Goal: Task Accomplishment & Management: Manage account settings

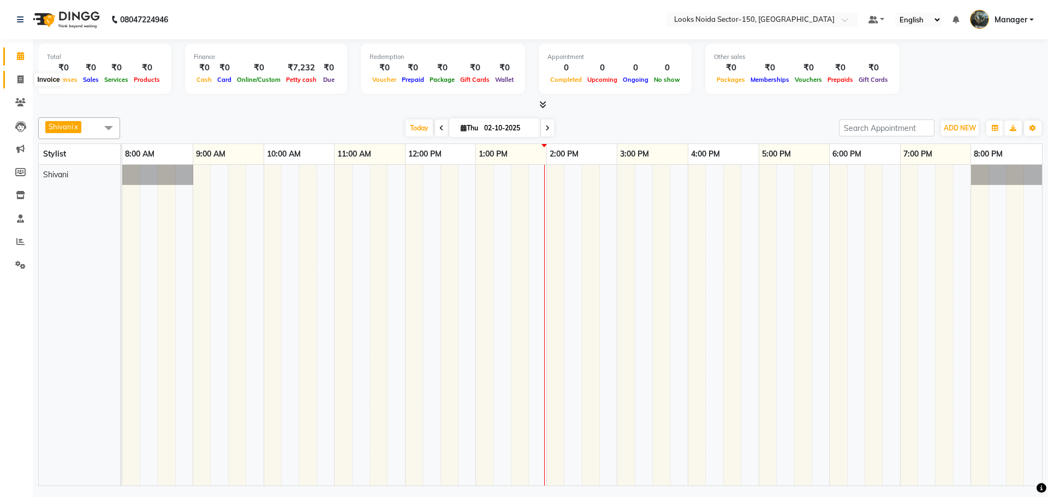
click at [22, 80] on icon at bounding box center [20, 79] width 6 height 8
select select "service"
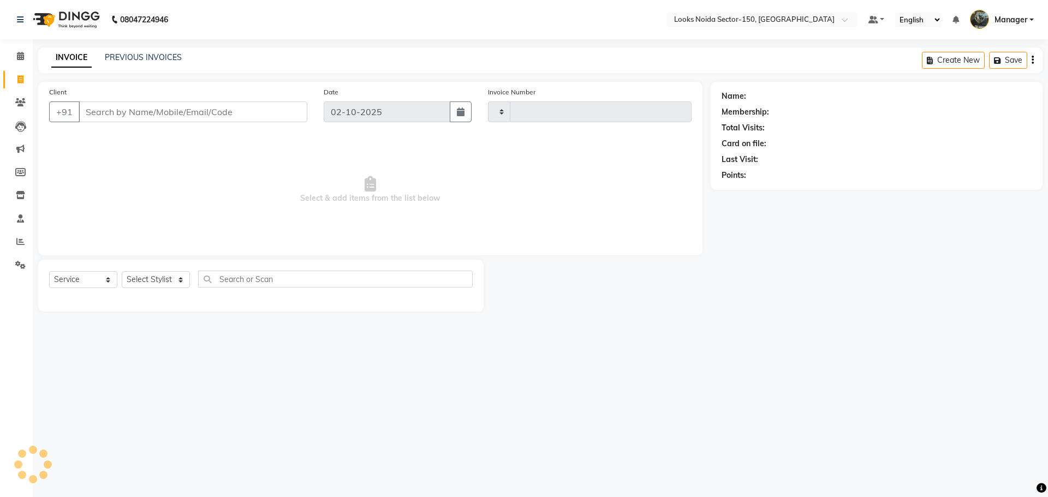
type input "1131"
click at [178, 281] on select "Select Stylist" at bounding box center [156, 279] width 68 height 17
select select "8587"
select select "85536"
click at [122, 271] on select "Select Stylist Amir_BRB Ankita_Pdct Arshad Counter_Sales Deepa Faizan_pdct Farm…" at bounding box center [156, 279] width 68 height 17
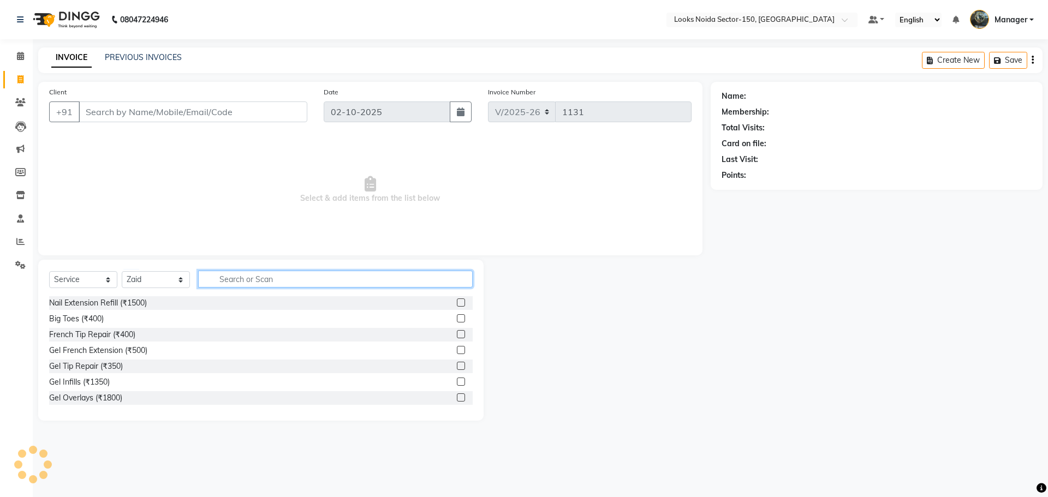
click at [242, 284] on input "text" at bounding box center [335, 279] width 275 height 17
type input "cut"
click at [457, 320] on label at bounding box center [461, 318] width 8 height 8
click at [457, 320] on input "checkbox" at bounding box center [460, 318] width 7 height 7
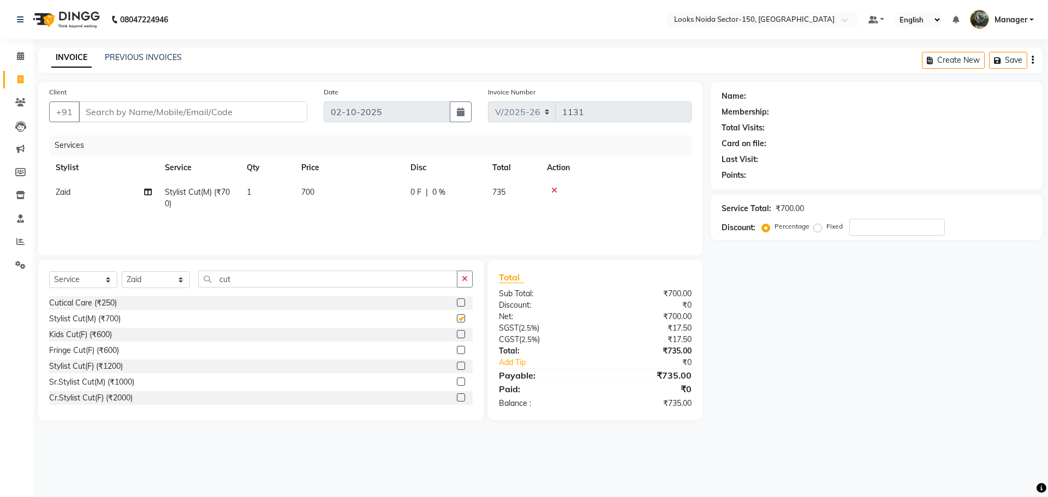
checkbox input "false"
click at [457, 367] on label at bounding box center [461, 366] width 8 height 8
click at [457, 367] on input "checkbox" at bounding box center [460, 366] width 7 height 7
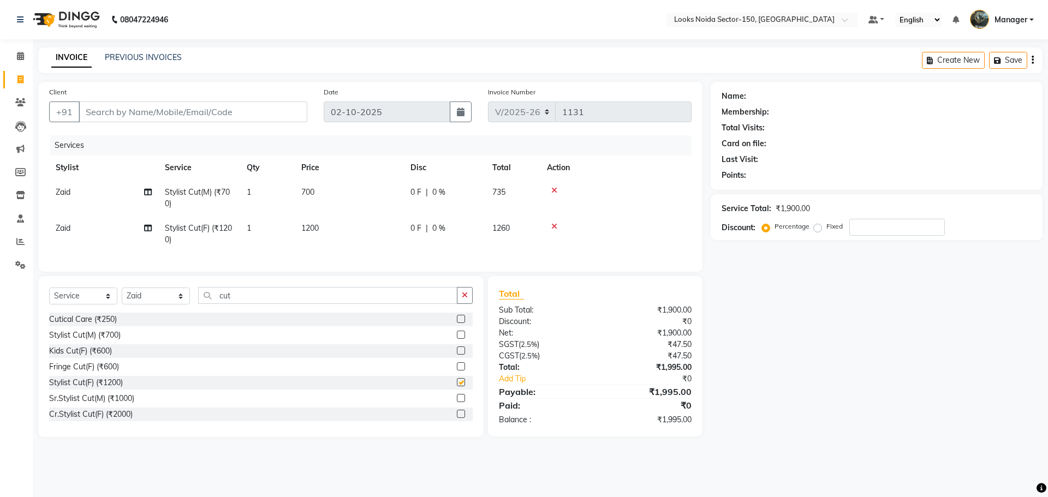
checkbox input "false"
click at [552, 192] on icon at bounding box center [554, 191] width 6 height 8
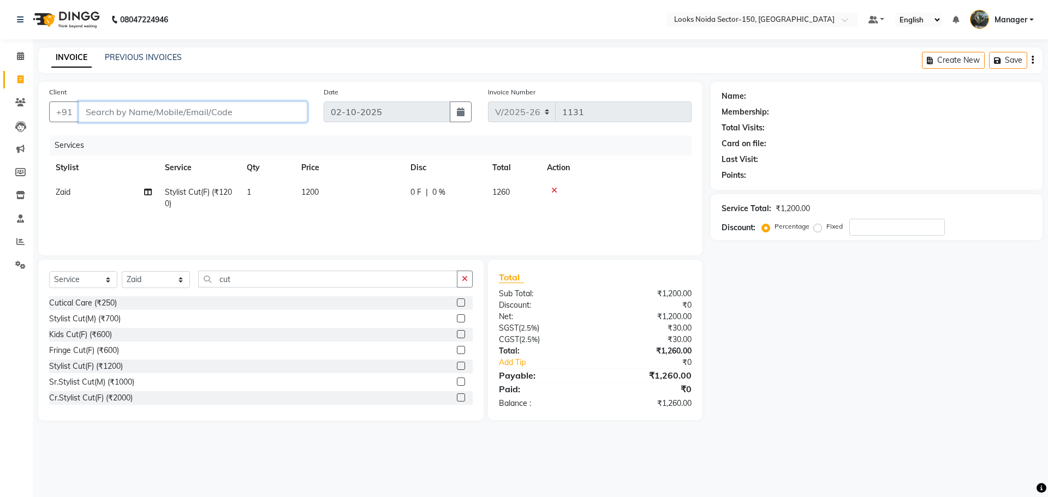
click at [158, 114] on input "Client" at bounding box center [193, 112] width 229 height 21
type input "7"
type input "0"
type input "7827544157"
click at [261, 120] on button "Add Client" at bounding box center [279, 112] width 56 height 21
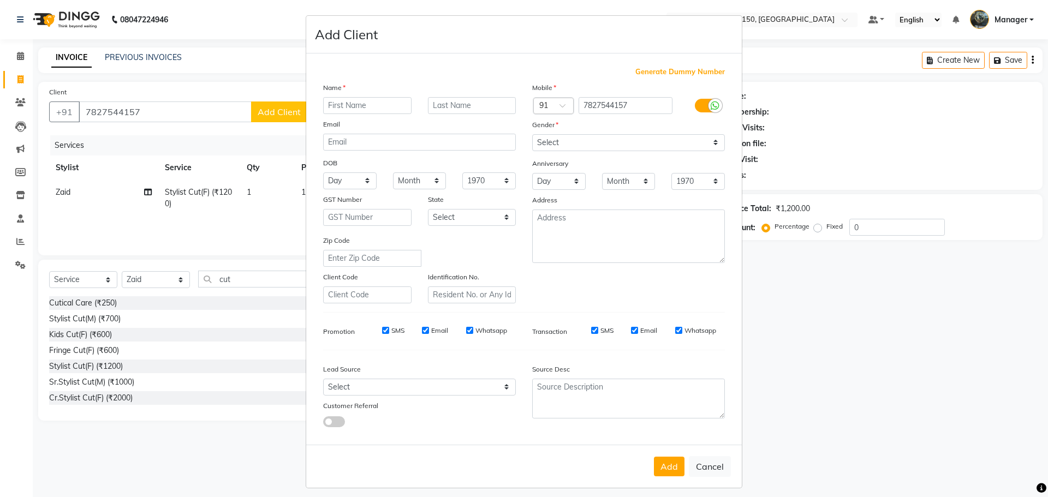
click at [328, 105] on input "text" at bounding box center [367, 105] width 88 height 17
type input "j"
type input "Jasvinder"
click at [473, 107] on input "text" at bounding box center [472, 105] width 88 height 17
type input "kaur"
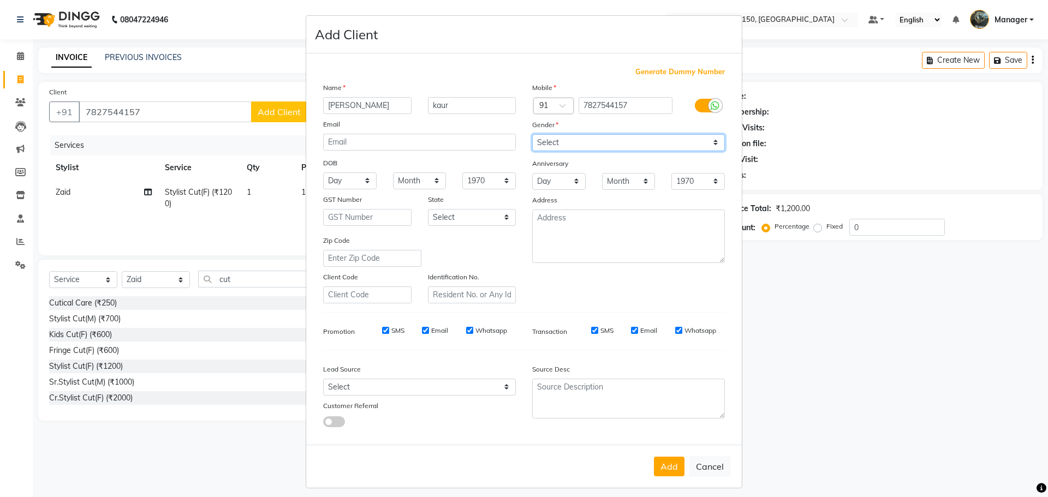
click at [545, 142] on select "Select Male Female Other Prefer Not To Say" at bounding box center [628, 142] width 193 height 17
select select "female"
click at [532, 134] on select "Select Male Female Other Prefer Not To Say" at bounding box center [628, 142] width 193 height 17
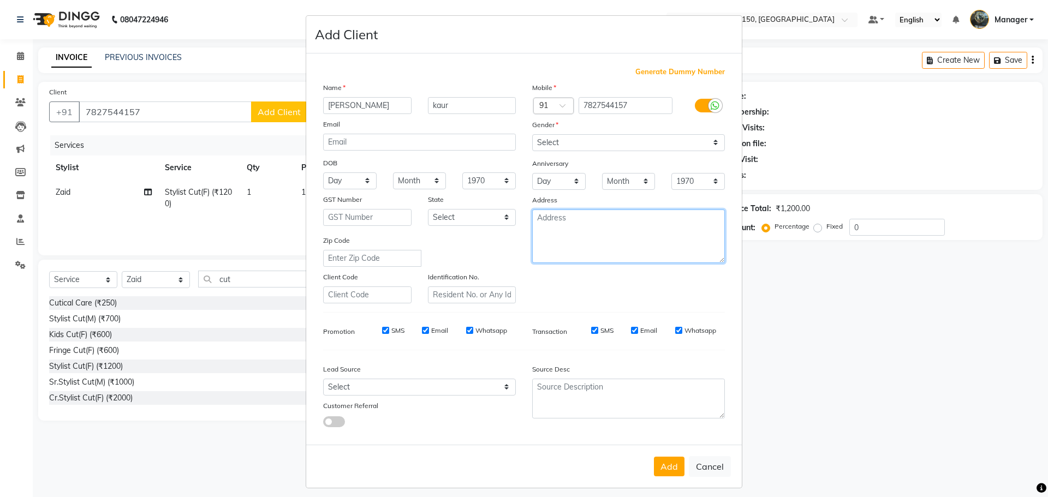
click at [559, 244] on textarea at bounding box center [628, 236] width 193 height 53
type textarea "149 looks"
click at [358, 186] on select "Day 01 02 03 04 05 06 07 08 09 10 11 12 13 14 15 16 17 18 19 20 21 22 23 24 25 …" at bounding box center [349, 180] width 53 height 17
select select "12"
click at [323, 172] on select "Day 01 02 03 04 05 06 07 08 09 10 11 12 13 14 15 16 17 18 19 20 21 22 23 24 25 …" at bounding box center [349, 180] width 53 height 17
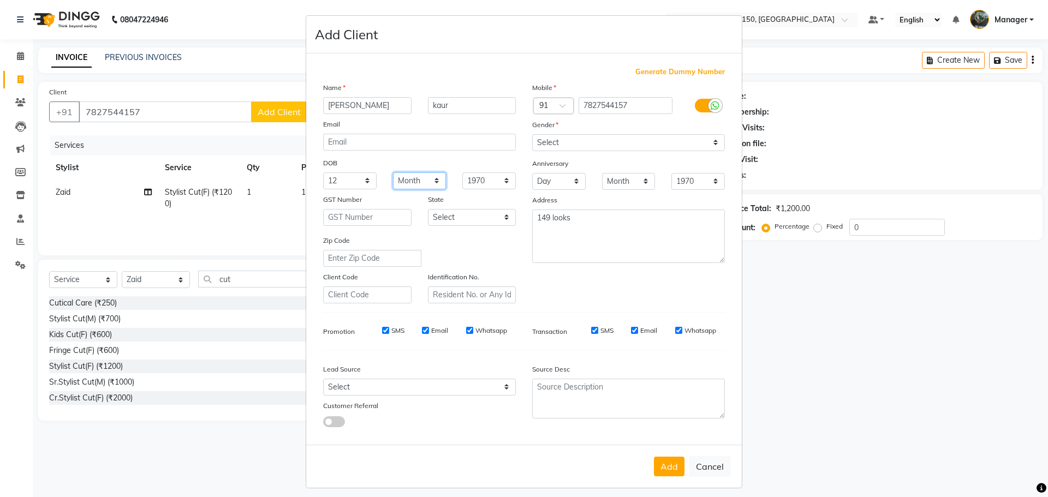
click at [433, 179] on select "Month January February March April May June July August September October Novem…" at bounding box center [419, 180] width 53 height 17
select select "05"
click at [393, 172] on select "Month January February March April May June July August September October Novem…" at bounding box center [419, 180] width 53 height 17
click at [486, 178] on select "1940 1941 1942 1943 1944 1945 1946 1947 1948 1949 1950 1951 1952 1953 1954 1955…" at bounding box center [488, 180] width 53 height 17
click at [569, 246] on textarea "149 looks" at bounding box center [628, 236] width 193 height 53
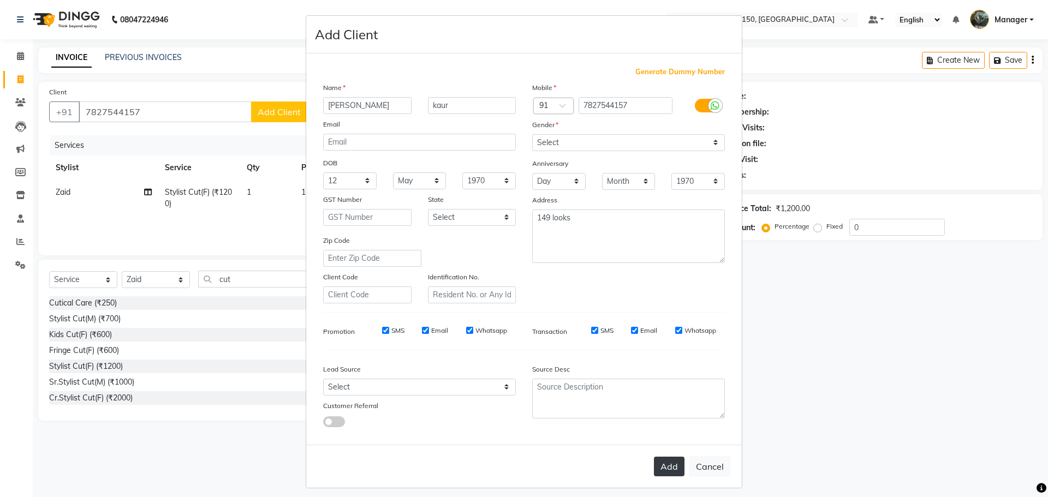
click at [654, 467] on button "Add" at bounding box center [669, 467] width 31 height 20
select select
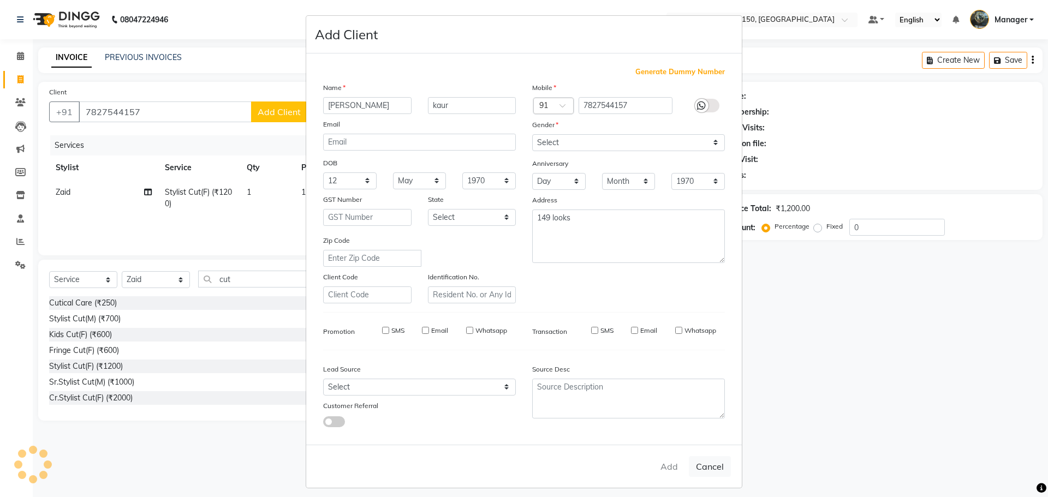
select select
checkbox input "false"
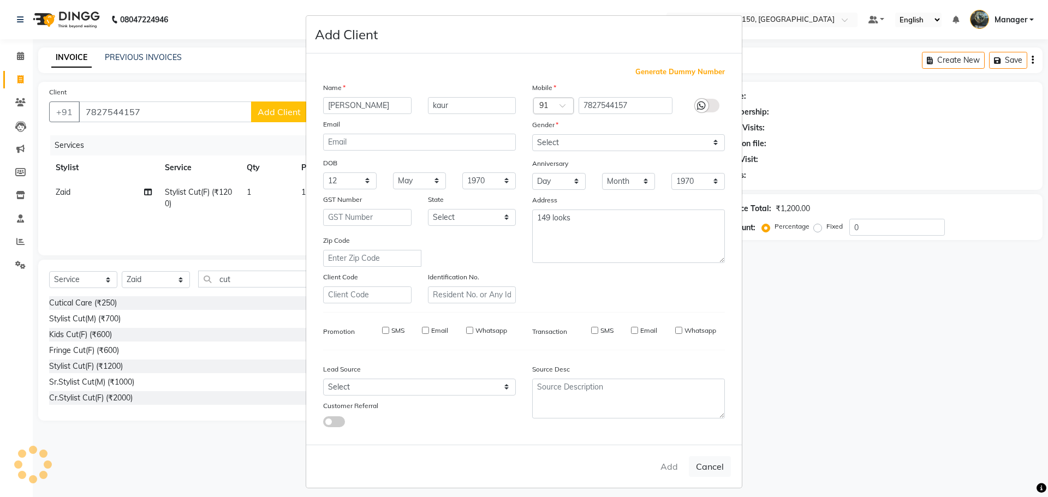
checkbox input "false"
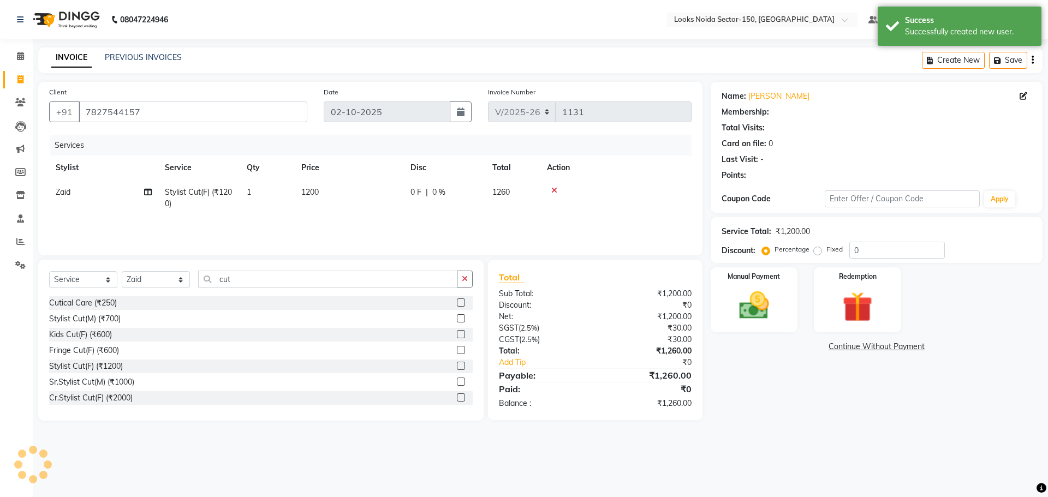
select select "1: Object"
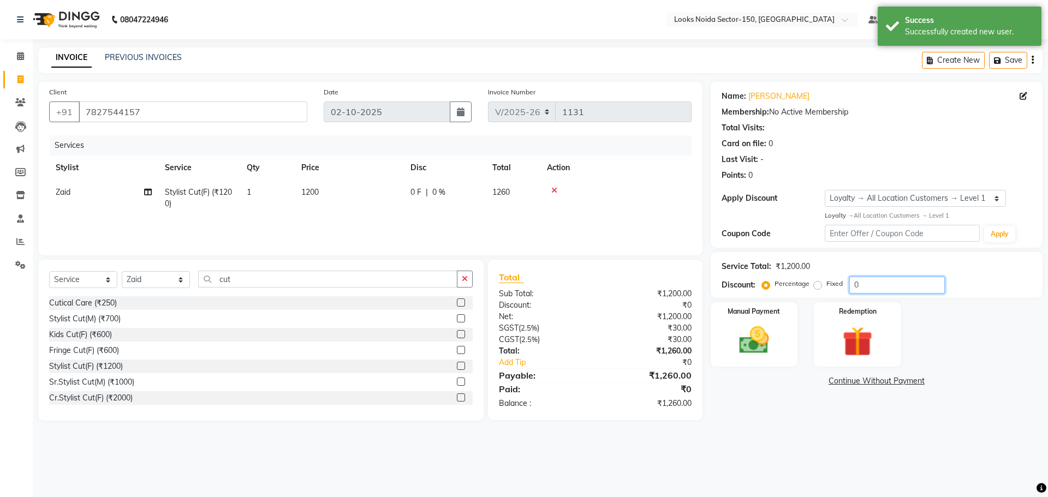
click at [860, 282] on input "0" at bounding box center [897, 285] width 96 height 17
click at [778, 337] on img at bounding box center [754, 341] width 51 height 36
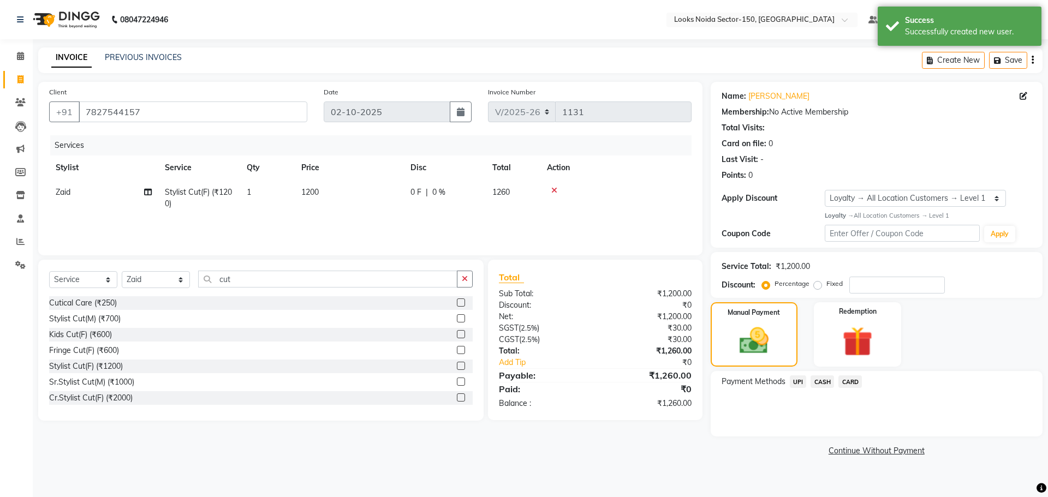
click at [796, 381] on span "UPI" at bounding box center [798, 381] width 17 height 13
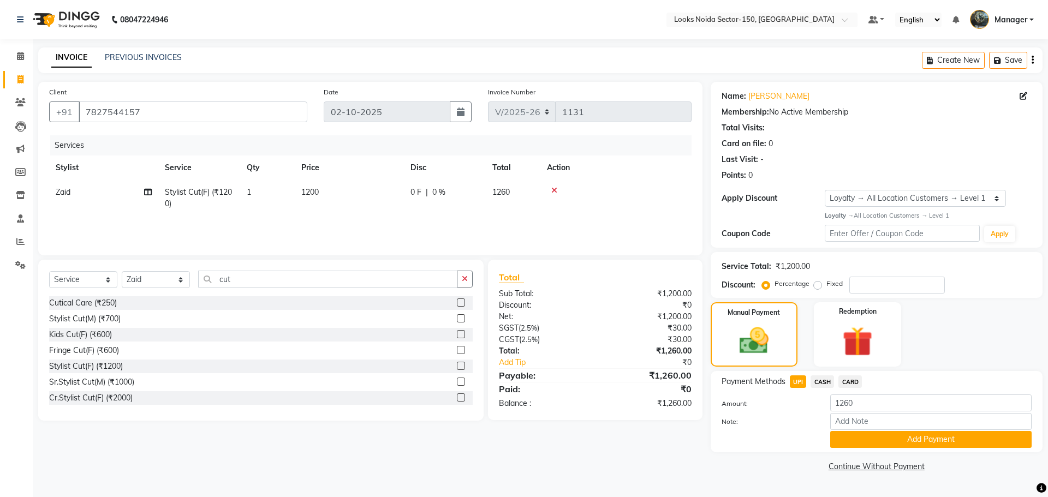
click at [840, 378] on span "CARD" at bounding box center [849, 381] width 23 height 13
click at [849, 439] on button "Add Payment" at bounding box center [930, 439] width 201 height 17
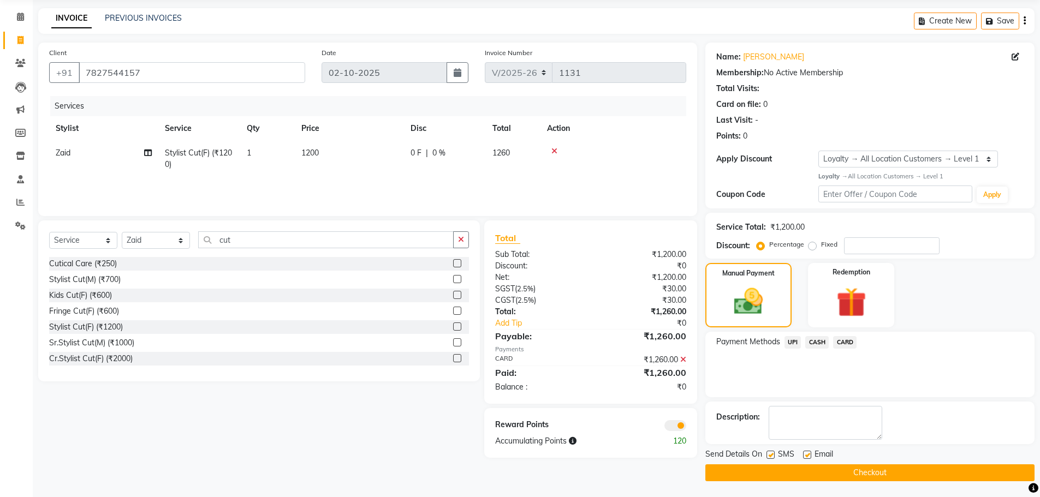
scroll to position [40, 0]
click at [682, 428] on span at bounding box center [675, 425] width 22 height 11
click at [686, 427] on input "checkbox" at bounding box center [686, 427] width 0 height 0
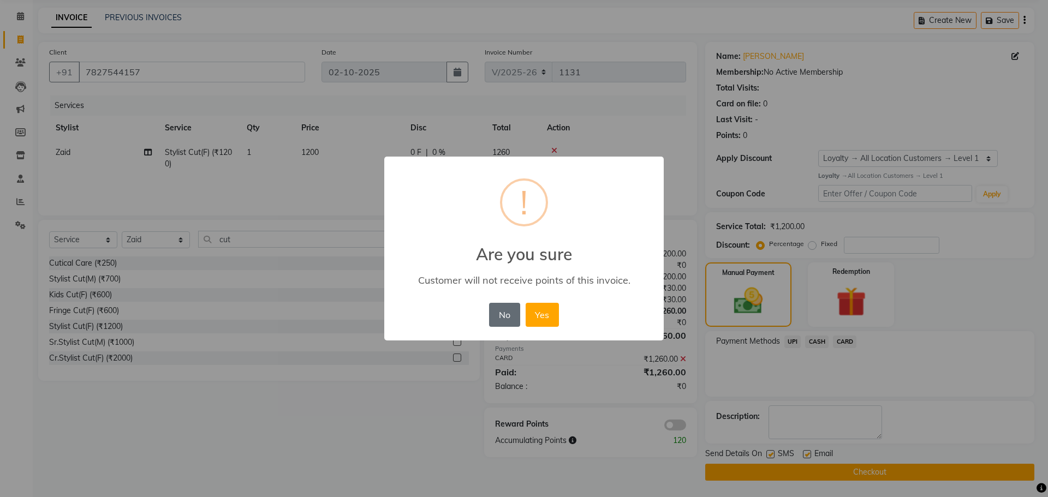
click at [508, 311] on button "No" at bounding box center [504, 315] width 31 height 24
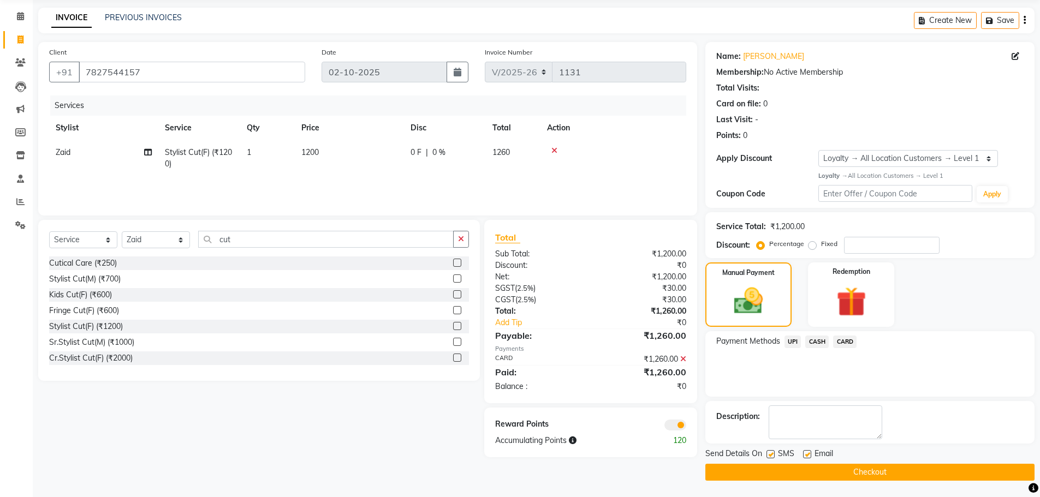
click at [822, 476] on button "Checkout" at bounding box center [869, 472] width 329 height 17
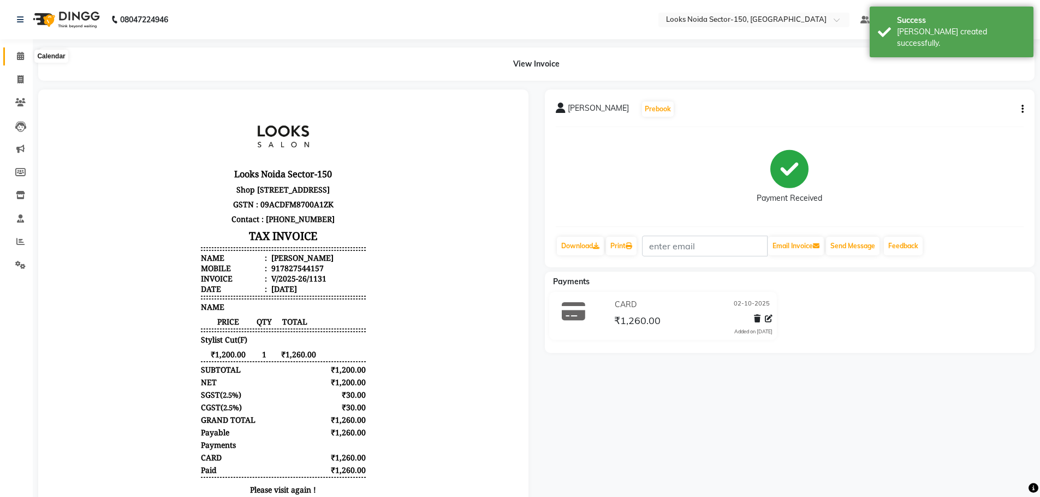
click at [17, 52] on span at bounding box center [20, 56] width 19 height 13
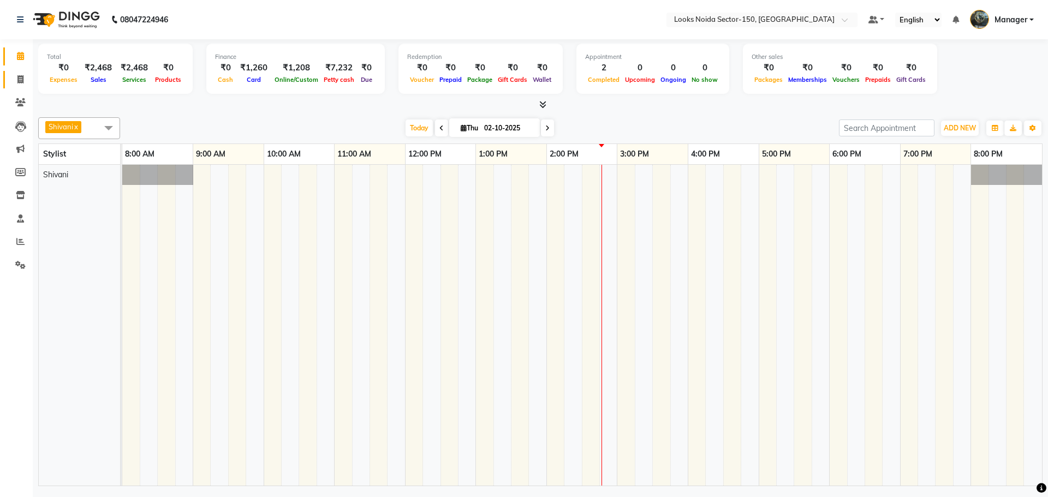
click at [22, 71] on link "Invoice" at bounding box center [16, 80] width 26 height 18
select select "8587"
select select "service"
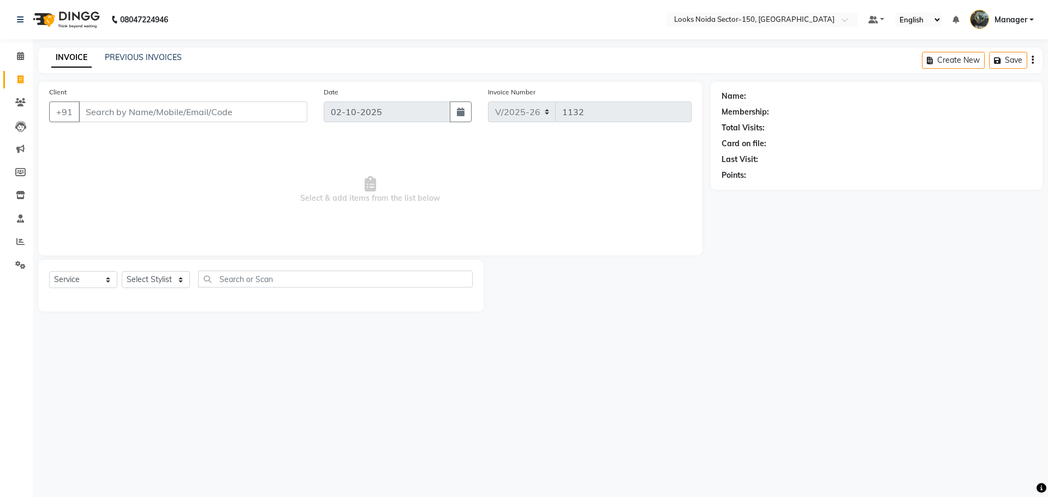
click at [166, 112] on input "Client" at bounding box center [193, 112] width 229 height 21
type input "9818867116"
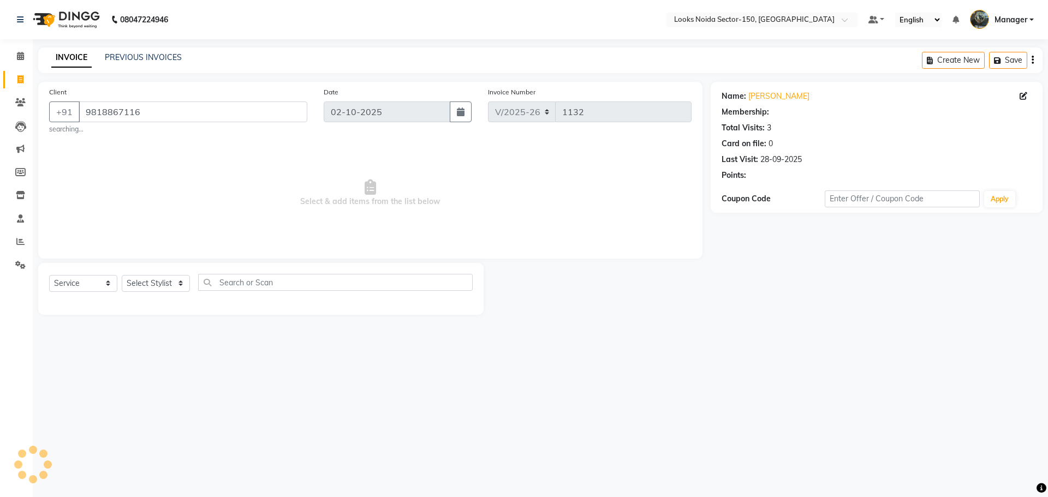
select select "1: Object"
click at [181, 283] on select "Select Stylist [PERSON_NAME] Ankita_Pdct Arshad Counter_Sales [PERSON_NAME] Far…" at bounding box center [156, 283] width 68 height 17
select select "85536"
click at [122, 275] on select "Select Stylist [PERSON_NAME] Ankita_Pdct Arshad Counter_Sales [PERSON_NAME] Far…" at bounding box center [156, 283] width 68 height 17
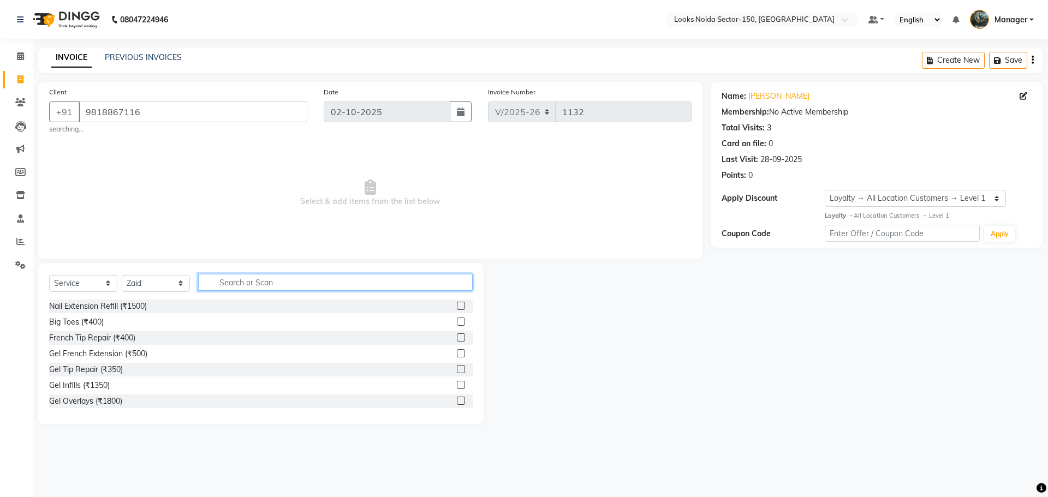
click at [297, 286] on input "text" at bounding box center [335, 282] width 275 height 17
type input "cut"
click at [457, 369] on label at bounding box center [461, 369] width 8 height 8
click at [457, 369] on input "checkbox" at bounding box center [460, 369] width 7 height 7
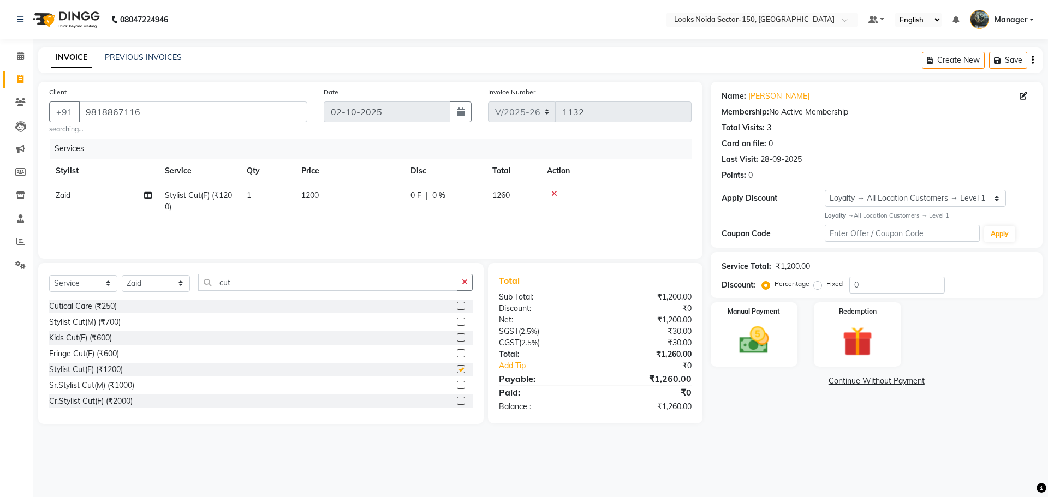
checkbox input "false"
click at [893, 284] on input "0" at bounding box center [897, 285] width 96 height 17
click at [758, 330] on img at bounding box center [754, 341] width 51 height 36
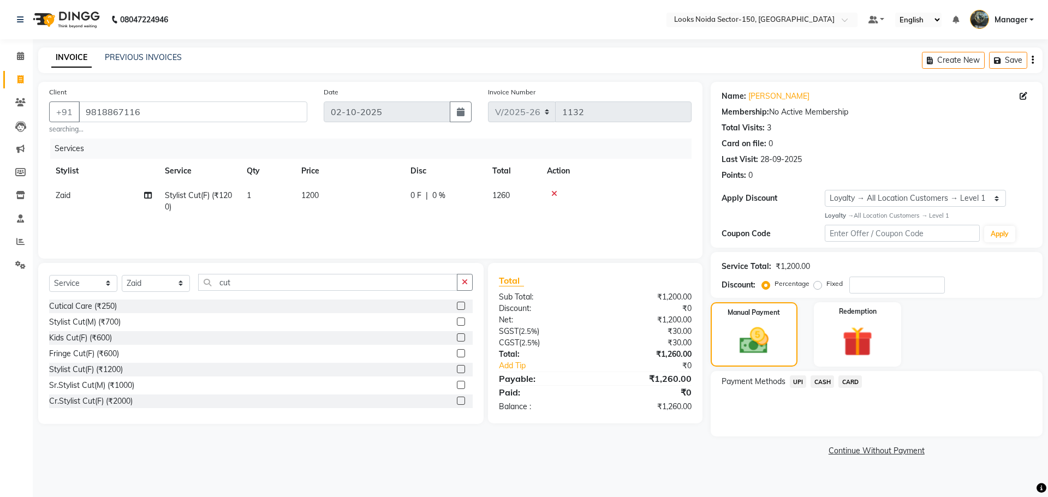
click at [801, 387] on span "UPI" at bounding box center [798, 381] width 17 height 13
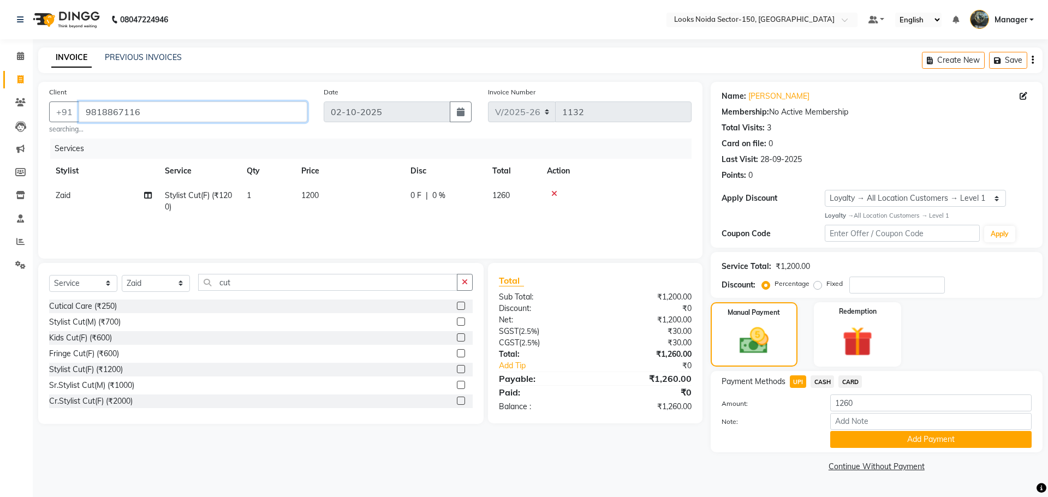
drag, startPoint x: 81, startPoint y: 109, endPoint x: 196, endPoint y: 110, distance: 114.6
click at [182, 109] on input "9818867116" at bounding box center [193, 112] width 229 height 21
click at [854, 437] on button "Add Payment" at bounding box center [930, 439] width 201 height 17
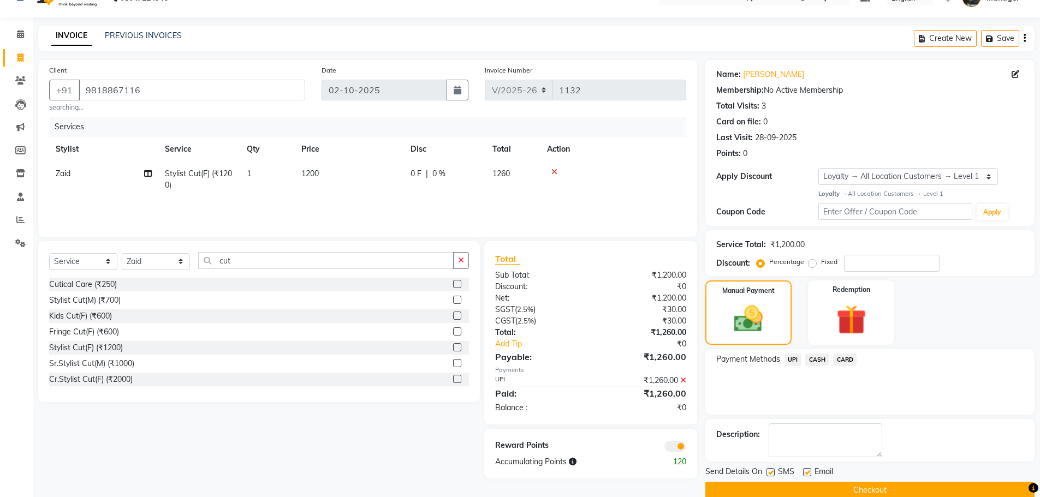
scroll to position [40, 0]
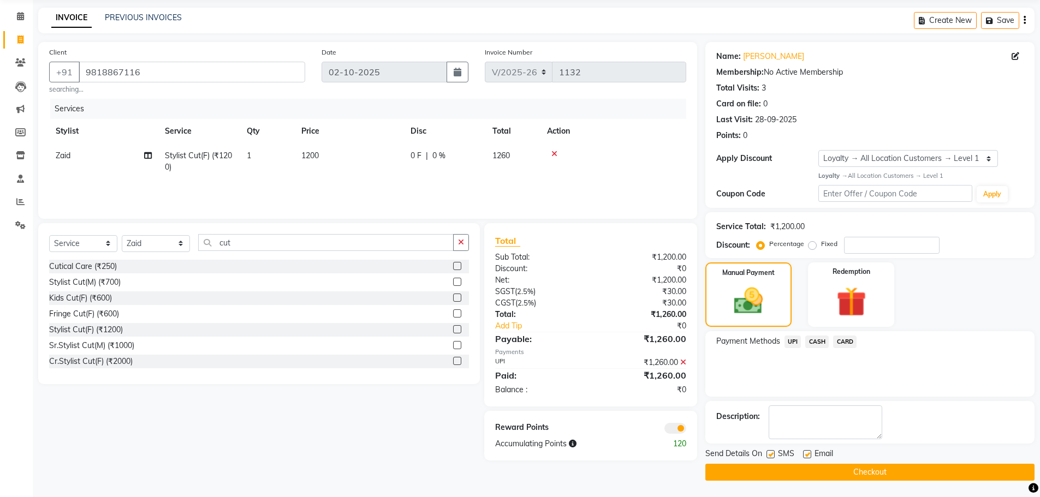
click at [739, 468] on button "Checkout" at bounding box center [869, 472] width 329 height 17
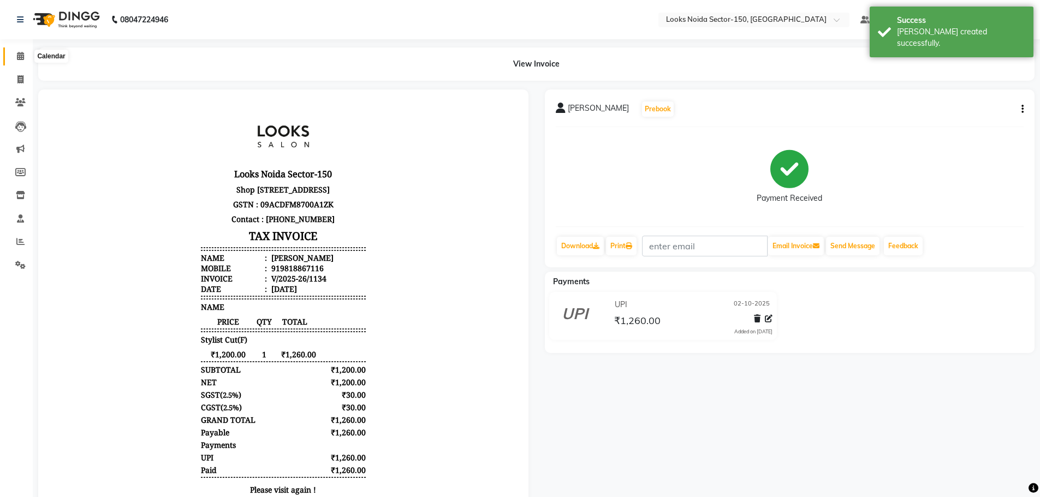
click at [20, 59] on icon at bounding box center [20, 56] width 7 height 8
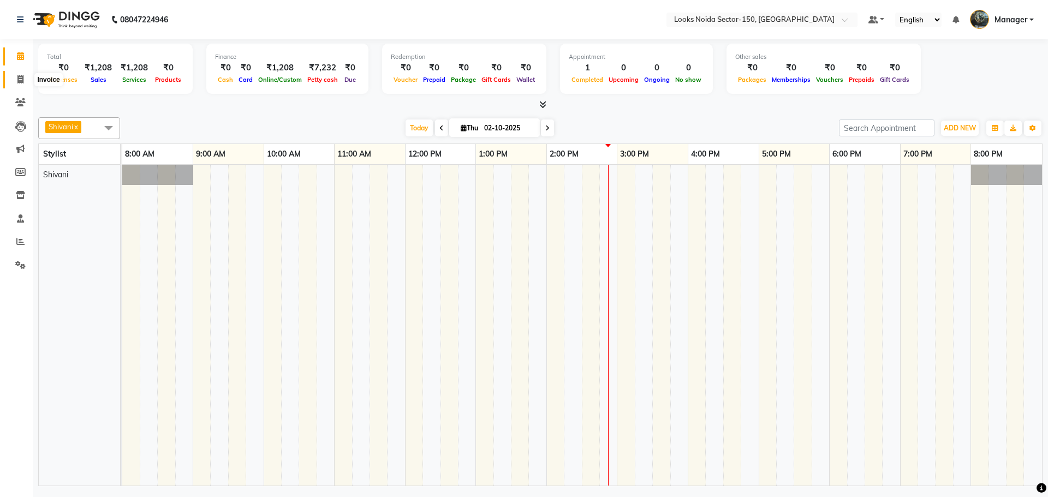
click at [21, 76] on icon at bounding box center [20, 79] width 6 height 8
select select "service"
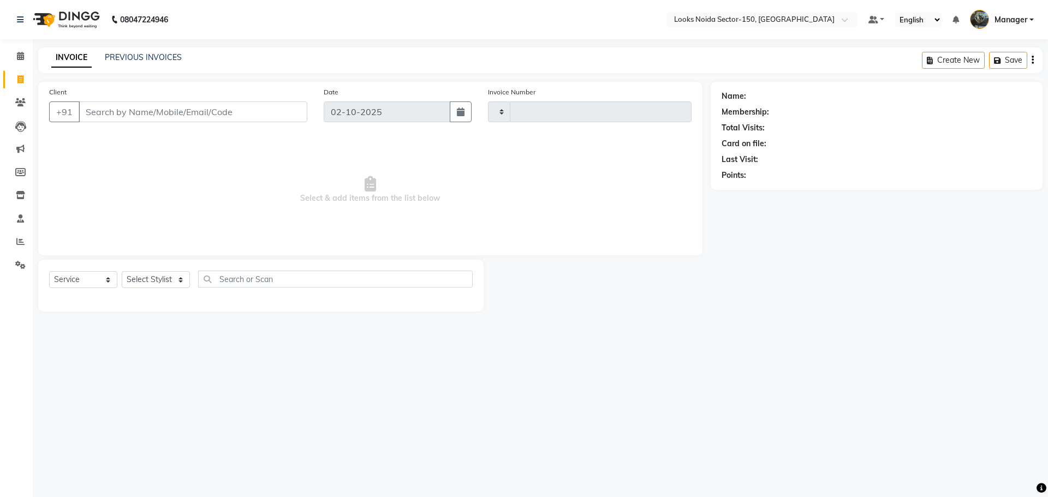
type input "1132"
select select "8587"
click at [161, 279] on select "Select Stylist [PERSON_NAME] Ankita_Pdct Arshad Counter_Sales [PERSON_NAME] Far…" at bounding box center [156, 279] width 68 height 17
select select "91177"
click at [122, 271] on select "Select Stylist [PERSON_NAME] Ankita_Pdct Arshad Counter_Sales [PERSON_NAME] Far…" at bounding box center [156, 279] width 68 height 17
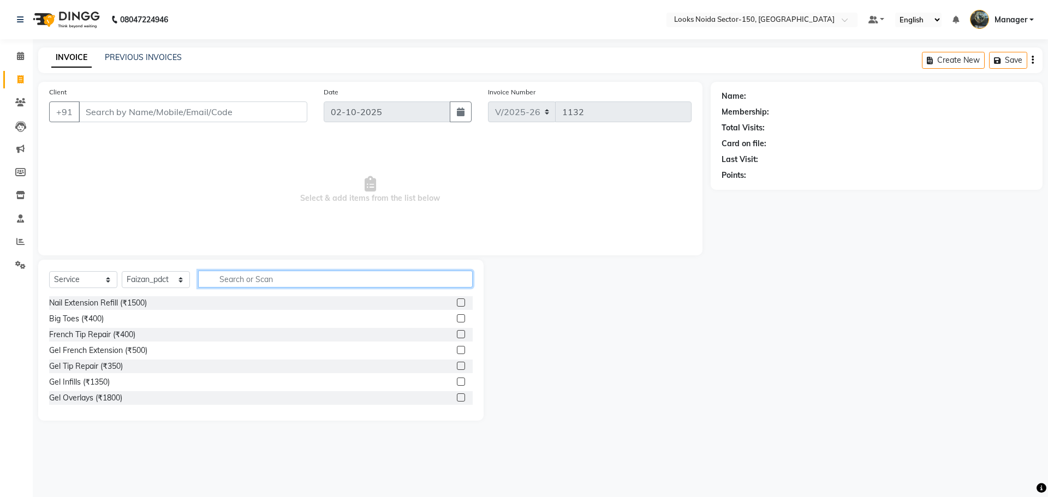
click at [325, 273] on input "text" at bounding box center [335, 279] width 275 height 17
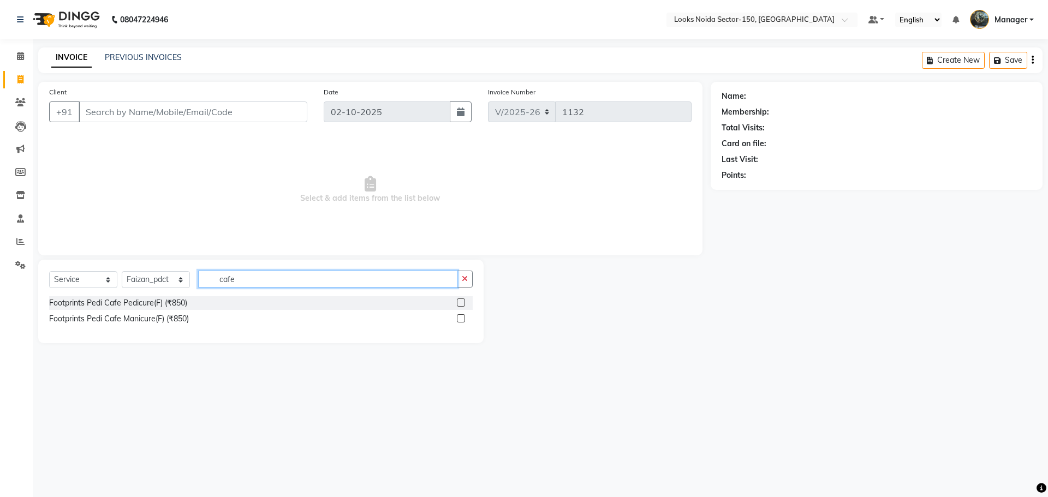
type input "cafe"
click at [462, 303] on label at bounding box center [461, 303] width 8 height 8
click at [462, 303] on input "checkbox" at bounding box center [460, 303] width 7 height 7
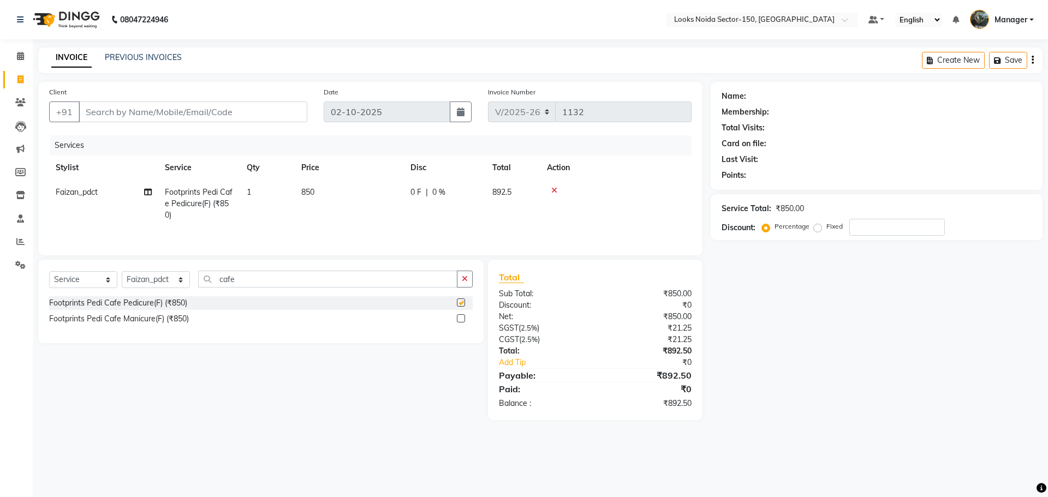
checkbox input "false"
click at [265, 279] on input "cafe" at bounding box center [327, 279] width 259 height 17
type input "c"
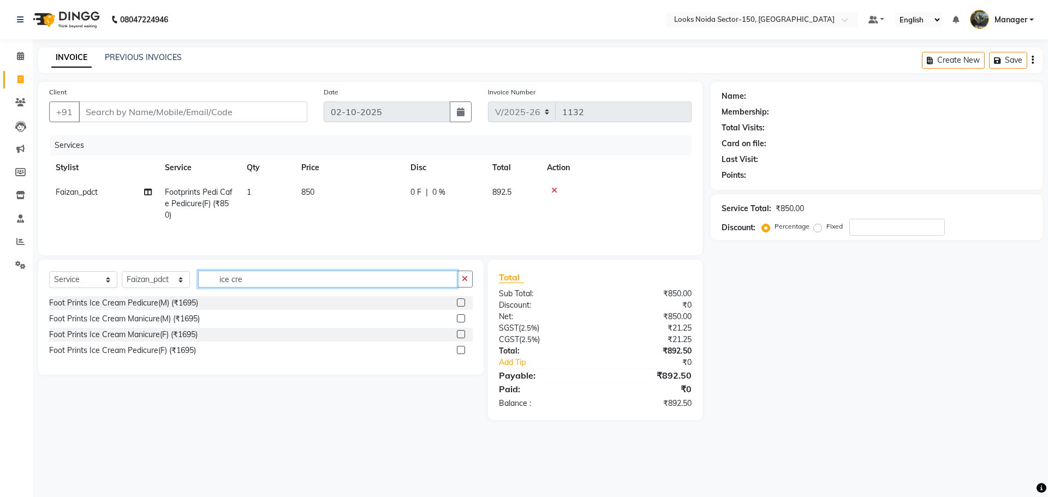
type input "ice cre"
click at [458, 319] on label at bounding box center [461, 318] width 8 height 8
click at [458, 319] on input "checkbox" at bounding box center [460, 318] width 7 height 7
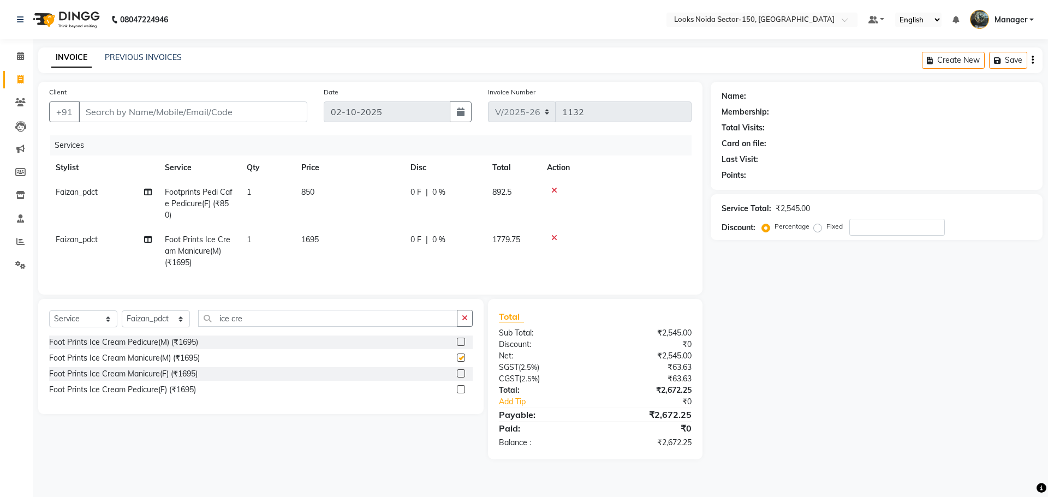
checkbox input "false"
click at [312, 240] on span "1695" at bounding box center [309, 240] width 17 height 10
select select "91177"
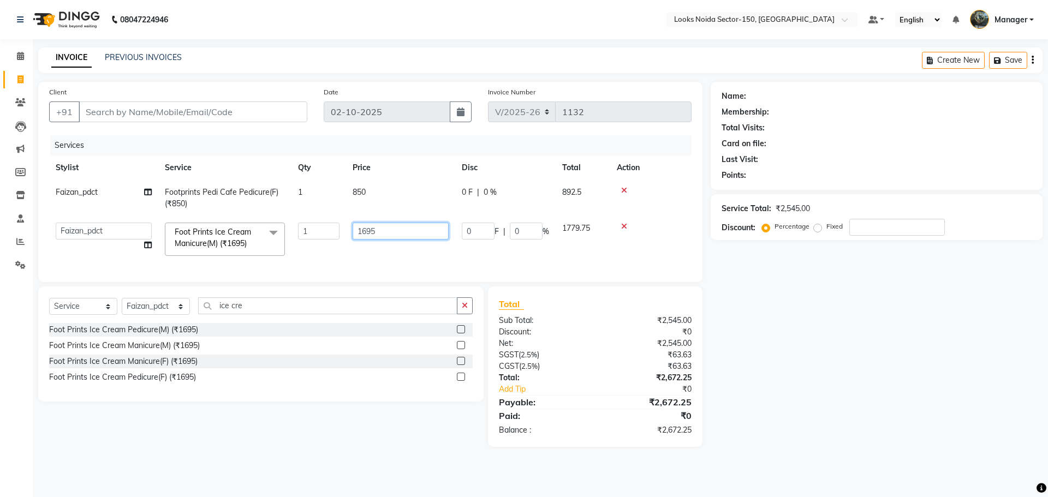
drag, startPoint x: 297, startPoint y: 239, endPoint x: 292, endPoint y: 230, distance: 10.3
click at [292, 240] on tr "Amir_BRB Ankita_Pdct Arshad Counter_Sales Deepa Faizan_pdct Farman_BRB Jawed Ka…" at bounding box center [370, 239] width 642 height 46
type input "1500"
click at [302, 264] on div "Services Stylist Service Qty Price Disc Total Action Faizan_pdct Footprints Ped…" at bounding box center [370, 203] width 642 height 136
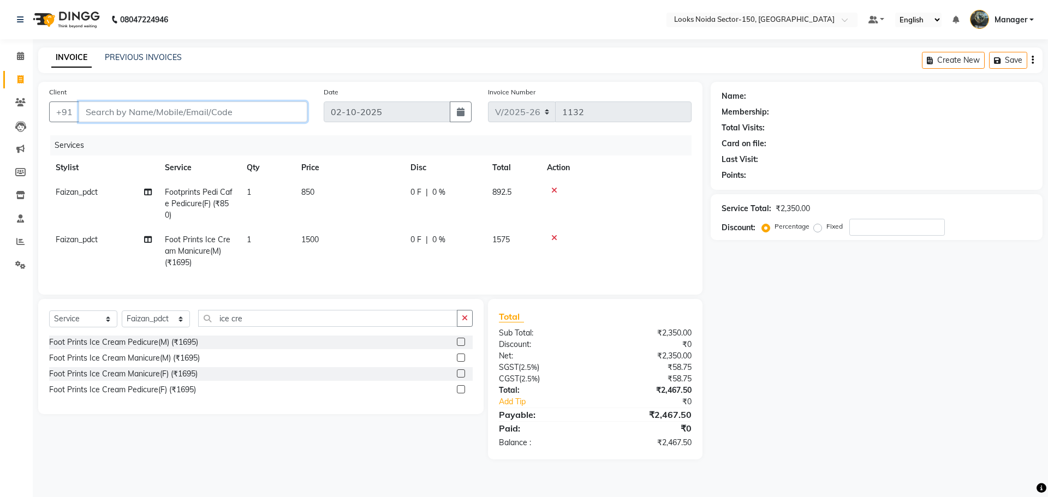
click at [299, 115] on input "Client" at bounding box center [193, 112] width 229 height 21
type input "9"
type input "0"
type input "9999613499"
click at [278, 115] on span "Add Client" at bounding box center [279, 111] width 43 height 11
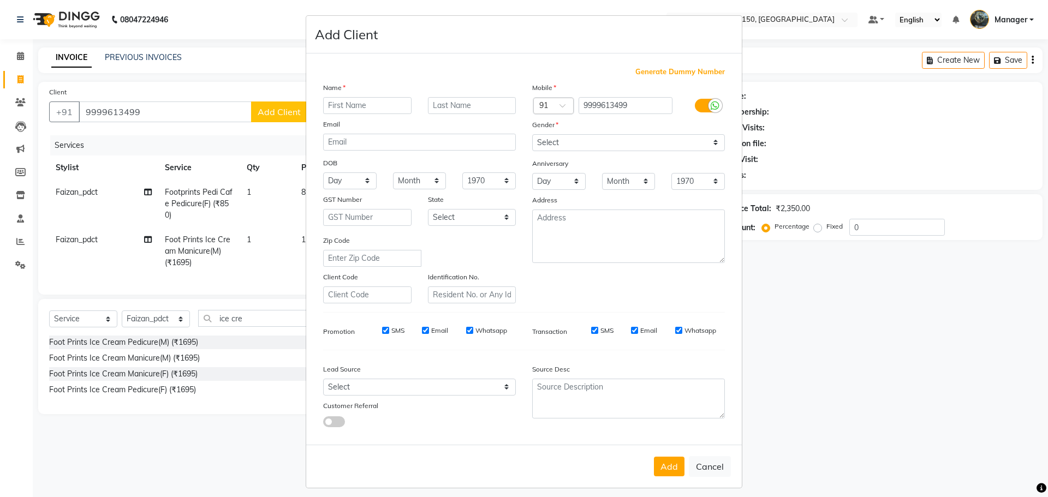
click at [335, 109] on input "text" at bounding box center [367, 105] width 88 height 17
type input "barkha"
click at [462, 108] on input "text" at bounding box center [472, 105] width 88 height 17
type input "gupta"
click at [693, 142] on select "Select Male Female Other Prefer Not To Say" at bounding box center [628, 142] width 193 height 17
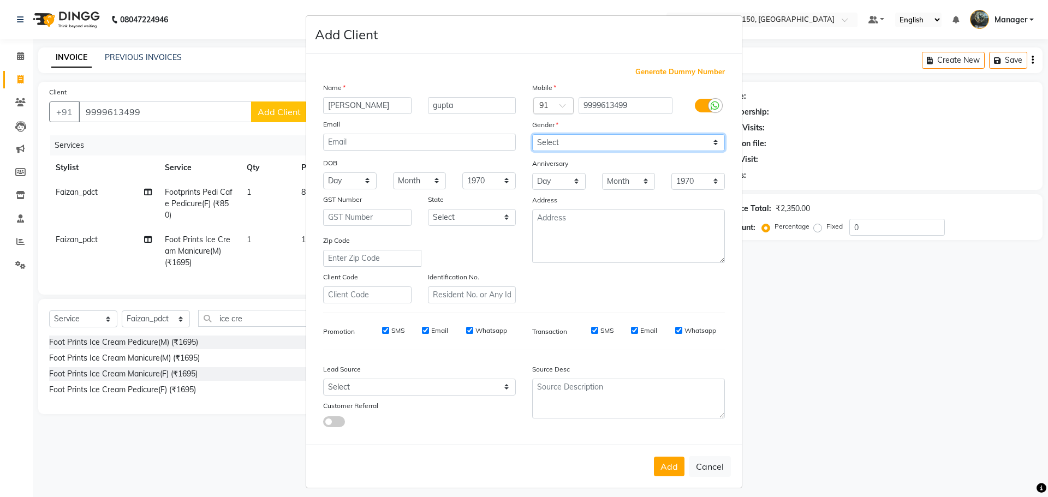
select select "female"
click at [532, 134] on select "Select Male Female Other Prefer Not To Say" at bounding box center [628, 142] width 193 height 17
click at [365, 182] on select "Day 01 02 03 04 05 06 07 08 09 10 11 12 13 14 15 16 17 18 19 20 21 22 23 24 25 …" at bounding box center [349, 180] width 53 height 17
select select "16"
click at [323, 172] on select "Day 01 02 03 04 05 06 07 08 09 10 11 12 13 14 15 16 17 18 19 20 21 22 23 24 25 …" at bounding box center [349, 180] width 53 height 17
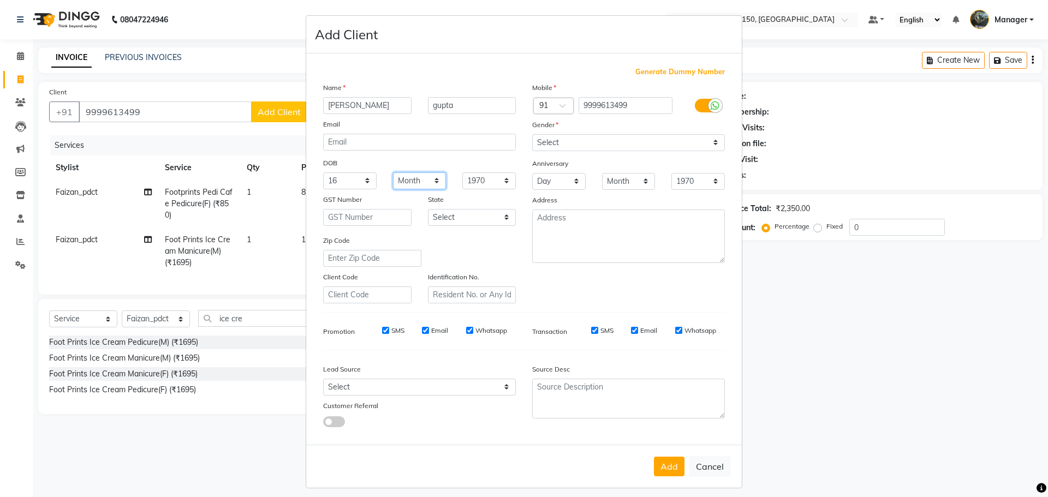
click at [427, 178] on select "Month January February March April May June July August September October Novem…" at bounding box center [419, 180] width 53 height 17
select select "10"
click at [393, 172] on select "Month January February March April May June July August September October Novem…" at bounding box center [419, 180] width 53 height 17
click at [499, 179] on select "1940 1941 1942 1943 1944 1945 1946 1947 1948 1949 1950 1951 1952 1953 1954 1955…" at bounding box center [488, 180] width 53 height 17
select select "1993"
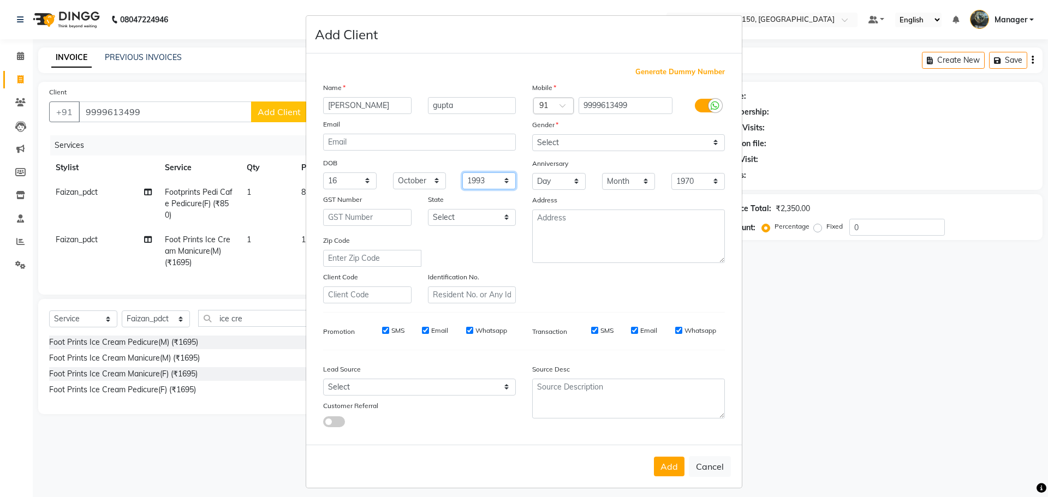
click at [462, 172] on select "1940 1941 1942 1943 1944 1945 1946 1947 1948 1949 1950 1951 1952 1953 1954 1955…" at bounding box center [488, 180] width 53 height 17
click at [581, 261] on textarea at bounding box center [628, 236] width 193 height 53
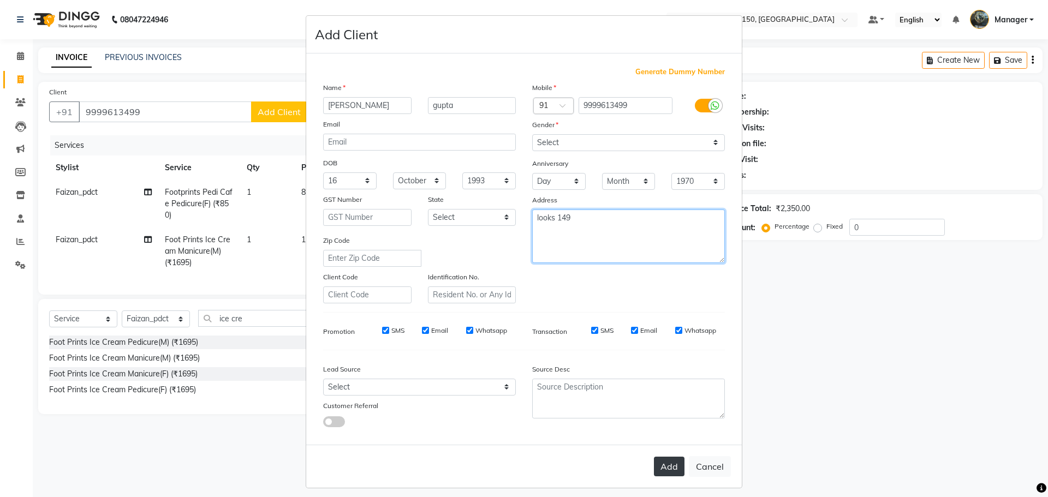
type textarea "looks 149"
click at [667, 469] on button "Add" at bounding box center [669, 467] width 31 height 20
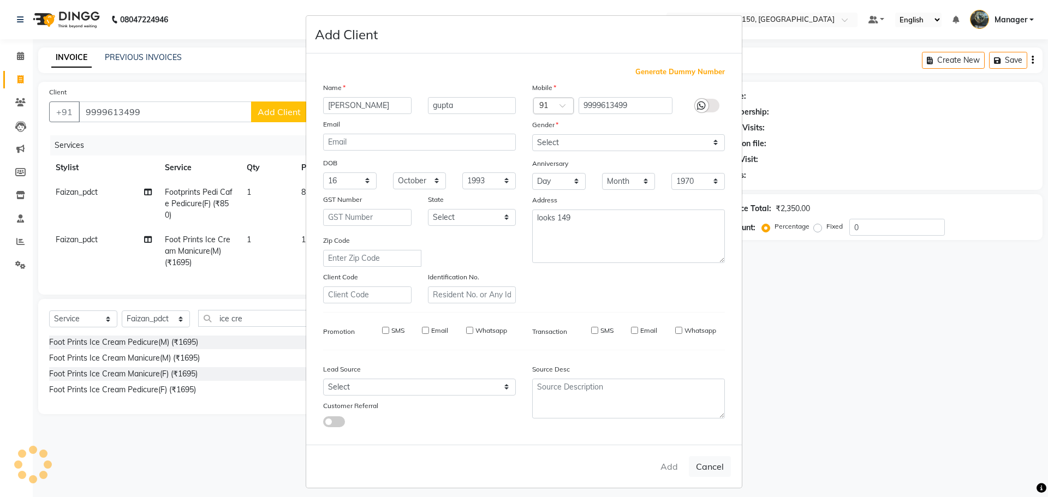
select select
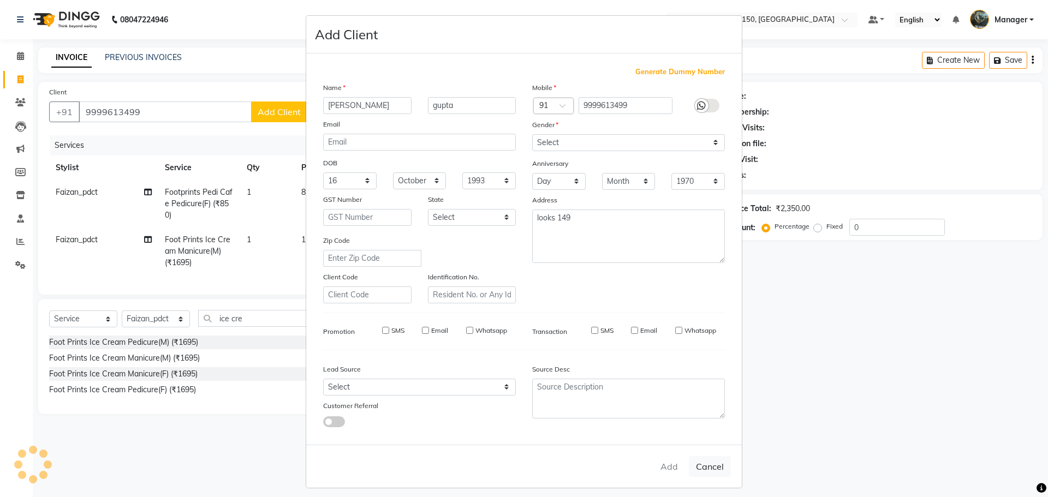
select select
checkbox input "false"
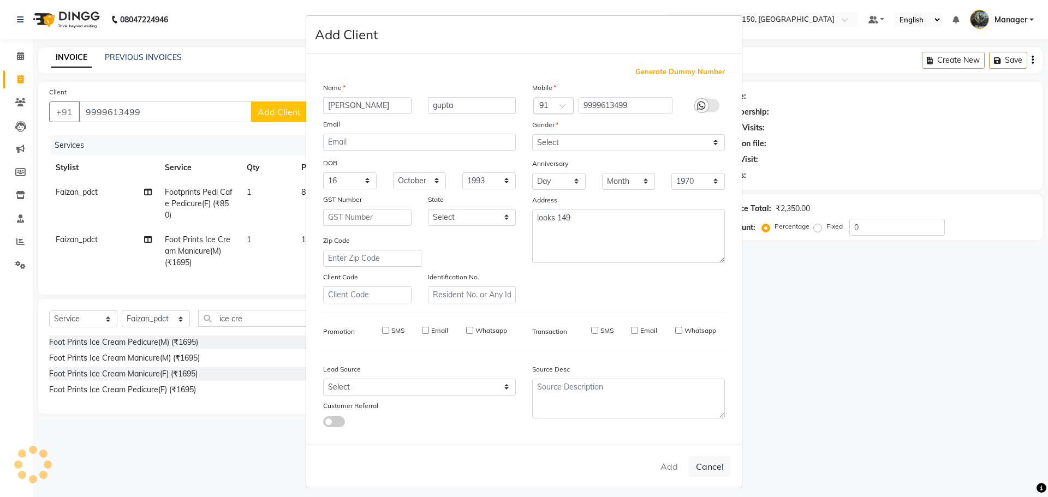
checkbox input "false"
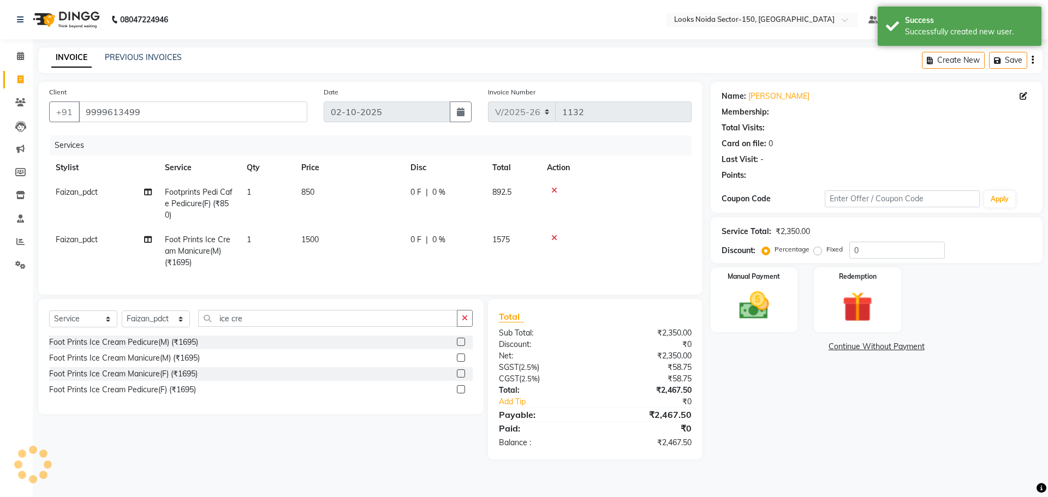
select select "1: Object"
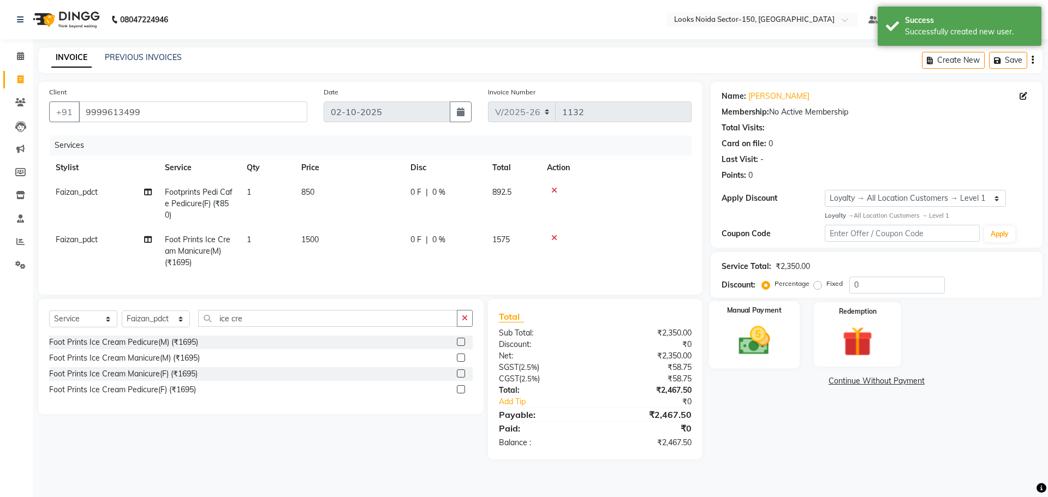
click at [764, 333] on img at bounding box center [754, 341] width 51 height 36
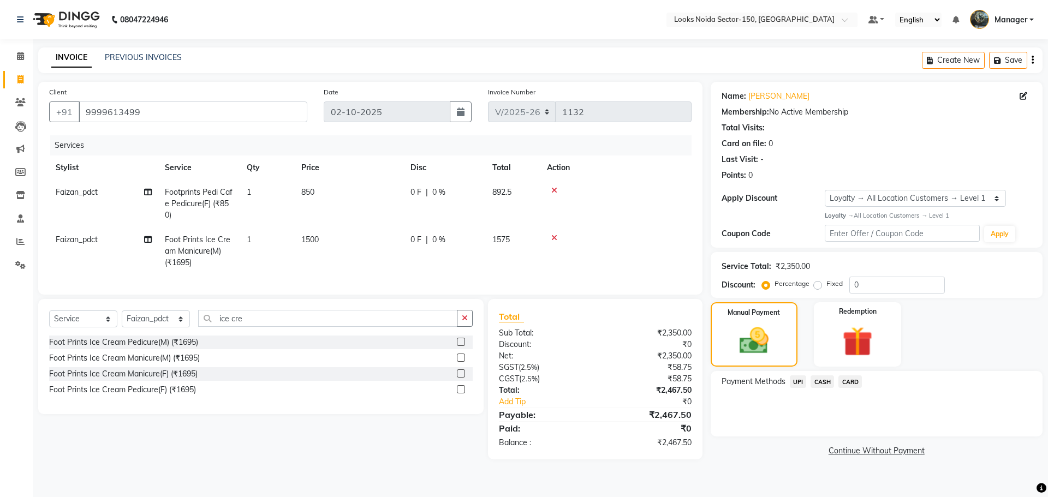
click at [798, 380] on span "UPI" at bounding box center [798, 381] width 17 height 13
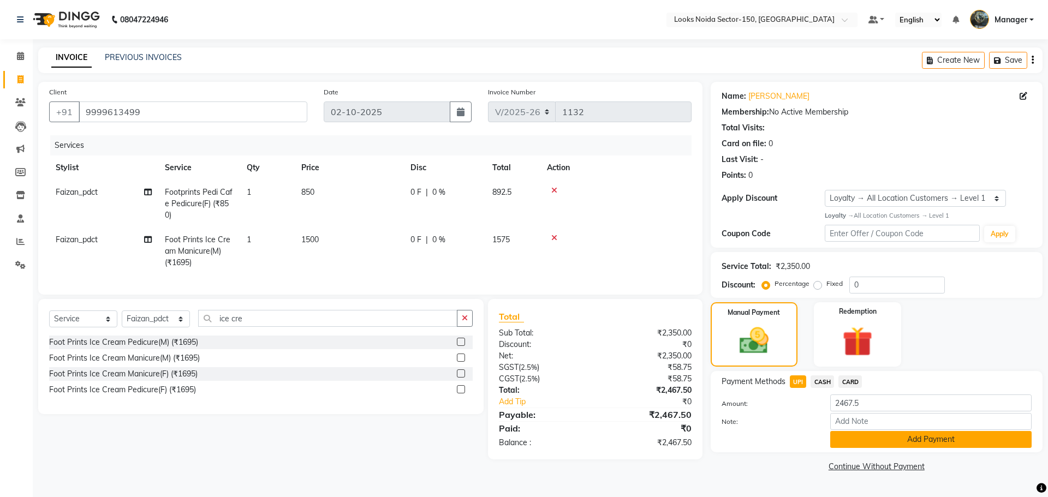
click at [881, 443] on button "Add Payment" at bounding box center [930, 439] width 201 height 17
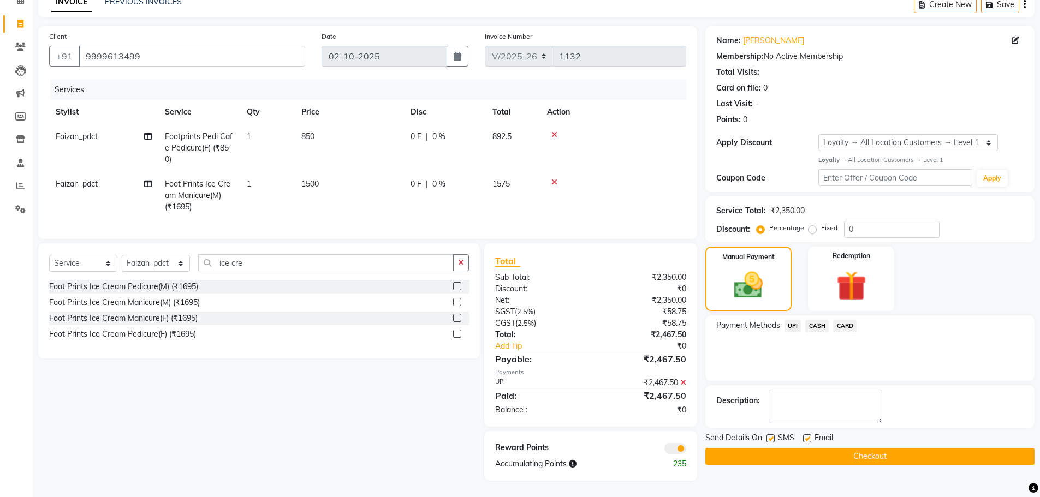
scroll to position [64, 0]
click at [809, 434] on label at bounding box center [807, 438] width 8 height 8
click at [809, 436] on input "checkbox" at bounding box center [806, 439] width 7 height 7
checkbox input "false"
click at [766, 450] on button "Checkout" at bounding box center [869, 456] width 329 height 17
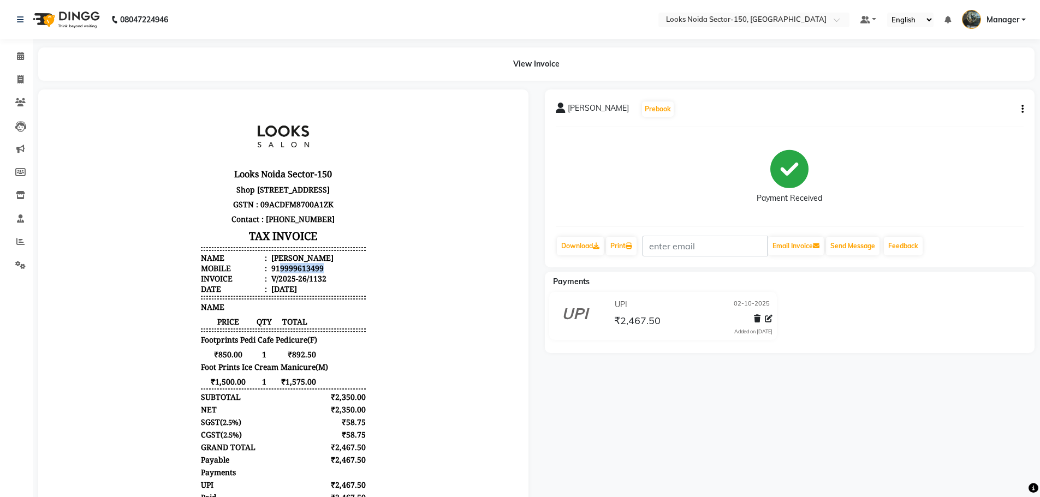
drag, startPoint x: 272, startPoint y: 287, endPoint x: 332, endPoint y: 287, distance: 60.6
click at [332, 273] on li "Mobile : 919999613499" at bounding box center [283, 268] width 165 height 10
copy div "9999613499"
click at [22, 53] on icon at bounding box center [20, 56] width 7 height 8
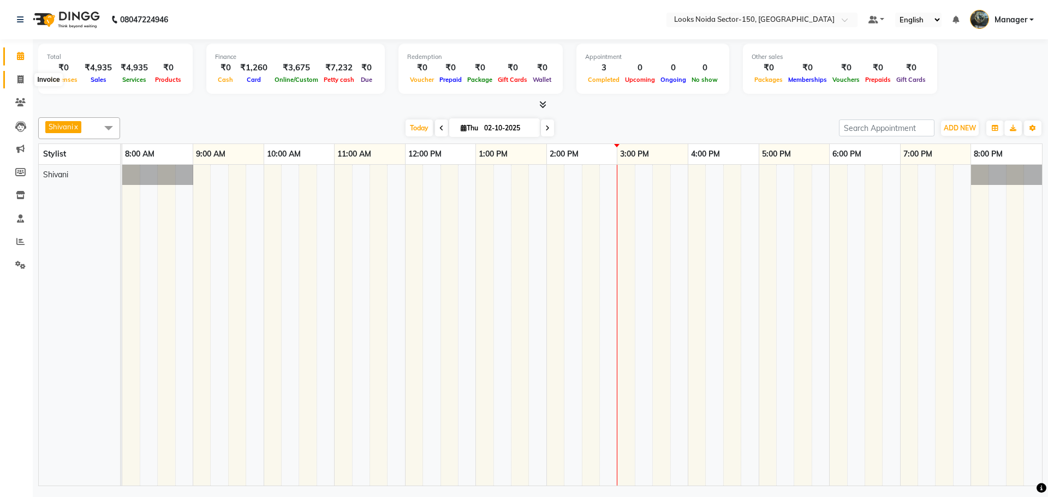
click at [18, 77] on icon at bounding box center [20, 79] width 6 height 8
select select "8587"
select select "service"
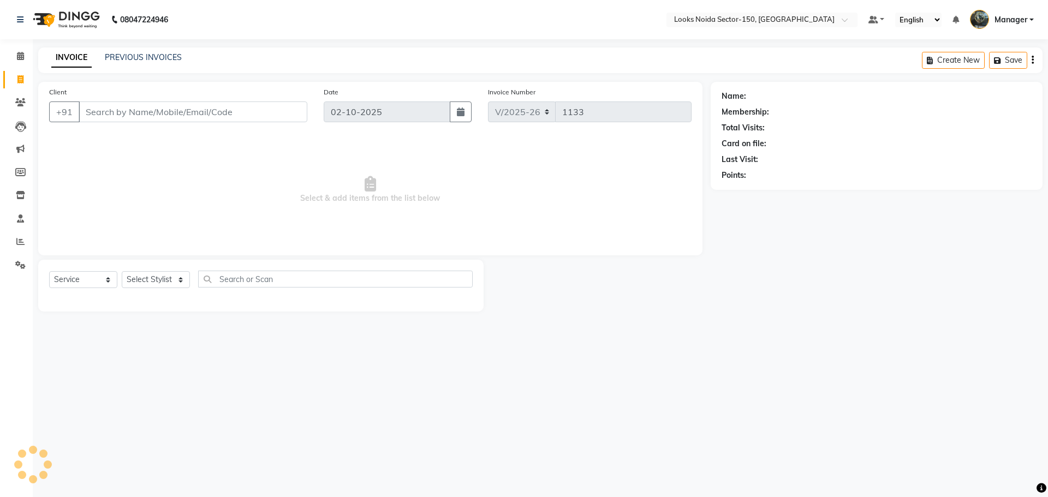
click at [158, 105] on input "Client" at bounding box center [193, 112] width 229 height 21
type input "9999613499"
select select "1: Object"
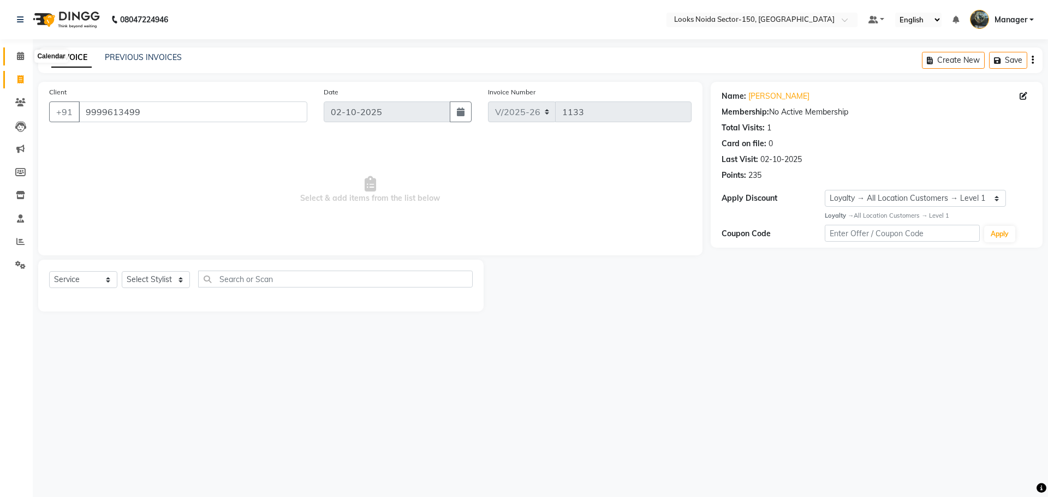
click at [15, 60] on span at bounding box center [20, 56] width 19 height 13
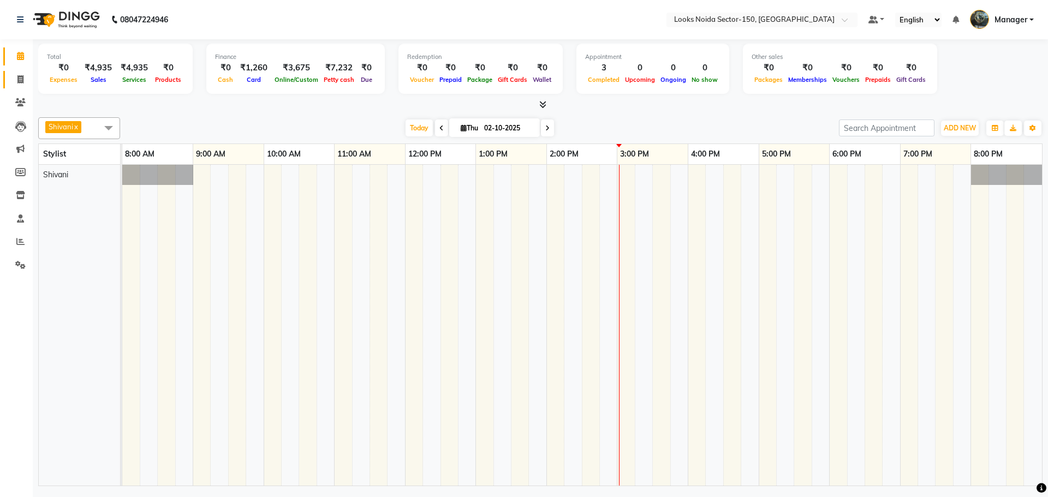
click at [21, 80] on icon at bounding box center [20, 79] width 6 height 8
select select "8587"
select select "service"
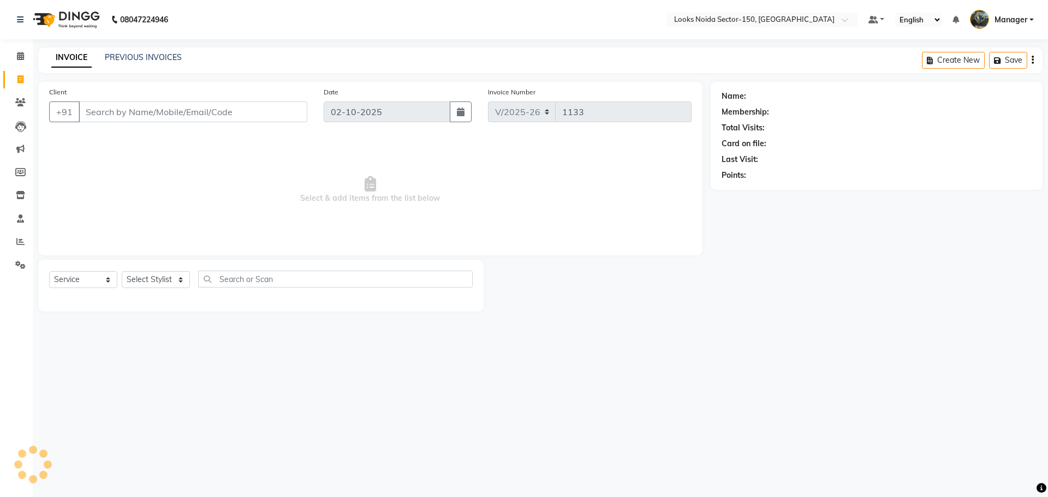
click at [157, 112] on input "Client" at bounding box center [193, 112] width 229 height 21
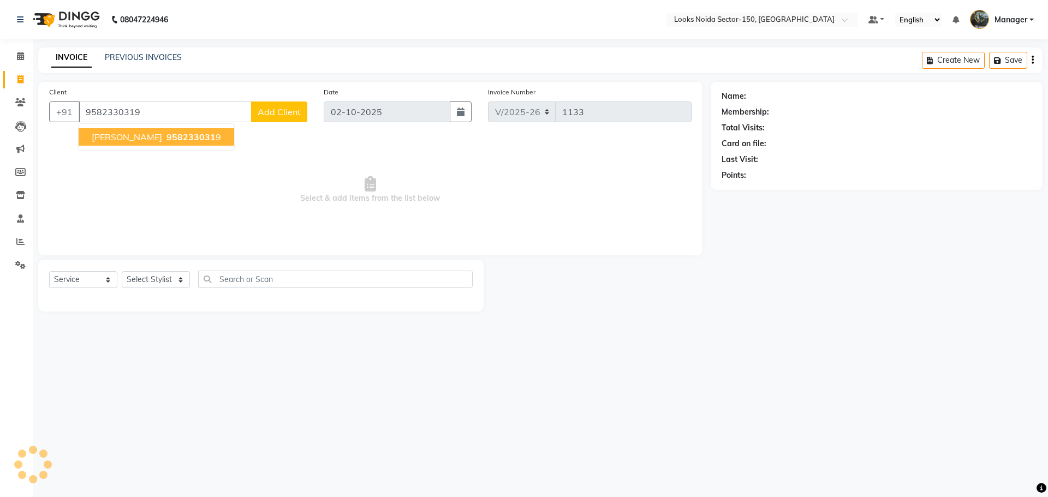
type input "9582330319"
select select "1: Object"
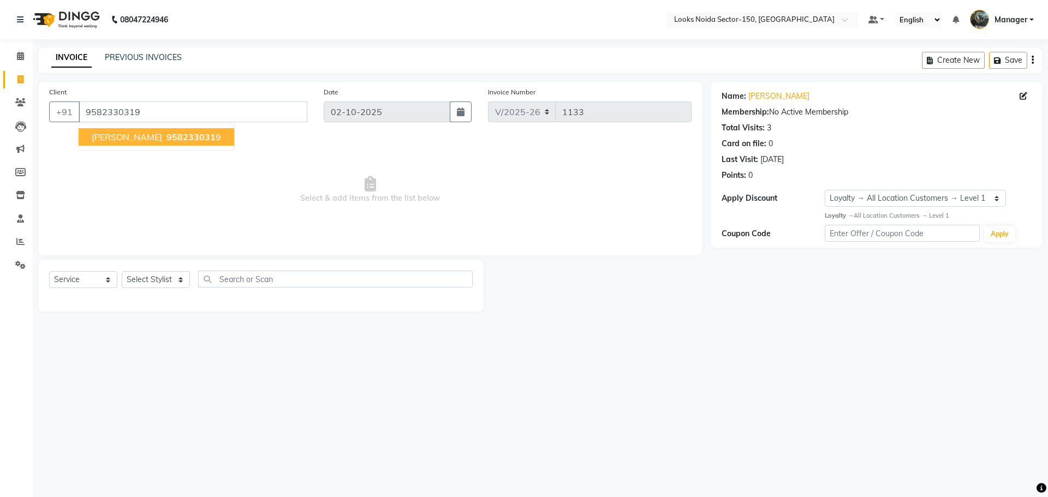
click at [166, 132] on span "958233031" at bounding box center [190, 137] width 49 height 11
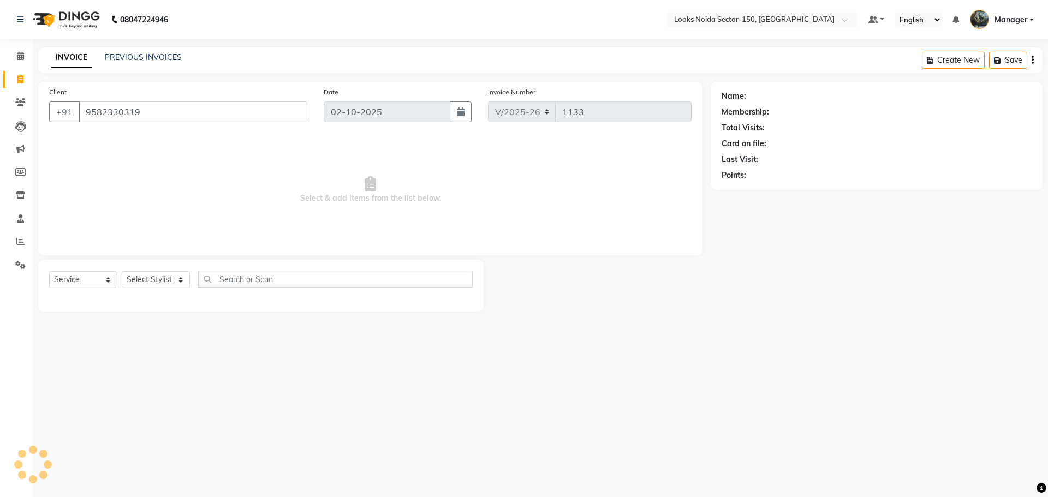
select select "1: Object"
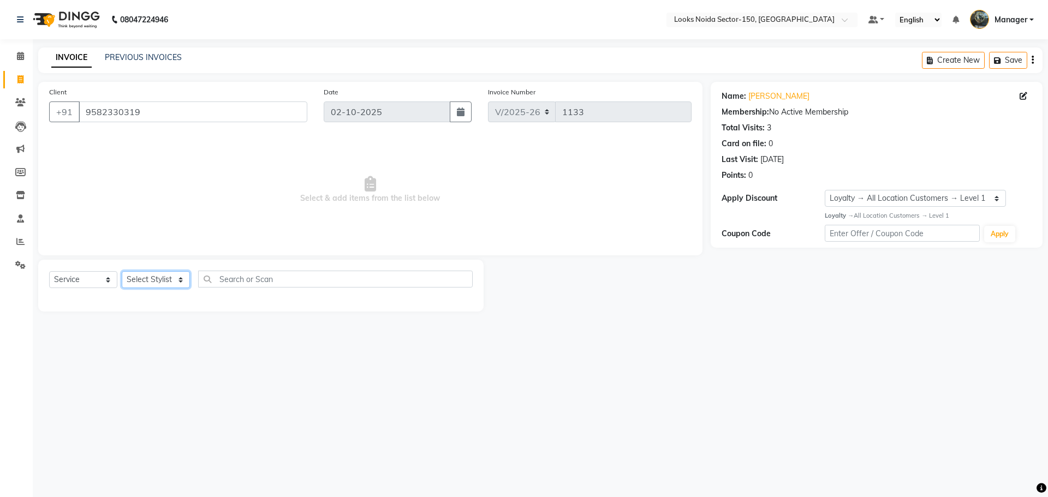
click at [178, 277] on select "Select Stylist [PERSON_NAME] Ankita_Pdct Arshad Counter_Sales [PERSON_NAME] Far…" at bounding box center [156, 279] width 68 height 17
select select "85538"
click at [122, 271] on select "Select Stylist Amir_BRB Ankita_Pdct Arshad Counter_Sales Deepa Faizan_pdct Farm…" at bounding box center [156, 279] width 68 height 17
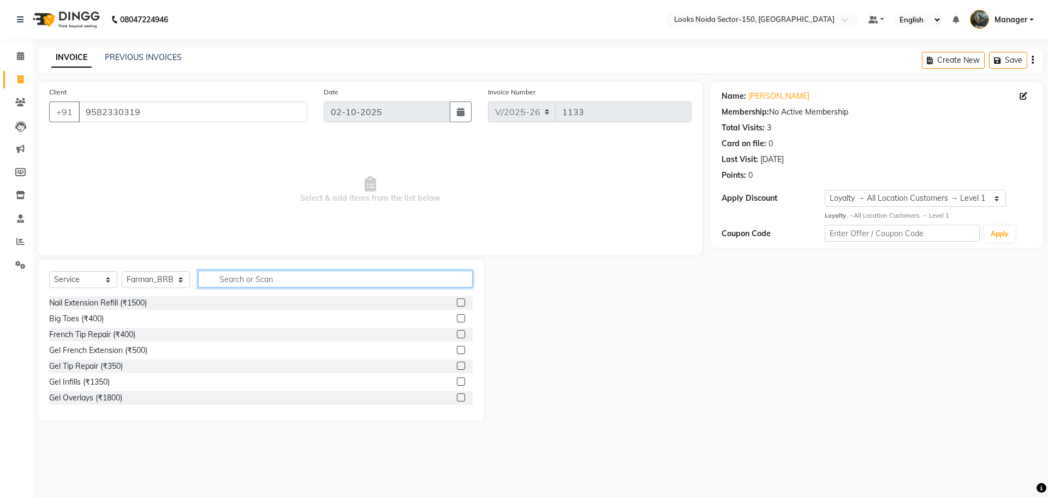
click at [248, 276] on input "text" at bounding box center [335, 279] width 275 height 17
type input "cut"
click at [457, 315] on label at bounding box center [461, 318] width 8 height 8
click at [457, 315] on input "checkbox" at bounding box center [460, 318] width 7 height 7
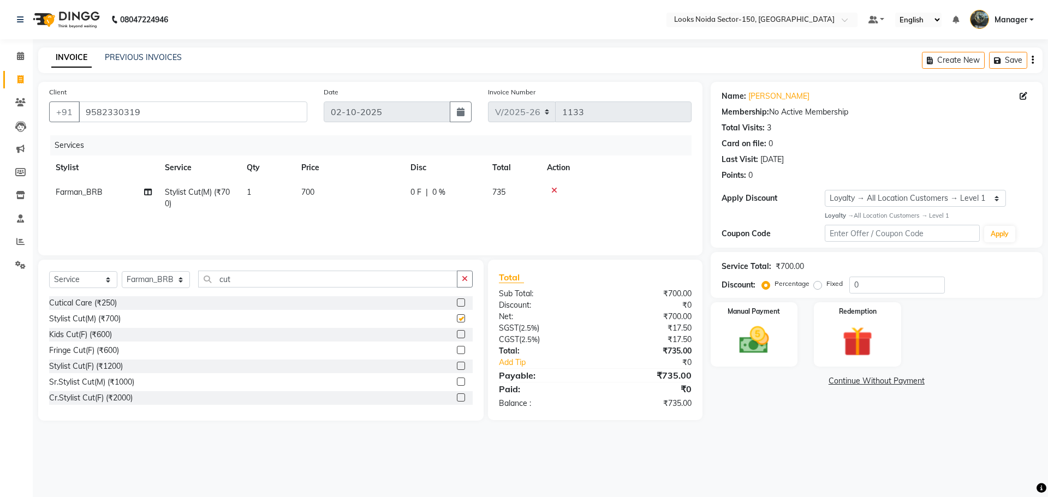
checkbox input "false"
click at [311, 192] on span "700" at bounding box center [307, 192] width 13 height 10
select select "85538"
click at [310, 205] on tr "Amir_BRB Ankita_Pdct Arshad Counter_Sales Deepa Faizan_pdct Farman_BRB Jawed Ka…" at bounding box center [370, 200] width 642 height 41
type input "500"
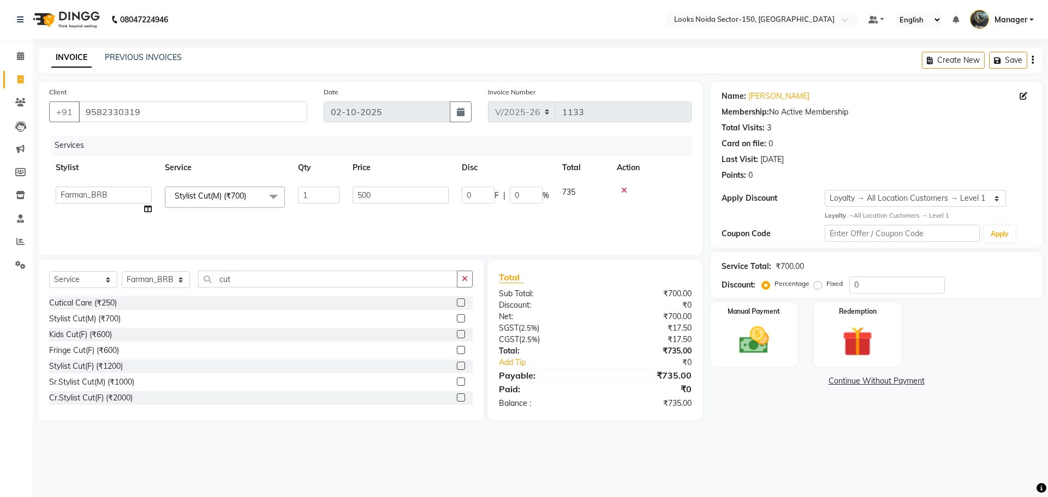
click at [320, 232] on div "Services Stylist Service Qty Price Disc Total Action Amir_BRB Ankita_Pdct Arsha…" at bounding box center [370, 189] width 642 height 109
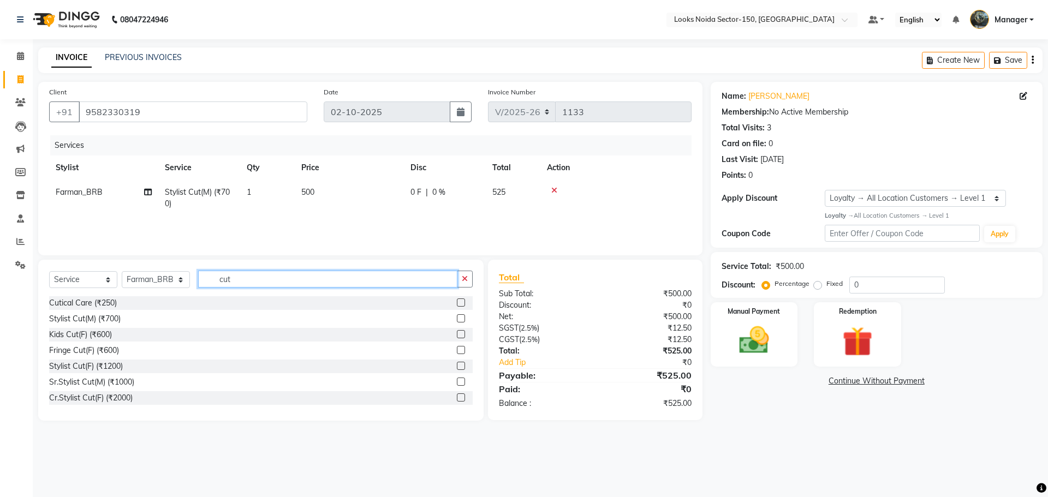
click at [279, 278] on input "cut" at bounding box center [327, 279] width 259 height 17
type input "c"
type input "bea"
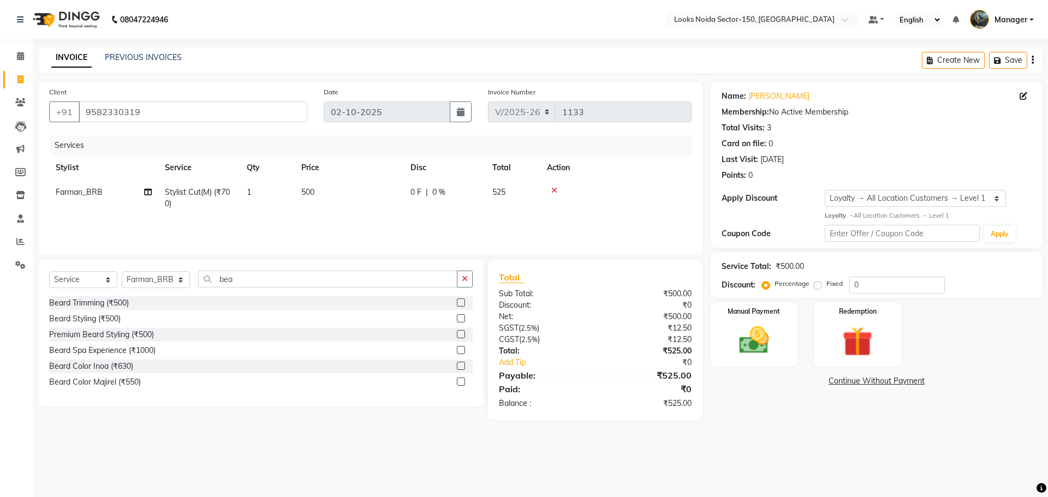
click at [457, 303] on label at bounding box center [461, 303] width 8 height 8
click at [457, 303] on input "checkbox" at bounding box center [460, 303] width 7 height 7
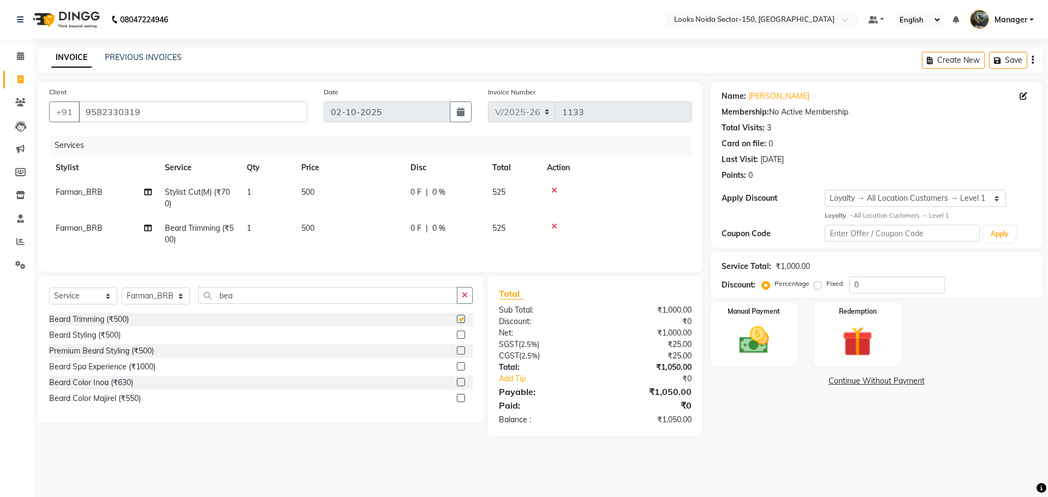
checkbox input "false"
drag, startPoint x: 308, startPoint y: 224, endPoint x: 350, endPoint y: 224, distance: 41.5
click at [309, 224] on span "500" at bounding box center [307, 228] width 13 height 10
select select "85538"
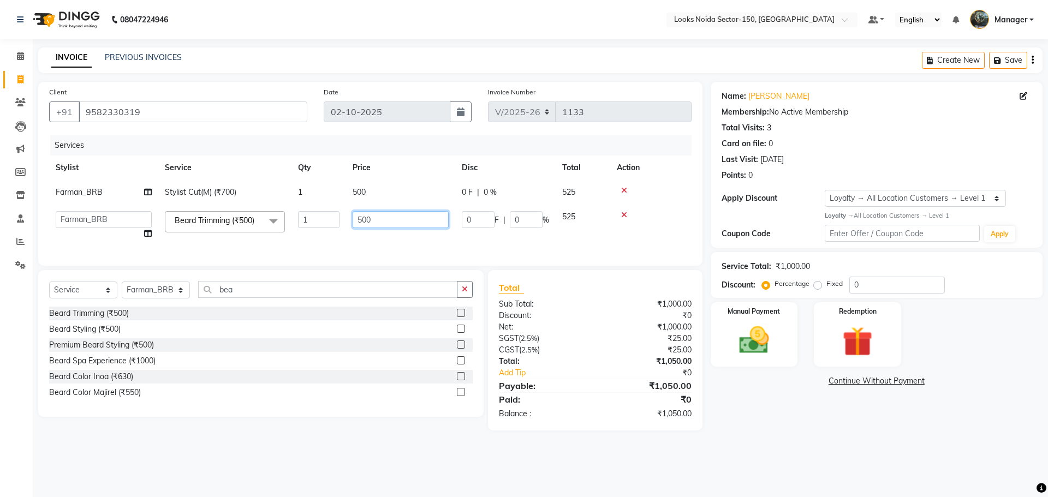
drag, startPoint x: 389, startPoint y: 222, endPoint x: 288, endPoint y: 235, distance: 101.8
click at [288, 235] on tr "Amir_BRB Ankita_Pdct Arshad Counter_Sales Deepa Faizan_pdct Farman_BRB Jawed Ka…" at bounding box center [370, 225] width 642 height 41
type input "350"
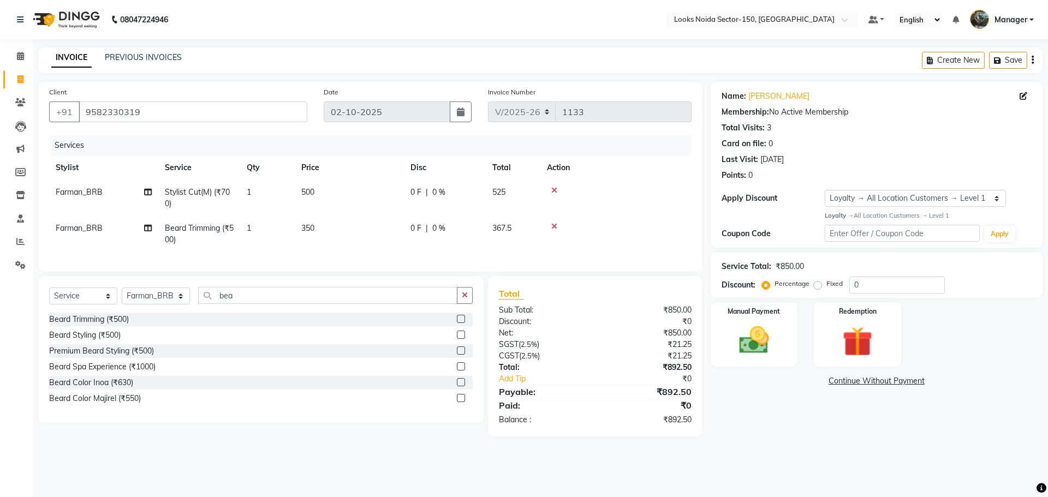
click at [344, 240] on tr "Farman_BRB Beard Trimming (₹500) 1 350 0 F | 0 % 367.5" at bounding box center [370, 234] width 642 height 36
click at [762, 346] on img at bounding box center [754, 341] width 51 height 36
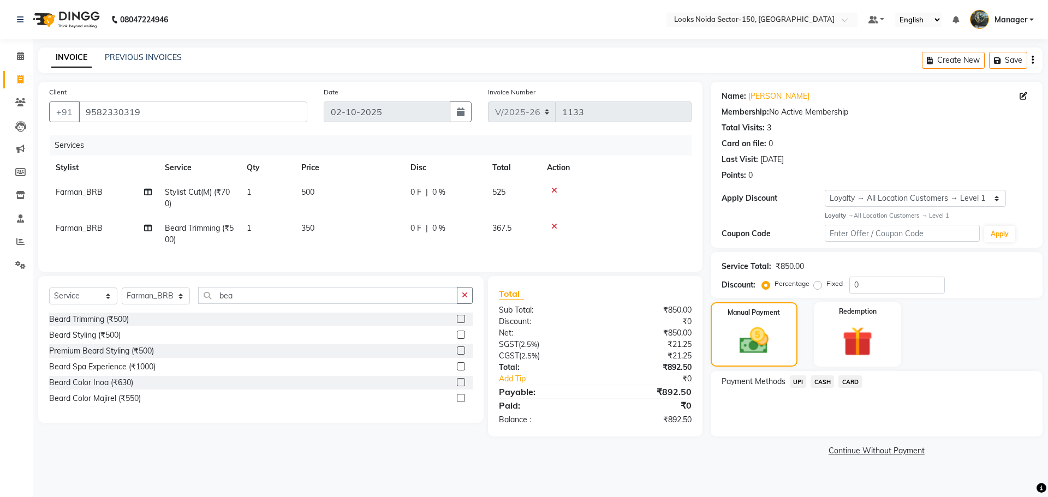
click at [795, 379] on span "UPI" at bounding box center [798, 381] width 17 height 13
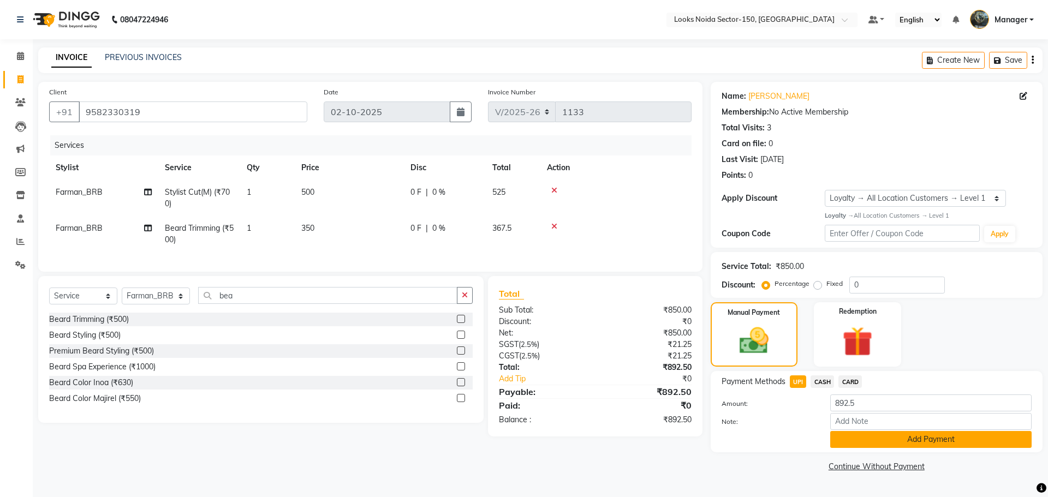
click at [856, 437] on button "Add Payment" at bounding box center [930, 439] width 201 height 17
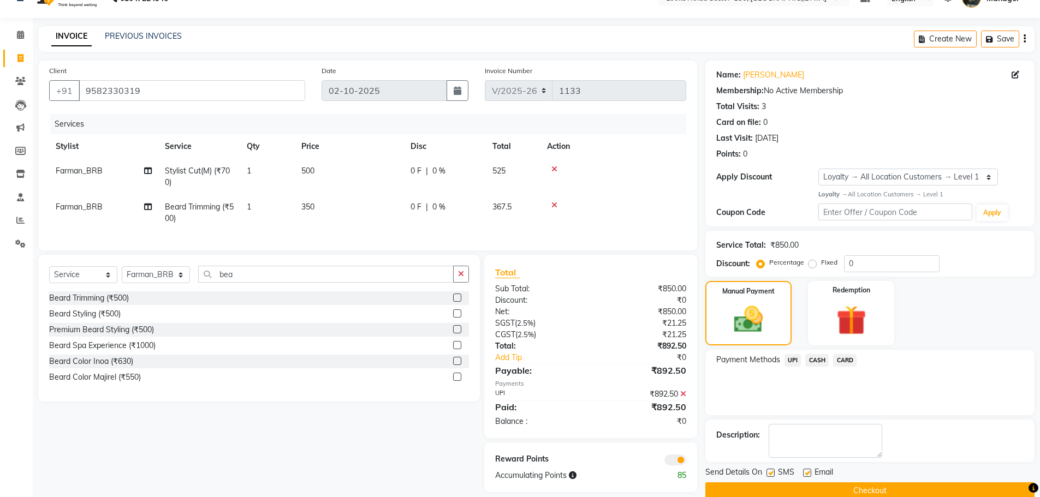
scroll to position [41, 0]
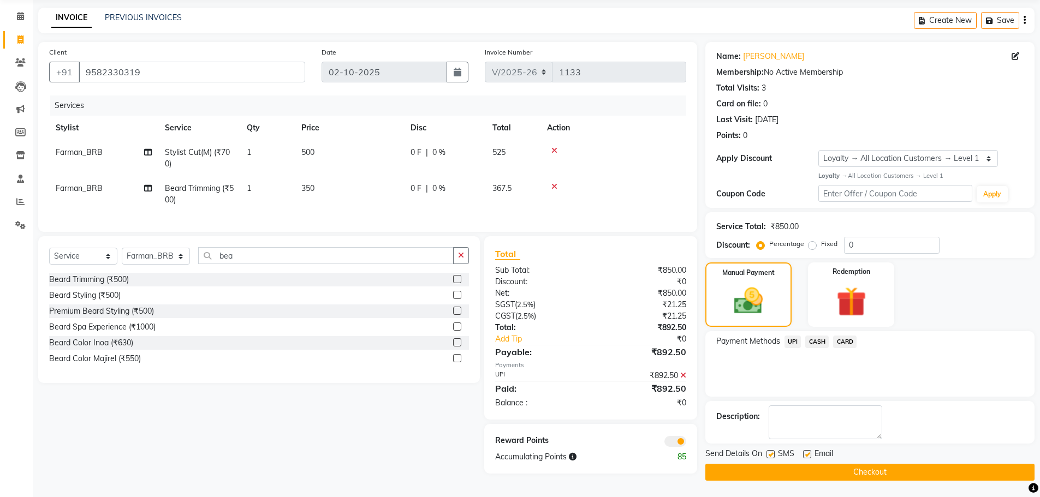
click at [806, 452] on label at bounding box center [807, 454] width 8 height 8
click at [806, 452] on input "checkbox" at bounding box center [806, 454] width 7 height 7
checkbox input "false"
click at [772, 452] on label at bounding box center [770, 454] width 8 height 8
click at [772, 452] on input "checkbox" at bounding box center [769, 454] width 7 height 7
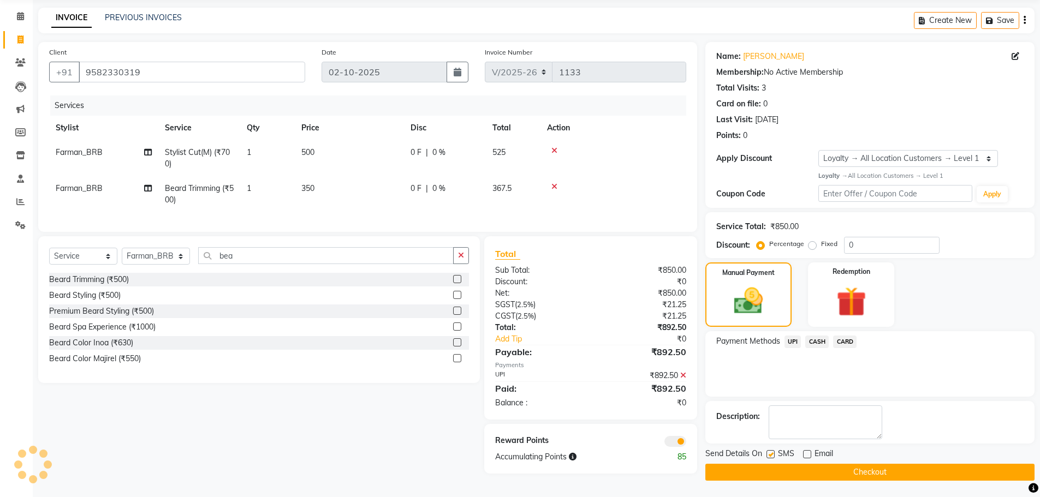
checkbox input "false"
click at [801, 473] on button "Checkout" at bounding box center [869, 472] width 329 height 17
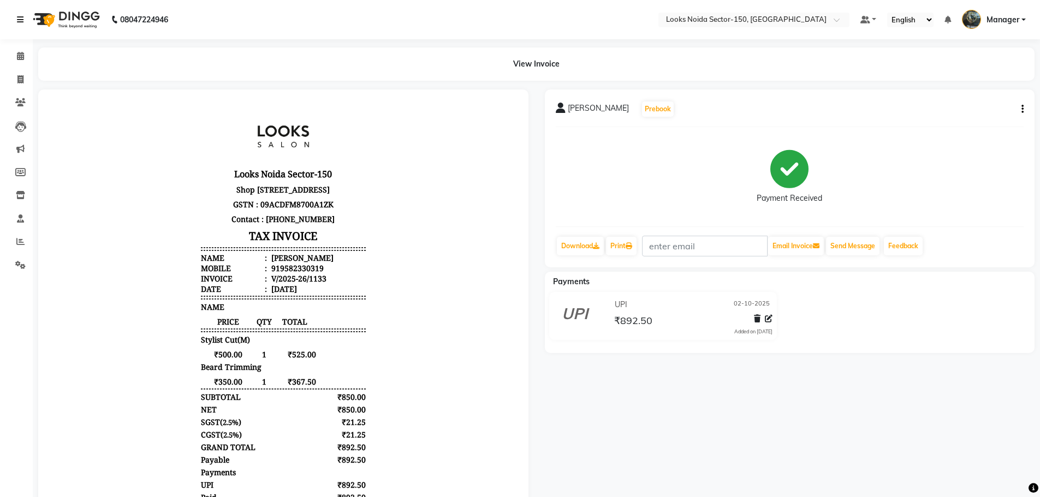
click at [22, 19] on icon at bounding box center [20, 20] width 7 height 8
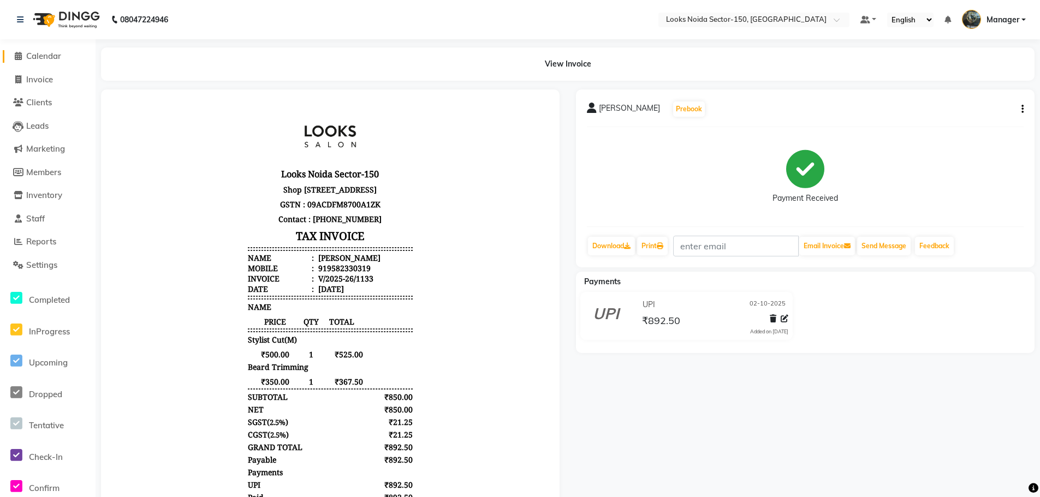
click at [43, 57] on span "Calendar" at bounding box center [43, 56] width 35 height 10
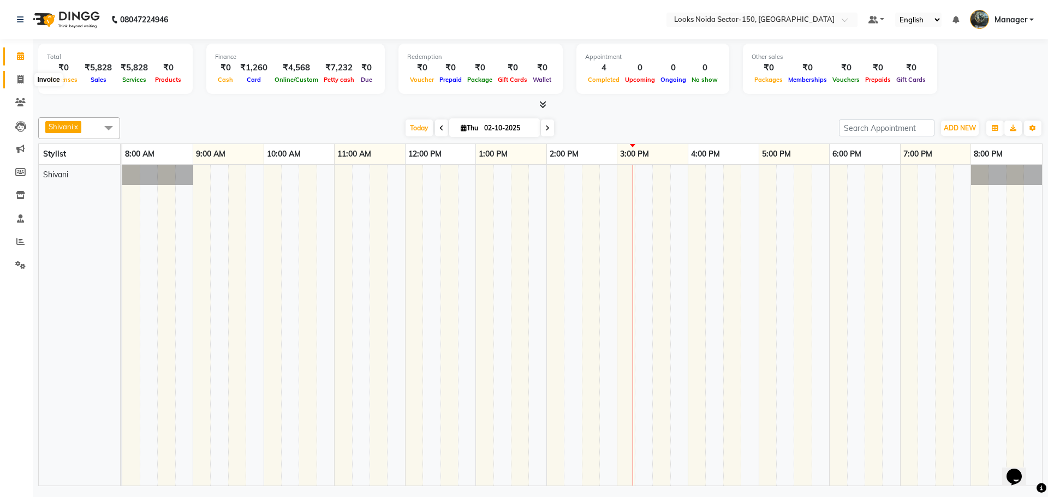
click at [21, 81] on icon at bounding box center [20, 79] width 6 height 8
select select "8587"
select select "service"
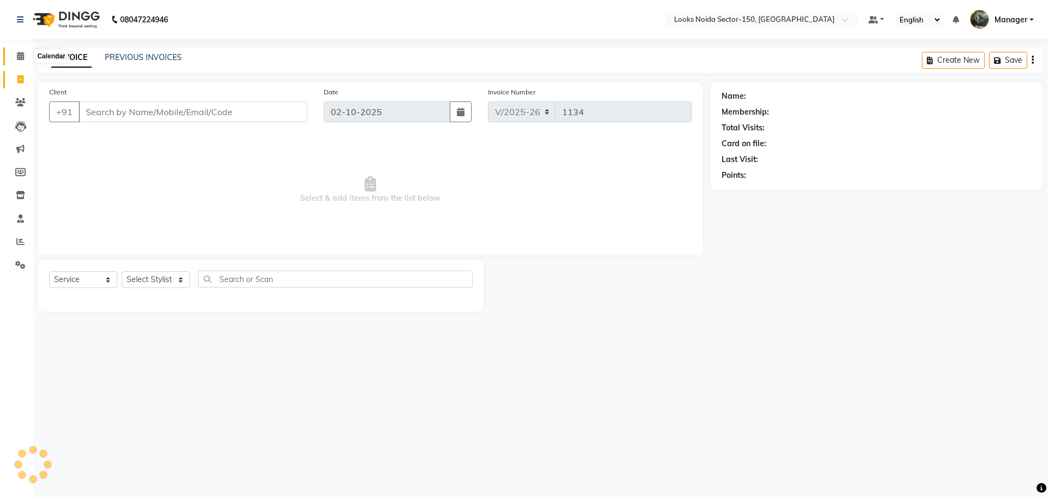
click at [14, 55] on span at bounding box center [20, 56] width 19 height 13
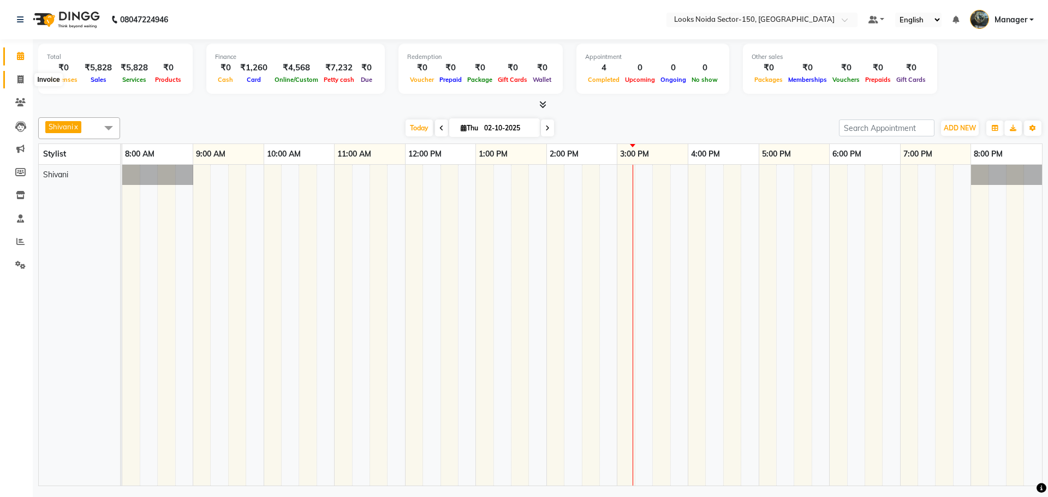
drag, startPoint x: 23, startPoint y: 79, endPoint x: 31, endPoint y: 83, distance: 8.3
click at [23, 79] on icon at bounding box center [20, 79] width 6 height 8
select select "service"
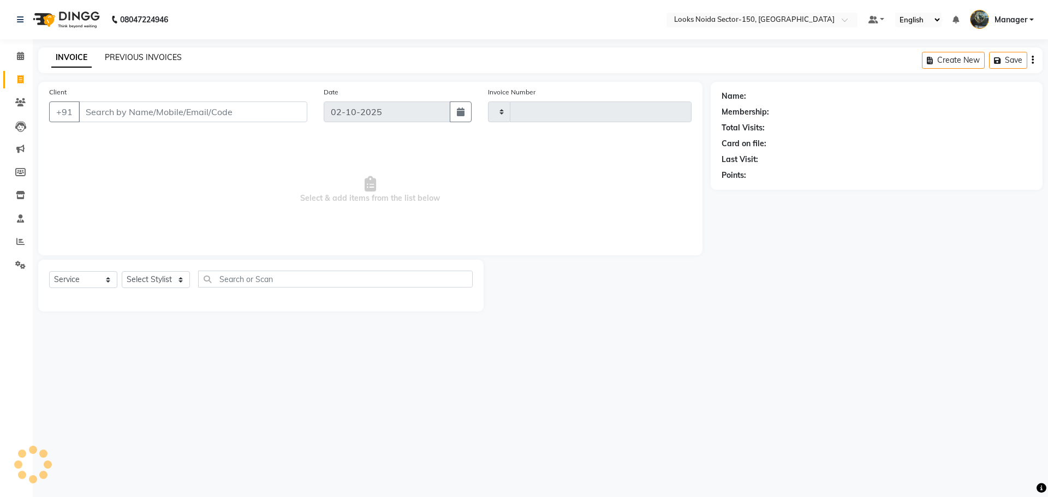
type input "1134"
select select "8587"
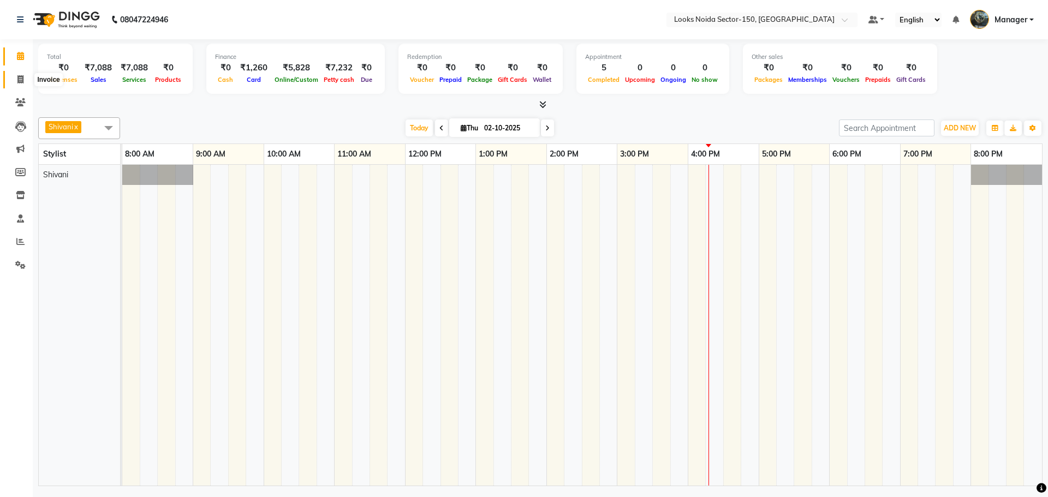
click at [19, 77] on icon at bounding box center [20, 79] width 6 height 8
select select "8587"
select select "service"
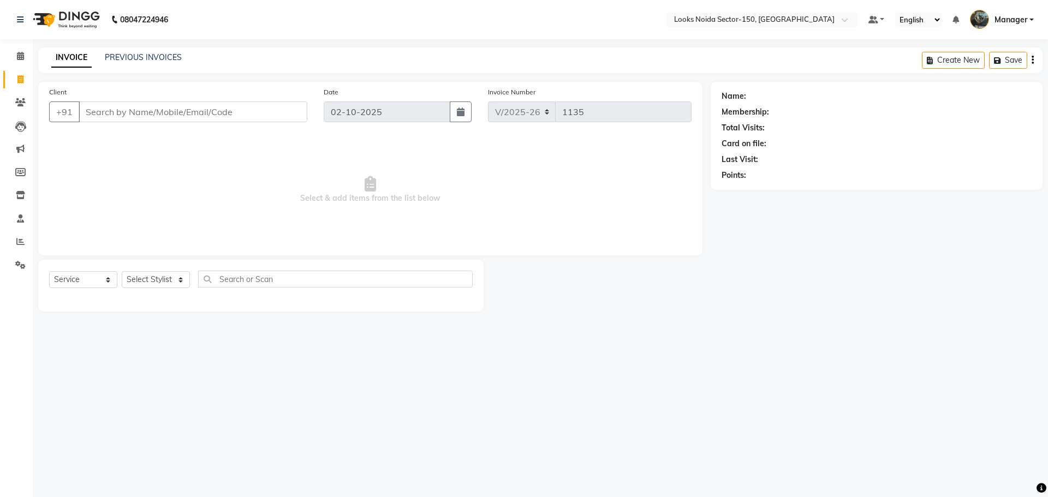
drag, startPoint x: 123, startPoint y: 112, endPoint x: 123, endPoint y: 120, distance: 7.7
click at [123, 120] on input "Client" at bounding box center [193, 112] width 229 height 21
type input "8"
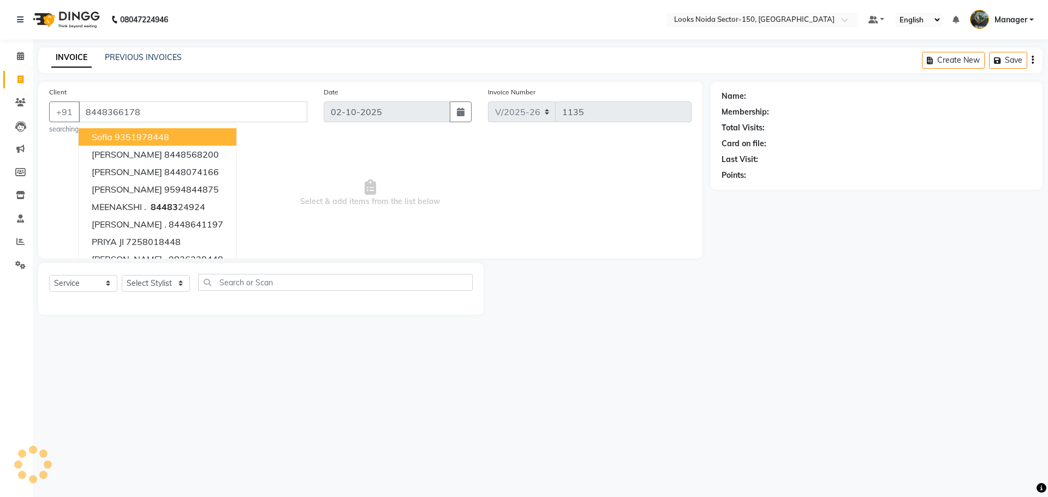
type input "8448366178"
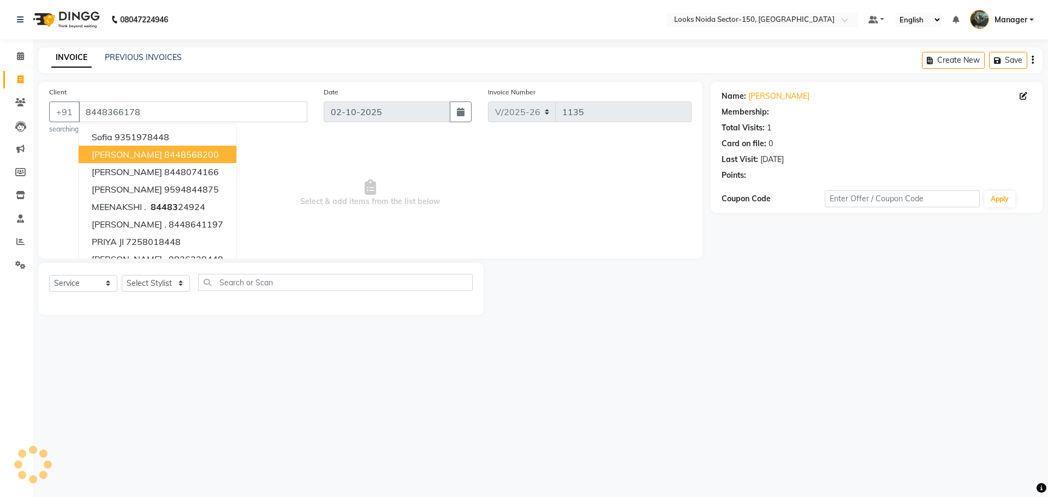
select select "1: Object"
drag, startPoint x: 297, startPoint y: 230, endPoint x: 303, endPoint y: 210, distance: 20.9
click at [297, 229] on span "Select & add items from the list below" at bounding box center [370, 193] width 642 height 109
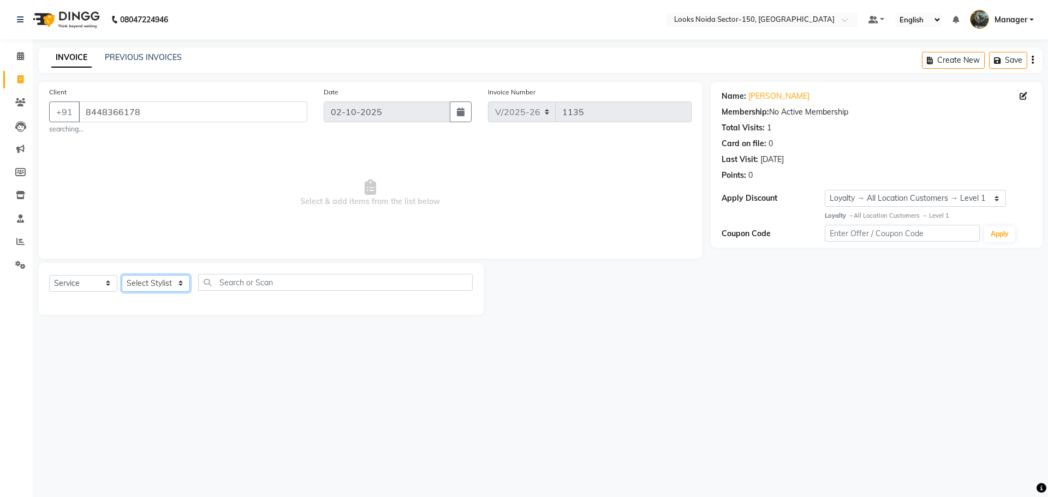
click at [156, 285] on select "Select Stylist [PERSON_NAME] Ankita_Pdct Arshad Counter_Sales [PERSON_NAME] Far…" at bounding box center [156, 283] width 68 height 17
select select "91177"
click at [122, 275] on select "Select Stylist [PERSON_NAME] Ankita_Pdct Arshad Counter_Sales [PERSON_NAME] Far…" at bounding box center [156, 283] width 68 height 17
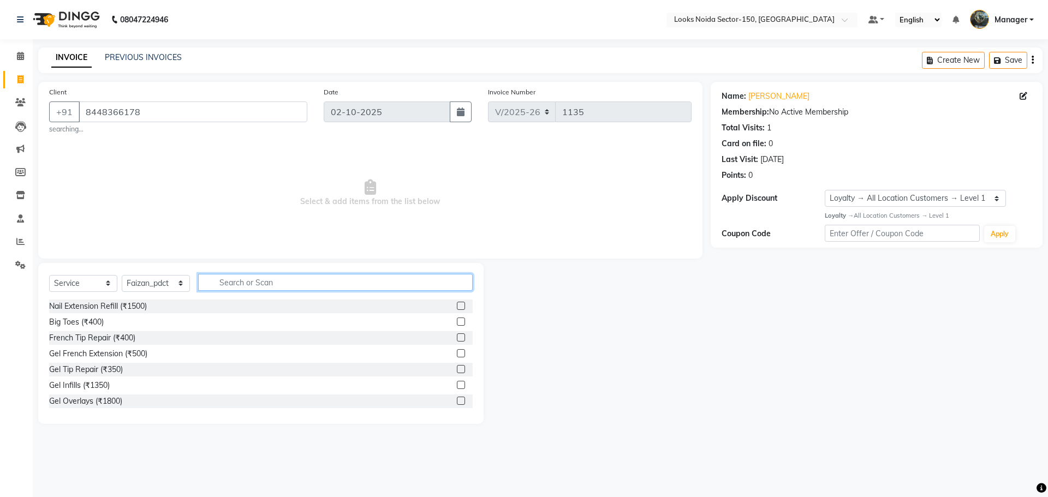
click at [280, 282] on input "text" at bounding box center [335, 282] width 275 height 17
type input "cut"
click at [457, 323] on label at bounding box center [461, 322] width 8 height 8
click at [457, 323] on input "checkbox" at bounding box center [460, 322] width 7 height 7
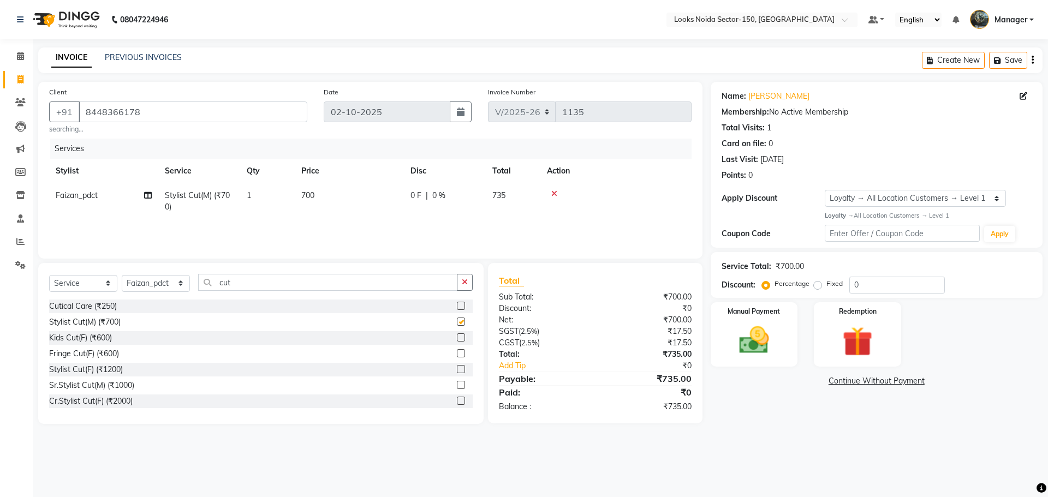
checkbox input "false"
click at [308, 189] on td "700" at bounding box center [349, 201] width 109 height 36
select select "91177"
click at [309, 196] on input "1" at bounding box center [318, 198] width 41 height 17
drag, startPoint x: 386, startPoint y: 202, endPoint x: 333, endPoint y: 201, distance: 53.5
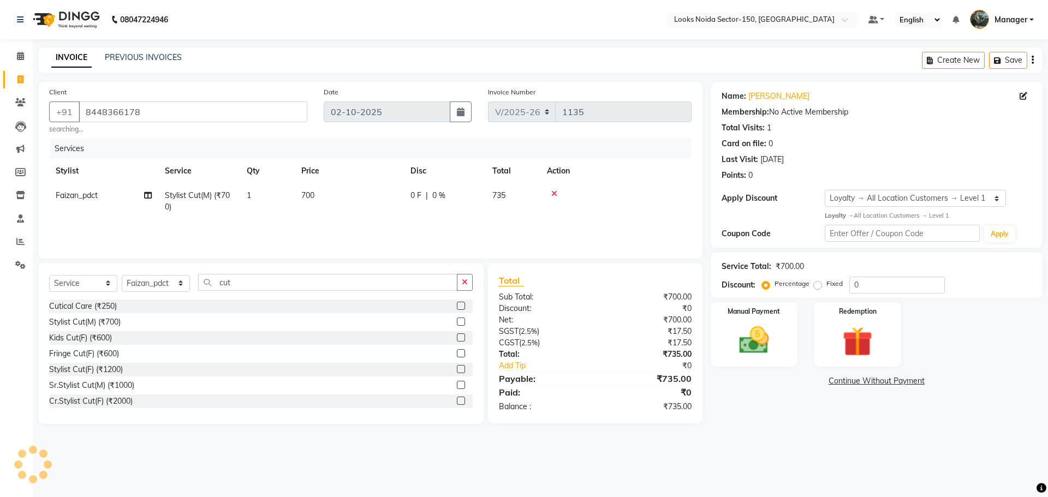
drag, startPoint x: 311, startPoint y: 193, endPoint x: 348, endPoint y: 193, distance: 36.6
click at [327, 192] on td "700" at bounding box center [349, 201] width 109 height 36
select select "91177"
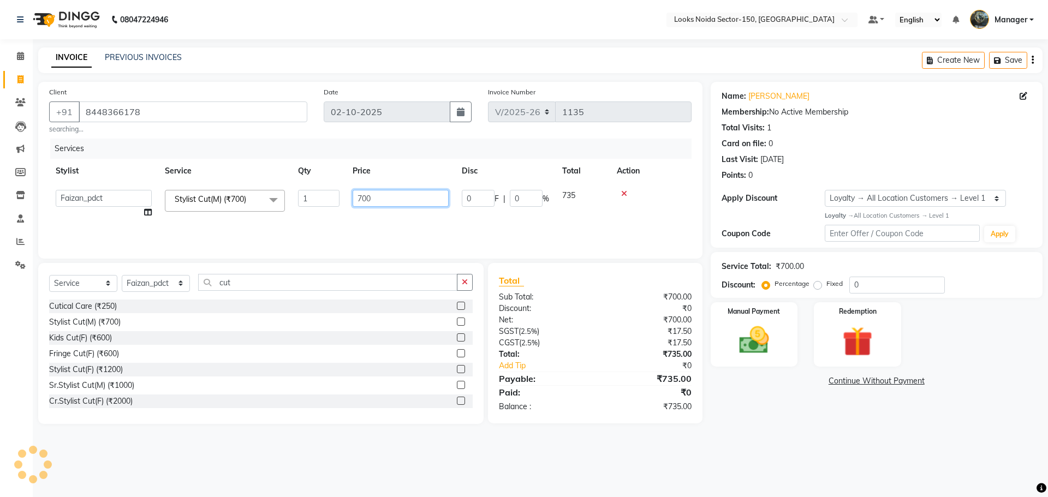
drag, startPoint x: 348, startPoint y: 193, endPoint x: 365, endPoint y: 198, distance: 18.0
click at [365, 198] on input "700" at bounding box center [401, 198] width 96 height 17
type input "7"
type input "500"
click at [393, 230] on div "Services Stylist Service Qty Price Disc Total Action Amir_BRB Ankita_Pdct Arsha…" at bounding box center [370, 193] width 642 height 109
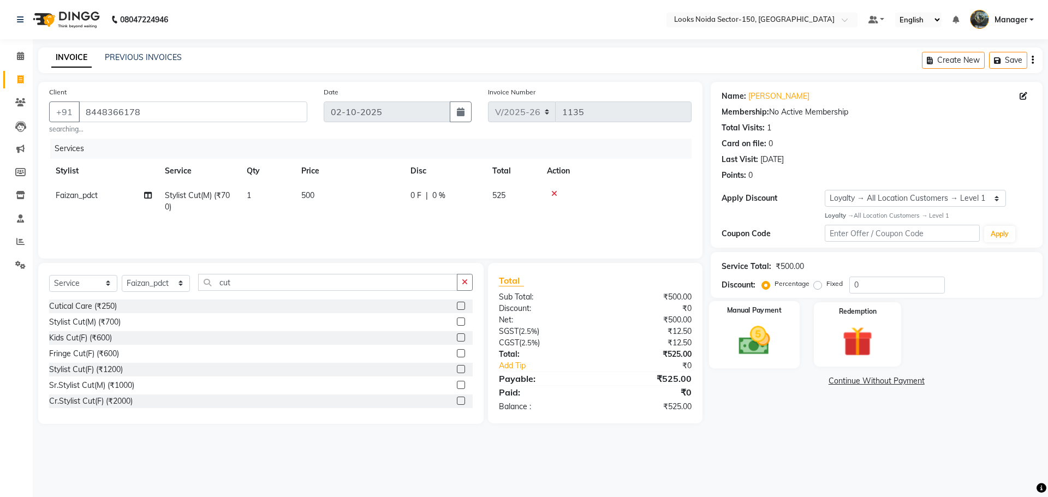
click at [747, 338] on img at bounding box center [754, 341] width 51 height 36
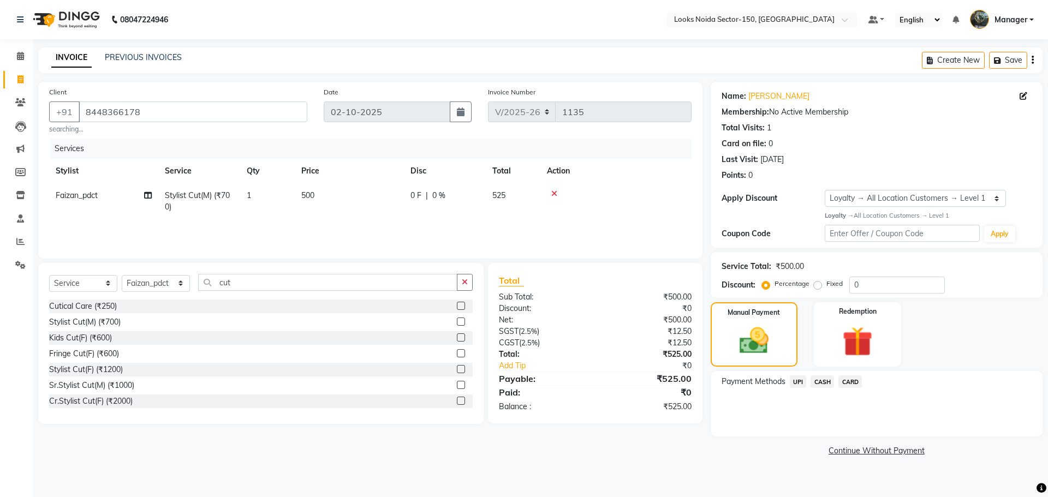
click at [798, 381] on span "UPI" at bounding box center [798, 381] width 17 height 13
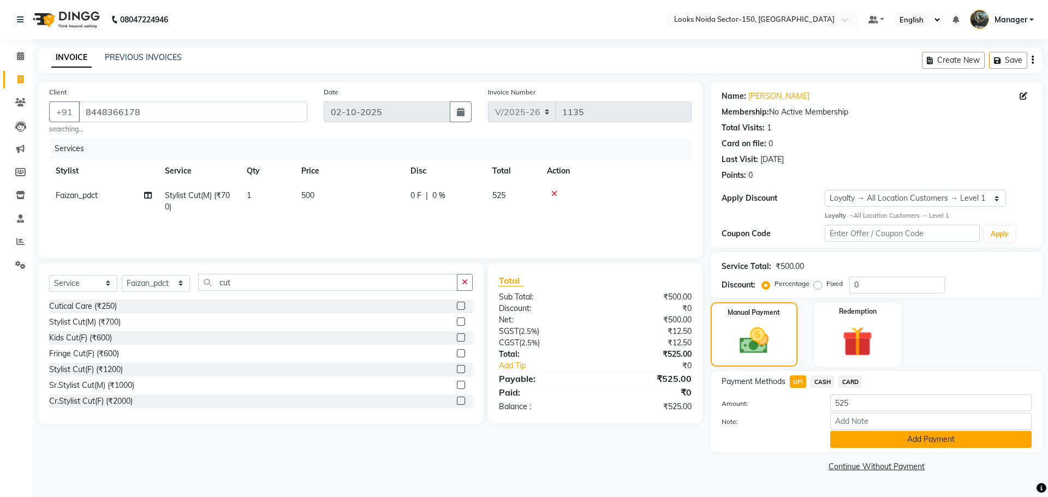
click at [920, 441] on button "Add Payment" at bounding box center [930, 439] width 201 height 17
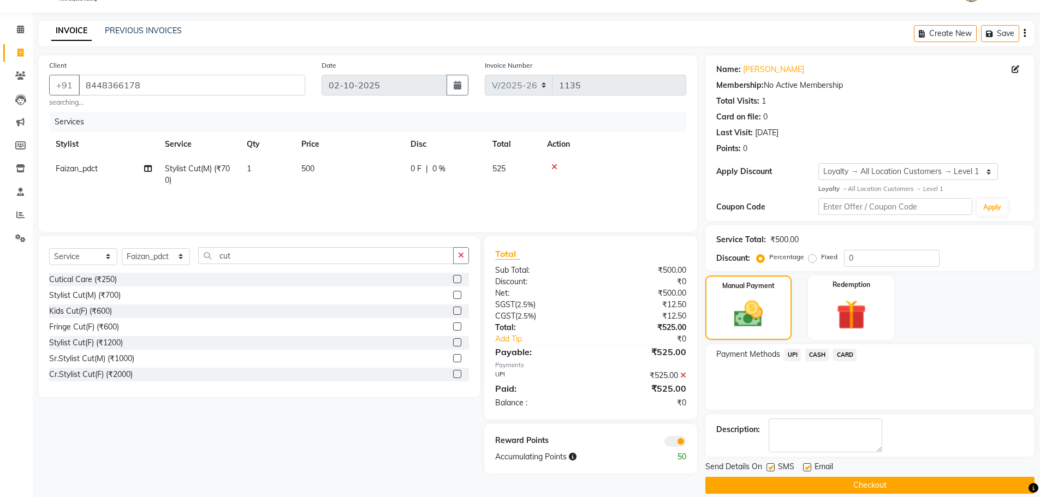
scroll to position [40, 0]
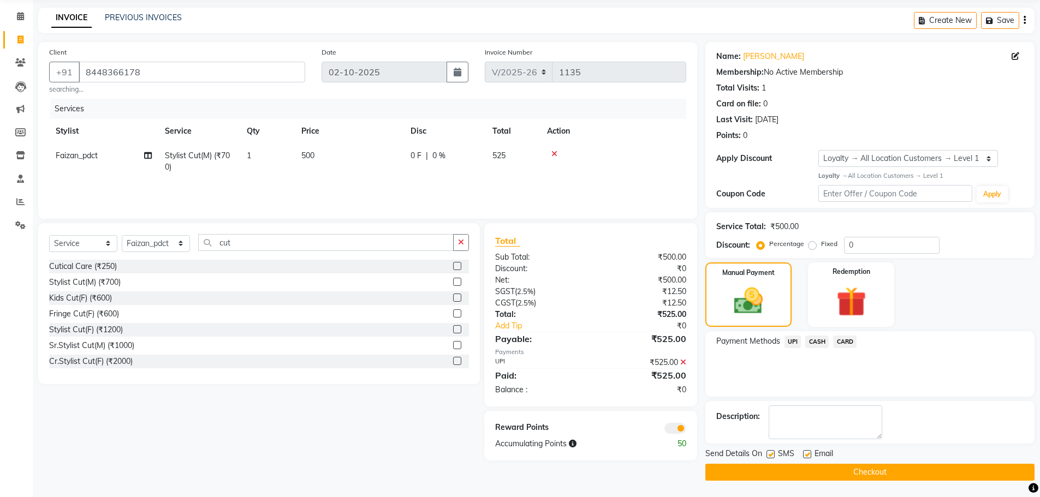
click at [808, 452] on label at bounding box center [807, 454] width 8 height 8
click at [808, 452] on input "checkbox" at bounding box center [806, 454] width 7 height 7
checkbox input "false"
click at [773, 455] on label at bounding box center [770, 454] width 8 height 8
click at [773, 455] on input "checkbox" at bounding box center [769, 454] width 7 height 7
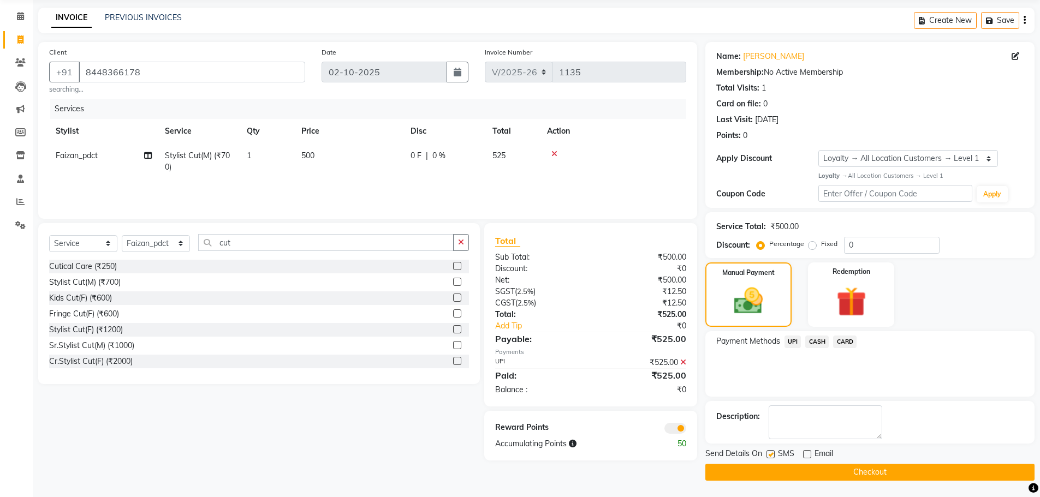
checkbox input "false"
click at [800, 473] on button "Checkout" at bounding box center [869, 472] width 329 height 17
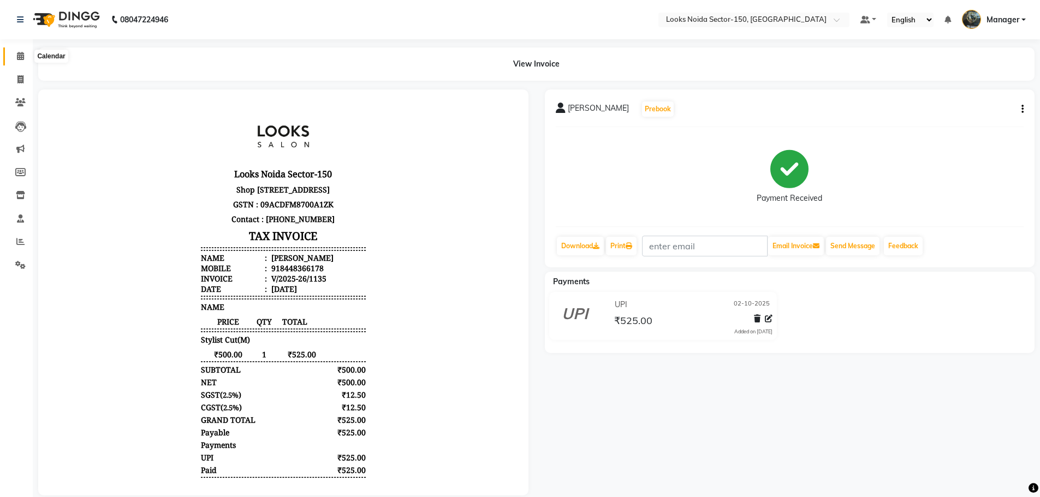
click at [19, 57] on icon at bounding box center [20, 56] width 7 height 8
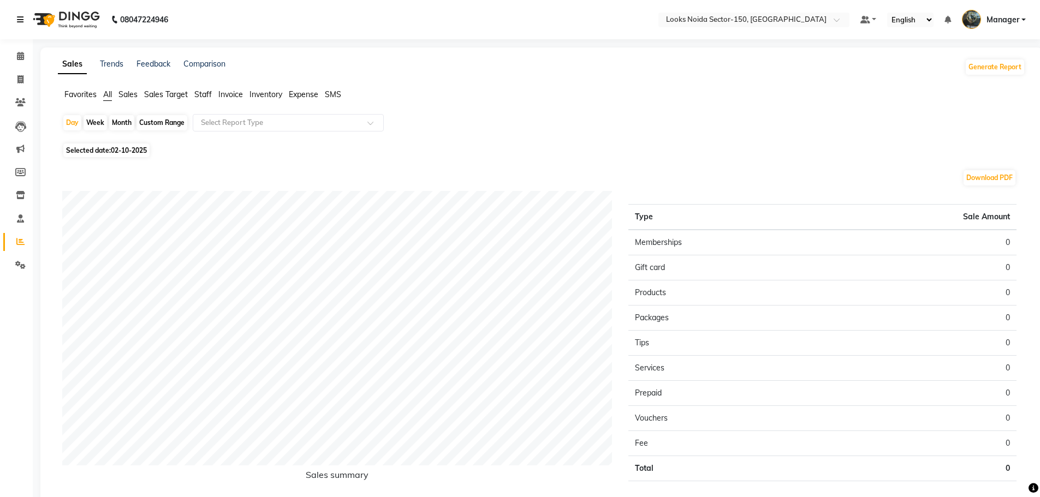
click at [17, 18] on icon at bounding box center [20, 20] width 7 height 8
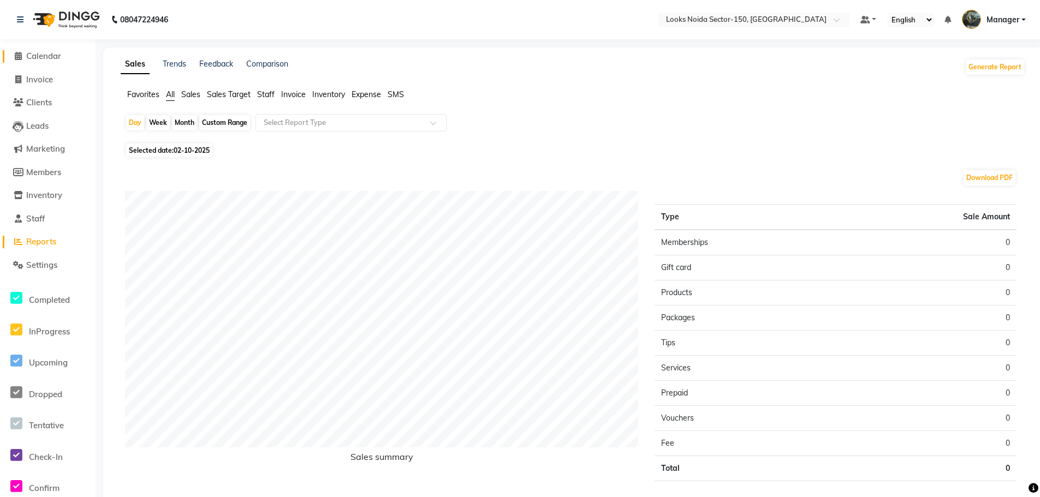
click at [51, 57] on span "Calendar" at bounding box center [43, 56] width 35 height 10
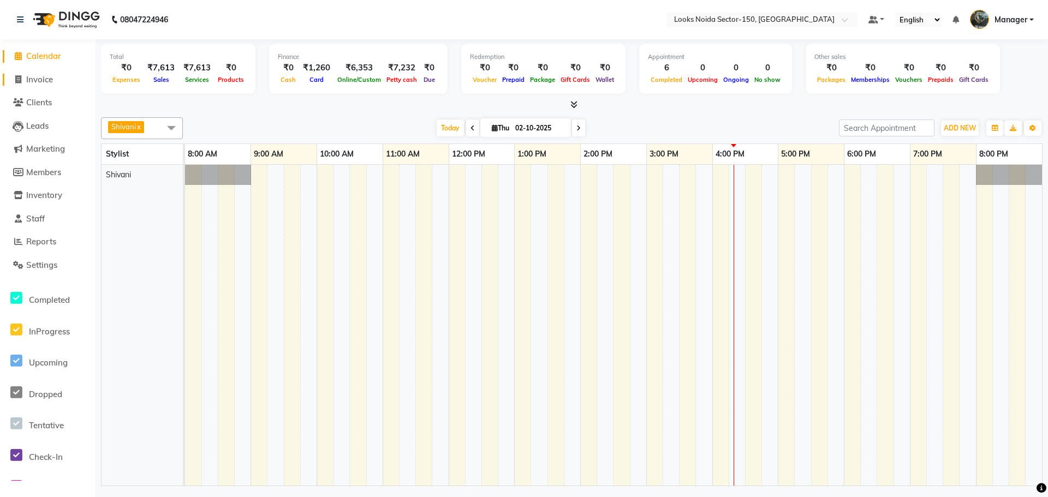
click at [43, 82] on span "Invoice" at bounding box center [39, 79] width 27 height 10
select select "service"
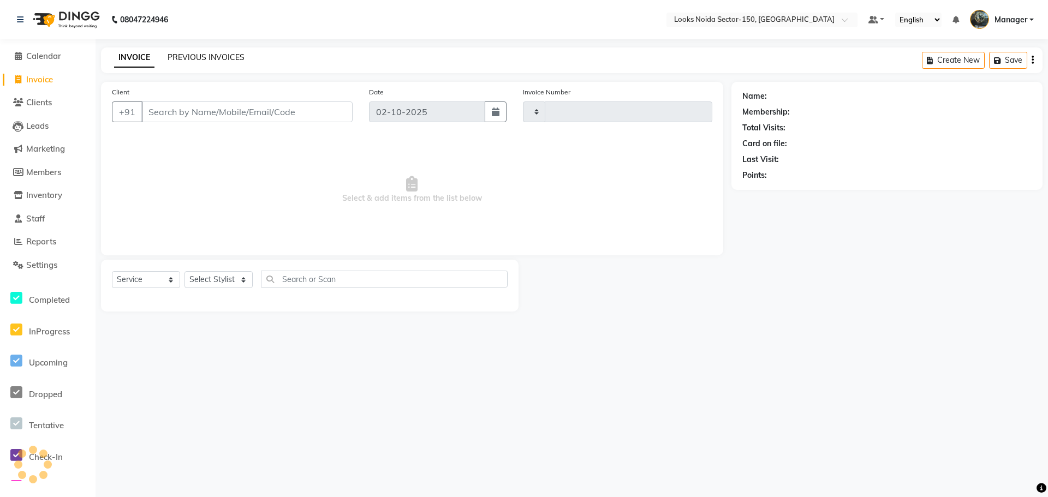
click at [196, 55] on link "PREVIOUS INVOICES" at bounding box center [206, 57] width 77 height 10
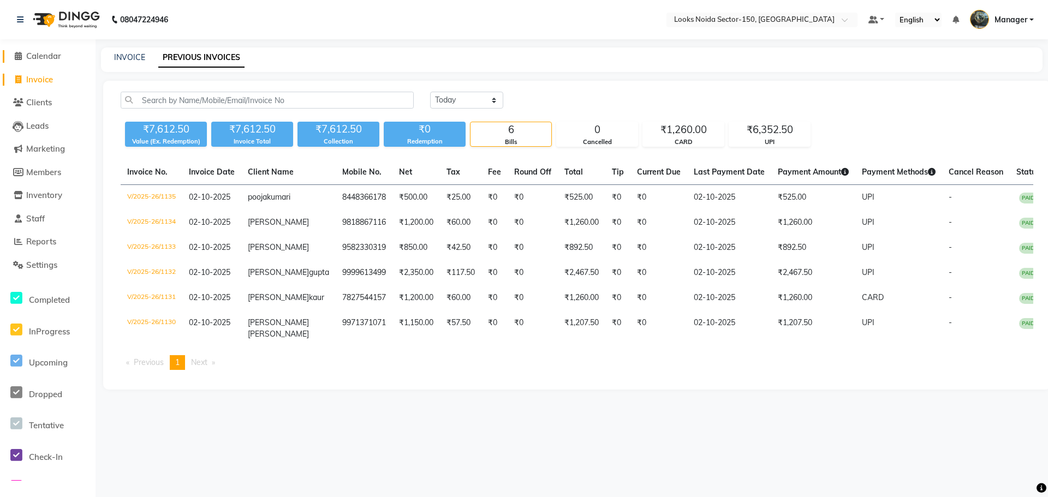
click at [43, 58] on span "Calendar" at bounding box center [43, 56] width 35 height 10
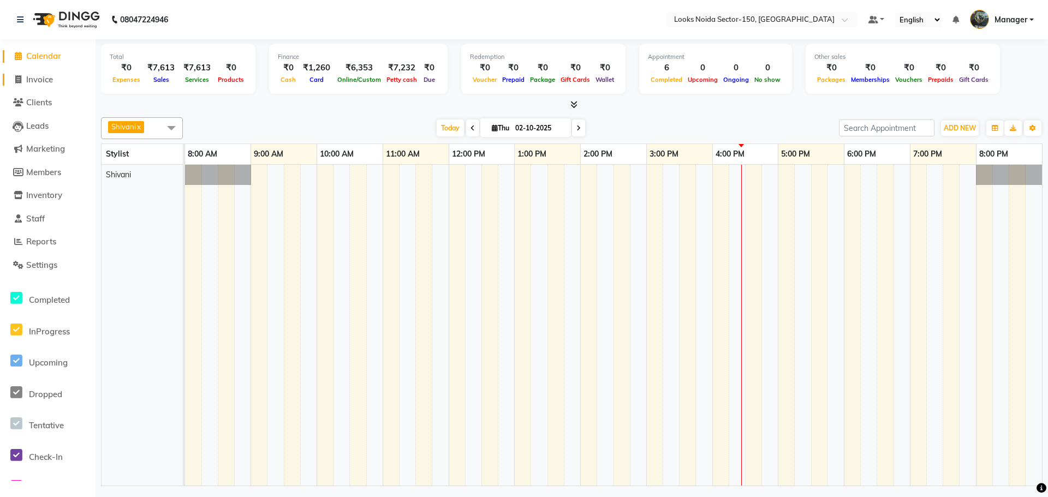
click at [44, 80] on span "Invoice" at bounding box center [39, 79] width 27 height 10
select select "service"
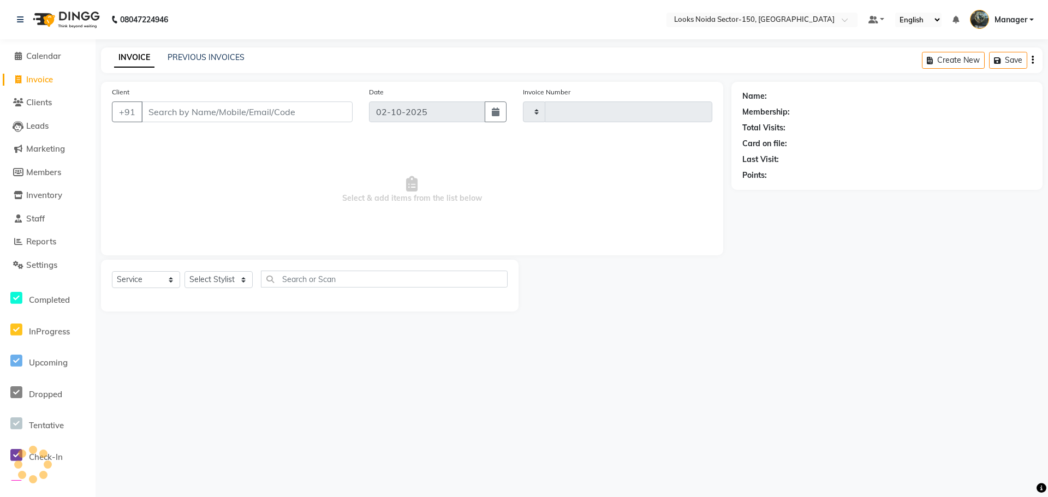
type input "1136"
select select "8587"
click at [50, 59] on span "Calendar" at bounding box center [43, 56] width 35 height 10
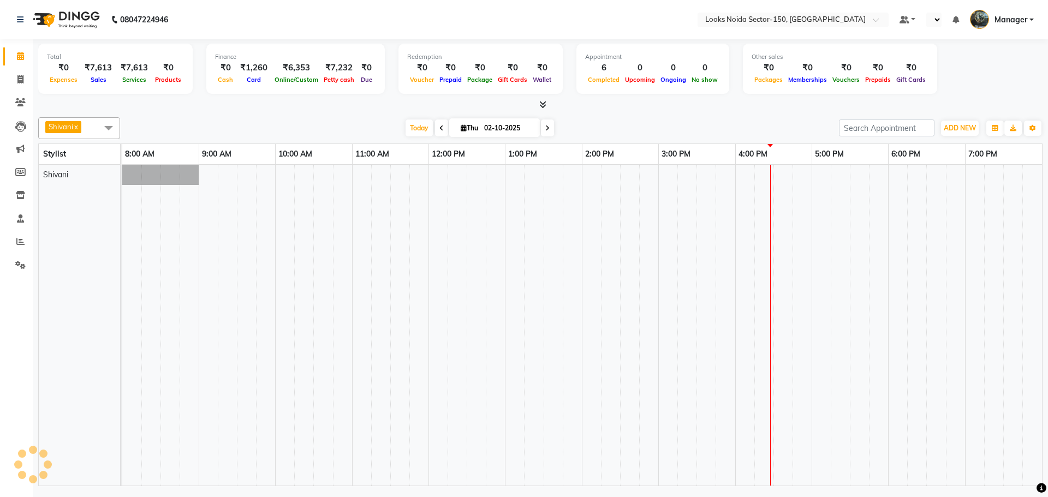
select select "en"
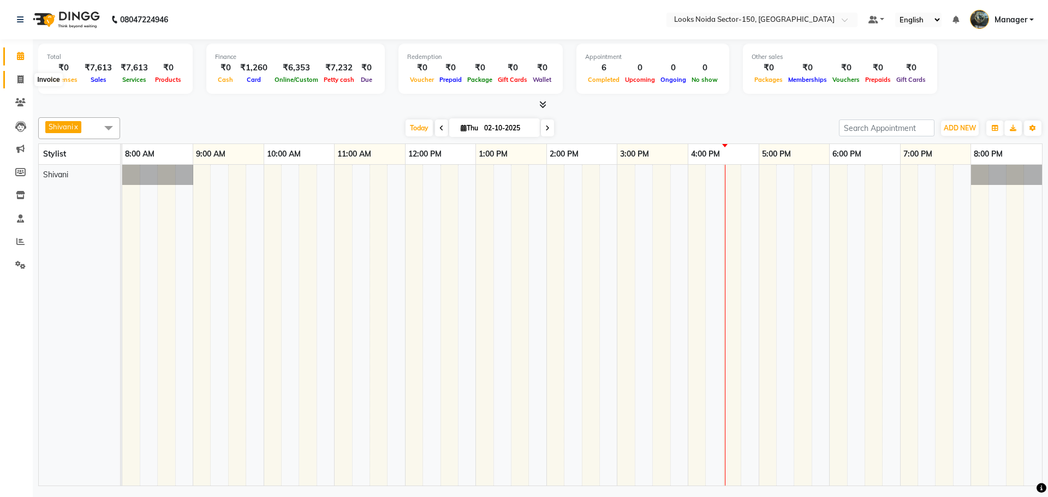
click at [16, 79] on span at bounding box center [20, 80] width 19 height 13
select select "8587"
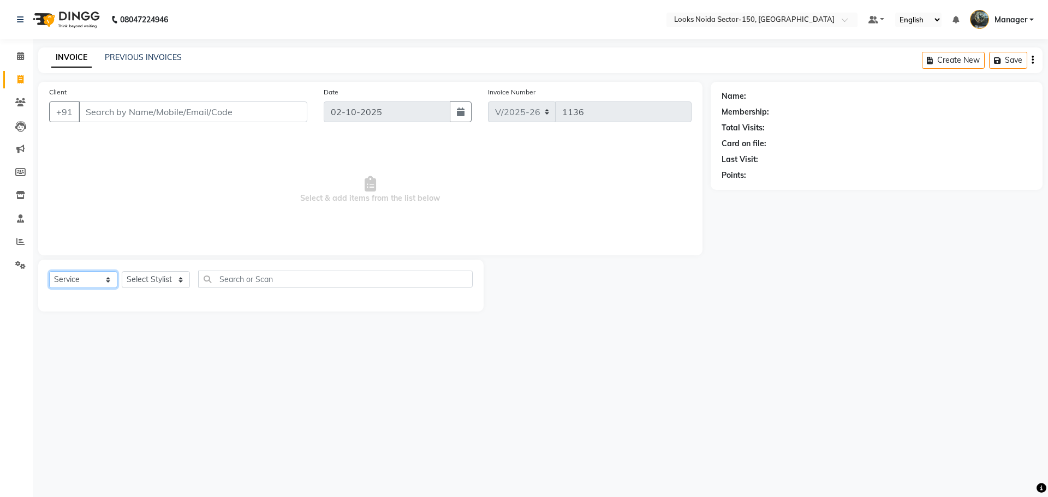
click at [85, 280] on select "Select Service Product Membership Package Voucher Prepaid Gift Card" at bounding box center [83, 279] width 68 height 17
select select "product"
click at [49, 271] on select "Select Service Product Membership Package Voucher Prepaid Gift Card" at bounding box center [83, 279] width 68 height 17
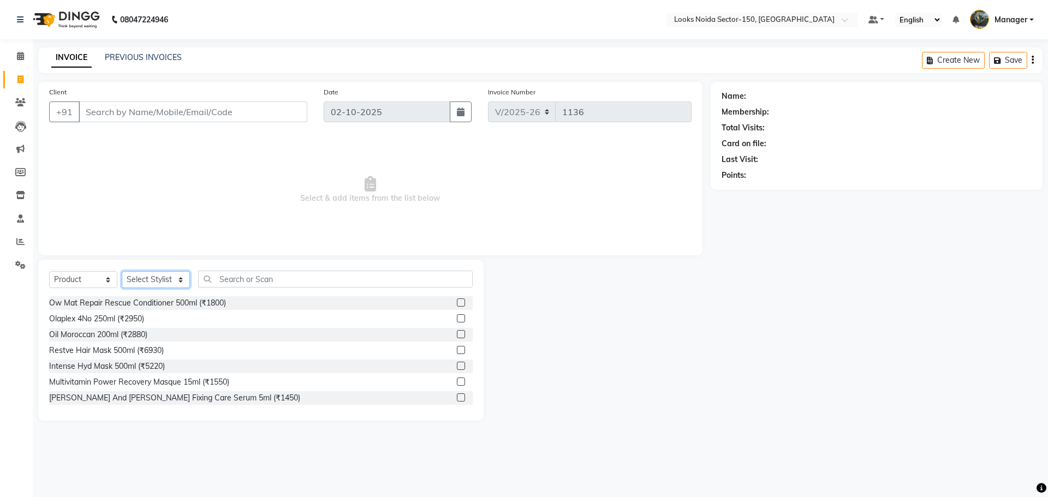
click at [126, 287] on select "Select Stylist [PERSON_NAME] Ankita_Pdct Arshad Counter_Sales [PERSON_NAME] Far…" at bounding box center [156, 279] width 68 height 17
select select "86871"
click at [122, 271] on select "Select Stylist [PERSON_NAME] Ankita_Pdct Arshad Counter_Sales [PERSON_NAME] Far…" at bounding box center [156, 279] width 68 height 17
click at [232, 276] on input "text" at bounding box center [335, 279] width 275 height 17
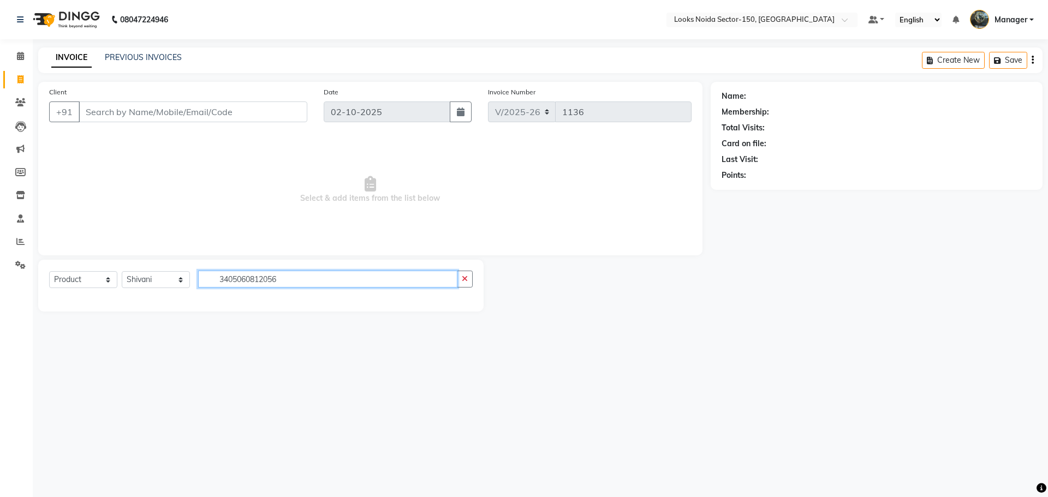
type input "3405060812056"
click at [276, 123] on div "Client +91" at bounding box center [178, 108] width 275 height 45
click at [276, 121] on input "Client" at bounding box center [193, 112] width 229 height 21
click at [270, 110] on input "Client" at bounding box center [193, 112] width 229 height 21
click at [244, 119] on input "Client" at bounding box center [193, 112] width 229 height 21
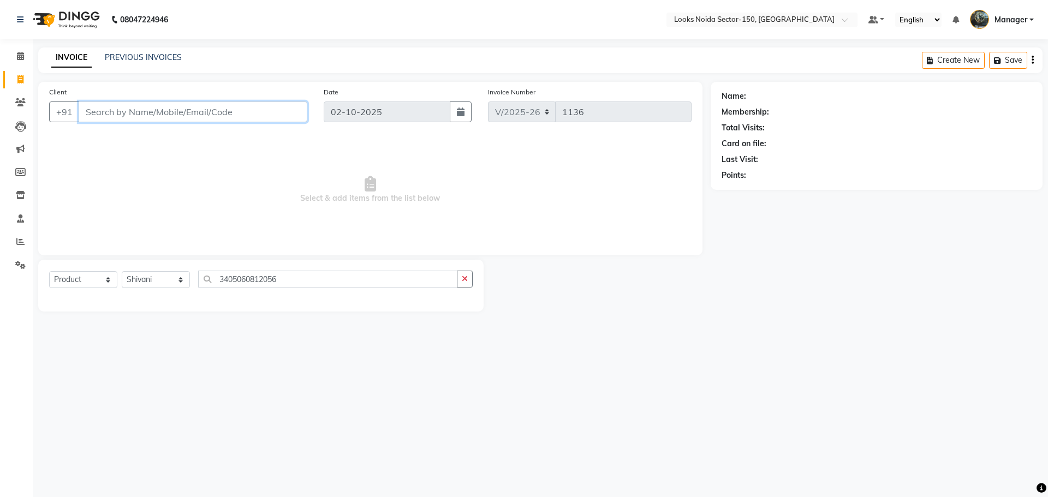
click at [249, 106] on input "Client" at bounding box center [193, 112] width 229 height 21
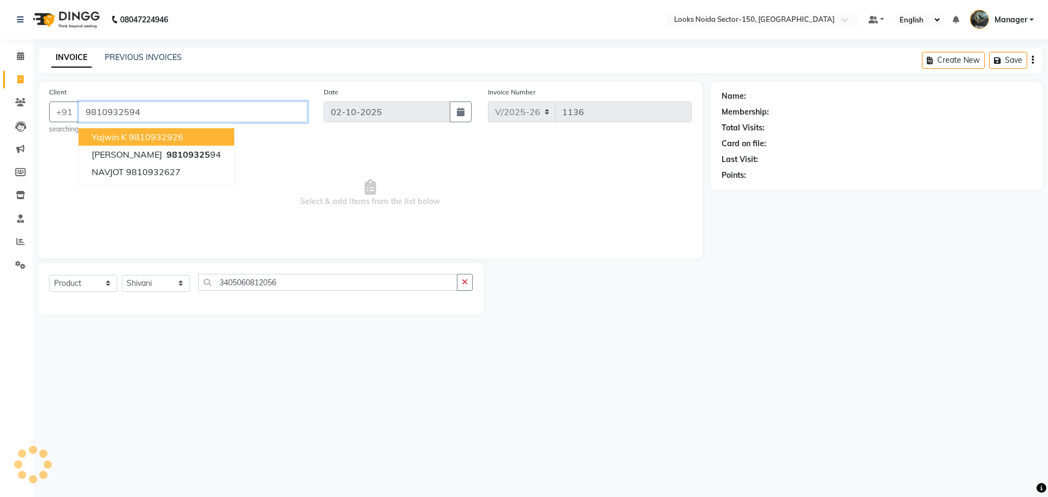
type input "9810932594"
select select "1: Object"
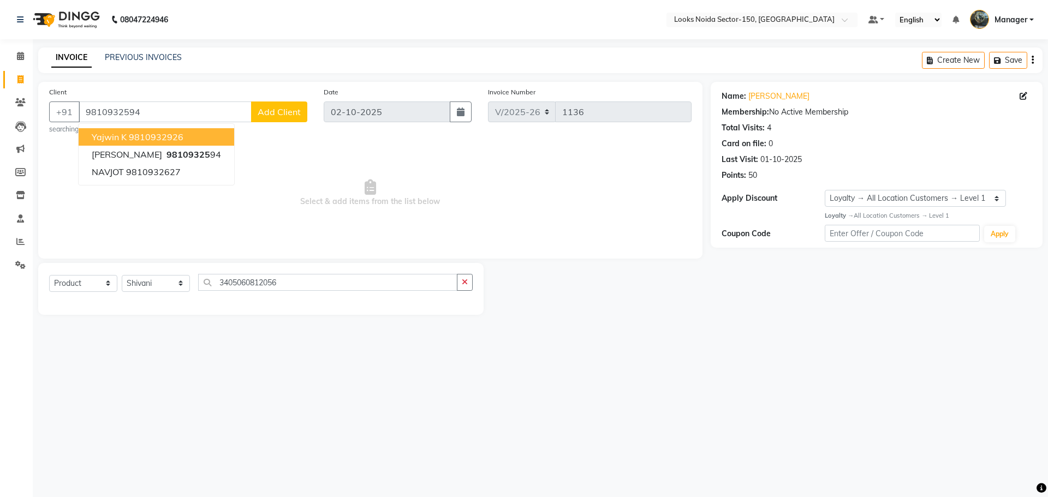
click at [634, 343] on div "08047224946 Select Location × Looks Noida Sector-150, [GEOGRAPHIC_DATA] Default…" at bounding box center [524, 248] width 1048 height 497
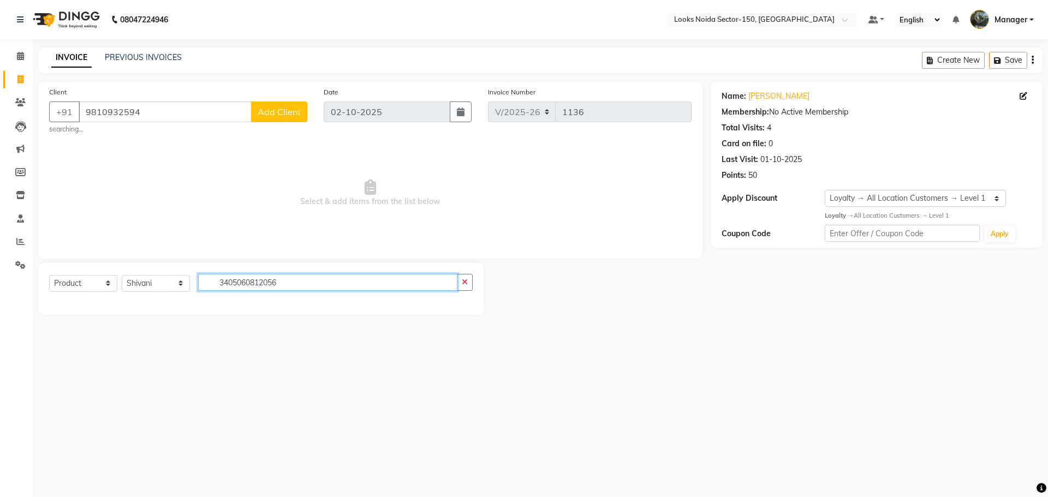
click at [297, 283] on input "3405060812056" at bounding box center [327, 282] width 259 height 17
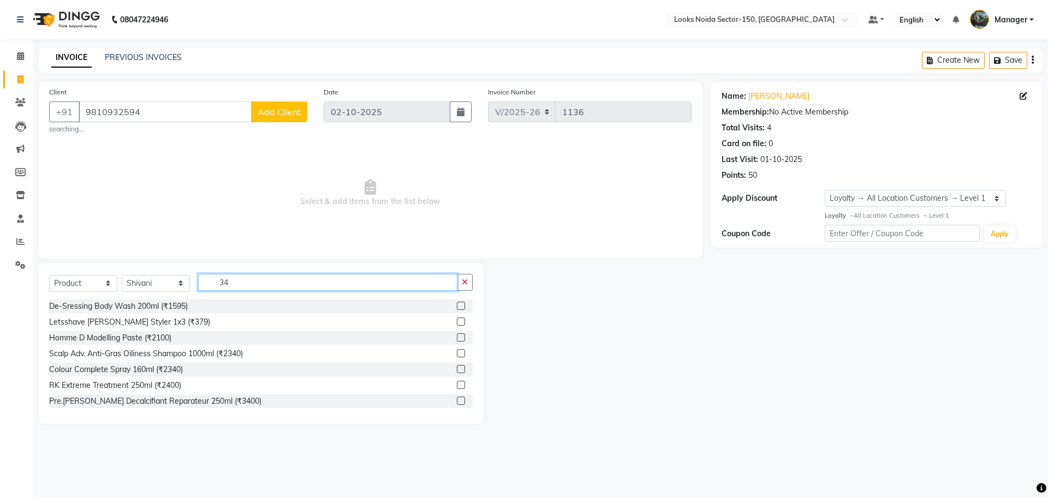
type input "3"
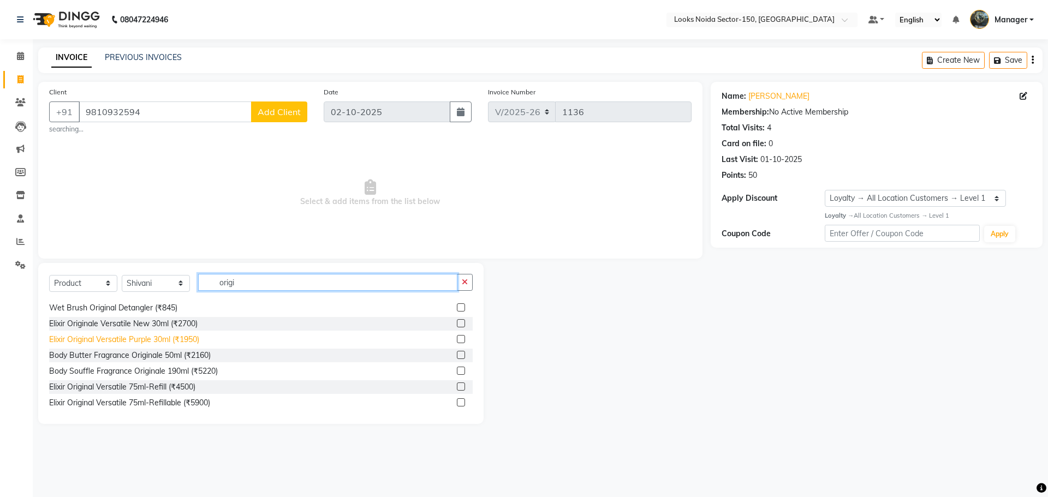
scroll to position [112, 0]
type input "origi"
click at [457, 401] on label at bounding box center [461, 399] width 8 height 8
click at [457, 401] on input "checkbox" at bounding box center [460, 399] width 7 height 7
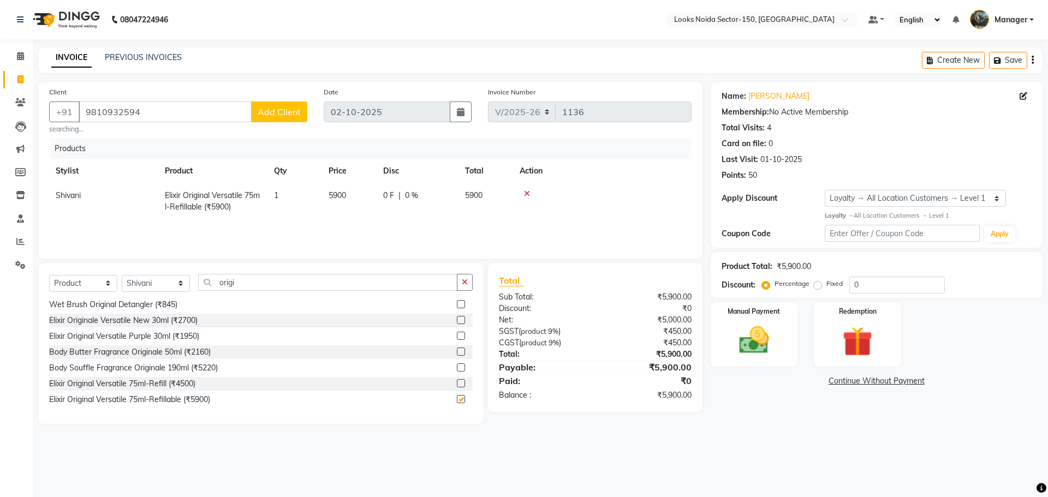
checkbox input "false"
drag, startPoint x: 380, startPoint y: 280, endPoint x: 386, endPoint y: 275, distance: 7.8
click at [386, 275] on input "origi" at bounding box center [327, 282] width 259 height 17
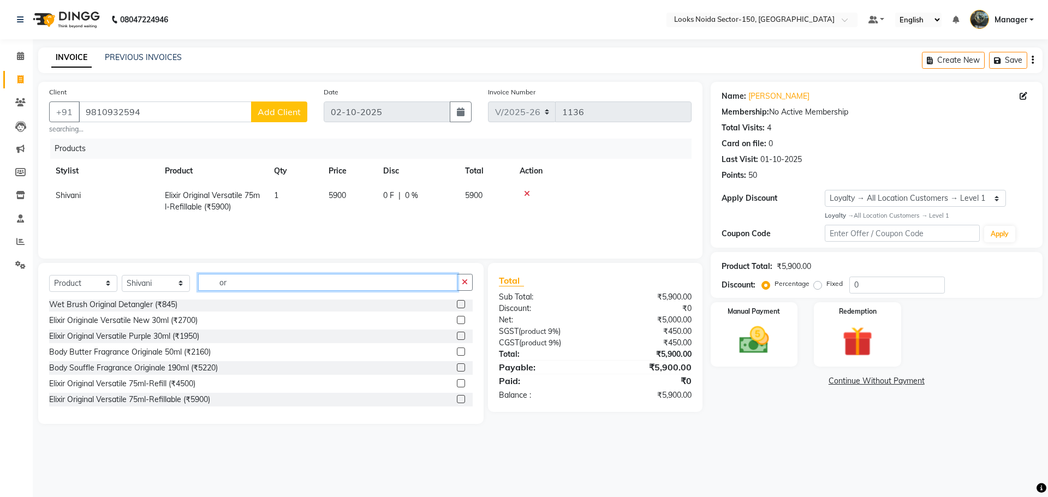
type input "o"
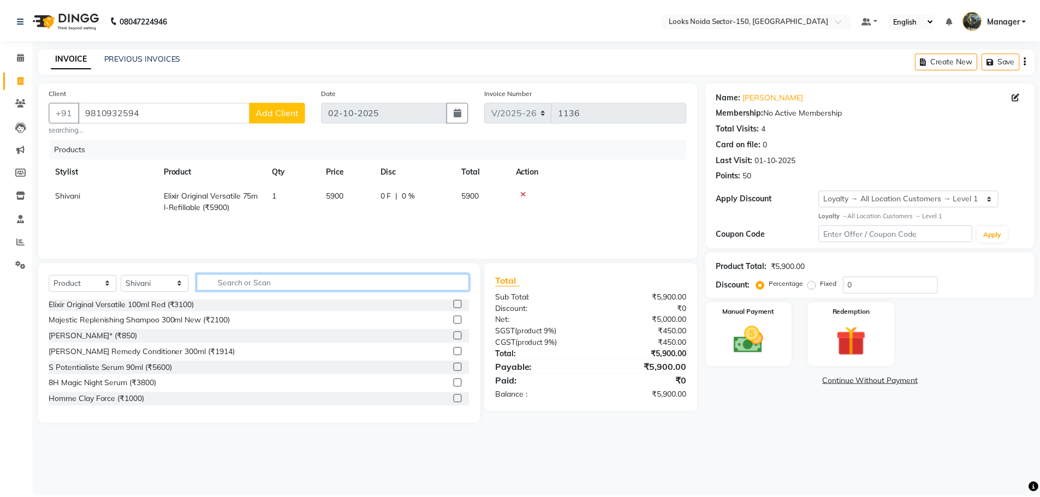
scroll to position [160, 0]
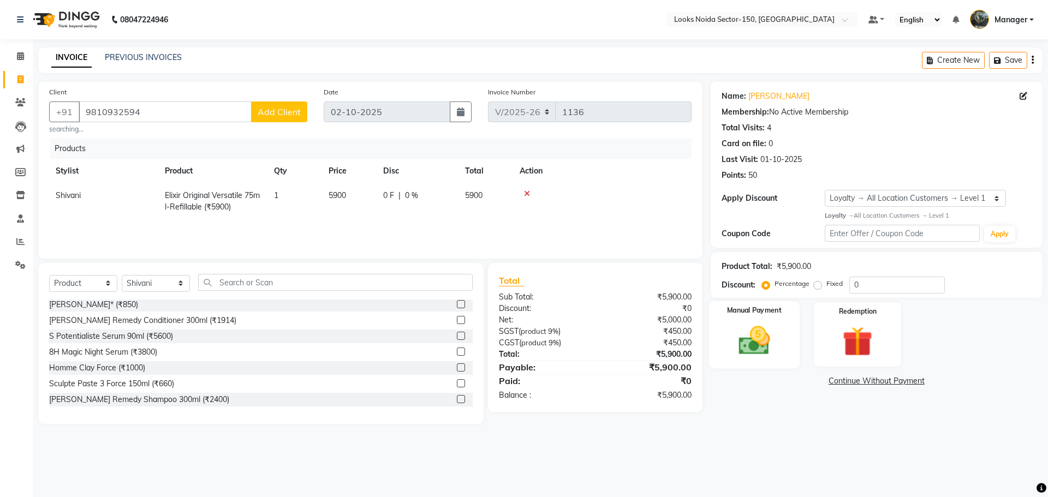
click at [771, 349] on img at bounding box center [754, 341] width 51 height 36
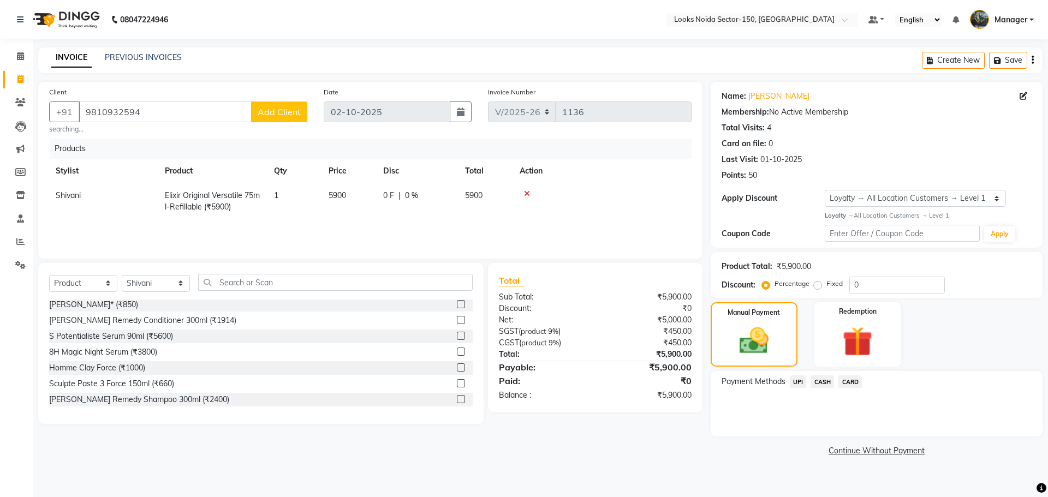
click at [820, 381] on span "CASH" at bounding box center [821, 381] width 23 height 13
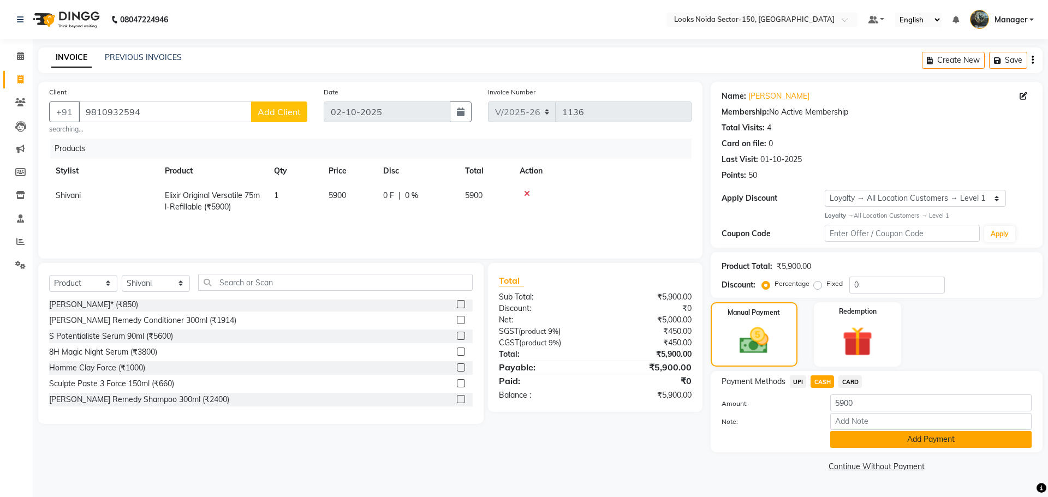
click at [896, 444] on button "Add Payment" at bounding box center [930, 439] width 201 height 17
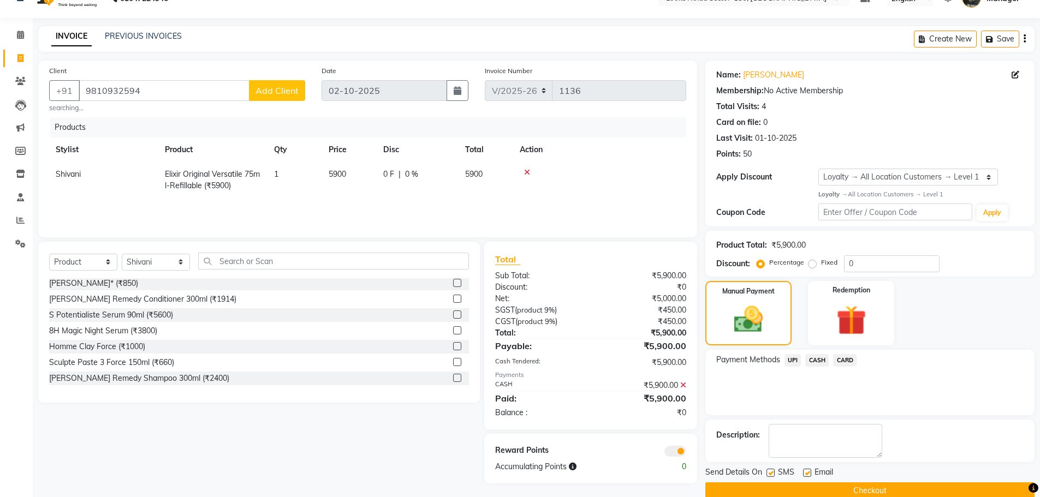
scroll to position [40, 0]
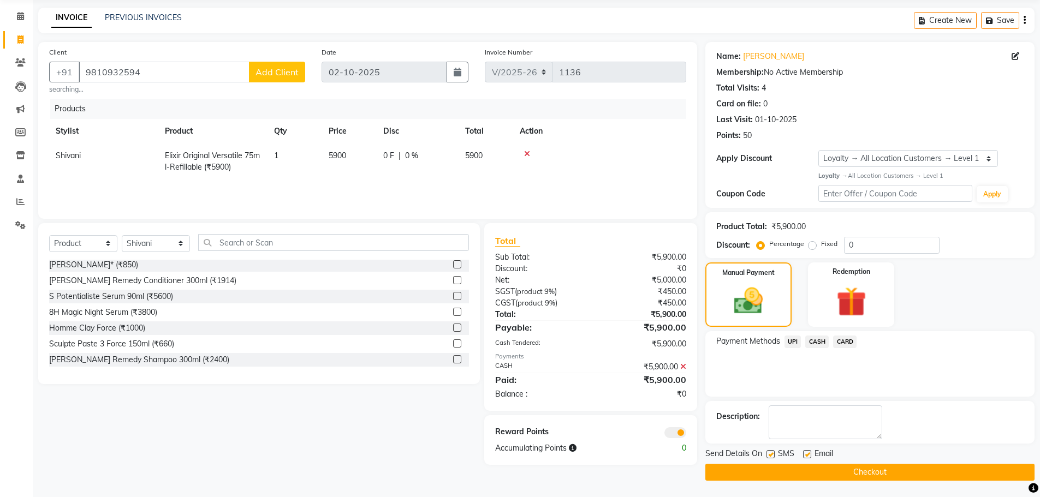
click at [683, 436] on span at bounding box center [675, 432] width 22 height 11
click at [686, 434] on input "checkbox" at bounding box center [686, 434] width 0 height 0
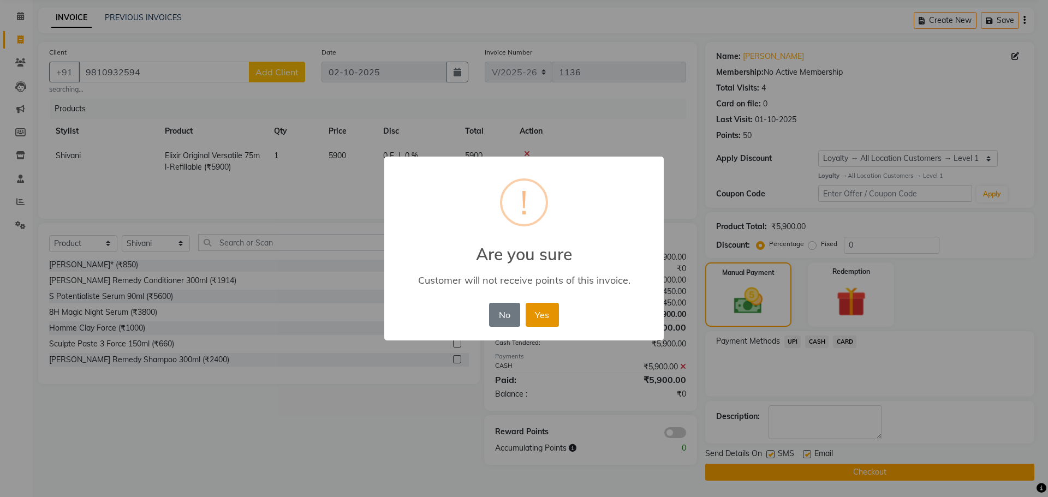
click at [542, 308] on button "Yes" at bounding box center [542, 315] width 33 height 24
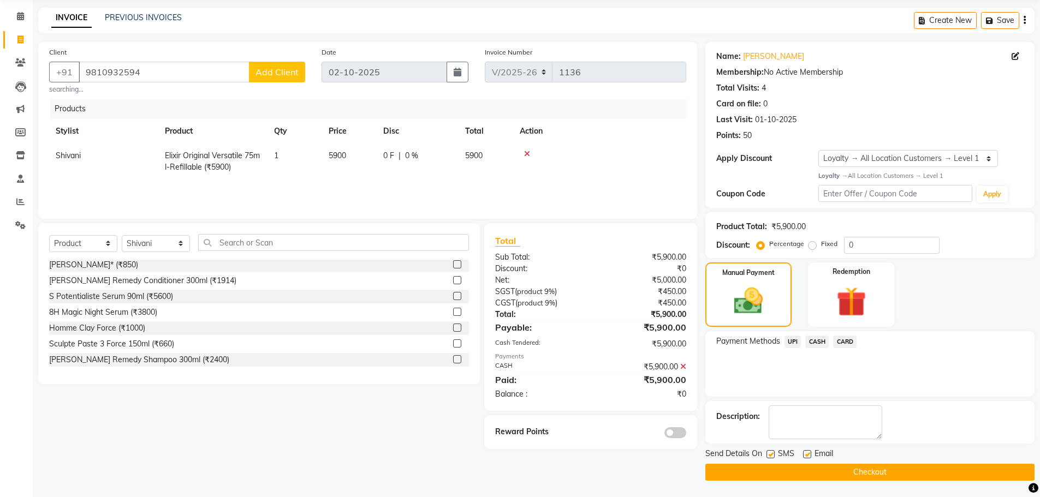
click at [807, 453] on label at bounding box center [807, 454] width 8 height 8
click at [807, 453] on input "checkbox" at bounding box center [806, 454] width 7 height 7
checkbox input "false"
click at [172, 246] on select "Select Stylist [PERSON_NAME] Ankita_Pdct Arshad Counter_Sales [PERSON_NAME] Far…" at bounding box center [156, 243] width 68 height 17
click at [302, 241] on input "text" at bounding box center [333, 242] width 271 height 17
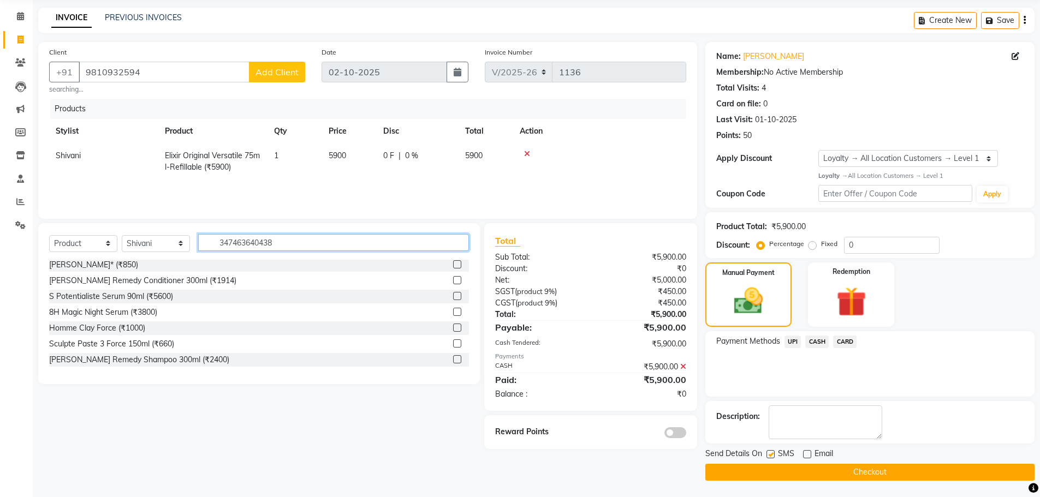
type input "3474636404384"
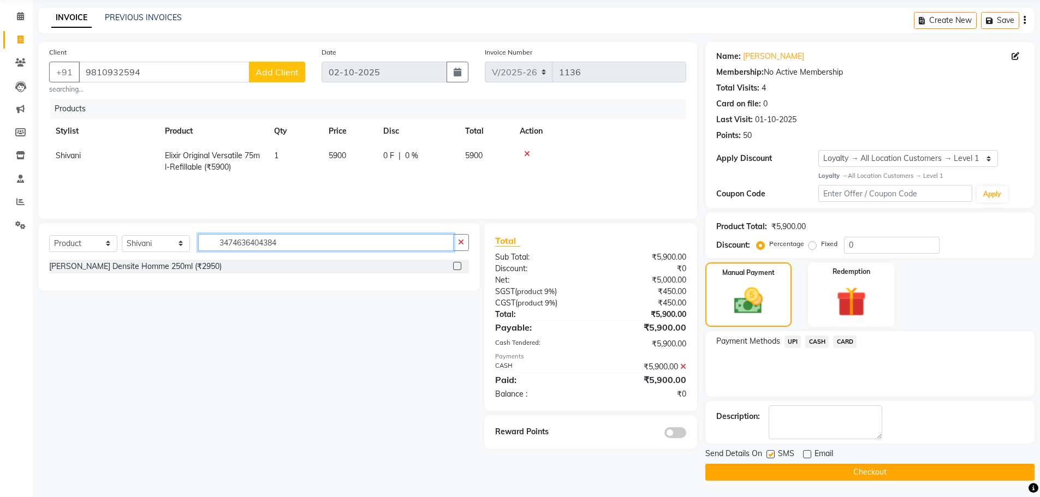
scroll to position [0, 0]
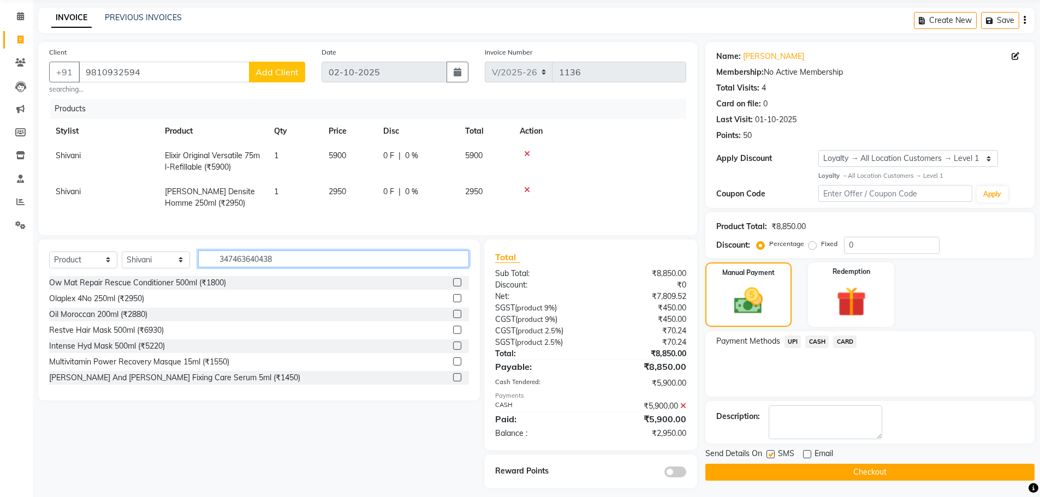
type input "3474636404384"
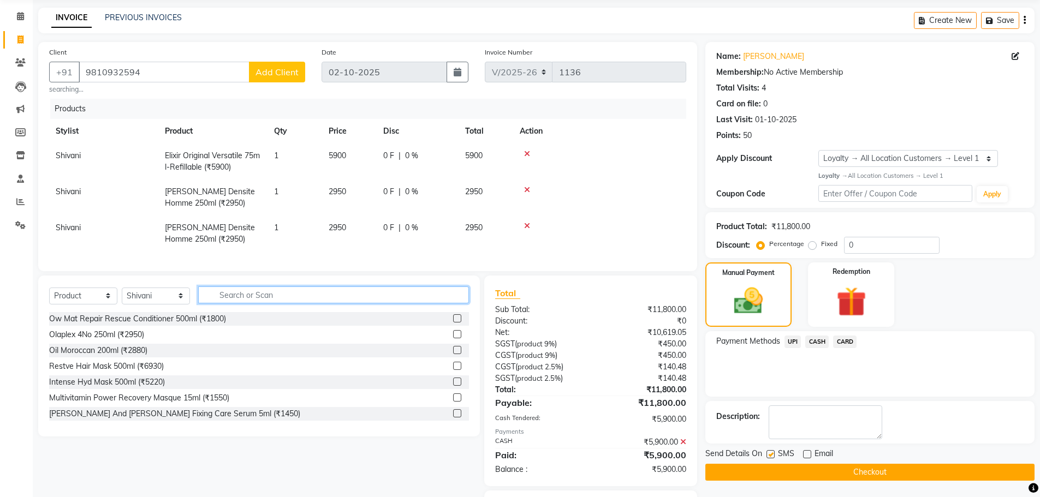
scroll to position [92, 0]
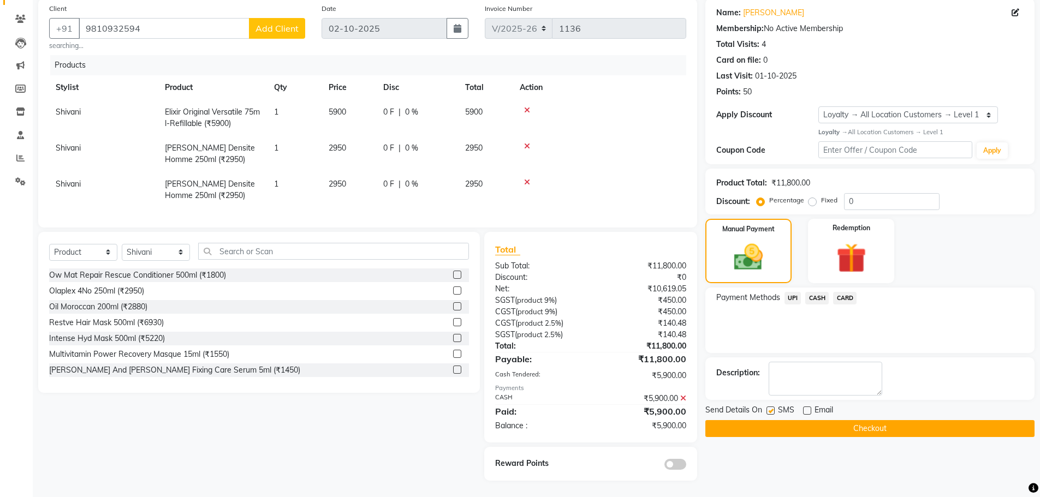
click at [527, 178] on icon at bounding box center [527, 182] width 6 height 8
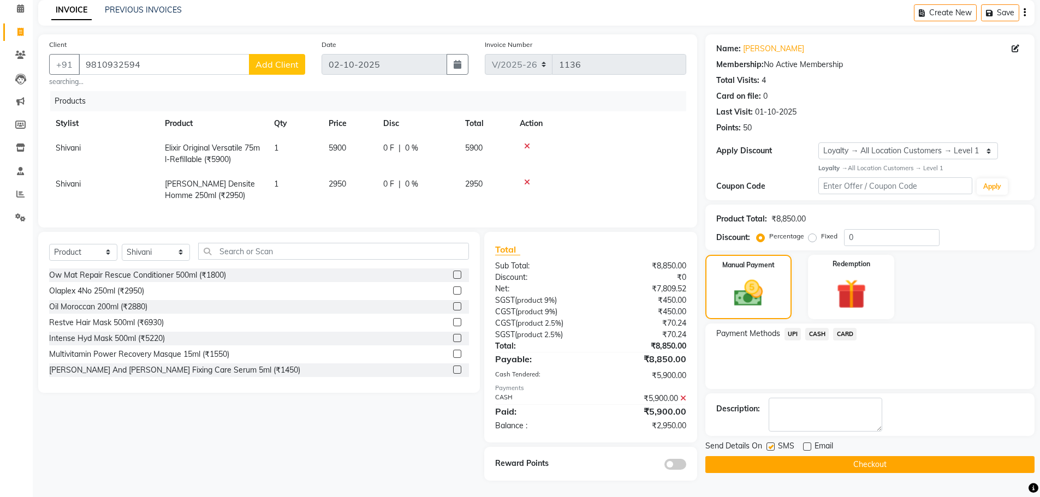
click at [525, 178] on icon at bounding box center [527, 182] width 6 height 8
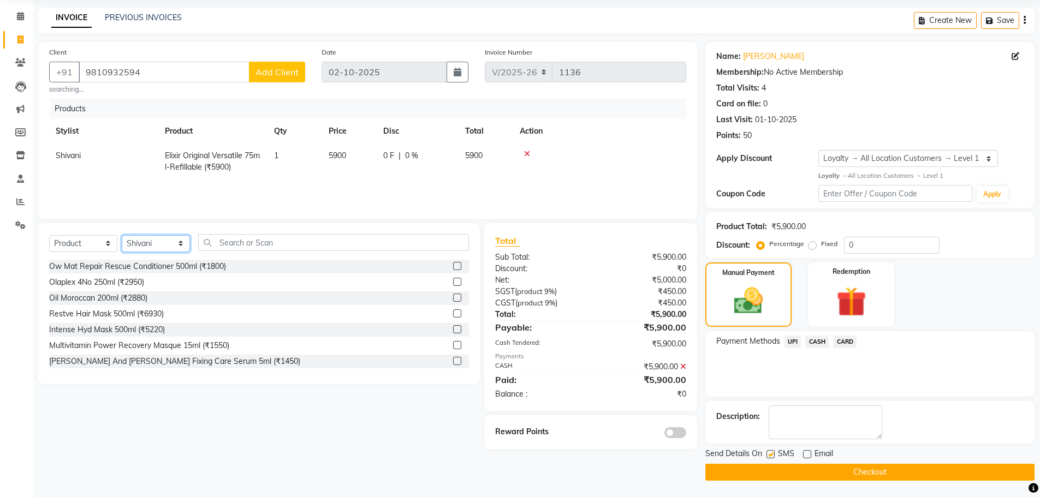
click at [176, 242] on select "Select Stylist [PERSON_NAME] Ankita_Pdct Arshad Counter_Sales [PERSON_NAME] Far…" at bounding box center [156, 243] width 68 height 17
select select "85483"
click at [122, 235] on select "Select Stylist [PERSON_NAME] Ankita_Pdct Arshad Counter_Sales [PERSON_NAME] Far…" at bounding box center [156, 243] width 68 height 17
drag, startPoint x: 85, startPoint y: 70, endPoint x: 160, endPoint y: 71, distance: 74.8
click at [160, 71] on input "9810932594" at bounding box center [164, 72] width 171 height 21
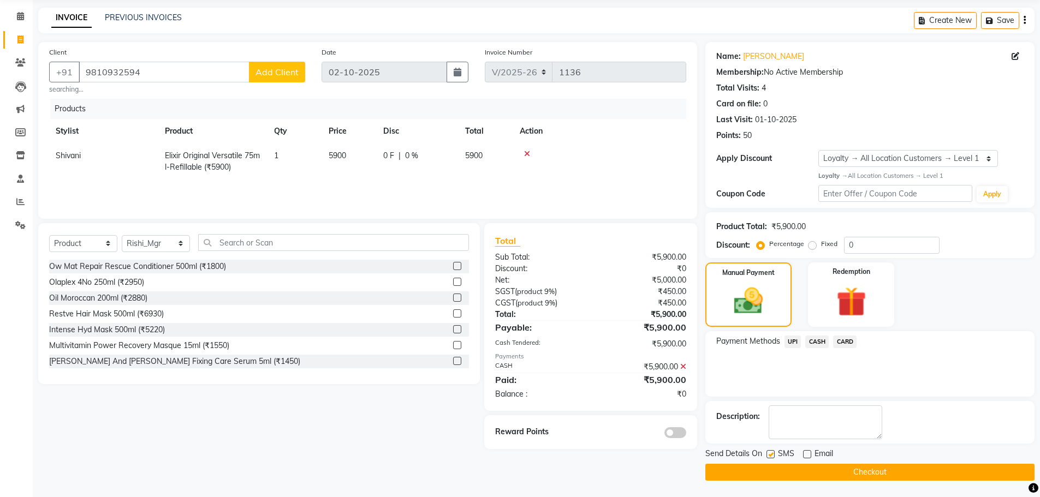
click at [804, 470] on button "Checkout" at bounding box center [869, 472] width 329 height 17
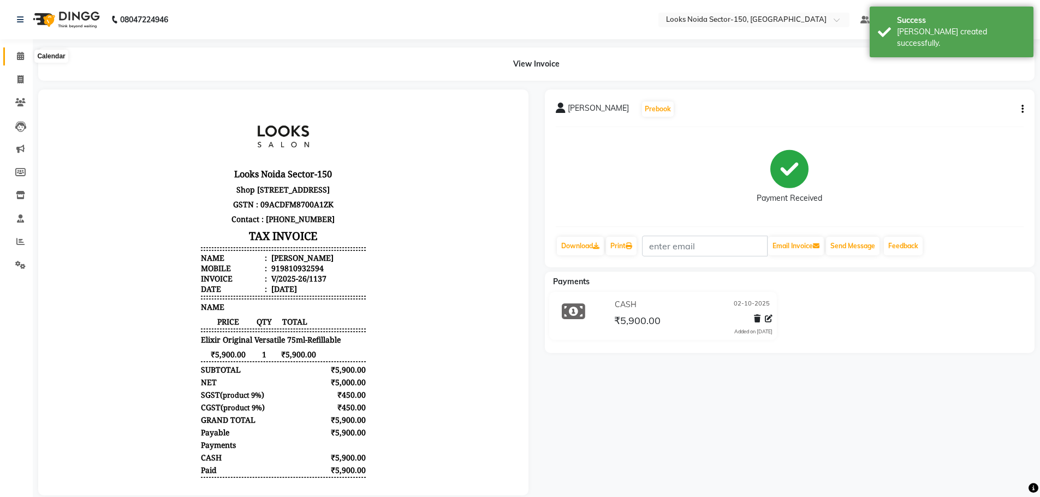
click at [19, 60] on span at bounding box center [20, 56] width 19 height 13
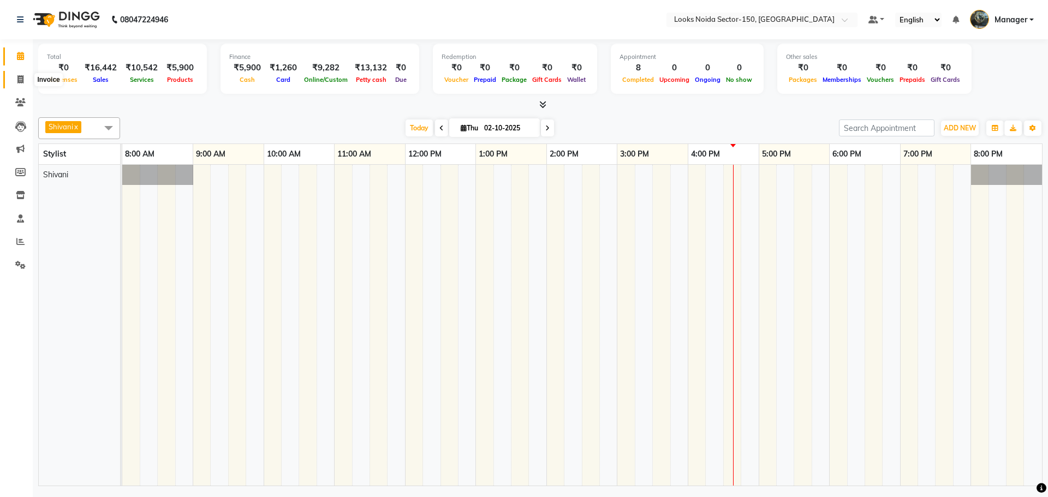
click at [18, 80] on icon at bounding box center [20, 79] width 6 height 8
select select "service"
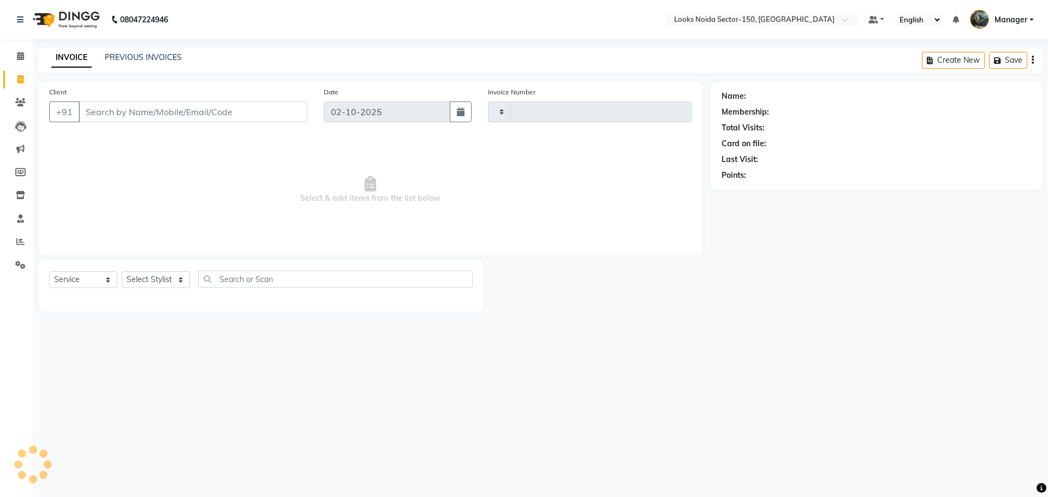
type input "1138"
select select "8587"
click at [136, 58] on link "PREVIOUS INVOICES" at bounding box center [143, 57] width 77 height 10
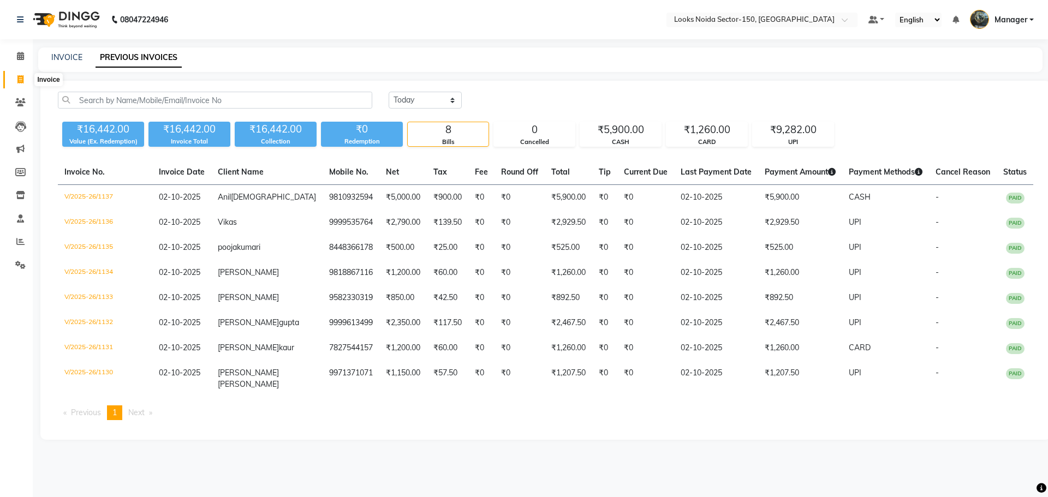
click at [15, 79] on span at bounding box center [20, 80] width 19 height 13
select select "8587"
select select "service"
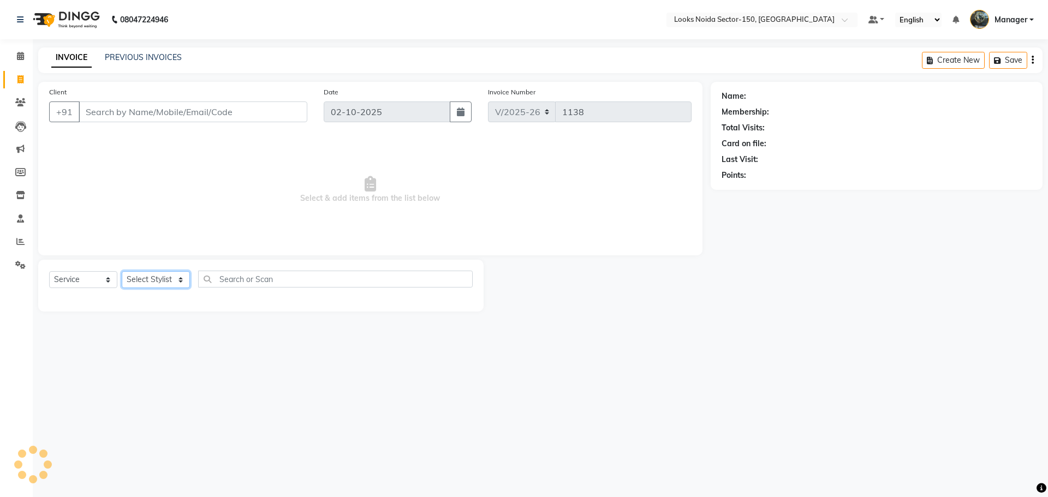
click at [167, 282] on select "Select Stylist [PERSON_NAME] Ankita_Pdct Arshad Counter_Sales [PERSON_NAME] Far…" at bounding box center [156, 279] width 68 height 17
click at [287, 190] on span "Select & add items from the list below" at bounding box center [370, 189] width 642 height 109
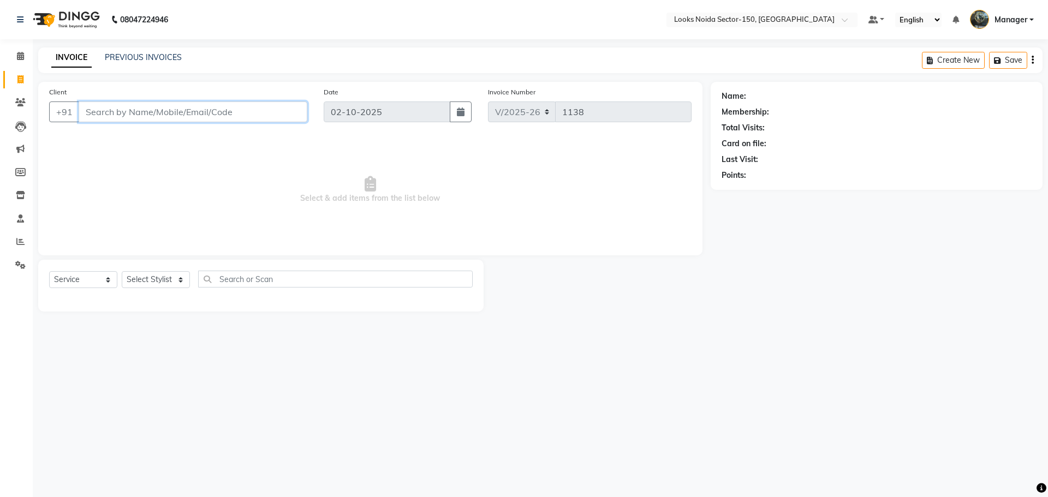
click at [217, 117] on input "Client" at bounding box center [193, 112] width 229 height 21
paste input "9810932594"
type input "9810932594"
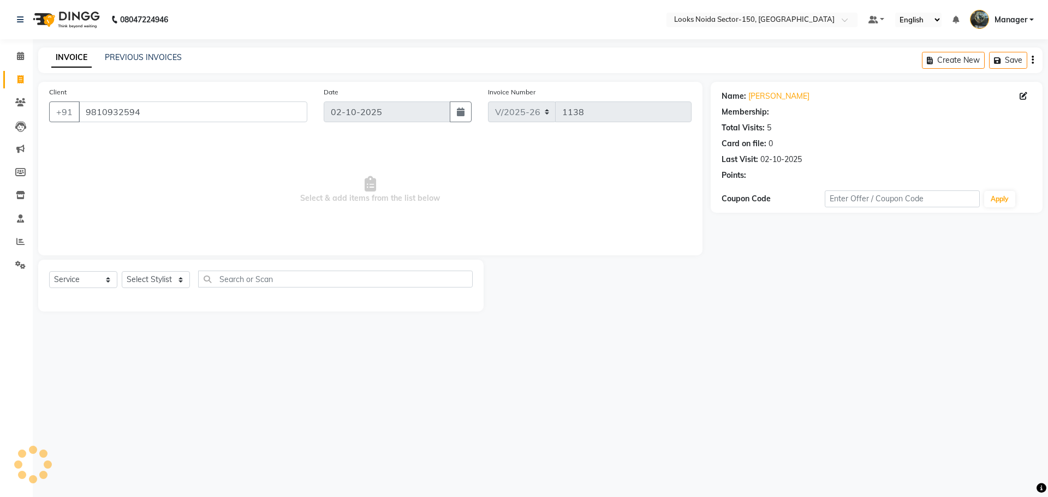
select select "1: Object"
click at [214, 162] on span "Select & add items from the list below" at bounding box center [370, 189] width 642 height 109
click at [106, 278] on select "Select Service Product Membership Package Voucher Prepaid Gift Card" at bounding box center [83, 279] width 68 height 17
select select "product"
click at [49, 271] on select "Select Service Product Membership Package Voucher Prepaid Gift Card" at bounding box center [83, 279] width 68 height 17
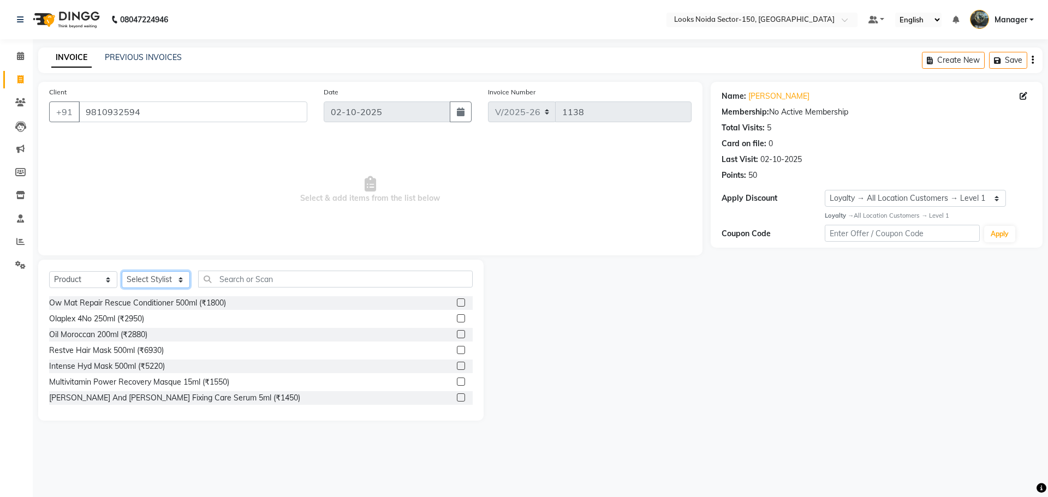
click at [177, 281] on select "Select Stylist [PERSON_NAME] Ankita_Pdct Arshad Counter_Sales [PERSON_NAME] Far…" at bounding box center [156, 279] width 68 height 17
select select "85483"
click at [122, 271] on select "Select Stylist [PERSON_NAME] Ankita_Pdct Arshad Counter_Sales [PERSON_NAME] Far…" at bounding box center [156, 279] width 68 height 17
click at [312, 277] on input "text" at bounding box center [335, 279] width 275 height 17
type input "3474636404384"
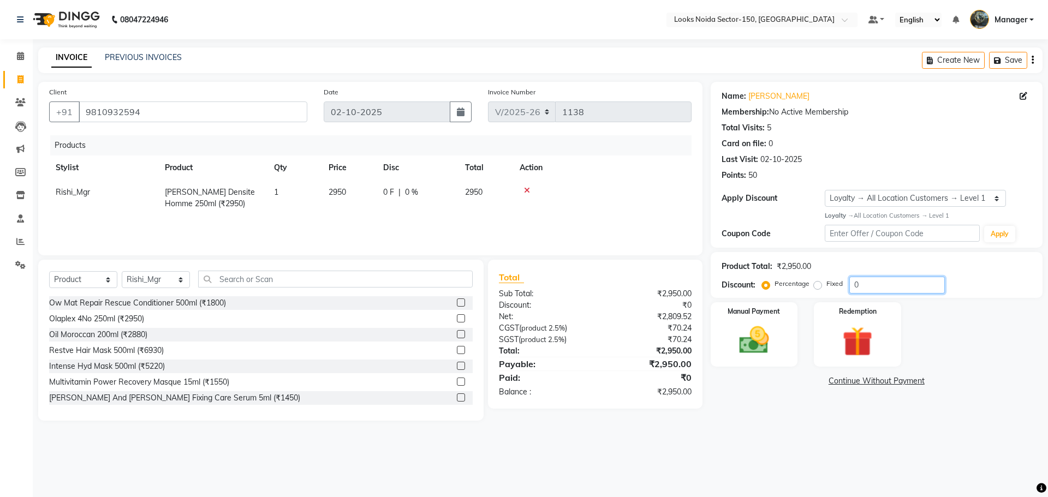
click at [862, 282] on input "0" at bounding box center [897, 285] width 96 height 17
click at [753, 337] on img at bounding box center [754, 341] width 51 height 36
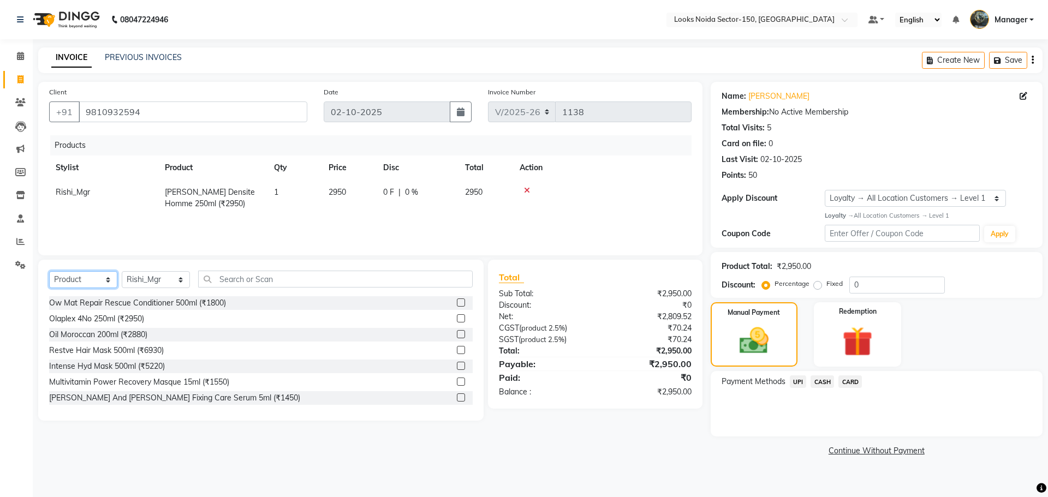
click at [87, 277] on select "Select Service Product Membership Package Voucher Prepaid Gift Card" at bounding box center [83, 279] width 68 height 17
select select "service"
click at [49, 271] on select "Select Service Product Membership Package Voucher Prepaid Gift Card" at bounding box center [83, 279] width 68 height 17
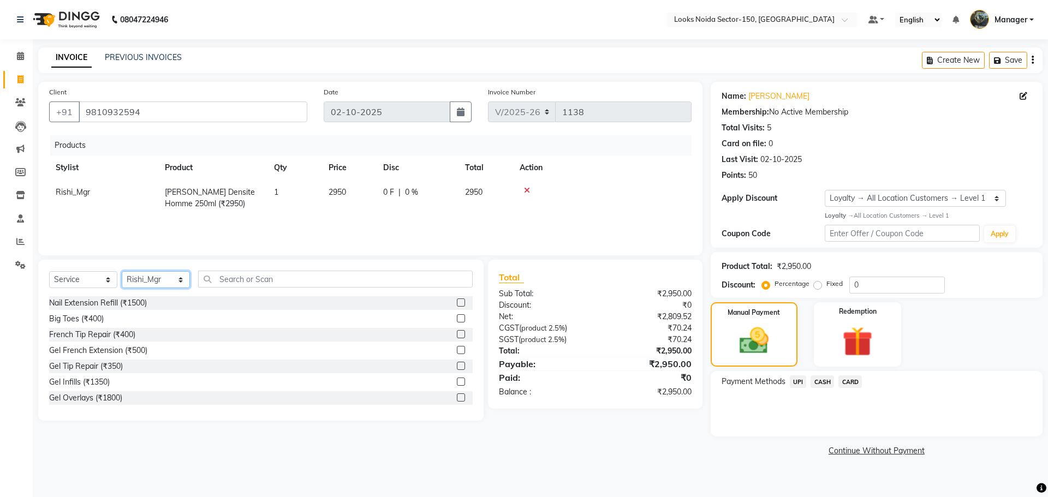
click at [174, 276] on select "Select Stylist [PERSON_NAME] Ankita_Pdct Arshad Counter_Sales [PERSON_NAME] Far…" at bounding box center [156, 279] width 68 height 17
select select "88092"
click at [122, 271] on select "Select Stylist [PERSON_NAME] Ankita_Pdct Arshad Counter_Sales [PERSON_NAME] Far…" at bounding box center [156, 279] width 68 height 17
click at [279, 287] on input "text" at bounding box center [335, 279] width 275 height 17
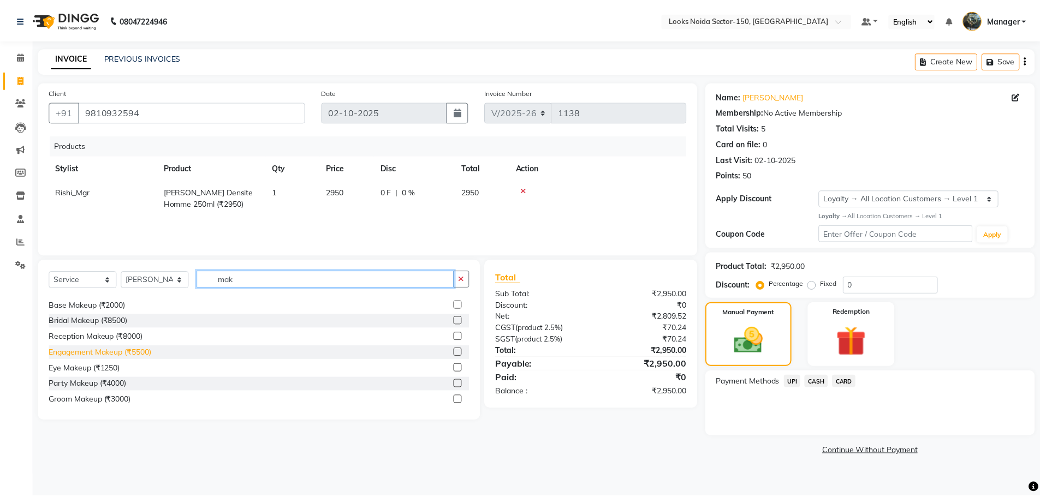
scroll to position [17, 0]
type input "mak"
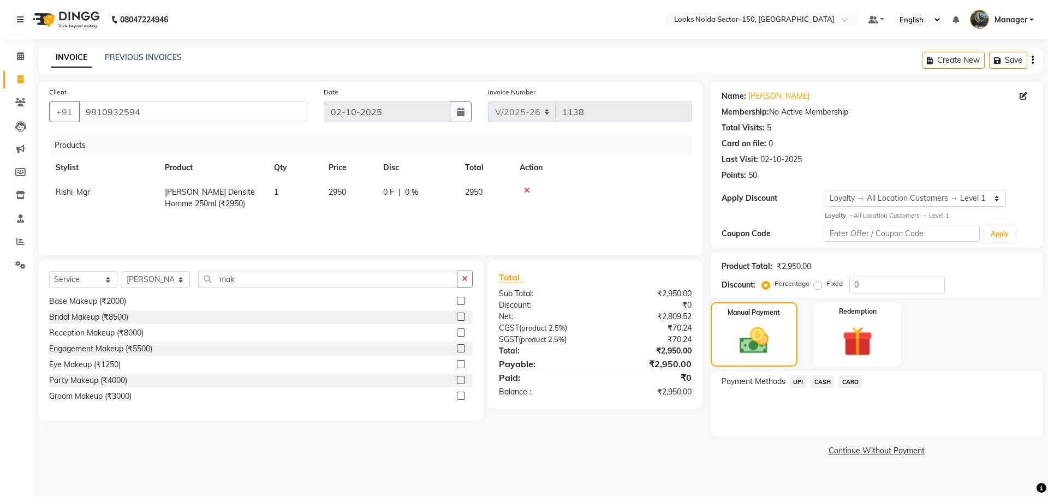
click at [457, 381] on label at bounding box center [461, 380] width 8 height 8
click at [457, 381] on input "checkbox" at bounding box center [460, 380] width 7 height 7
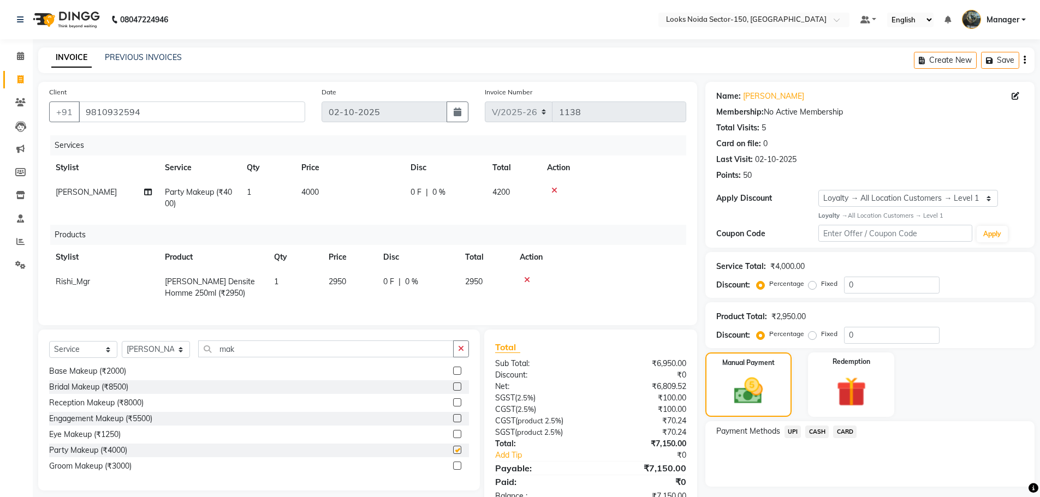
checkbox input "false"
drag, startPoint x: 315, startPoint y: 192, endPoint x: 349, endPoint y: 193, distance: 34.4
click at [319, 193] on span "4000" at bounding box center [309, 192] width 17 height 10
select select "88092"
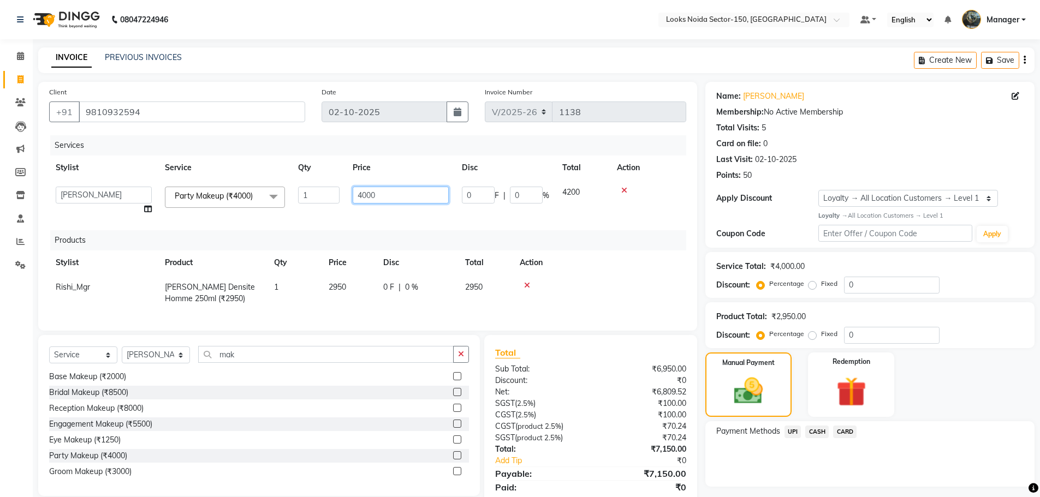
drag, startPoint x: 349, startPoint y: 193, endPoint x: 315, endPoint y: 207, distance: 36.9
click at [315, 207] on tr "Amir_BRB Ankita_Pdct Arshad Counter_Sales Deepa Faizan_pdct Farman_BRB Jawed Ka…" at bounding box center [367, 200] width 637 height 41
type input "3500"
click at [327, 218] on div "Services Stylist Service Qty Price Disc Total Action Amir_BRB Ankita_Pdct Arsha…" at bounding box center [367, 227] width 637 height 184
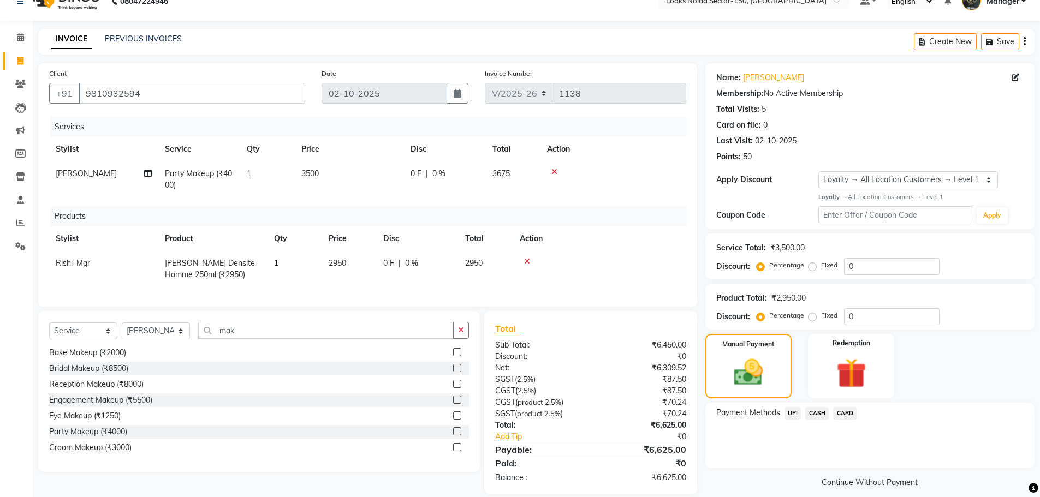
scroll to position [0, 0]
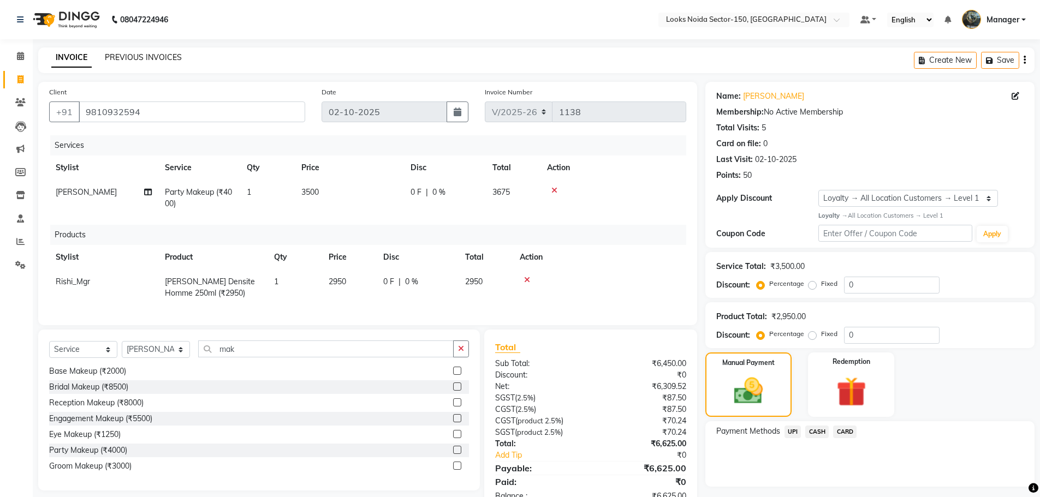
drag, startPoint x: 126, startPoint y: 57, endPoint x: 621, endPoint y: 53, distance: 494.5
click at [126, 57] on link "PREVIOUS INVOICES" at bounding box center [143, 57] width 77 height 10
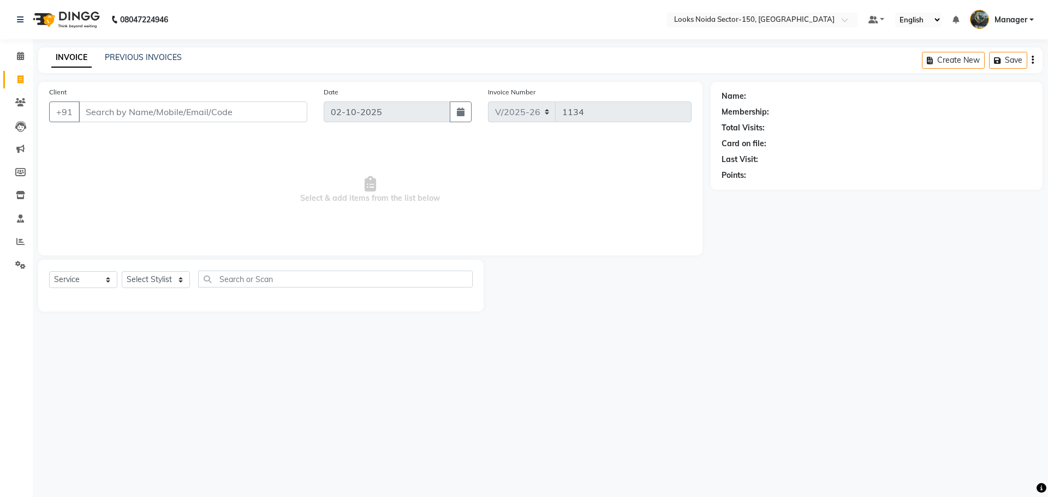
select select "8587"
select select "service"
click at [176, 279] on select "Select Stylist [PERSON_NAME] Ankita_Pdct Arshad Counter_Sales [PERSON_NAME] Far…" at bounding box center [156, 279] width 68 height 17
select select "85537"
click at [122, 271] on select "Select Stylist [PERSON_NAME] Ankita_Pdct Arshad Counter_Sales [PERSON_NAME] Far…" at bounding box center [156, 279] width 68 height 17
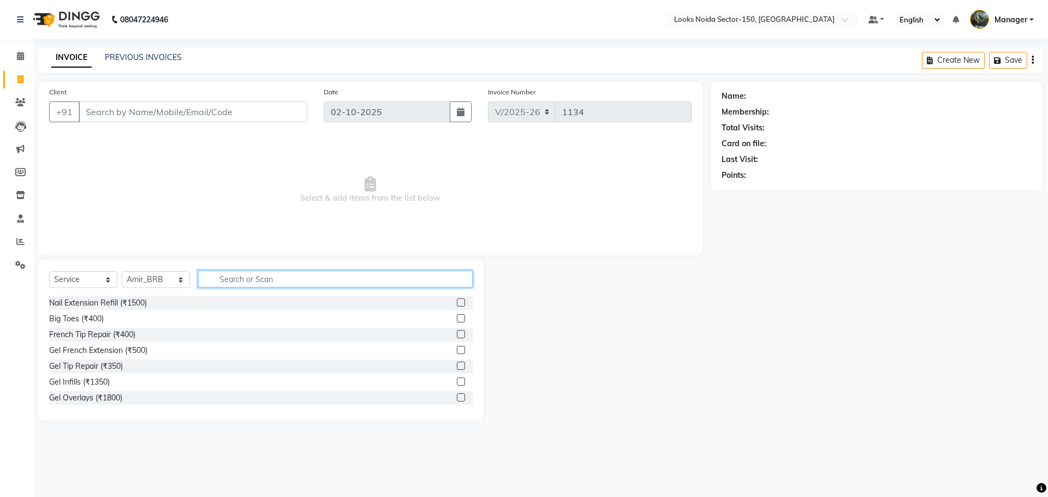
click at [273, 277] on input "text" at bounding box center [335, 279] width 275 height 17
type input "cut"
click at [457, 317] on label at bounding box center [461, 318] width 8 height 8
click at [457, 317] on input "checkbox" at bounding box center [460, 318] width 7 height 7
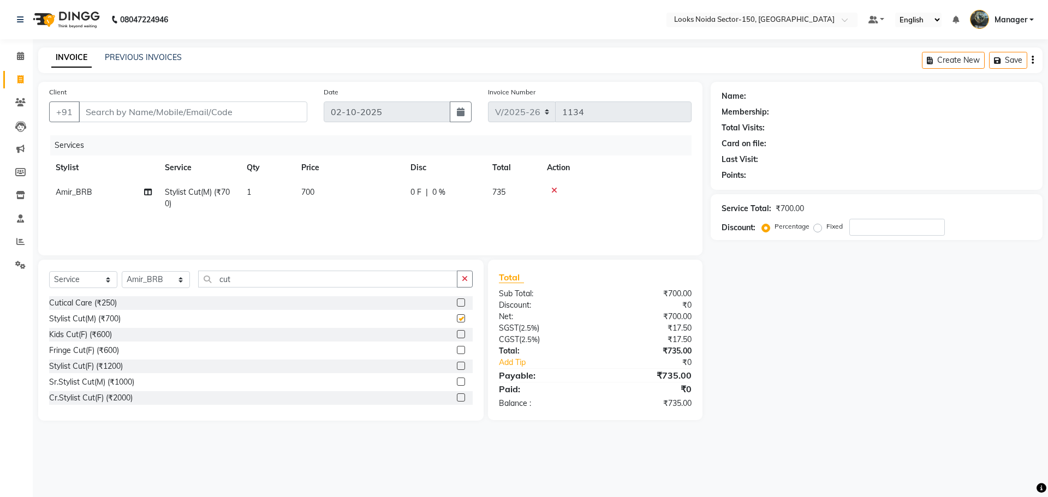
checkbox input "false"
drag, startPoint x: 305, startPoint y: 190, endPoint x: 315, endPoint y: 194, distance: 11.8
click at [315, 194] on td "700" at bounding box center [349, 198] width 109 height 36
drag, startPoint x: 391, startPoint y: 193, endPoint x: 180, endPoint y: 207, distance: 212.3
click at [180, 207] on tr "Amir_BRB Ankita_Pdct Arshad Counter_Sales Deepa Faizan_pdct Farman_BRB [PERSON_…" at bounding box center [370, 200] width 642 height 41
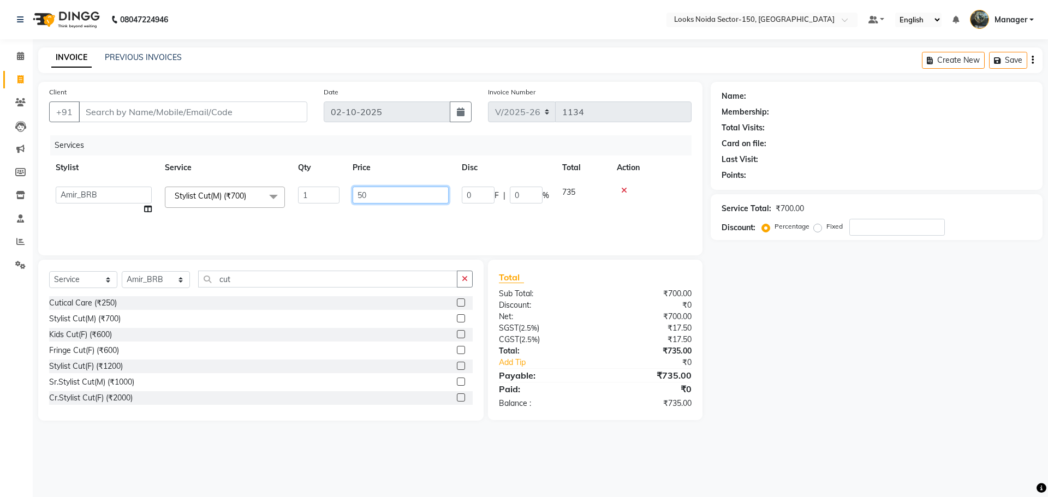
type input "500"
click at [255, 277] on input "cut" at bounding box center [327, 279] width 259 height 17
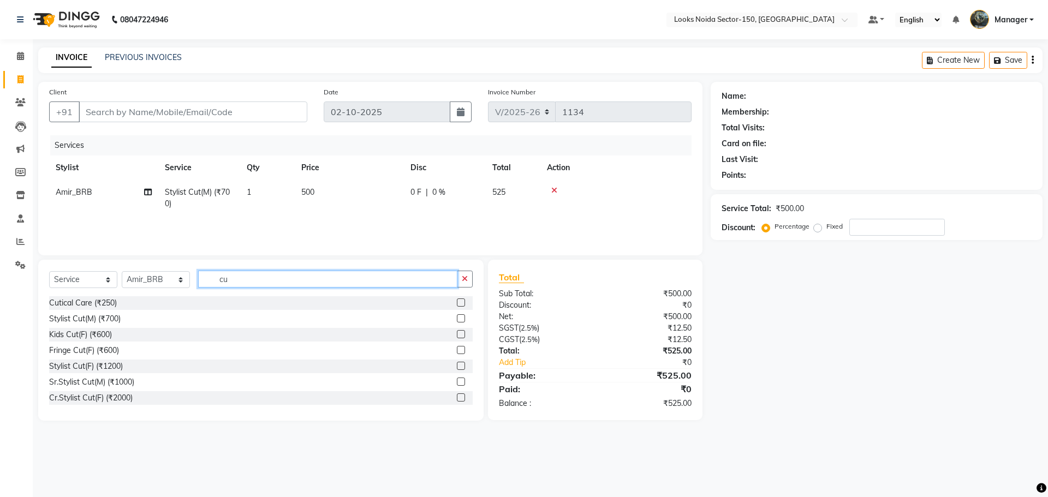
type input "c"
type input "bear"
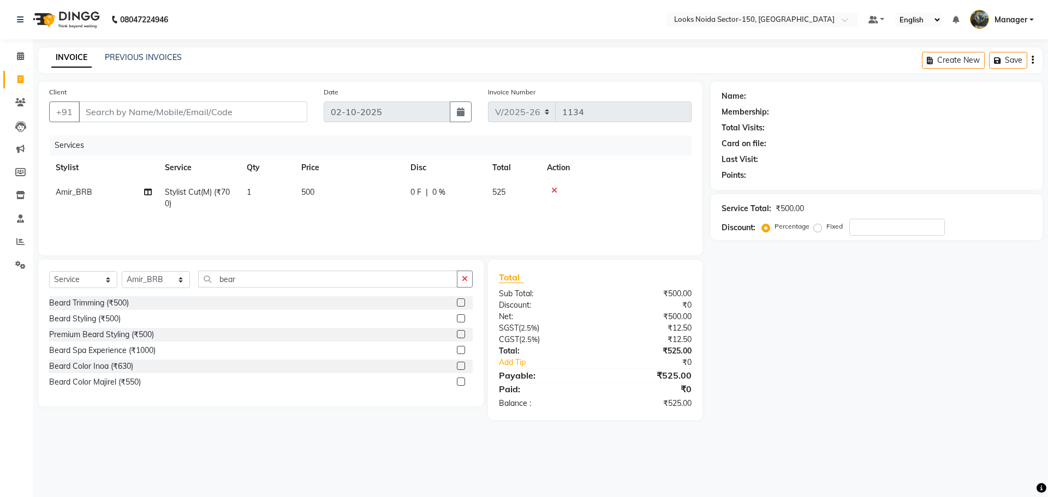
click at [460, 303] on label at bounding box center [461, 303] width 8 height 8
click at [460, 303] on input "checkbox" at bounding box center [460, 303] width 7 height 7
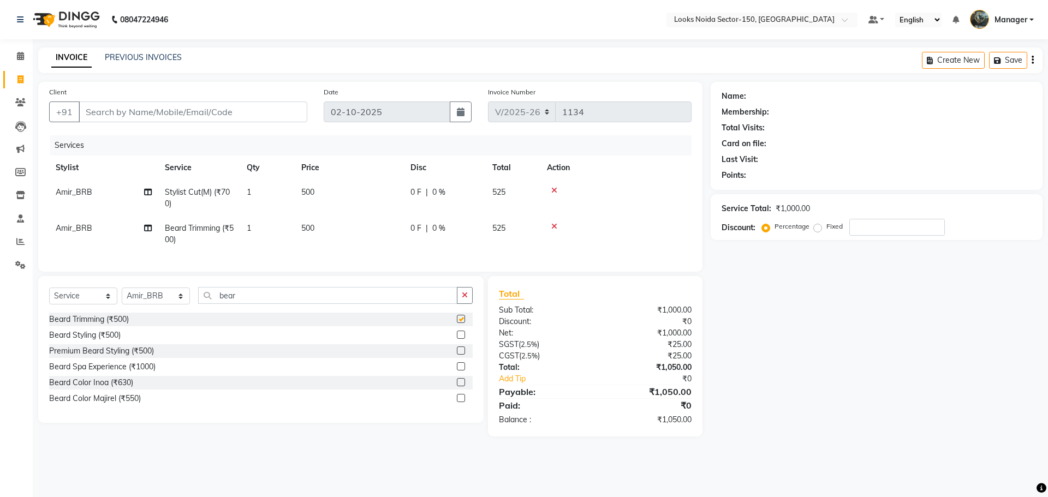
checkbox input "false"
click at [313, 225] on span "500" at bounding box center [307, 228] width 13 height 10
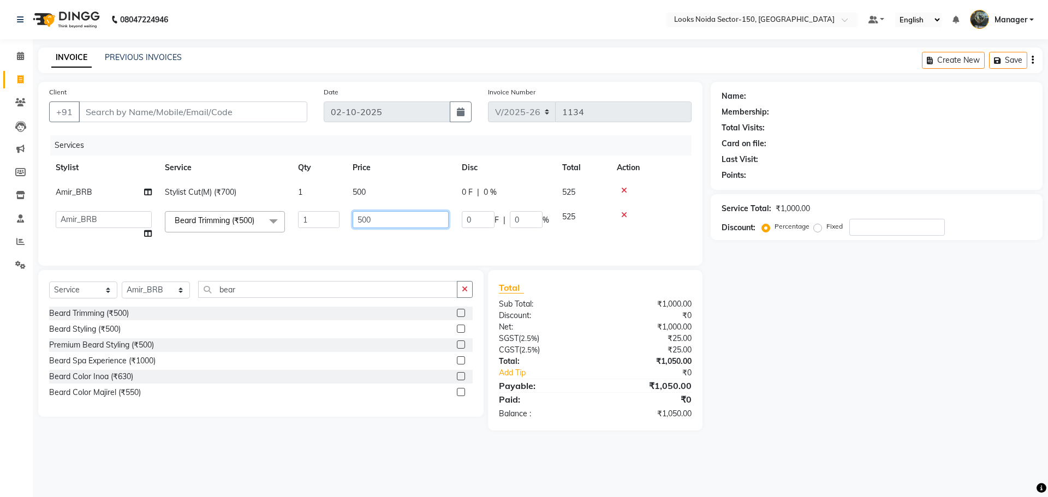
drag, startPoint x: 378, startPoint y: 219, endPoint x: 303, endPoint y: 236, distance: 76.1
click at [303, 236] on tr "Amir_BRB Ankita_Pdct Arshad Counter_Sales Deepa Faizan_pdct Farman_BRB [PERSON_…" at bounding box center [370, 225] width 642 height 41
type input "350"
click at [309, 238] on tr "Amir_BRB Ankita_Pdct Arshad Counter_Sales Deepa Faizan_pdct Farman_BRB [PERSON_…" at bounding box center [370, 225] width 642 height 41
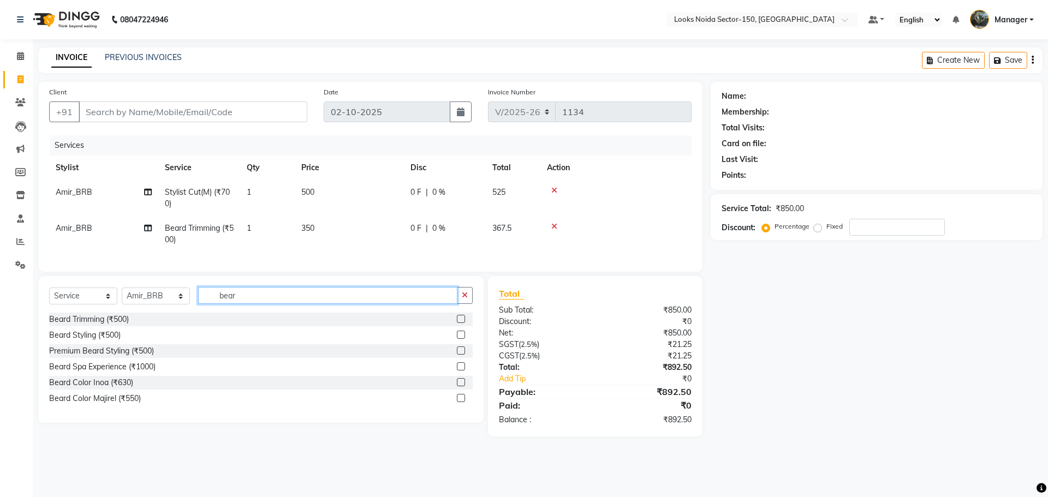
click at [299, 301] on input "bear" at bounding box center [327, 295] width 259 height 17
type input "b"
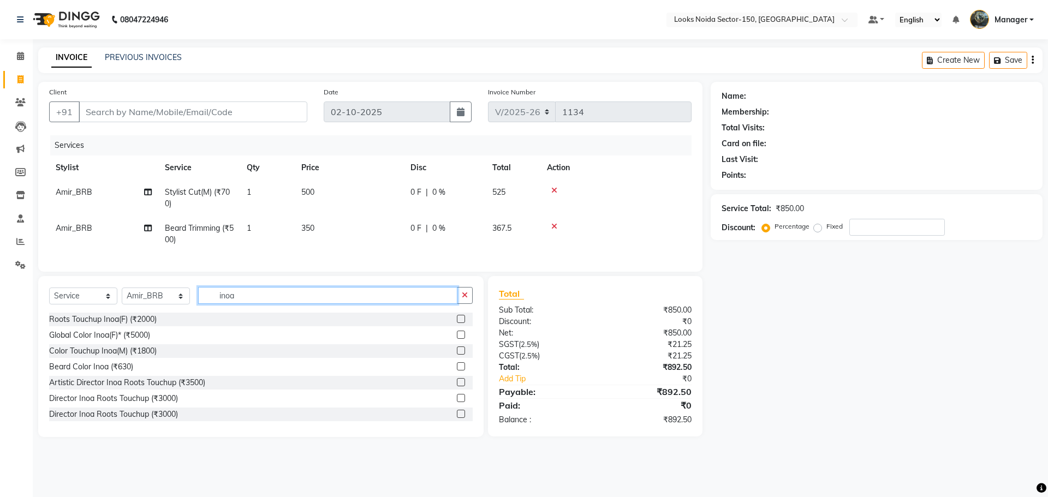
type input "inoa"
click at [457, 355] on label at bounding box center [461, 351] width 8 height 8
click at [457, 355] on input "checkbox" at bounding box center [460, 351] width 7 height 7
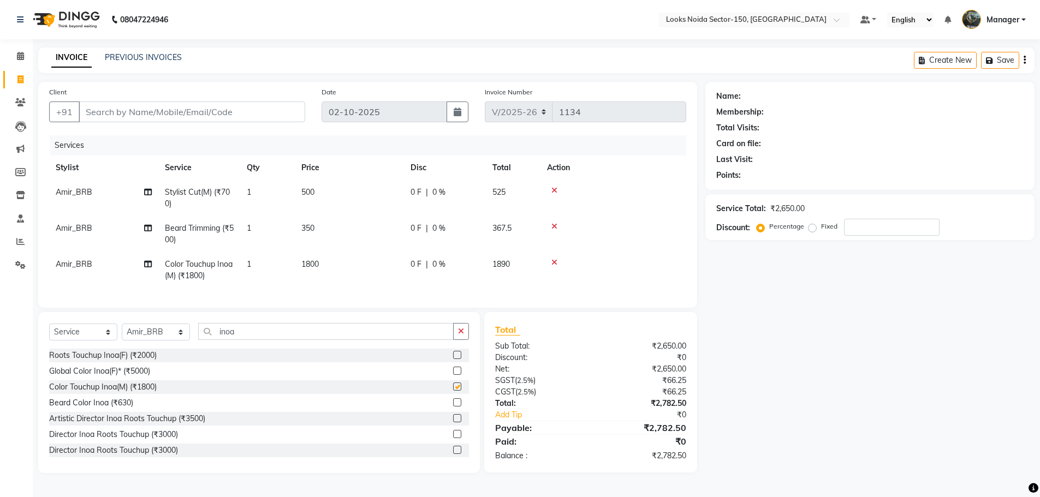
checkbox input "false"
click at [309, 261] on span "1800" at bounding box center [309, 264] width 17 height 10
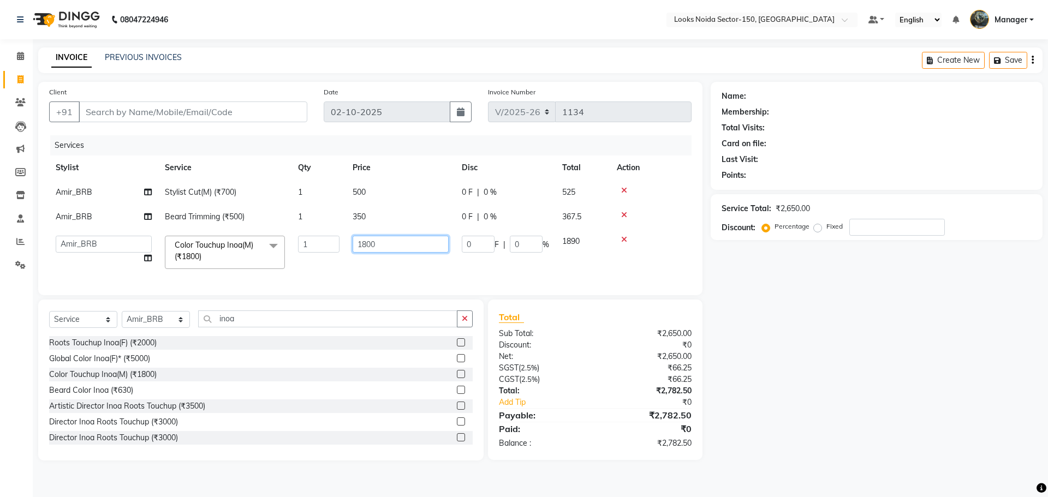
drag, startPoint x: 390, startPoint y: 242, endPoint x: 285, endPoint y: 255, distance: 105.6
click at [285, 255] on tr "Amir_BRB Ankita_Pdct Arshad Counter_Sales Deepa Faizan_pdct Farman_BRB Jawed Ka…" at bounding box center [370, 252] width 642 height 46
type input "1400"
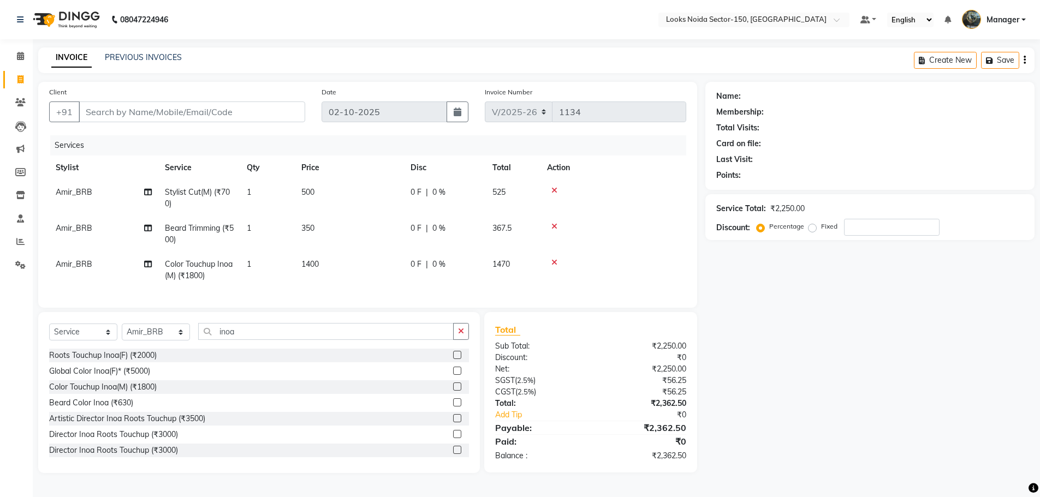
click at [299, 273] on tr "Amir_BRB Color Touchup Inoa(M) (₹1800) 1 1400 0 F | 0 % 1470" at bounding box center [367, 270] width 637 height 36
click at [174, 341] on select "Select Stylist Amir_BRB Ankita_Pdct Arshad Counter_Sales Deepa Faizan_pdct Farm…" at bounding box center [156, 332] width 68 height 17
select select "91177"
click at [122, 332] on select "Select Stylist Amir_BRB Ankita_Pdct Arshad Counter_Sales Deepa Faizan_pdct Farm…" at bounding box center [156, 332] width 68 height 17
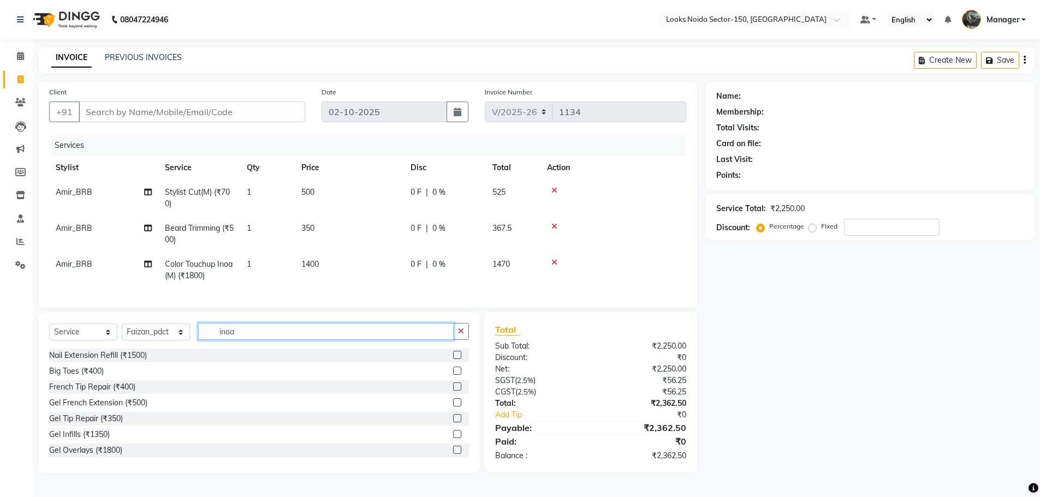
click at [289, 340] on input "inoa" at bounding box center [325, 331] width 255 height 17
type input "i"
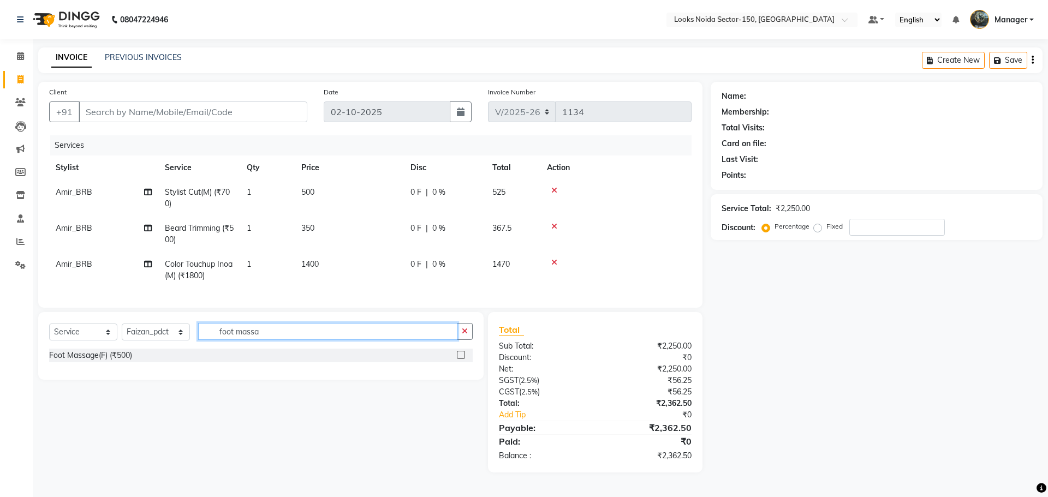
type input "foot massa"
click at [461, 359] on label at bounding box center [461, 355] width 8 height 8
click at [461, 359] on input "checkbox" at bounding box center [460, 355] width 7 height 7
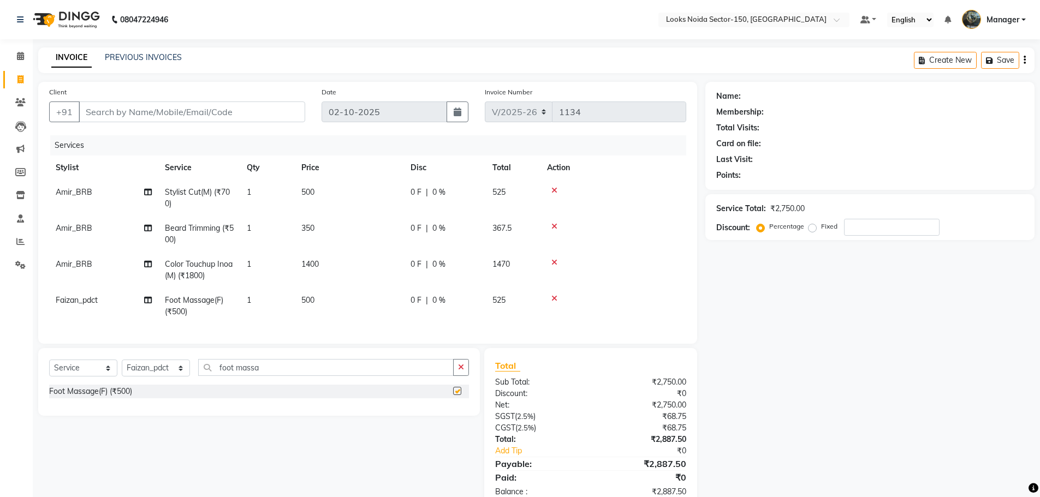
checkbox input "false"
click at [306, 299] on span "500" at bounding box center [307, 300] width 13 height 10
select select "91177"
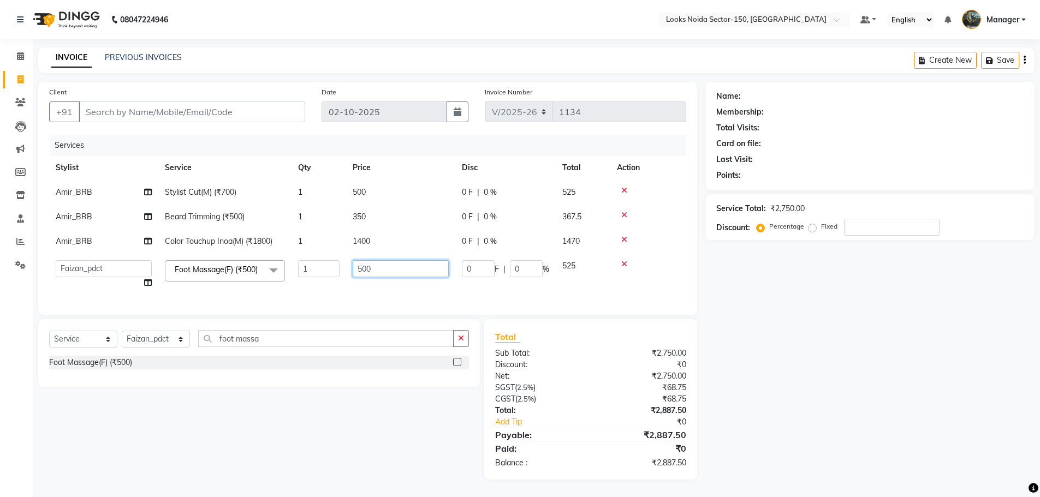
drag, startPoint x: 379, startPoint y: 267, endPoint x: 299, endPoint y: 275, distance: 81.1
click at [299, 275] on tr "Amir_BRB Ankita_Pdct Arshad Counter_Sales Deepa Faizan_pdct Farman_BRB Jawed Ka…" at bounding box center [367, 274] width 637 height 41
type input "850"
click at [326, 289] on tr "Amir_BRB Ankita_Pdct Arshad Counter_Sales Deepa Faizan_pdct Farman_BRB Jawed Ka…" at bounding box center [367, 274] width 637 height 41
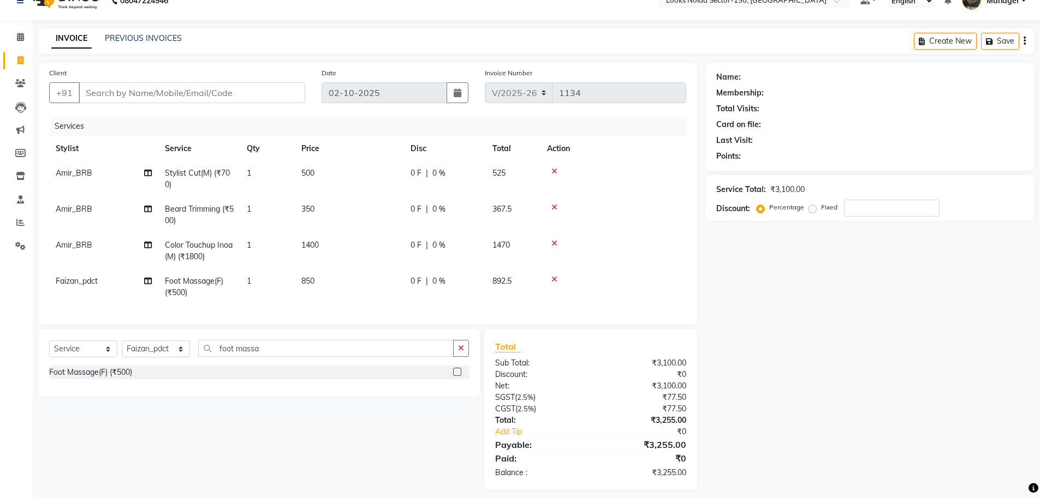
scroll to position [36, 0]
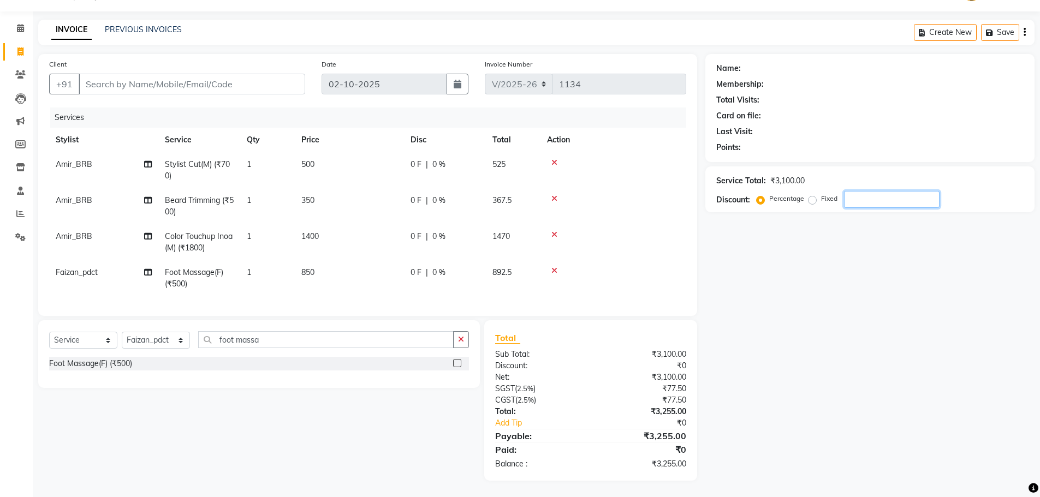
click at [880, 192] on input "number" at bounding box center [892, 199] width 96 height 17
type input "10"
click at [187, 79] on input "Client" at bounding box center [192, 84] width 226 height 21
type input "9"
type input "0"
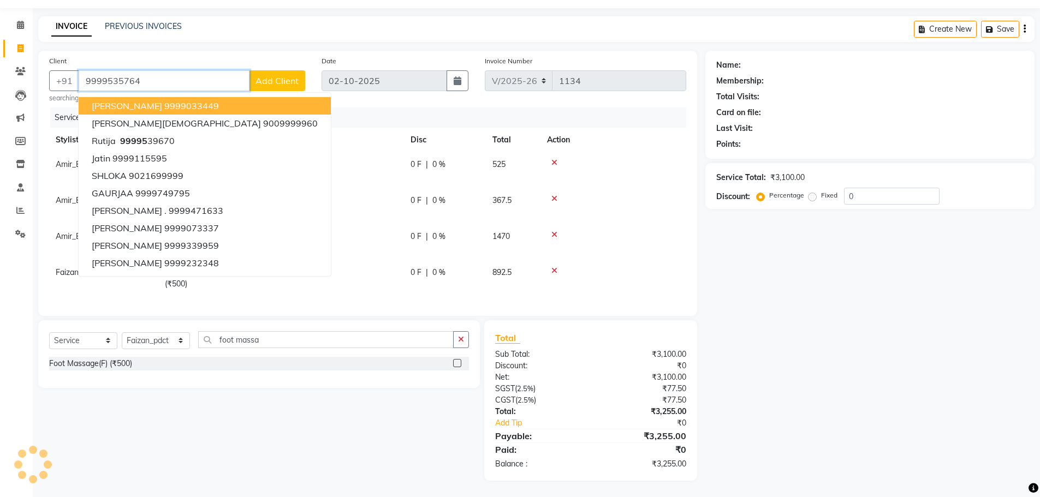
type input "9999535764"
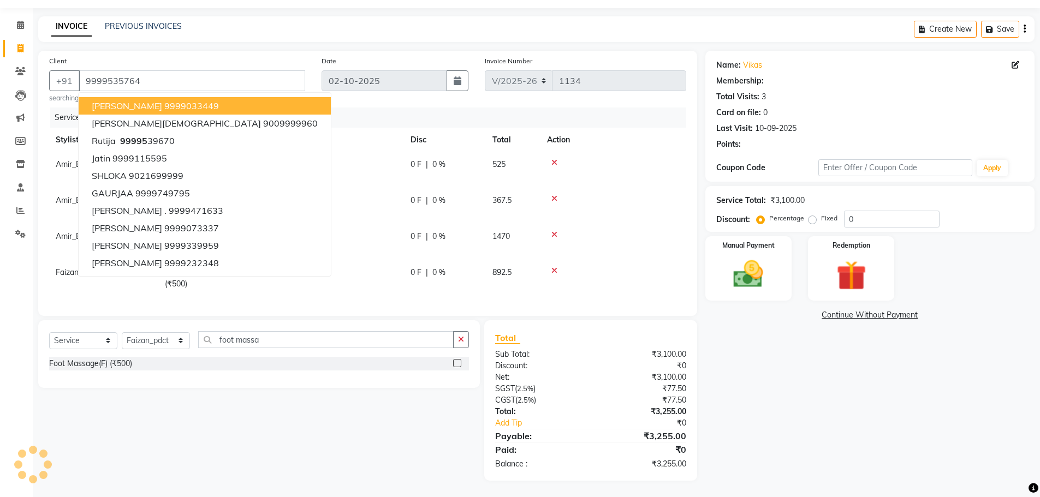
select select "1: Object"
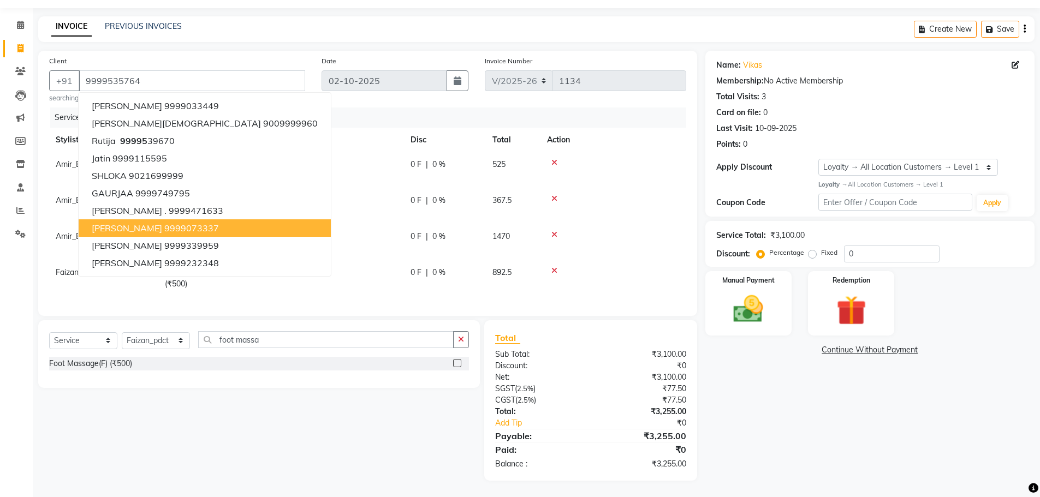
click at [365, 289] on td "850" at bounding box center [349, 278] width 109 height 36
select select "91177"
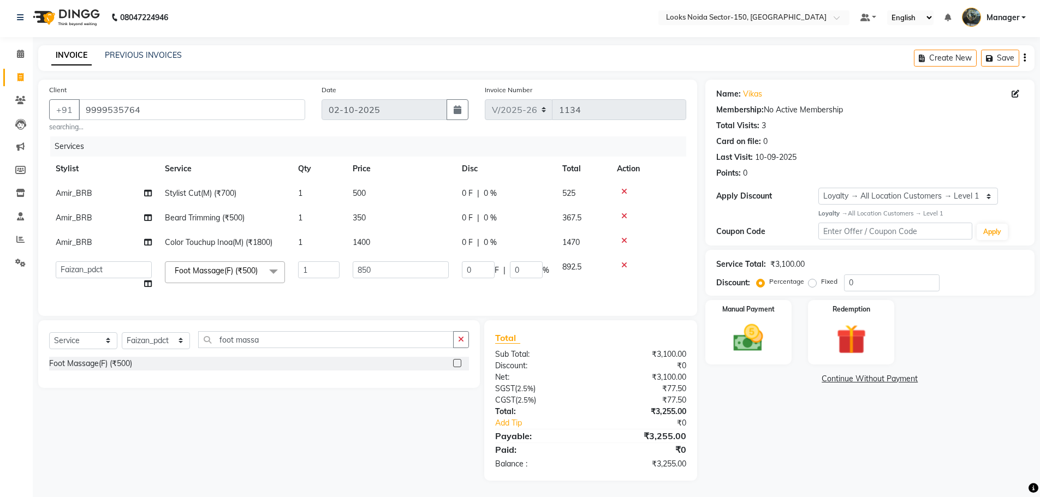
scroll to position [15, 0]
drag, startPoint x: 868, startPoint y: 269, endPoint x: 784, endPoint y: 288, distance: 86.1
click at [784, 288] on div "Name: Vikas Membership: No Active Membership Total Visits: 3 Card on file: 0 La…" at bounding box center [873, 280] width 337 height 401
type input "1"
type input "8.5"
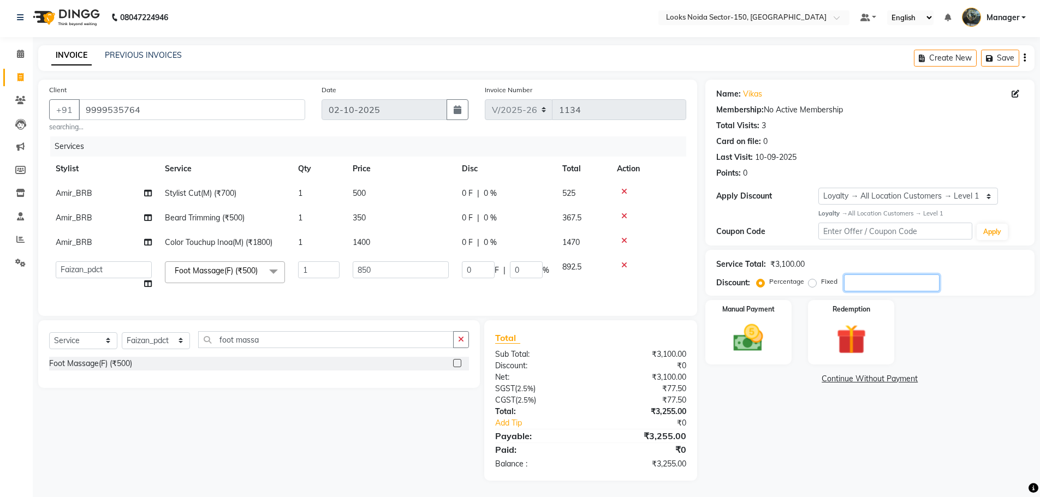
type input "1"
type input "10"
type input "85"
type input "10"
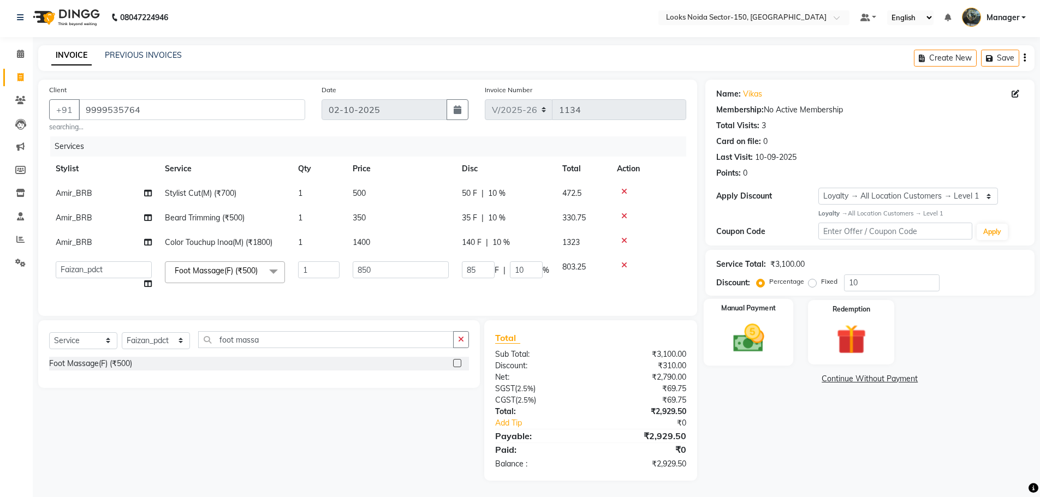
click at [743, 323] on img at bounding box center [748, 337] width 50 height 35
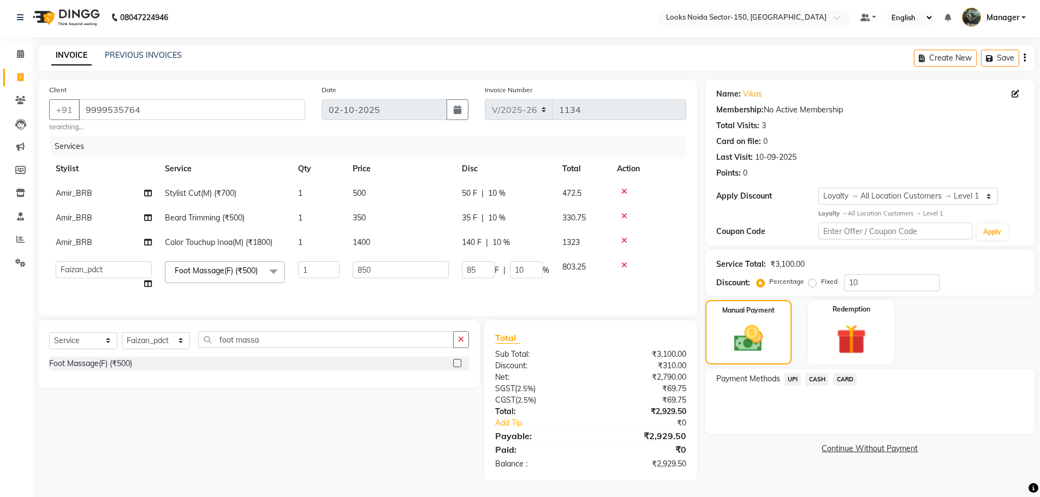
click at [796, 373] on span "UPI" at bounding box center [792, 379] width 17 height 13
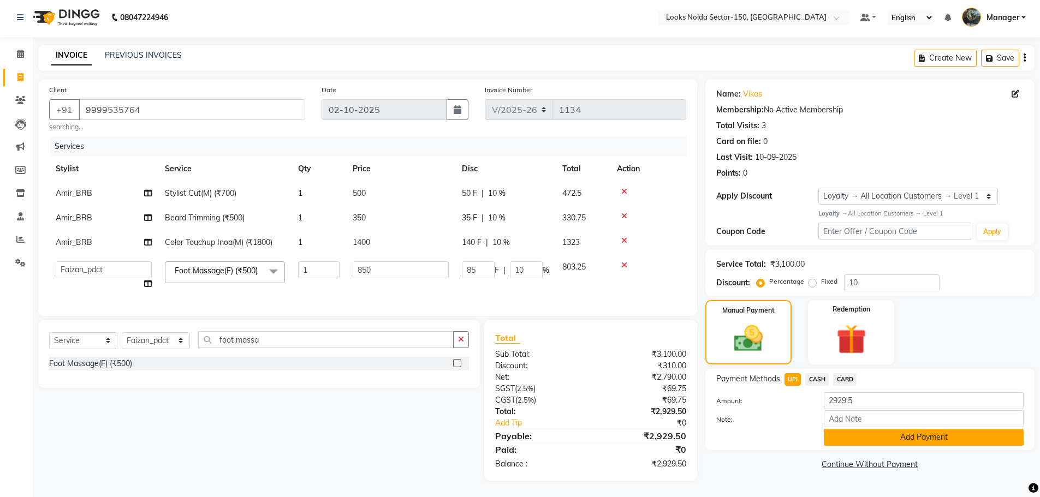
click at [872, 429] on button "Add Payment" at bounding box center [924, 437] width 200 height 17
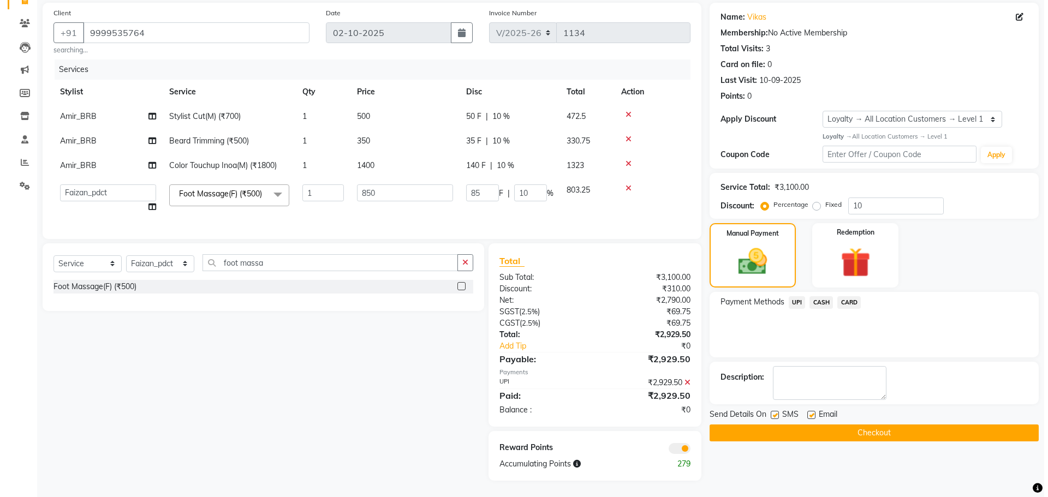
scroll to position [92, 0]
click at [682, 449] on span at bounding box center [675, 448] width 22 height 11
click at [686, 450] on input "checkbox" at bounding box center [686, 450] width 0 height 0
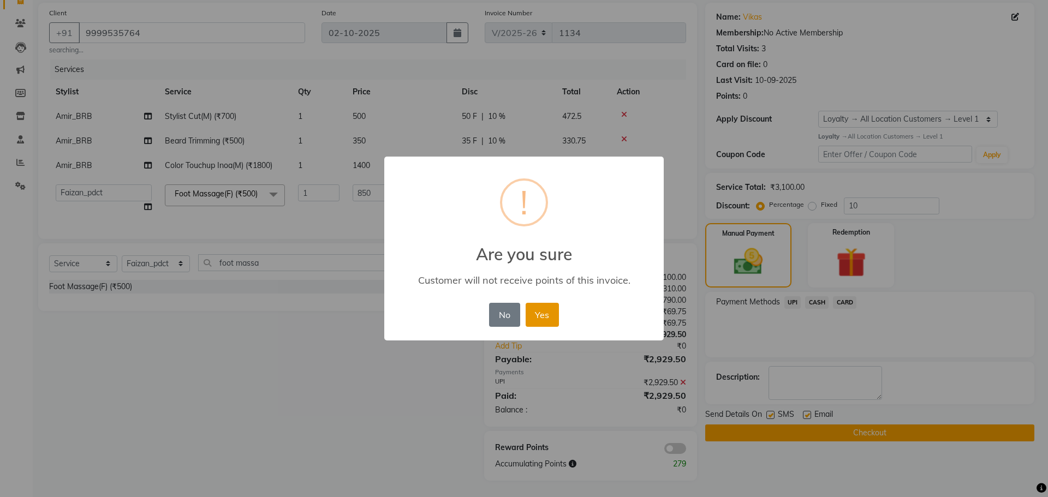
click at [548, 320] on button "Yes" at bounding box center [542, 315] width 33 height 24
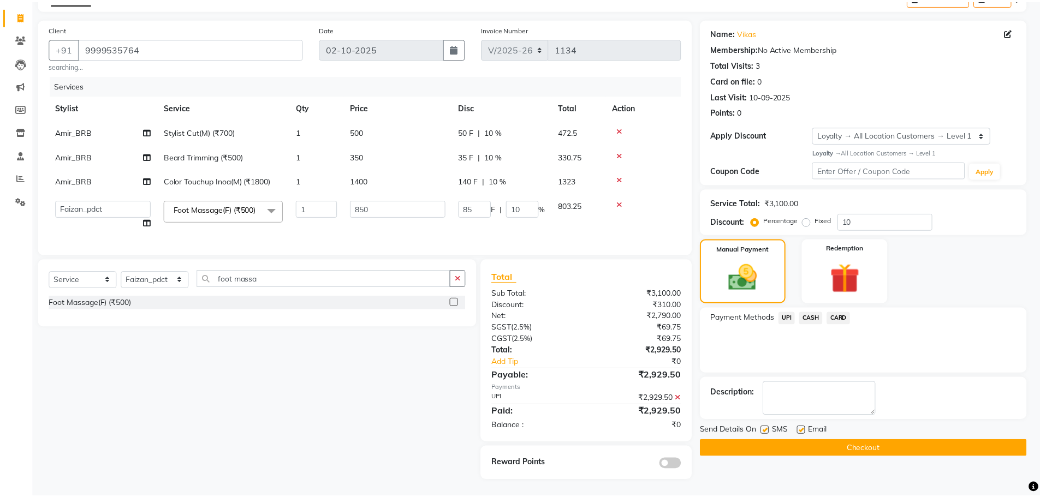
scroll to position [76, 0]
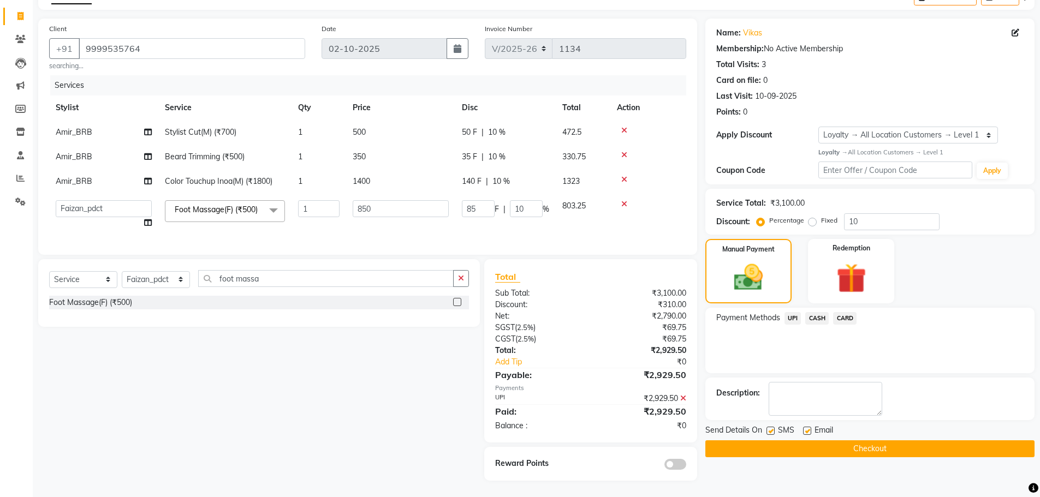
click at [806, 427] on label at bounding box center [807, 431] width 8 height 8
click at [806, 428] on input "checkbox" at bounding box center [806, 431] width 7 height 7
checkbox input "false"
click at [770, 427] on label at bounding box center [770, 431] width 8 height 8
click at [770, 428] on input "checkbox" at bounding box center [769, 431] width 7 height 7
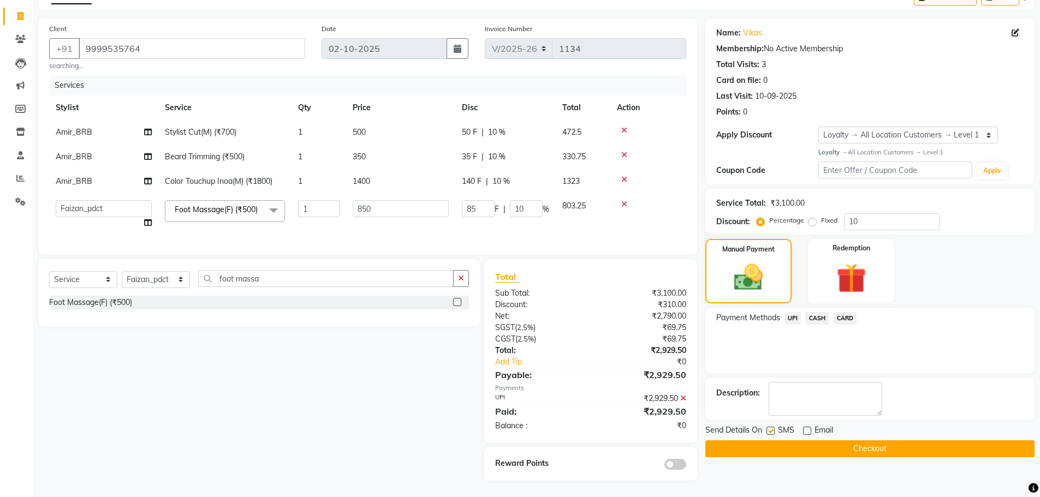
checkbox input "false"
click at [837, 440] on button "Checkout" at bounding box center [869, 448] width 329 height 17
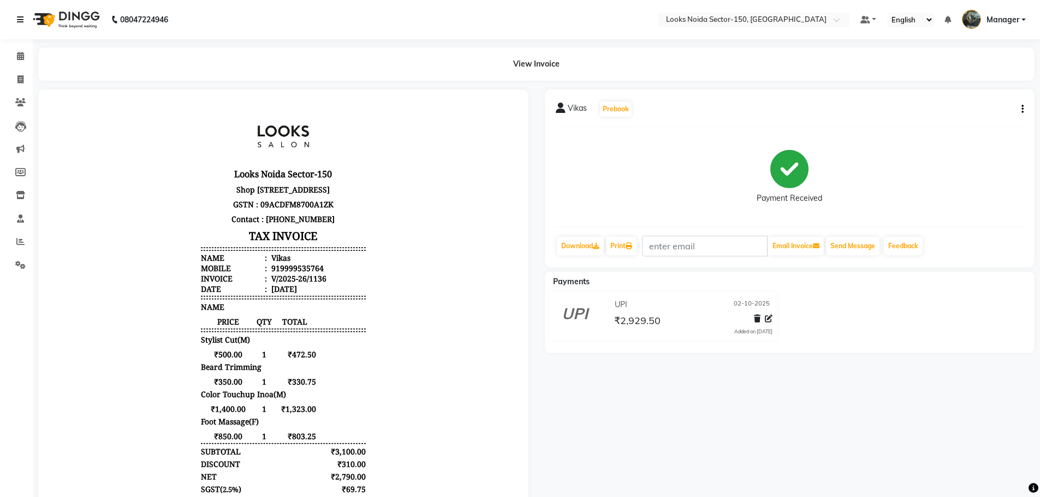
click at [21, 19] on icon at bounding box center [20, 20] width 7 height 8
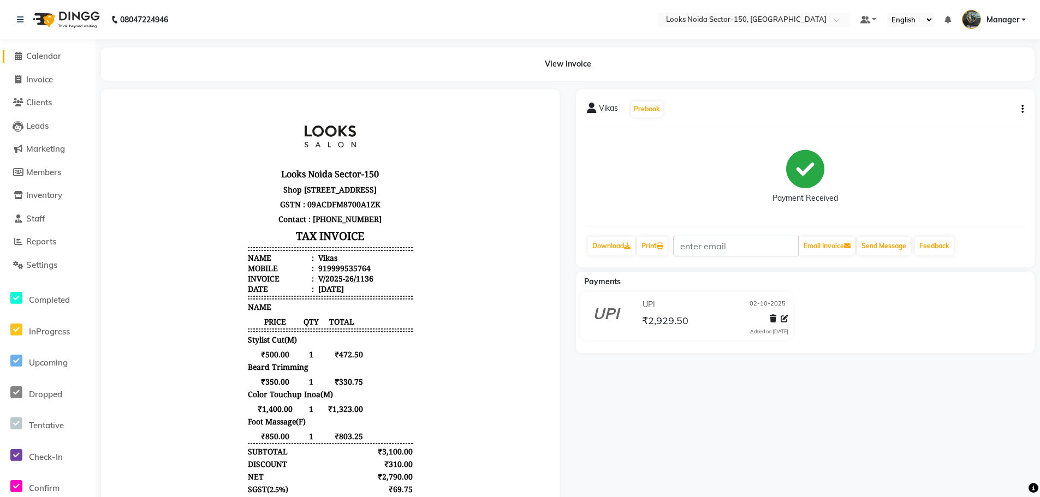
click at [41, 59] on span "Calendar" at bounding box center [43, 56] width 35 height 10
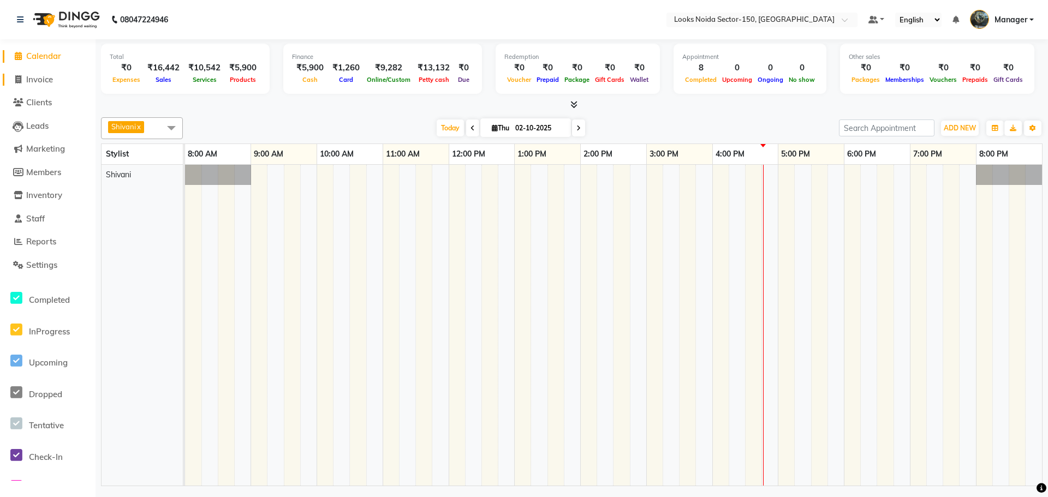
click at [45, 76] on span "Invoice" at bounding box center [39, 79] width 27 height 10
select select "service"
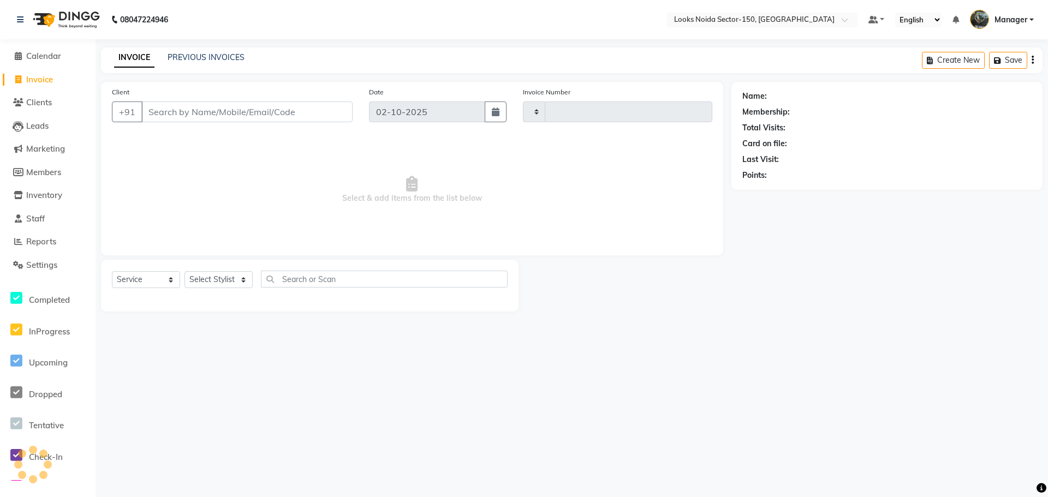
type input "1138"
select select "8587"
click at [200, 110] on input "Client" at bounding box center [246, 112] width 211 height 21
type input "9056669713"
click at [330, 112] on span "Add Client" at bounding box center [324, 111] width 43 height 11
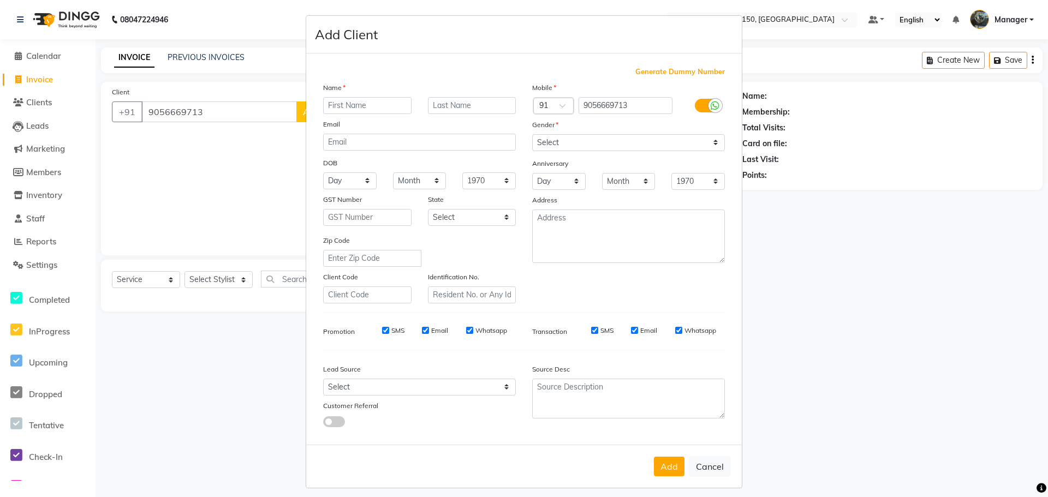
click at [381, 104] on input "text" at bounding box center [367, 105] width 88 height 17
type input "gautam"
click at [457, 108] on input "text" at bounding box center [472, 105] width 88 height 17
type input "nagpal"
click at [623, 142] on select "Select Male Female Other Prefer Not To Say" at bounding box center [628, 142] width 193 height 17
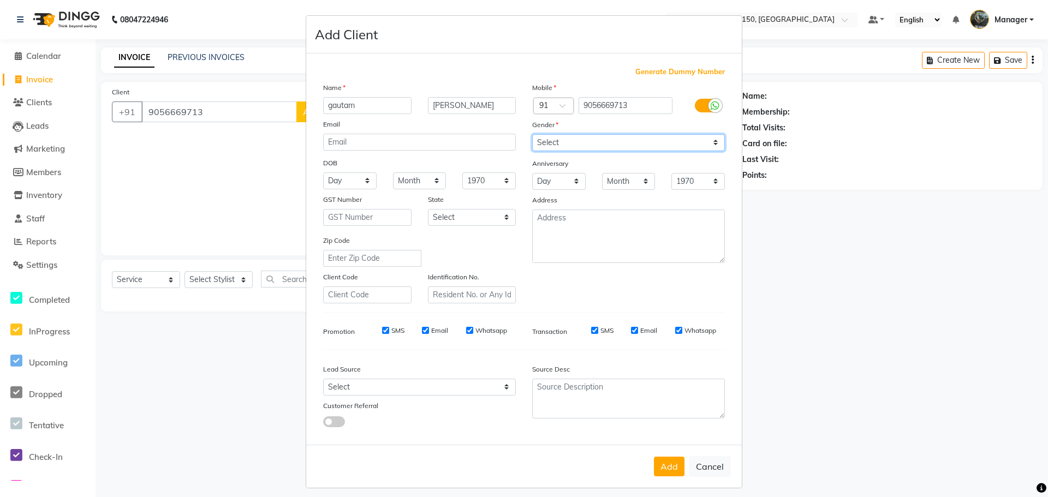
select select "male"
click at [532, 134] on select "Select Male Female Other Prefer Not To Say" at bounding box center [628, 142] width 193 height 17
click at [364, 182] on select "Day 01 02 03 04 05 06 07 08 09 10 11 12 13 14 15 16 17 18 19 20 21 22 23 24 25 …" at bounding box center [349, 180] width 53 height 17
select select "11"
click at [323, 172] on select "Day 01 02 03 04 05 06 07 08 09 10 11 12 13 14 15 16 17 18 19 20 21 22 23 24 25 …" at bounding box center [349, 180] width 53 height 17
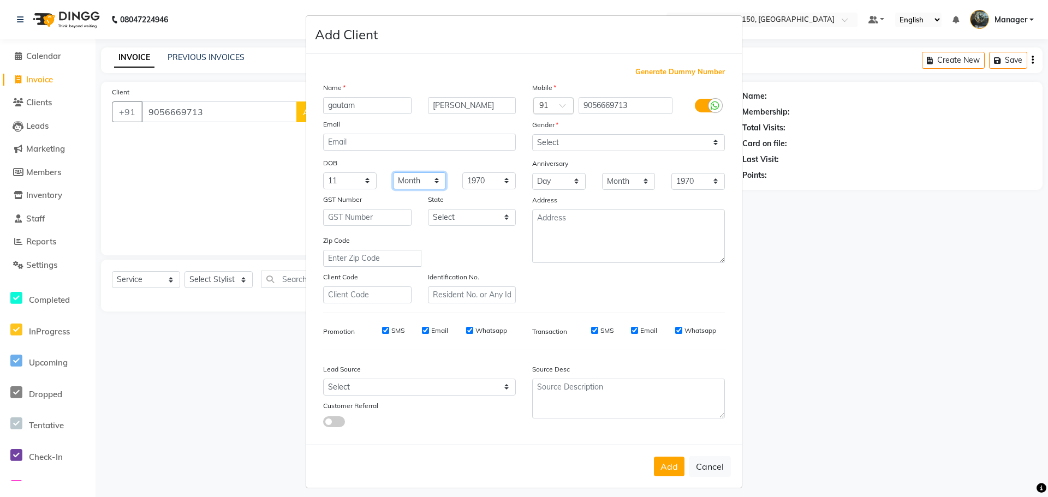
click at [424, 186] on select "Month January February March April May June July August September October Novem…" at bounding box center [419, 180] width 53 height 17
click at [393, 172] on select "Month January February March April May June July August September October Novem…" at bounding box center [419, 180] width 53 height 17
click at [431, 182] on select "Month January February March April May June July August September October Novem…" at bounding box center [419, 180] width 53 height 17
select select "05"
click at [393, 172] on select "Month January February March April May June July August September October Novem…" at bounding box center [419, 180] width 53 height 17
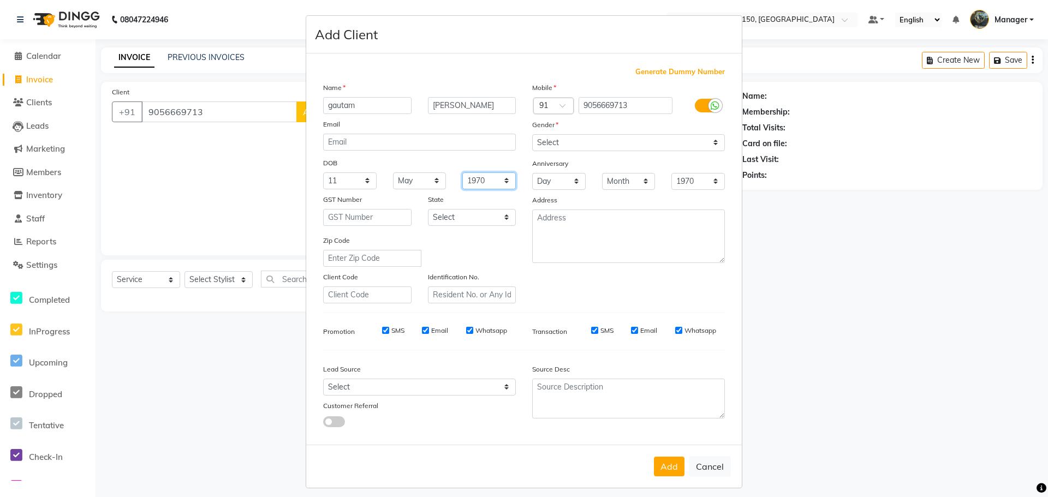
click at [492, 178] on select "1940 1941 1942 1943 1944 1945 1946 1947 1948 1949 1950 1951 1952 1953 1954 1955…" at bounding box center [488, 180] width 53 height 17
select select "1996"
click at [462, 172] on select "1940 1941 1942 1943 1944 1945 1946 1947 1948 1949 1950 1951 1952 1953 1954 1955…" at bounding box center [488, 180] width 53 height 17
click at [605, 235] on textarea at bounding box center [628, 236] width 193 height 53
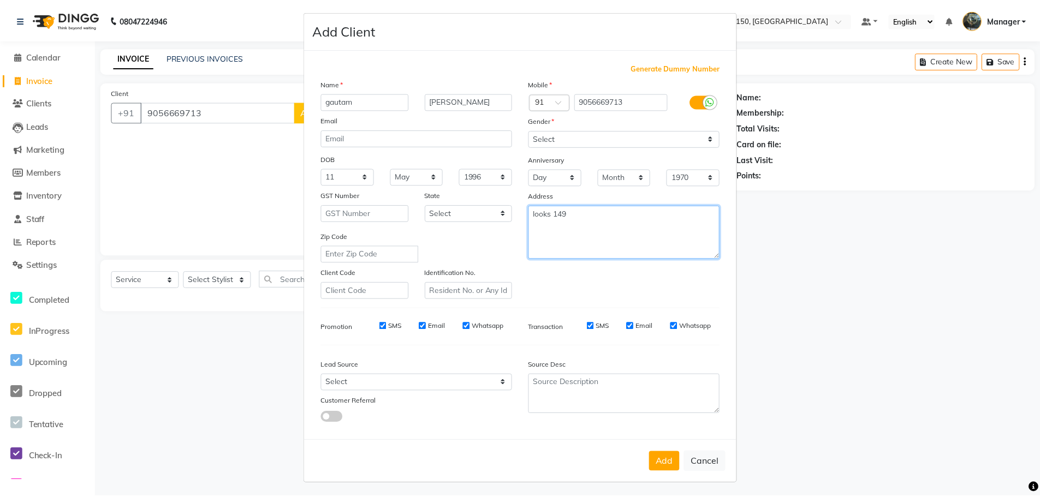
scroll to position [7, 0]
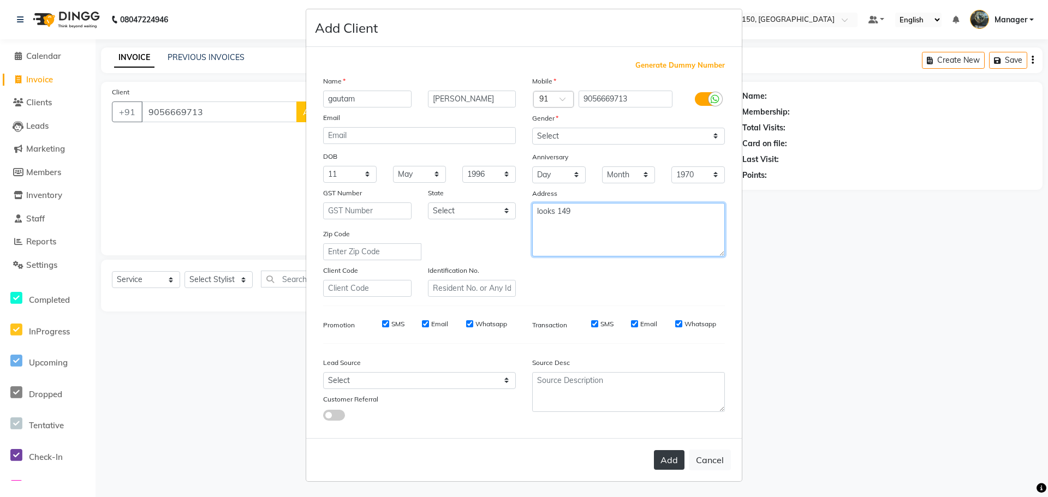
type textarea "looks 149"
click at [667, 461] on button "Add" at bounding box center [669, 460] width 31 height 20
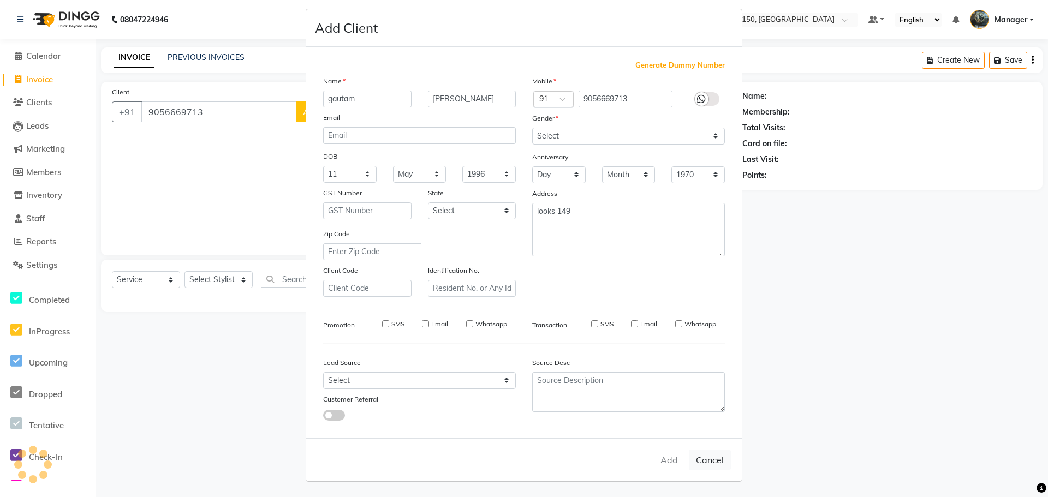
select select
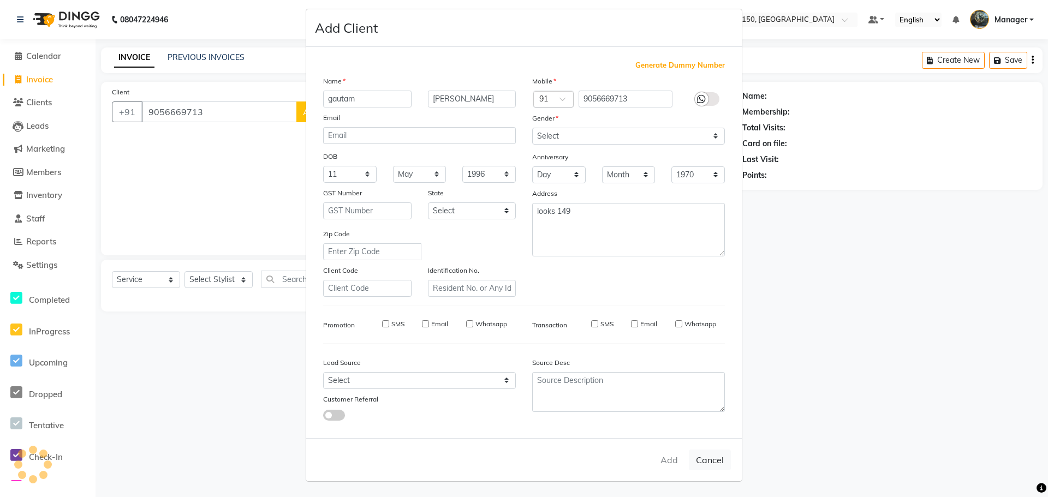
select select
checkbox input "false"
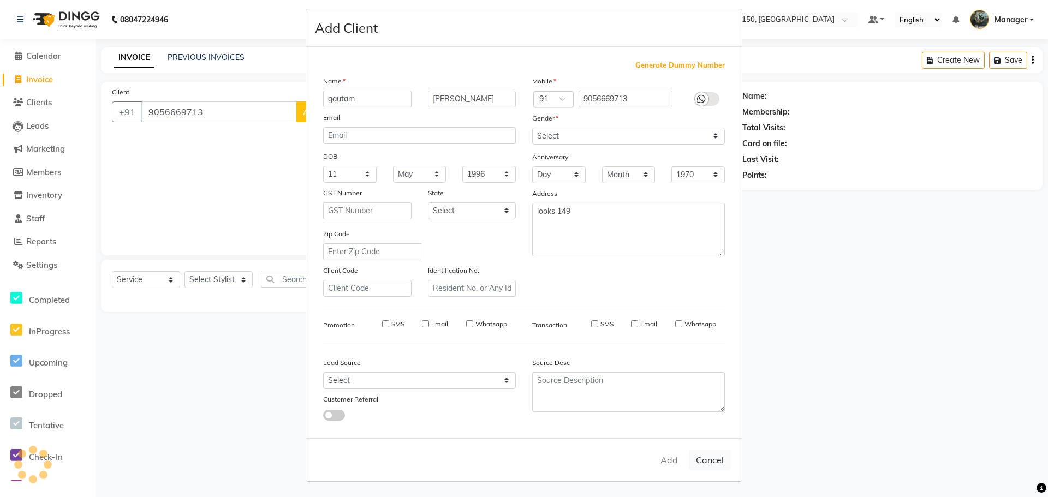
checkbox input "false"
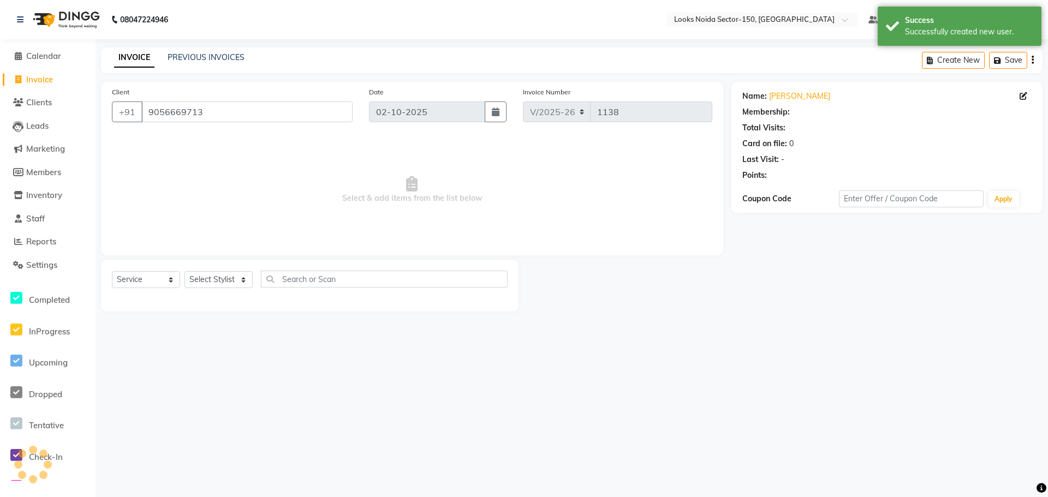
select select "1: Object"
click at [165, 281] on select "Select Service Product Membership Package Voucher Prepaid Gift Card" at bounding box center [146, 279] width 68 height 17
click at [231, 280] on select "Select Stylist Amir_BRB Ankita_Pdct Arshad Counter_Sales Deepa Faizan_pdct Farm…" at bounding box center [218, 279] width 68 height 17
select select "85537"
click at [184, 271] on select "Select Stylist Amir_BRB Ankita_Pdct Arshad Counter_Sales Deepa Faizan_pdct Farm…" at bounding box center [218, 279] width 68 height 17
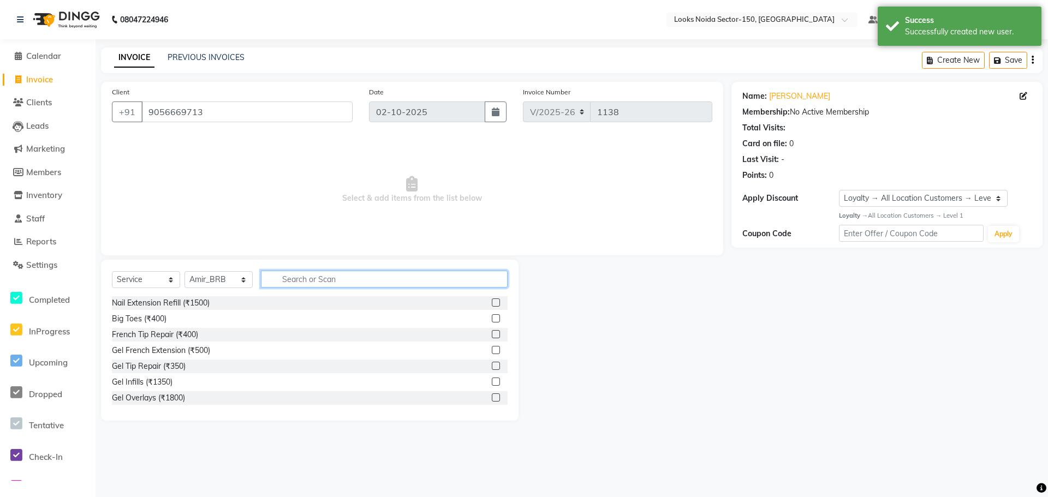
click at [351, 275] on input "text" at bounding box center [384, 279] width 247 height 17
type input "cut"
click at [492, 320] on label at bounding box center [496, 318] width 8 height 8
click at [492, 320] on input "checkbox" at bounding box center [495, 318] width 7 height 7
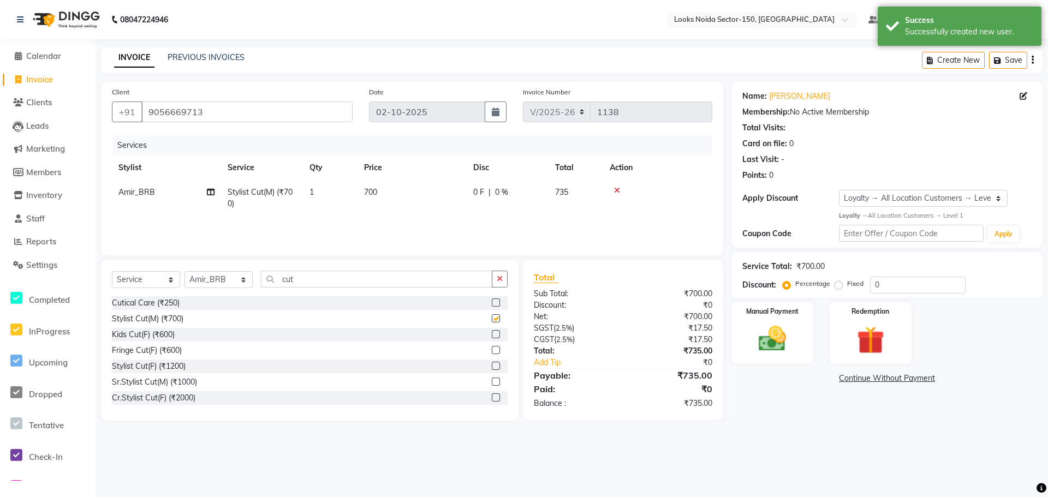
checkbox input "false"
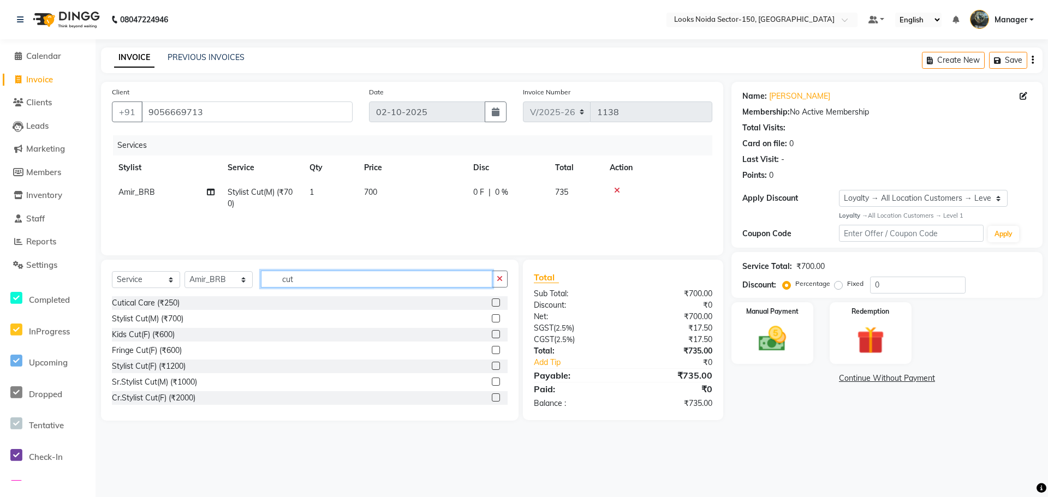
click at [302, 281] on input "cut" at bounding box center [376, 279] width 231 height 17
type input "c"
type input "bea"
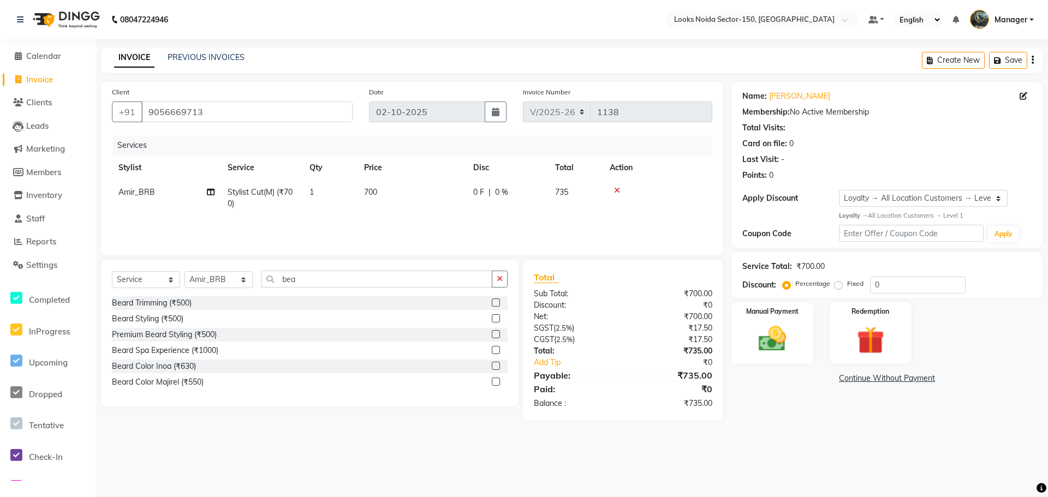
click at [497, 303] on label at bounding box center [496, 303] width 8 height 8
click at [497, 303] on input "checkbox" at bounding box center [495, 303] width 7 height 7
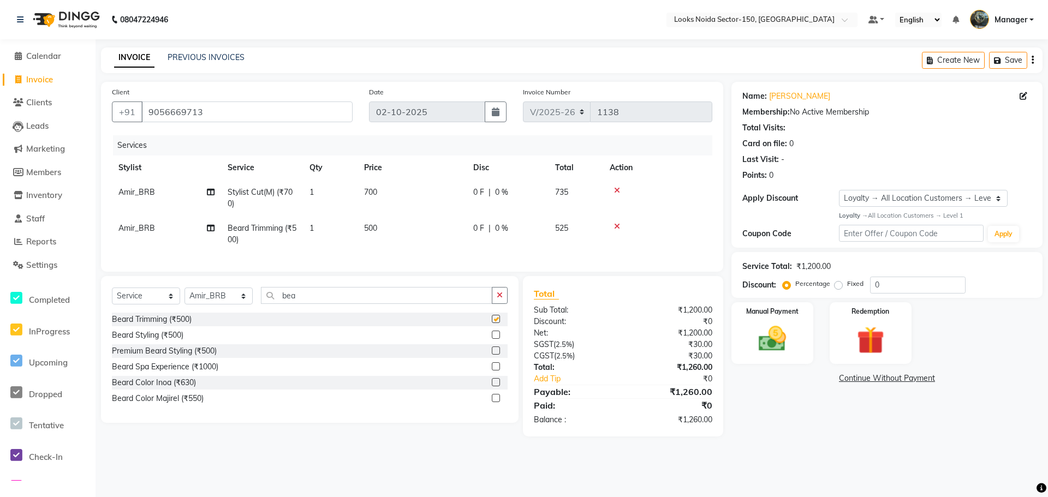
checkbox input "false"
drag, startPoint x: 372, startPoint y: 229, endPoint x: 408, endPoint y: 225, distance: 36.2
click at [372, 229] on span "500" at bounding box center [370, 228] width 13 height 10
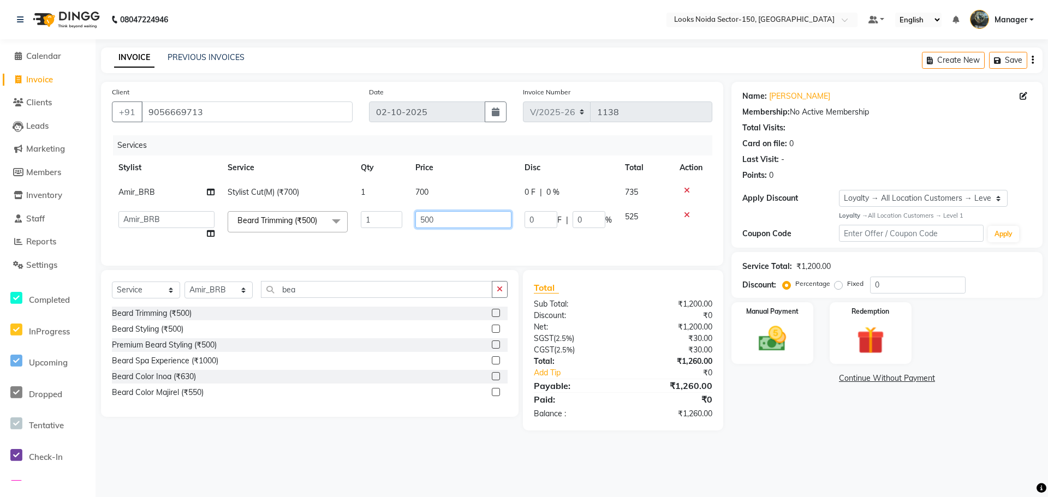
drag, startPoint x: 440, startPoint y: 219, endPoint x: 374, endPoint y: 221, distance: 65.5
click at [377, 225] on tr "Amir_BRB Ankita_Pdct Arshad Counter_Sales Deepa Faizan_pdct Farman_BRB Jawed Ka…" at bounding box center [412, 225] width 600 height 41
type input "350"
click at [342, 243] on tr "Amir_BRB Ankita_Pdct Arshad Counter_Sales Deepa Faizan_pdct Farman_BRB Jawed Ka…" at bounding box center [412, 225] width 600 height 41
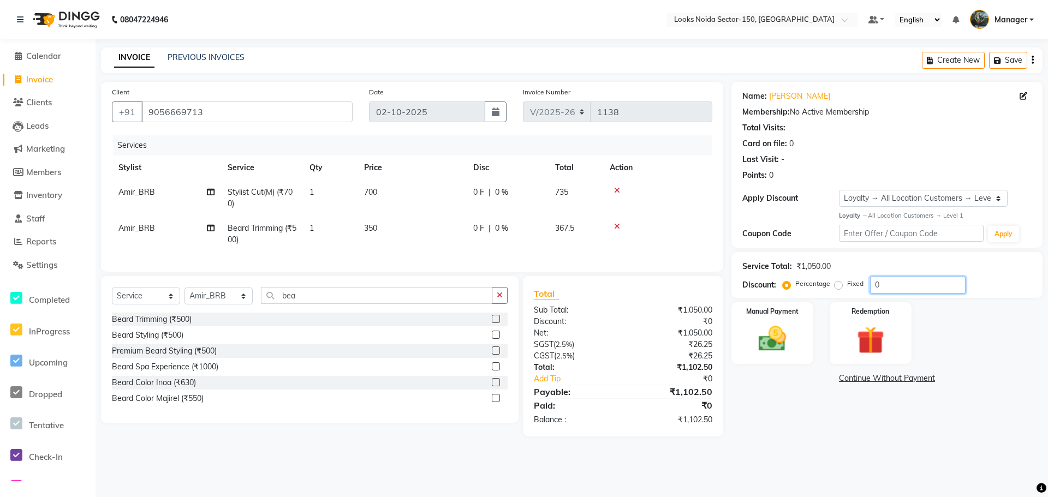
click at [885, 287] on input "0" at bounding box center [918, 285] width 96 height 17
click at [778, 330] on img at bounding box center [772, 339] width 47 height 33
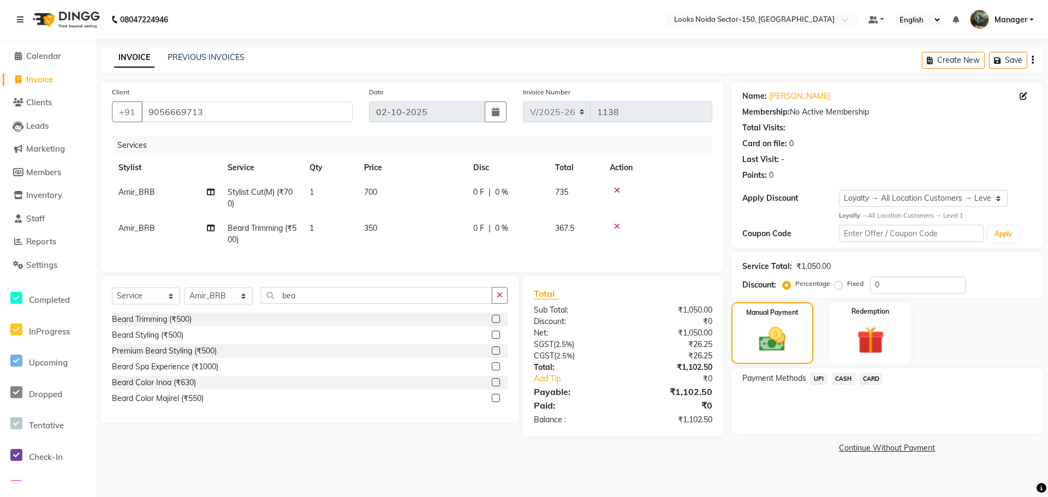
click at [873, 379] on span "CARD" at bounding box center [871, 379] width 23 height 13
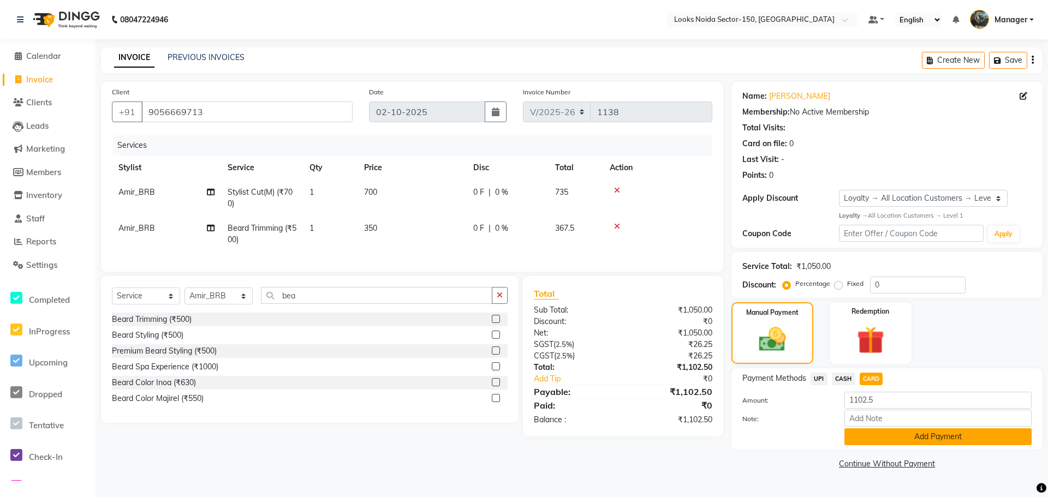
click at [876, 433] on button "Add Payment" at bounding box center [937, 436] width 187 height 17
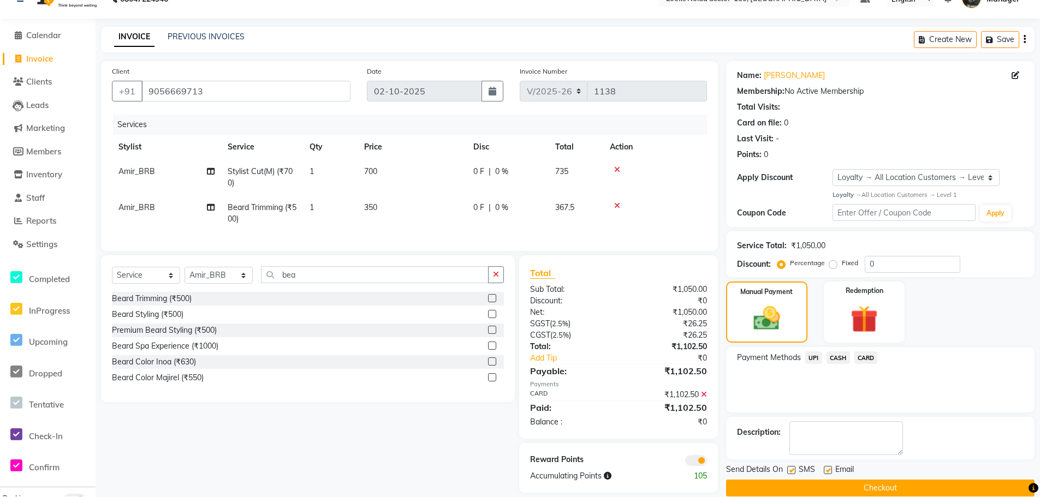
scroll to position [41, 0]
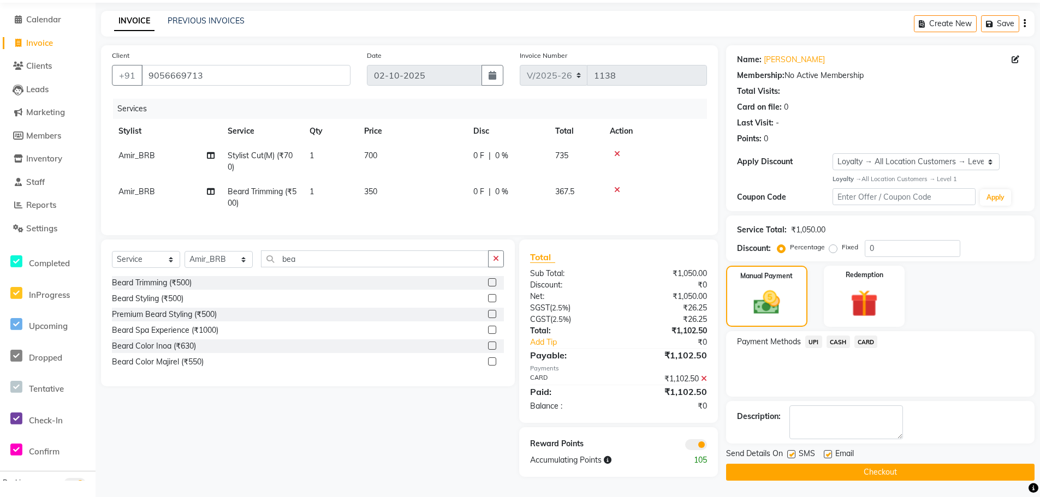
click at [828, 450] on label at bounding box center [828, 454] width 8 height 8
click at [828, 451] on input "checkbox" at bounding box center [827, 454] width 7 height 7
checkbox input "false"
click at [792, 450] on label at bounding box center [791, 454] width 8 height 8
click at [792, 451] on input "checkbox" at bounding box center [790, 454] width 7 height 7
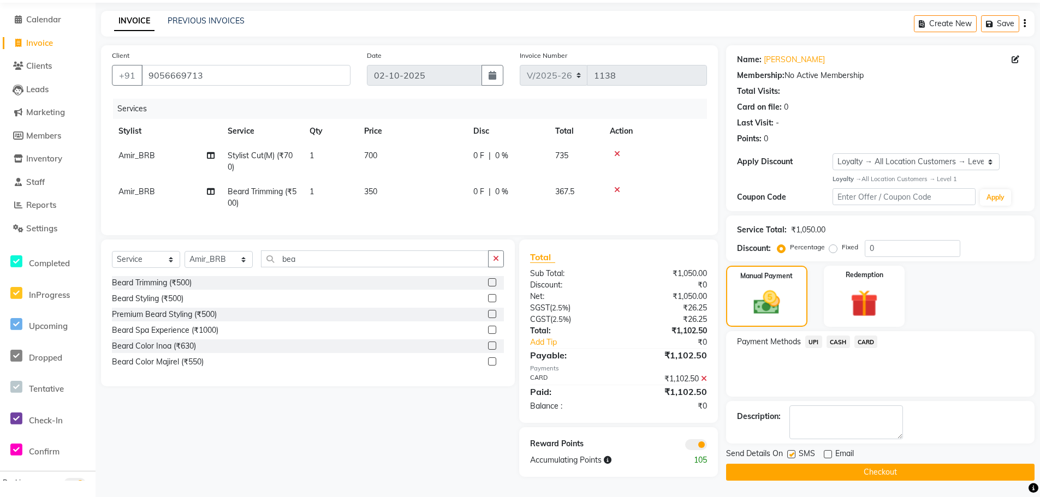
checkbox input "false"
click at [801, 464] on button "Checkout" at bounding box center [880, 472] width 308 height 17
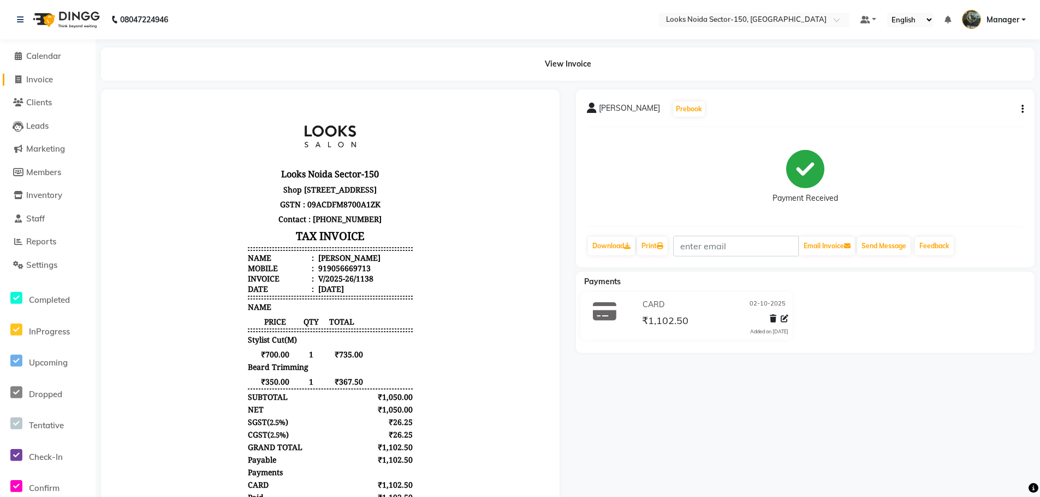
click at [56, 80] on link "Invoice" at bounding box center [48, 80] width 90 height 13
select select "service"
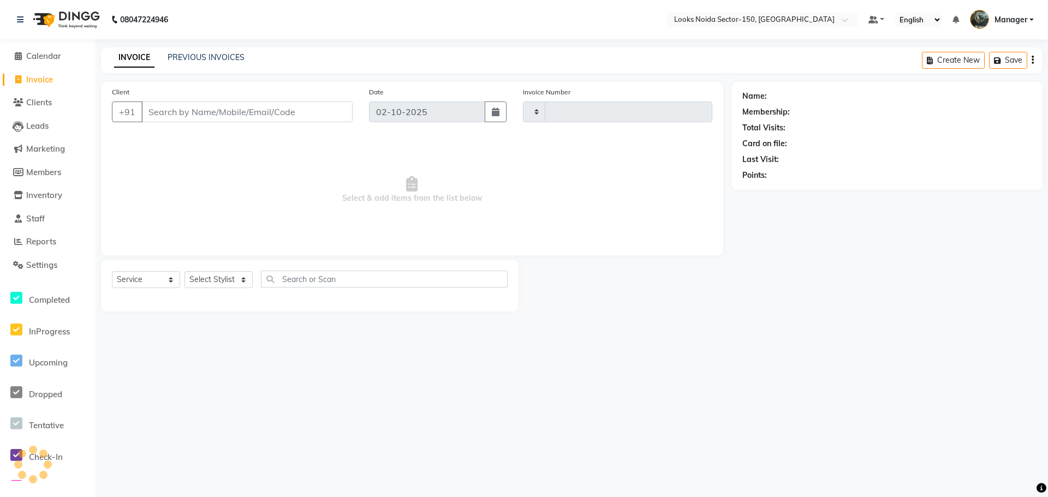
type input "1139"
select select "8587"
click at [225, 56] on link "PREVIOUS INVOICES" at bounding box center [206, 57] width 77 height 10
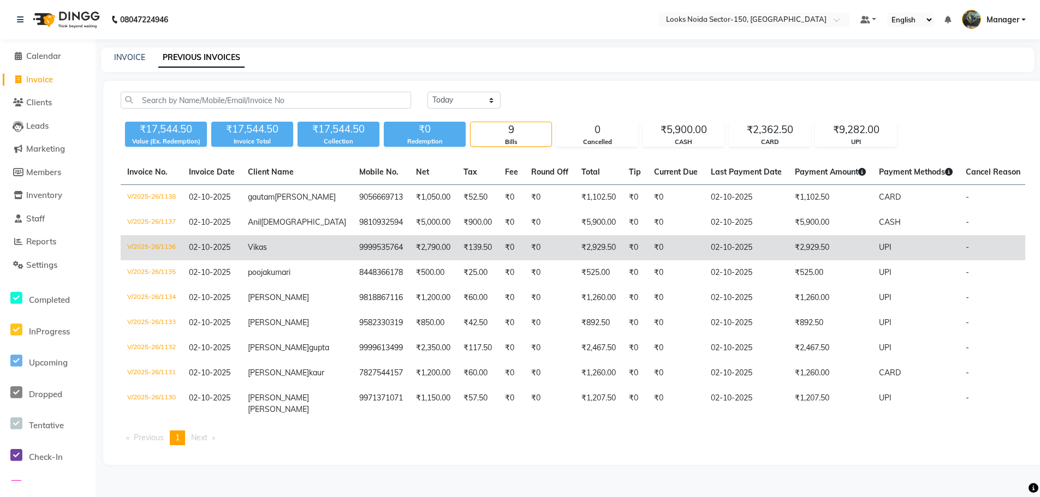
click at [820, 252] on td "₹2,929.50" at bounding box center [830, 247] width 84 height 25
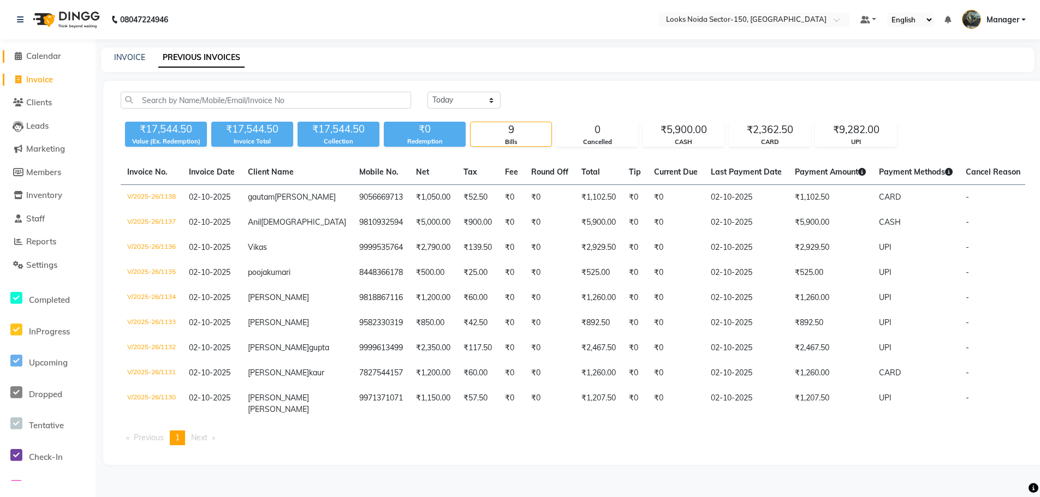
click at [41, 59] on span "Calendar" at bounding box center [43, 56] width 35 height 10
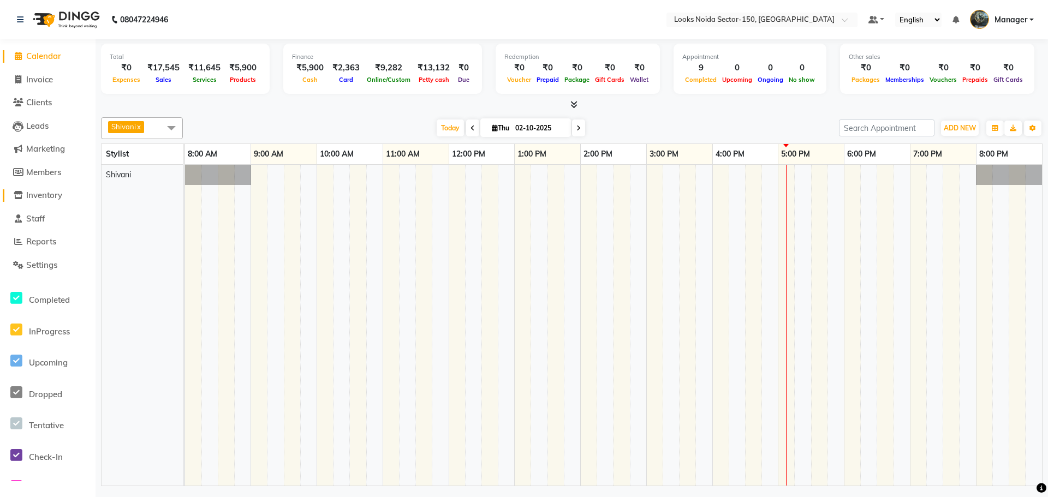
click at [61, 193] on span "Inventory" at bounding box center [44, 195] width 36 height 10
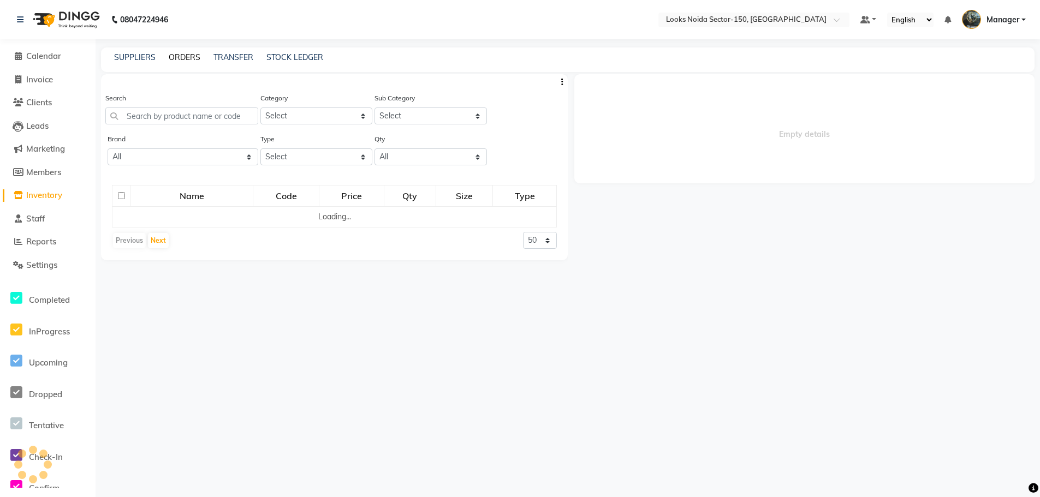
select select
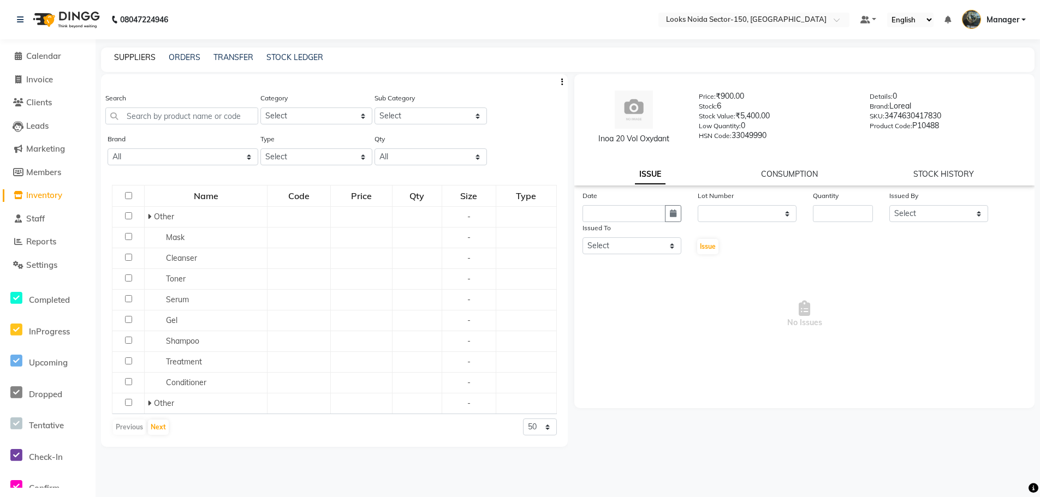
click at [143, 56] on link "SUPPLIERS" at bounding box center [134, 57] width 41 height 10
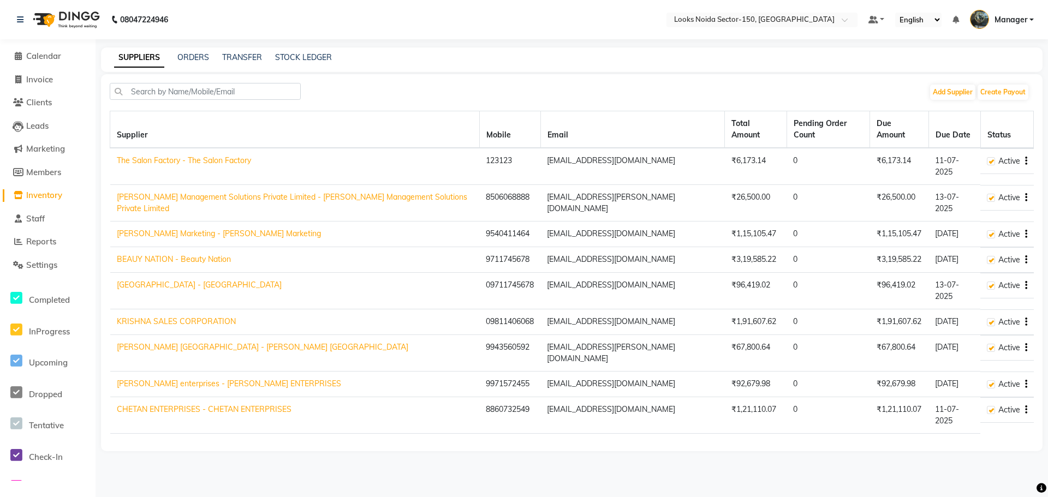
click at [210, 404] on link "CHETAN ENTERPRISES - CHETAN ENTERPRISES" at bounding box center [204, 409] width 175 height 10
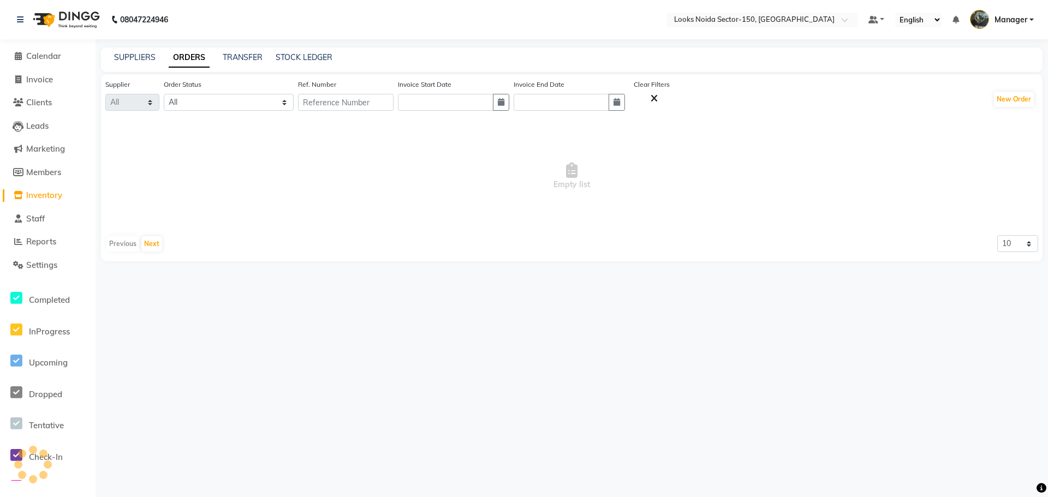
select select "5498"
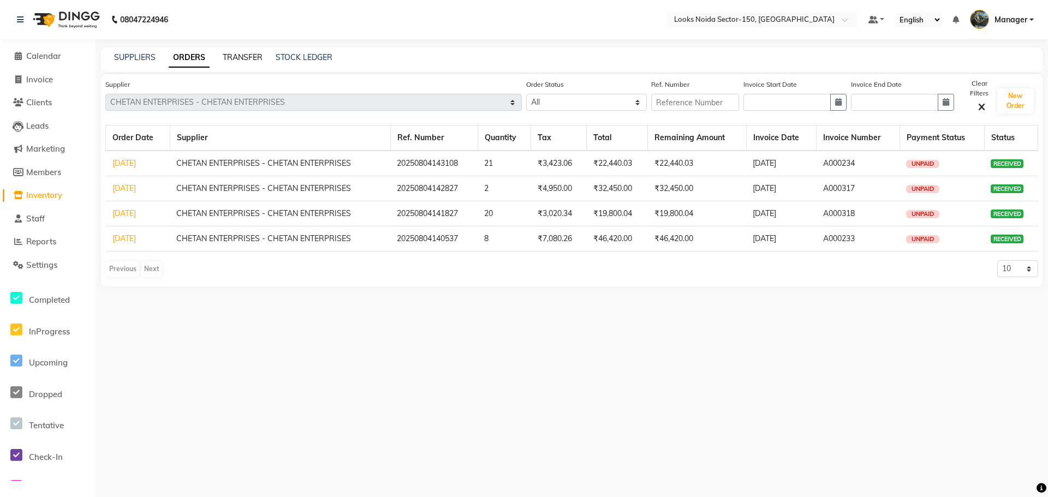
click at [251, 59] on link "TRANSFER" at bounding box center [243, 57] width 40 height 10
select select "sender"
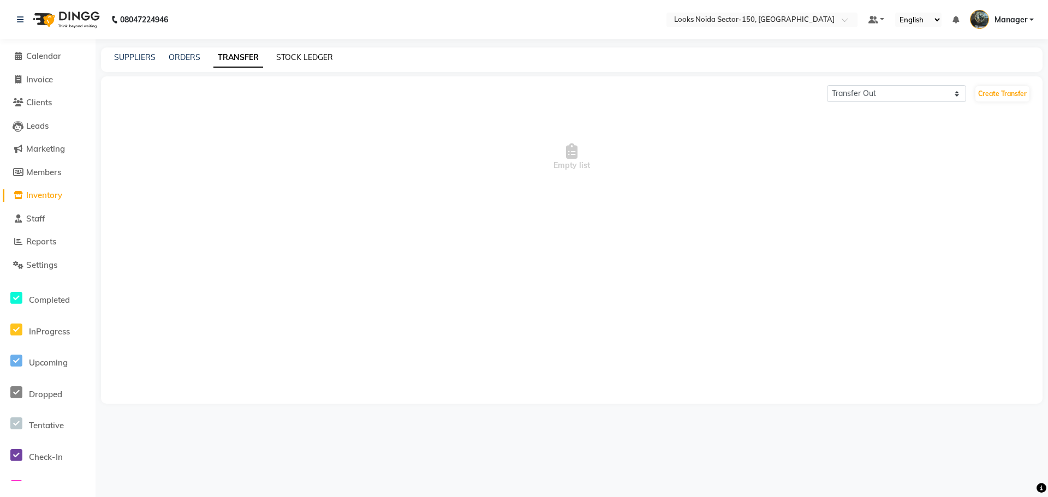
click at [298, 59] on link "STOCK LEDGER" at bounding box center [304, 57] width 57 height 10
select select "all"
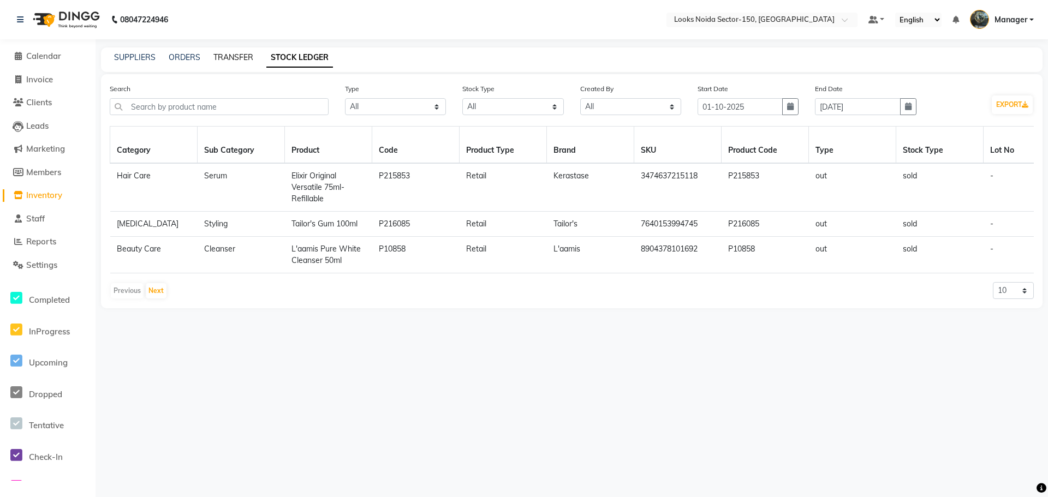
click at [229, 57] on link "TRANSFER" at bounding box center [233, 57] width 40 height 10
select select "sender"
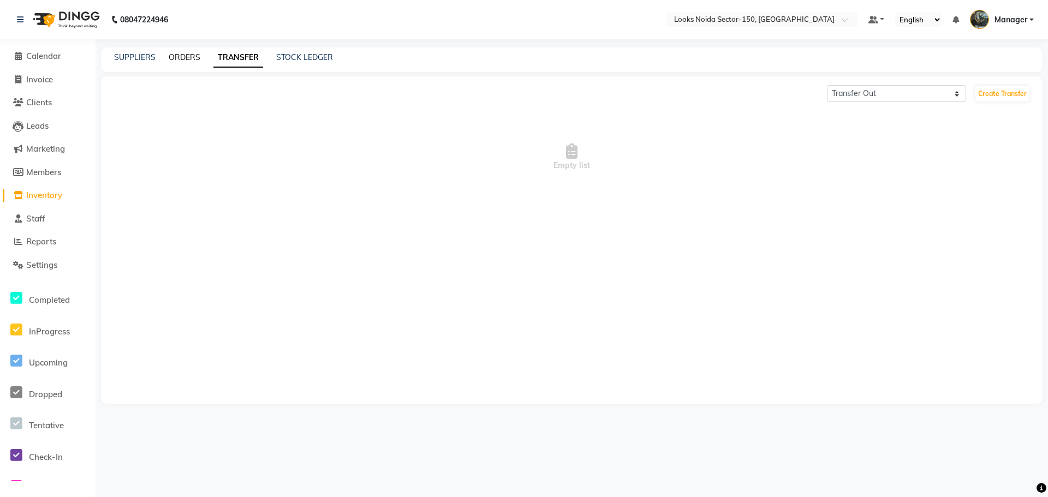
click at [191, 58] on link "ORDERS" at bounding box center [185, 57] width 32 height 10
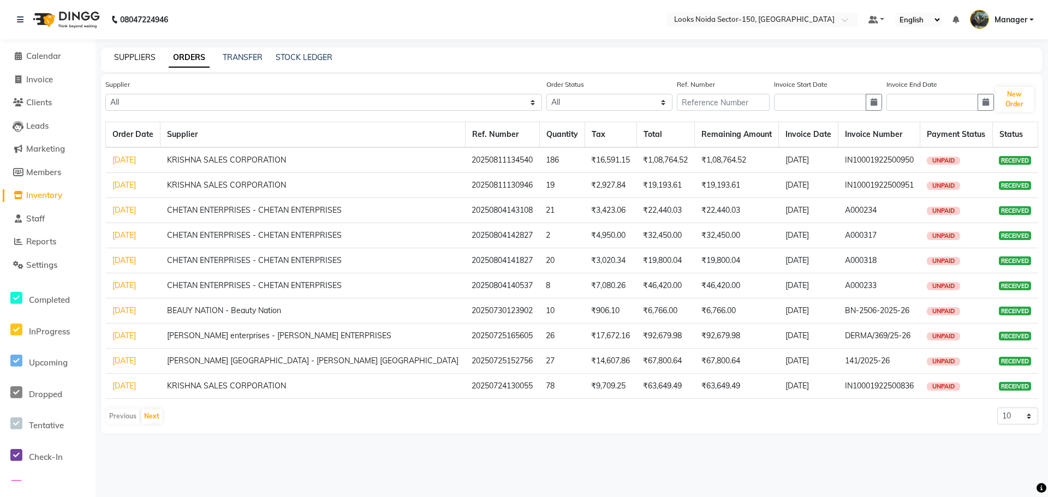
click at [142, 61] on link "SUPPLIERS" at bounding box center [134, 57] width 41 height 10
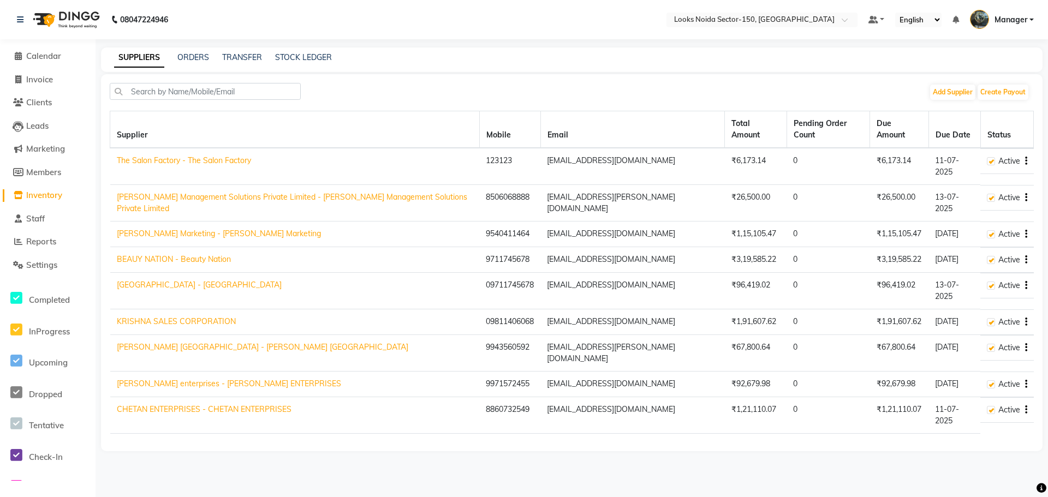
click at [210, 192] on link "Adamy Management Solutions Private Limited - Adamy Management Solutions Private…" at bounding box center [292, 202] width 350 height 21
select select "5276"
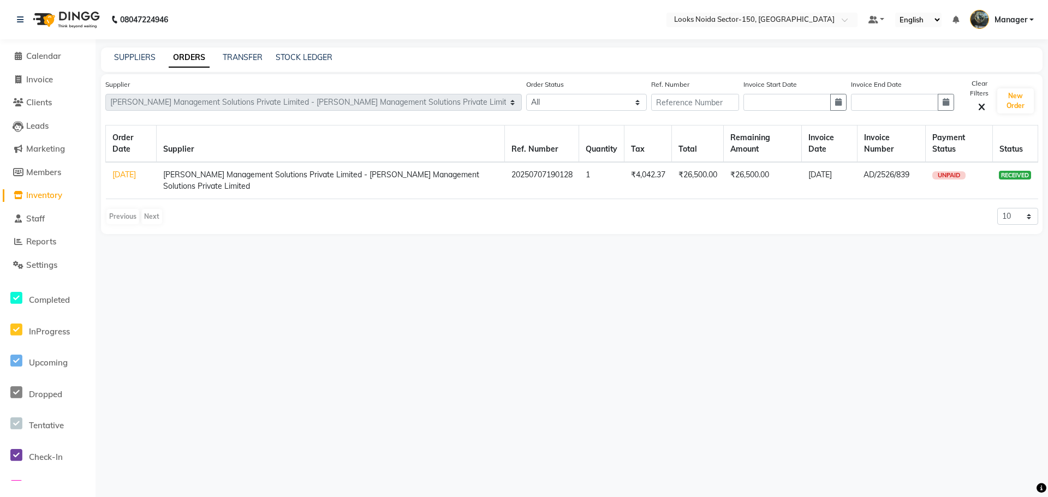
click at [123, 180] on link "03-07-2025" at bounding box center [123, 175] width 23 height 10
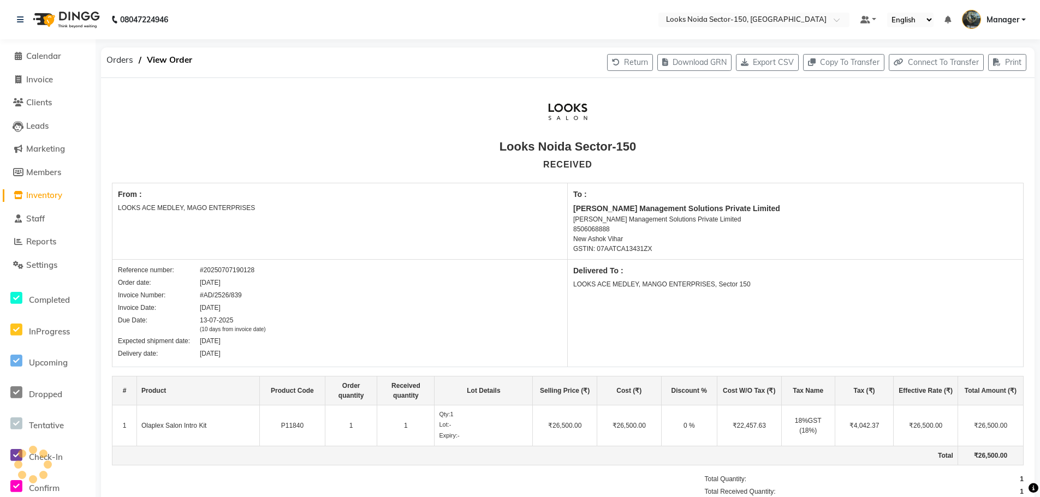
click at [47, 196] on span "Inventory" at bounding box center [44, 195] width 36 height 10
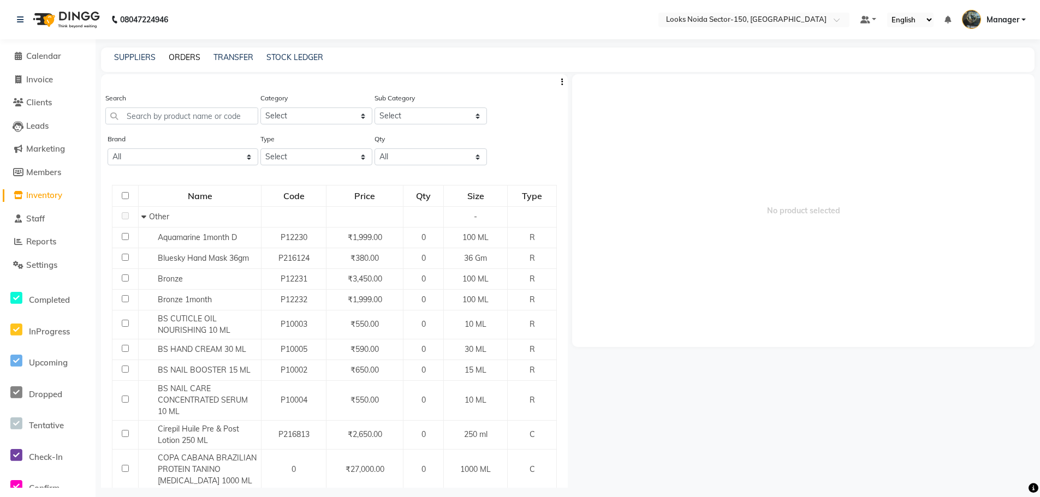
click at [190, 55] on link "ORDERS" at bounding box center [185, 57] width 32 height 10
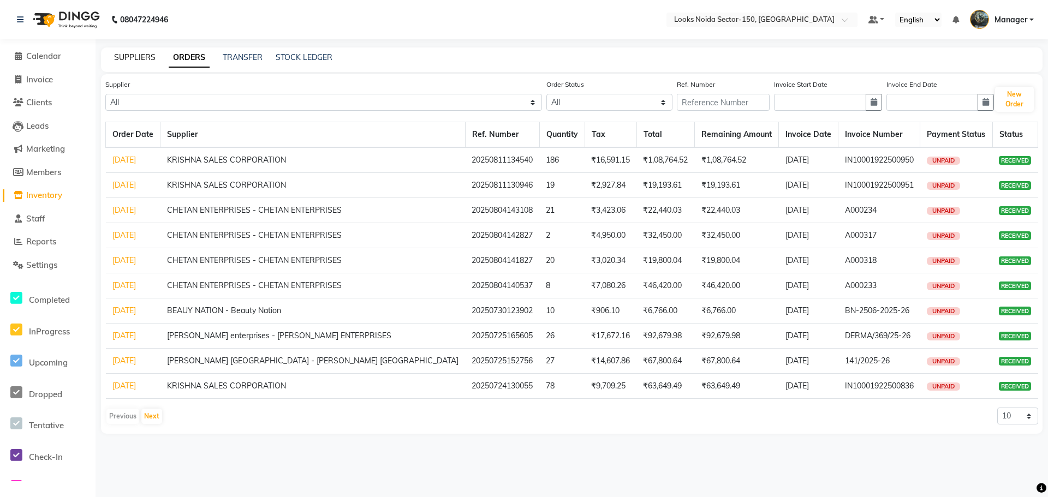
click at [141, 53] on link "SUPPLIERS" at bounding box center [134, 57] width 41 height 10
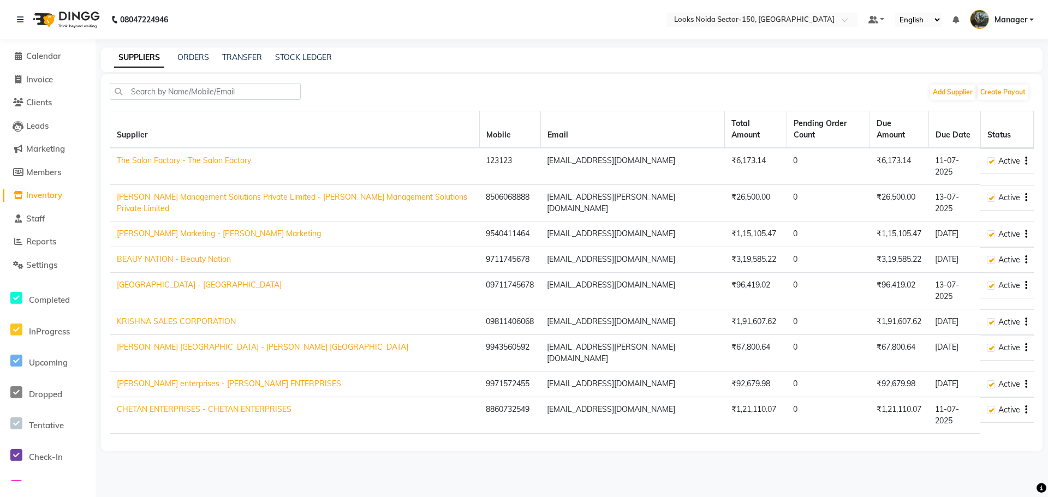
click at [206, 156] on link "The Salon Factory - The Salon Factory" at bounding box center [184, 161] width 134 height 10
select select "5274"
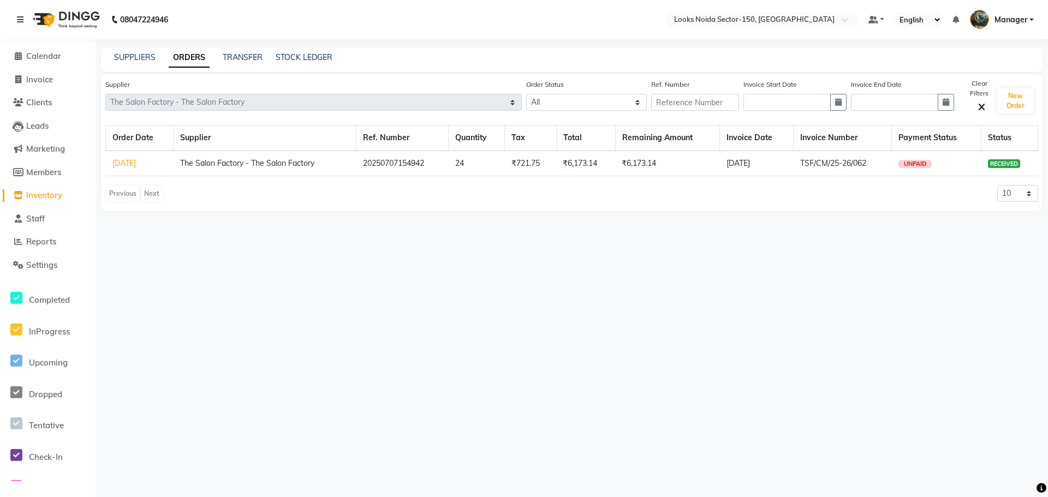
click at [136, 164] on link "07-07-2025" at bounding box center [123, 163] width 23 height 10
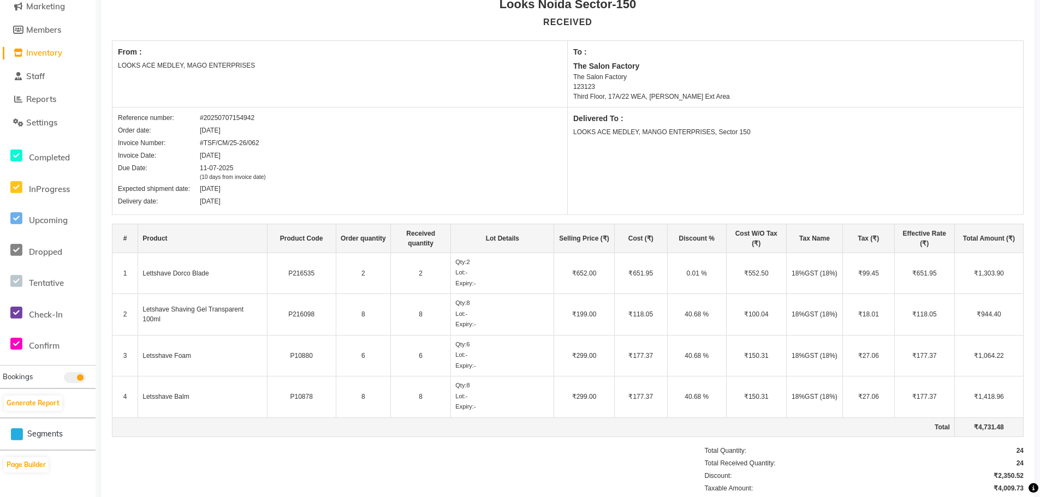
scroll to position [164, 0]
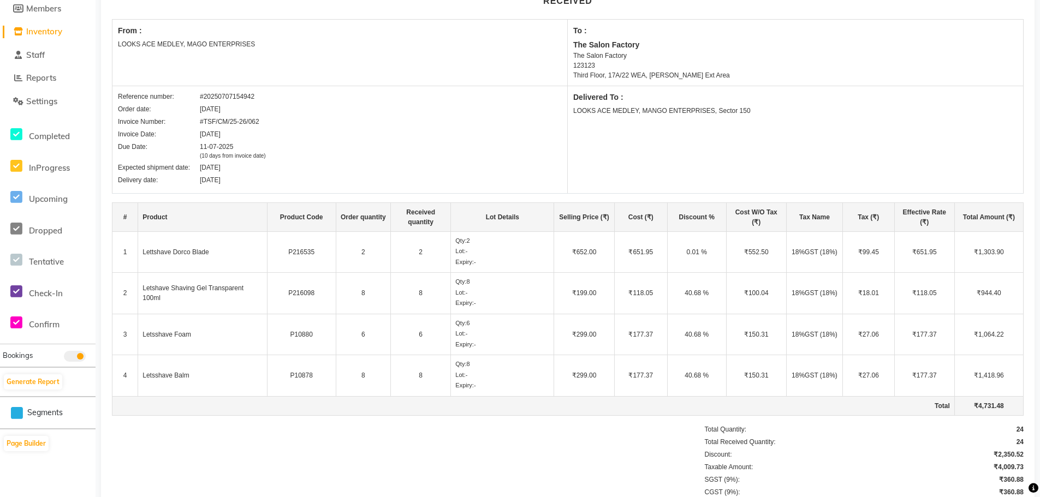
click at [39, 31] on span "Inventory" at bounding box center [44, 31] width 36 height 10
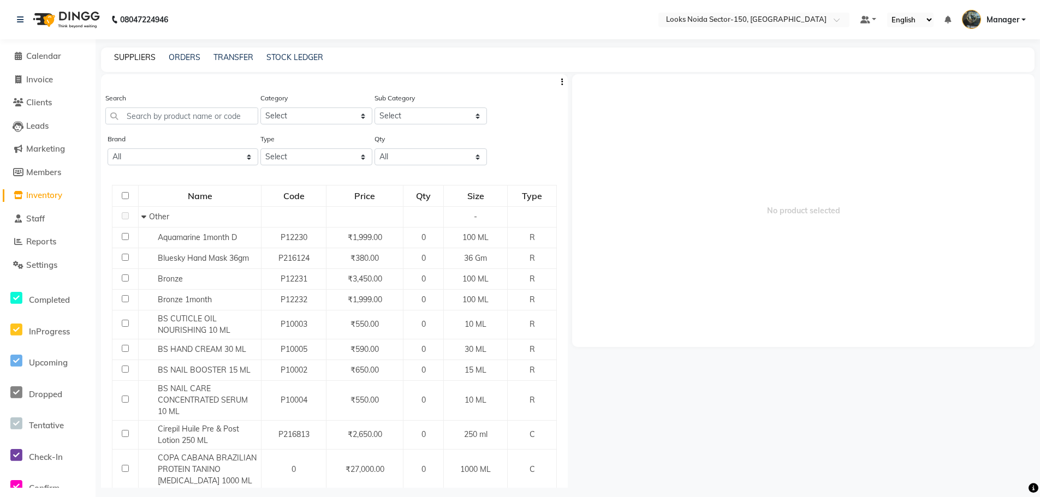
click at [137, 56] on link "SUPPLIERS" at bounding box center [134, 57] width 41 height 10
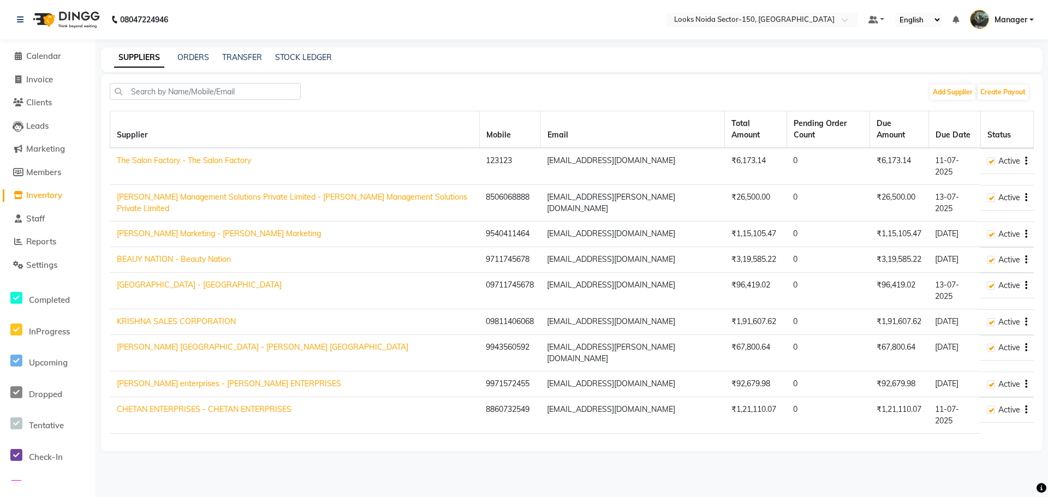
click at [142, 192] on link "Adamy Management Solutions Private Limited - Adamy Management Solutions Private…" at bounding box center [292, 202] width 350 height 21
select select "5276"
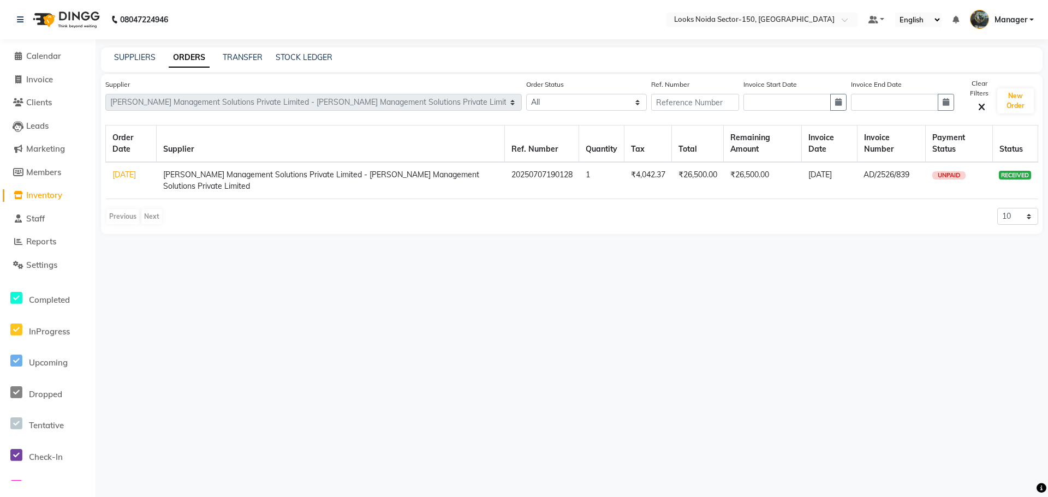
click at [123, 180] on link "03-07-2025" at bounding box center [123, 175] width 23 height 10
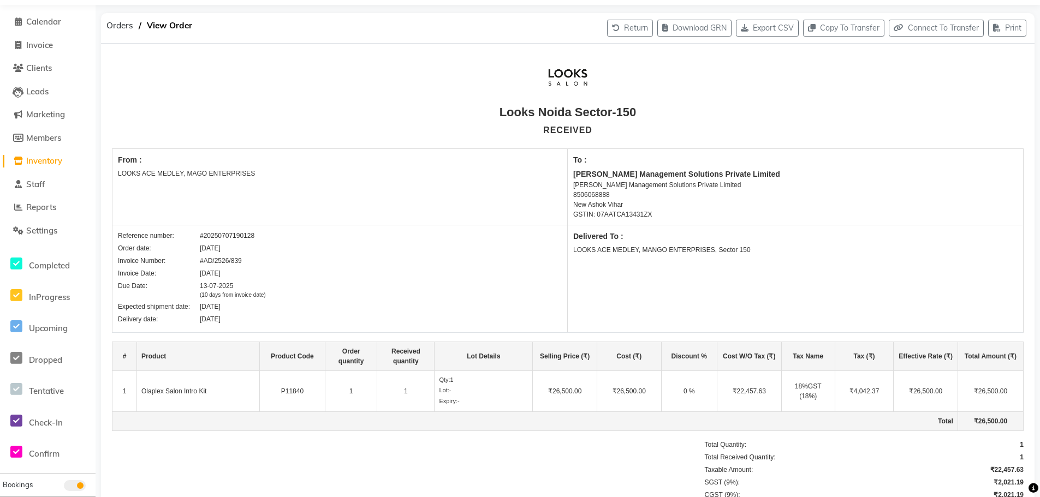
scroll to position [55, 0]
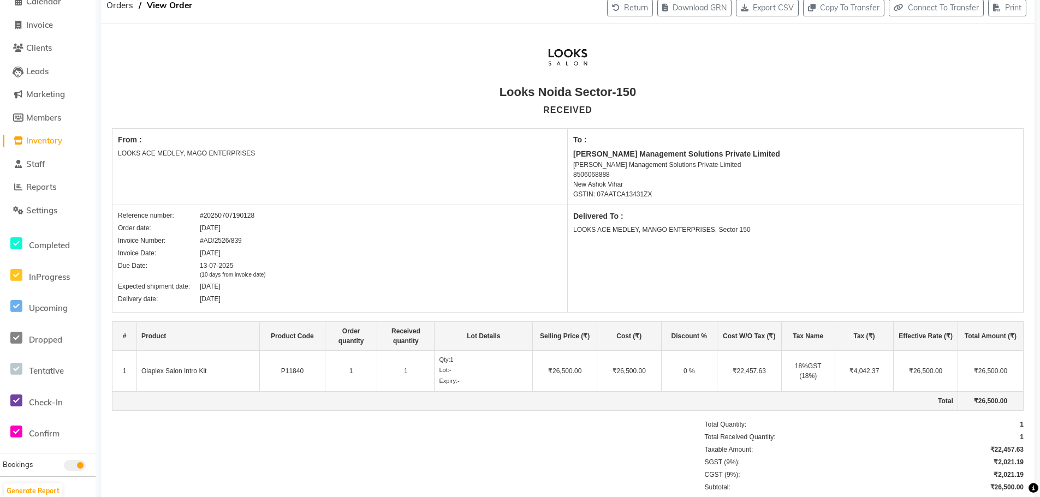
click at [50, 140] on span "Inventory" at bounding box center [44, 140] width 36 height 10
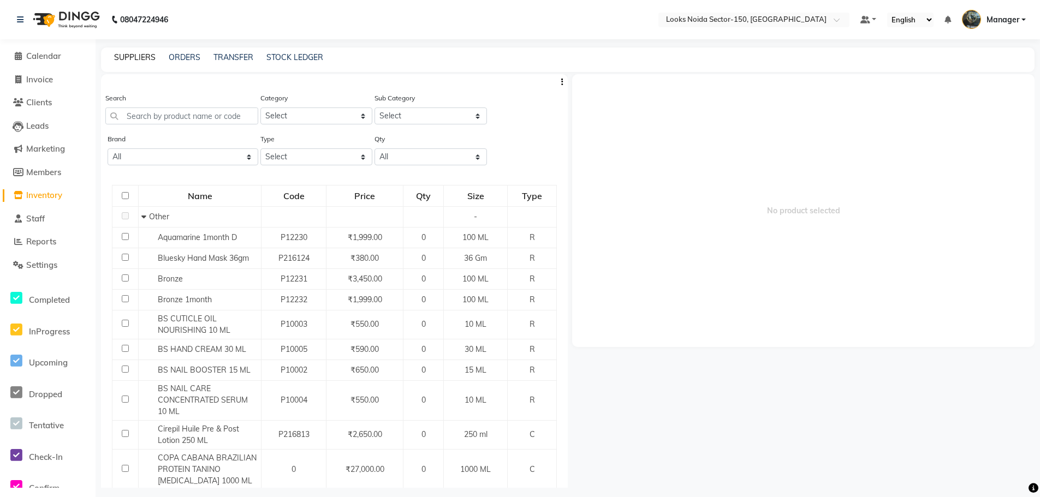
click at [132, 58] on link "SUPPLIERS" at bounding box center [134, 57] width 41 height 10
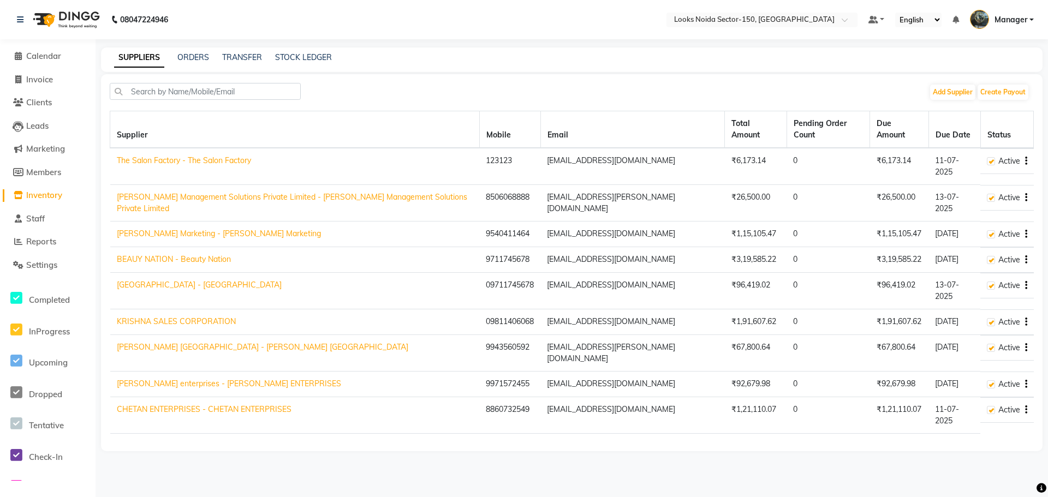
click at [135, 229] on link "Parth Marketing - Parth Marketing" at bounding box center [219, 234] width 204 height 10
select select "5277"
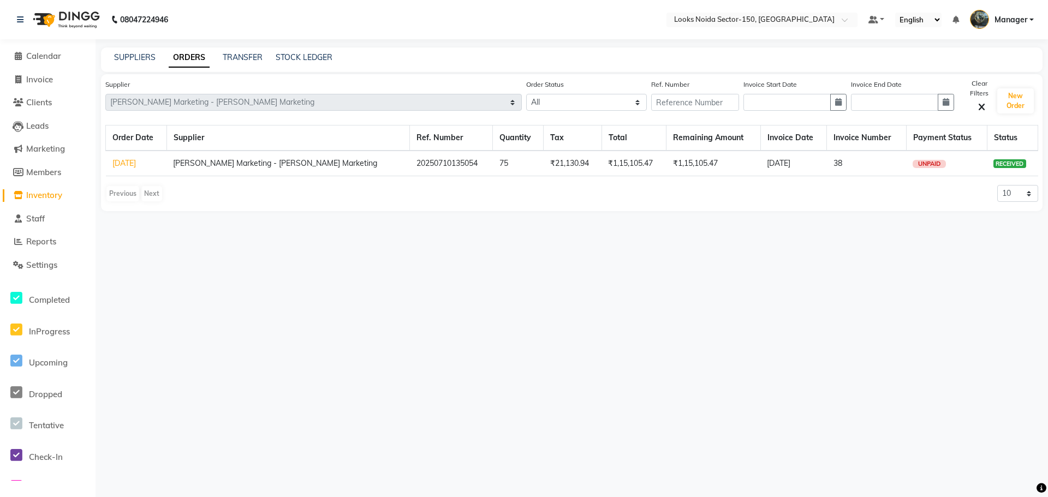
click at [121, 165] on link "10-07-2025" at bounding box center [123, 163] width 23 height 10
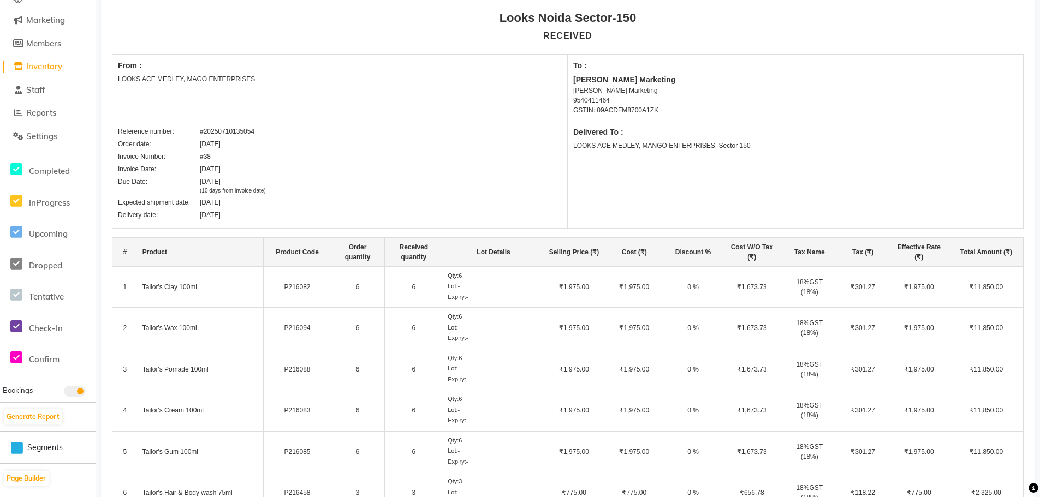
scroll to position [164, 0]
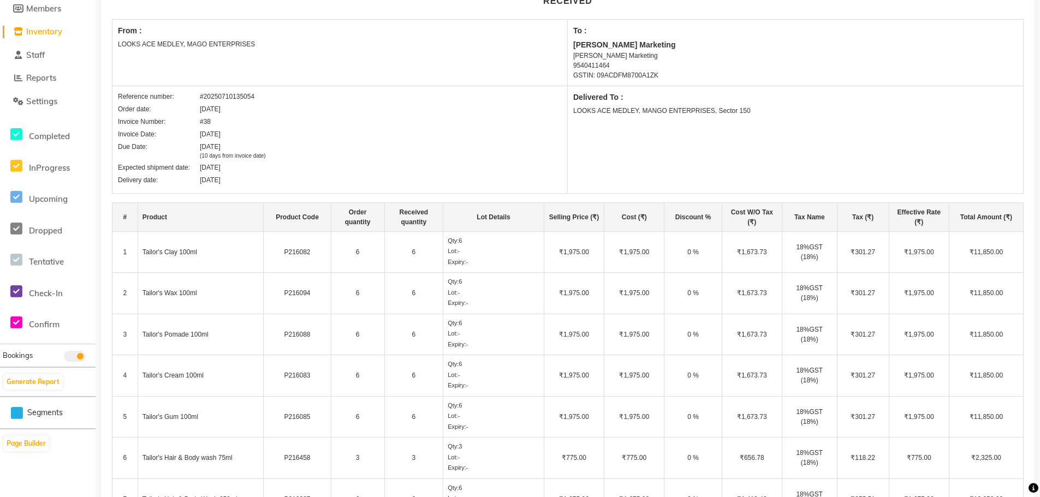
click at [33, 28] on span "Inventory" at bounding box center [44, 31] width 36 height 10
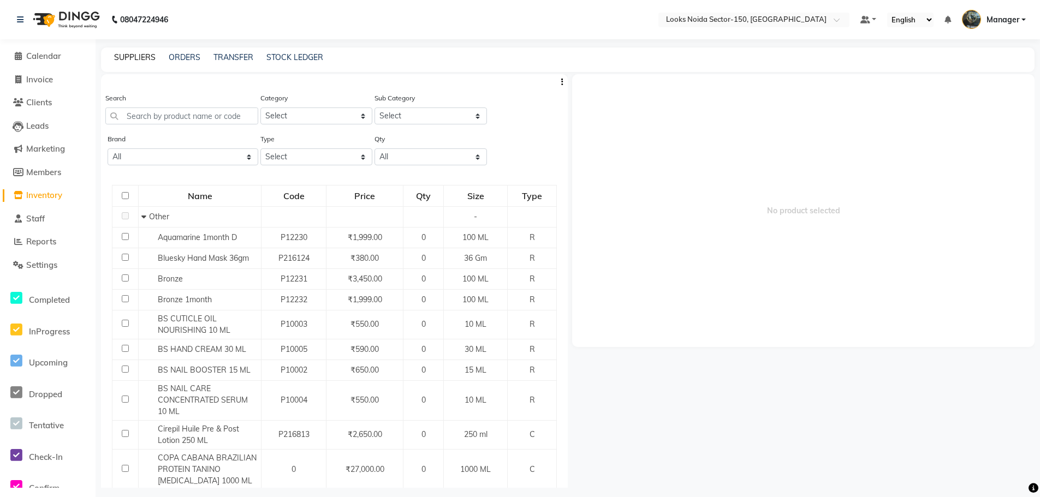
click at [134, 57] on link "SUPPLIERS" at bounding box center [134, 57] width 41 height 10
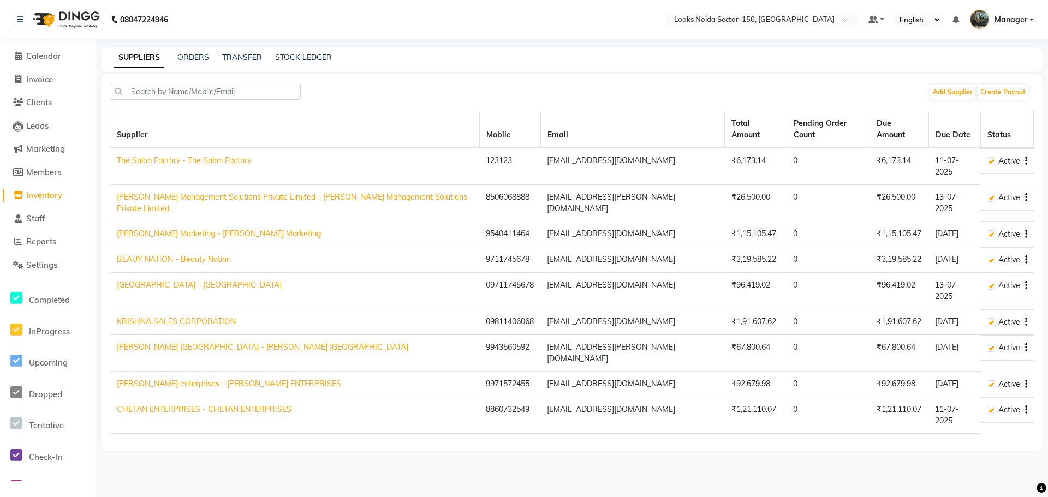
click at [141, 254] on link "BEAUY NATION - Beauty Nation" at bounding box center [174, 259] width 114 height 10
select select "5363"
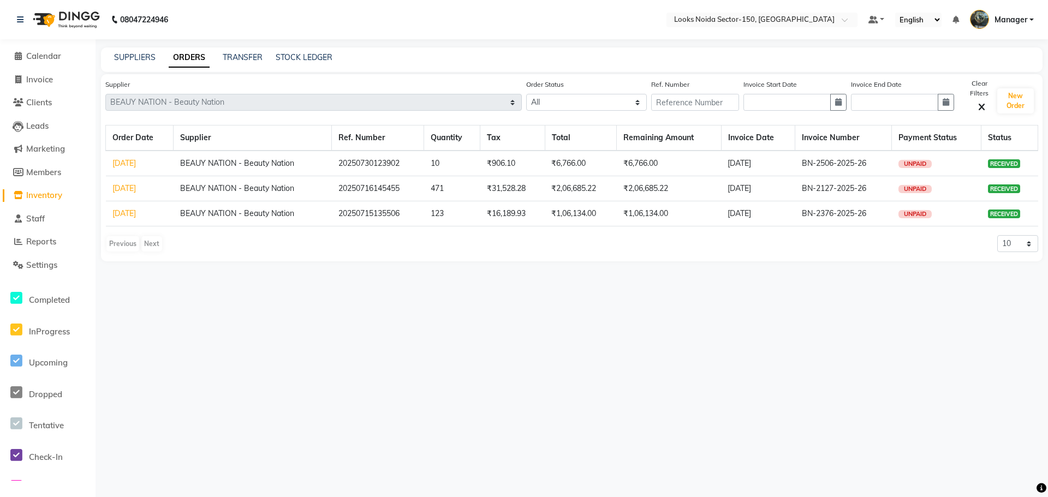
click at [136, 164] on link "14-07-2025" at bounding box center [123, 163] width 23 height 10
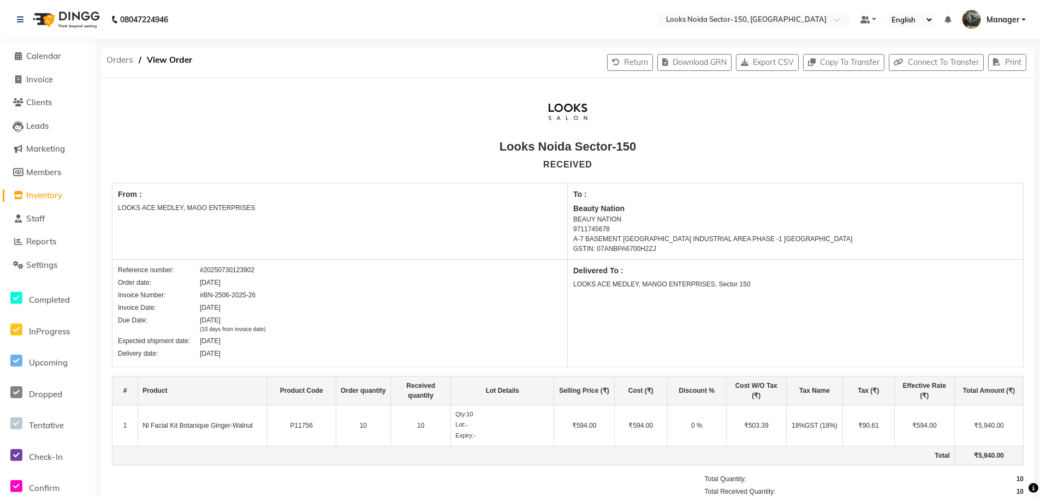
click at [118, 61] on span "Orders" at bounding box center [120, 60] width 38 height 20
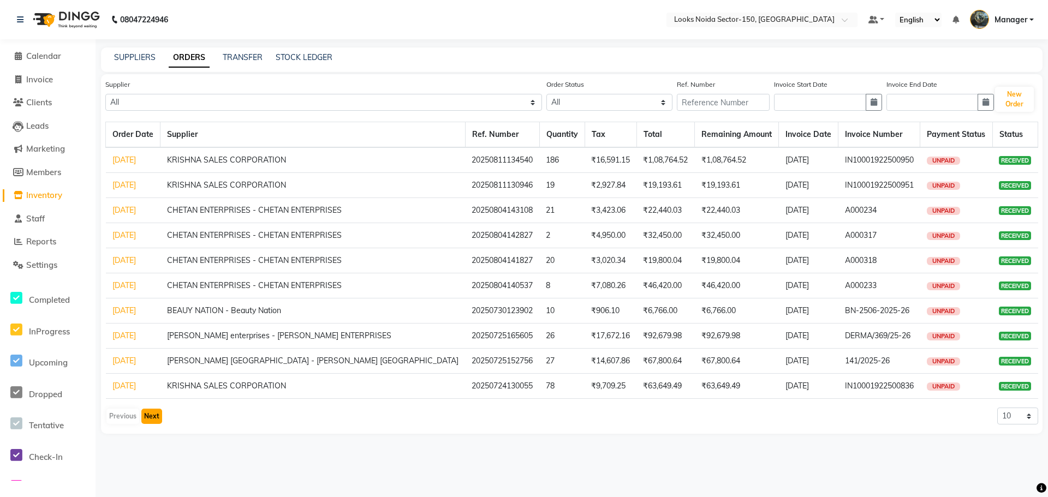
click at [150, 419] on button "Next" at bounding box center [151, 416] width 21 height 15
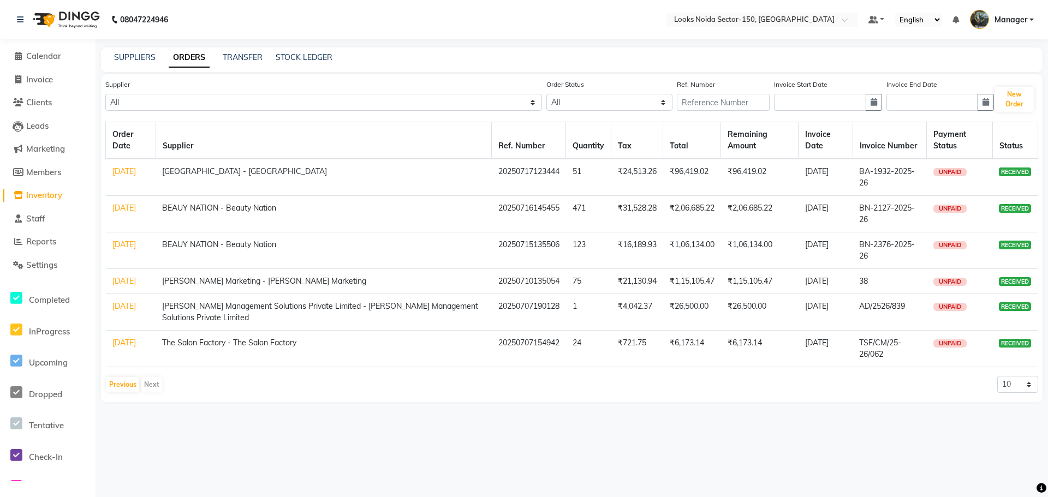
click at [121, 284] on link "10-07-2025" at bounding box center [123, 281] width 23 height 10
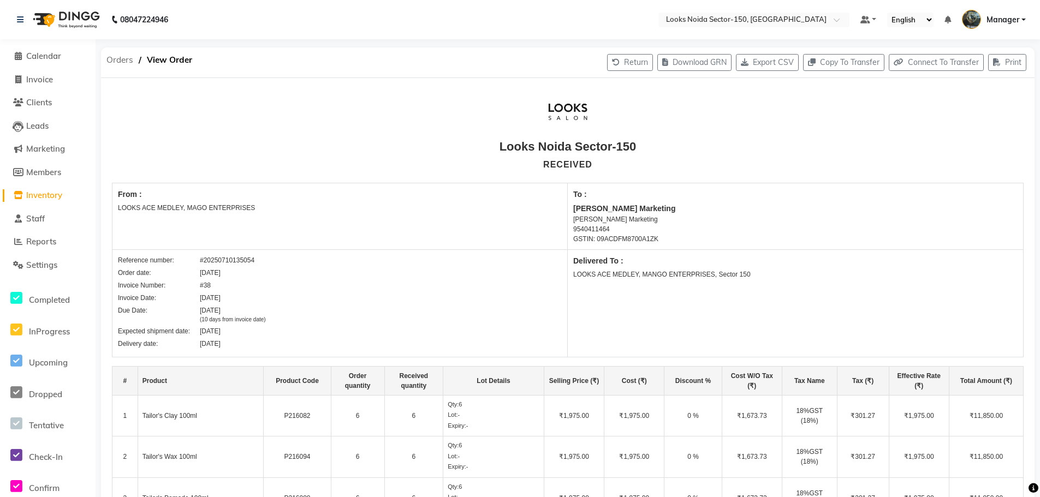
click at [118, 60] on span "Orders" at bounding box center [120, 60] width 38 height 20
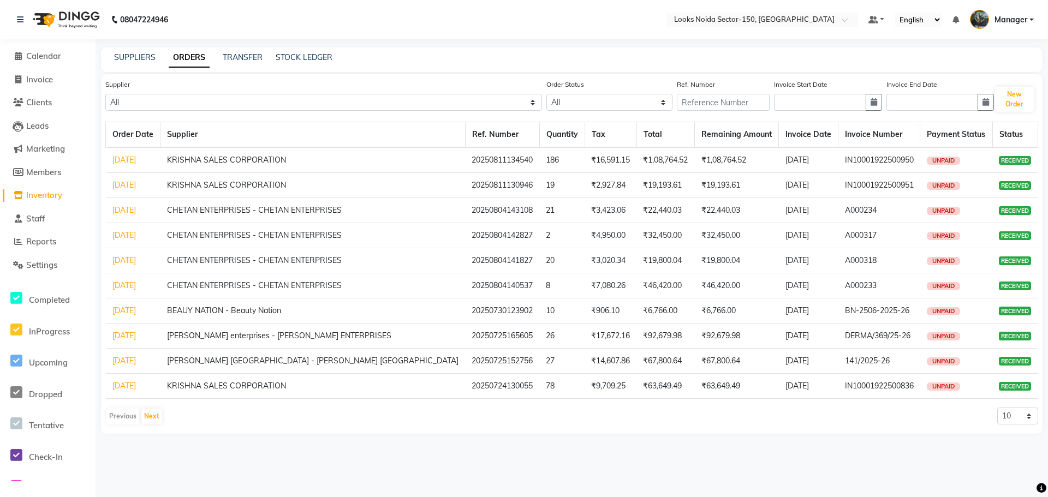
click at [136, 312] on link "14-07-2025" at bounding box center [123, 311] width 23 height 10
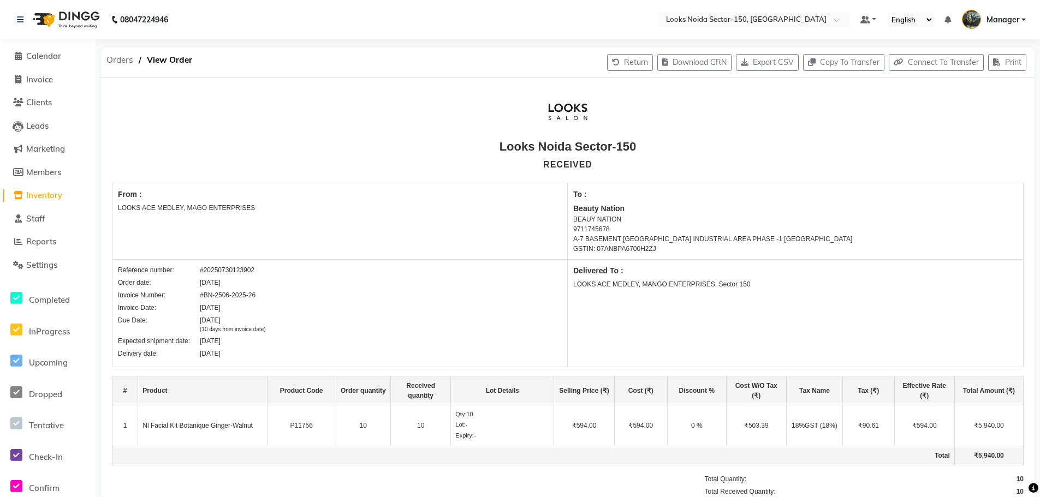
click at [121, 59] on span "Orders" at bounding box center [120, 60] width 38 height 20
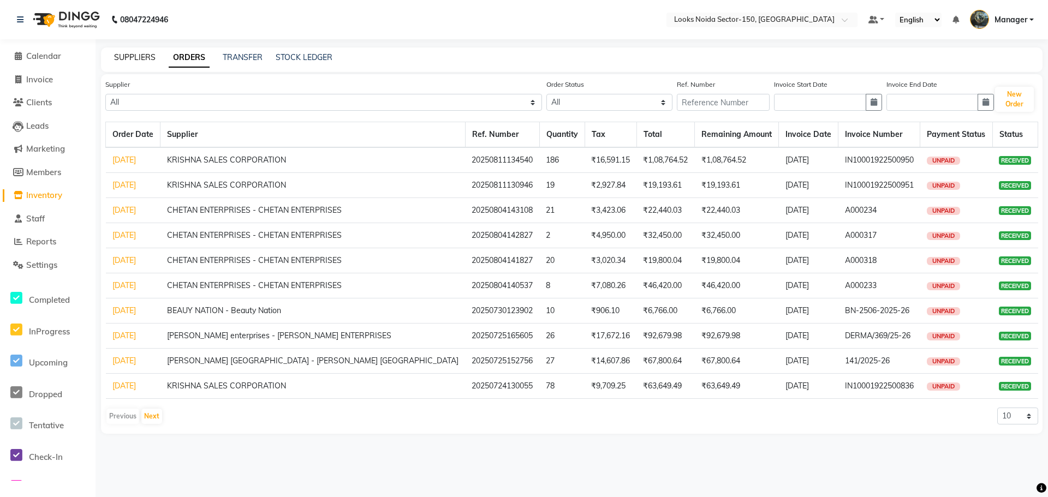
click at [136, 58] on link "SUPPLIERS" at bounding box center [134, 57] width 41 height 10
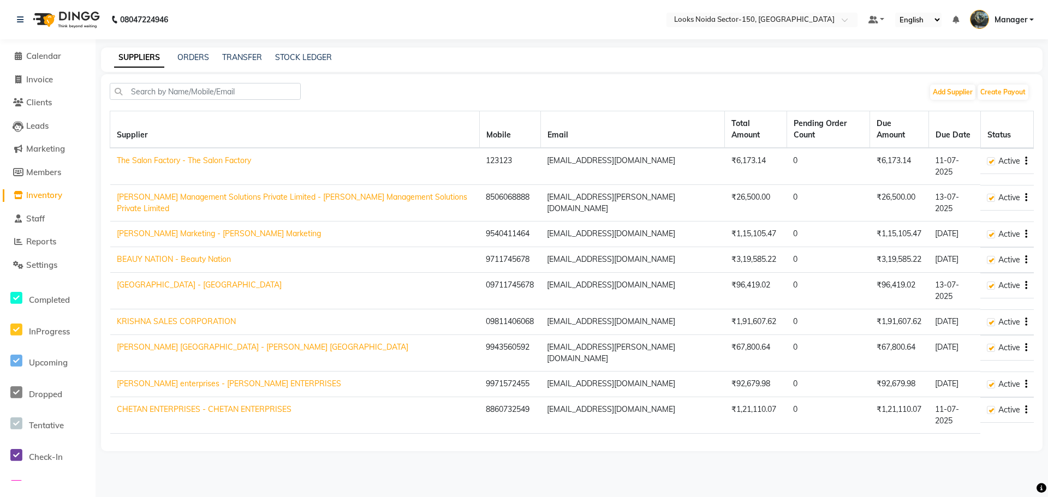
click at [147, 254] on link "BEAUY NATION - Beauty Nation" at bounding box center [174, 259] width 114 height 10
select select "5363"
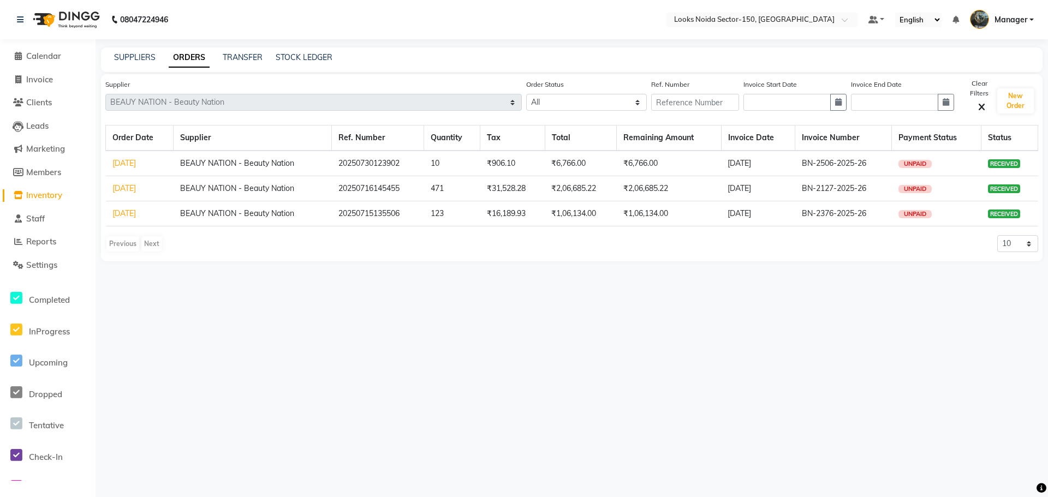
click at [127, 186] on link "28-07-2025" at bounding box center [123, 188] width 23 height 10
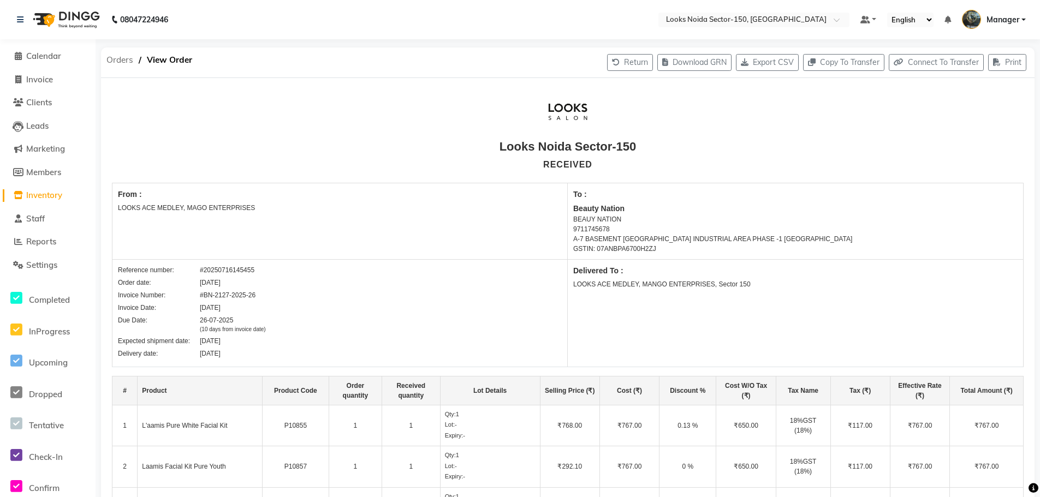
click at [115, 60] on span "Orders" at bounding box center [120, 60] width 38 height 20
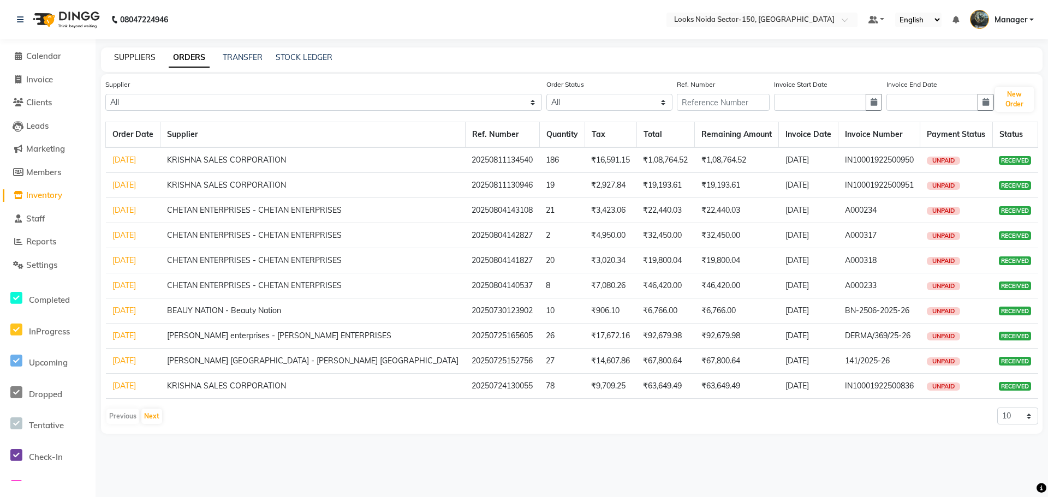
click at [136, 55] on link "SUPPLIERS" at bounding box center [134, 57] width 41 height 10
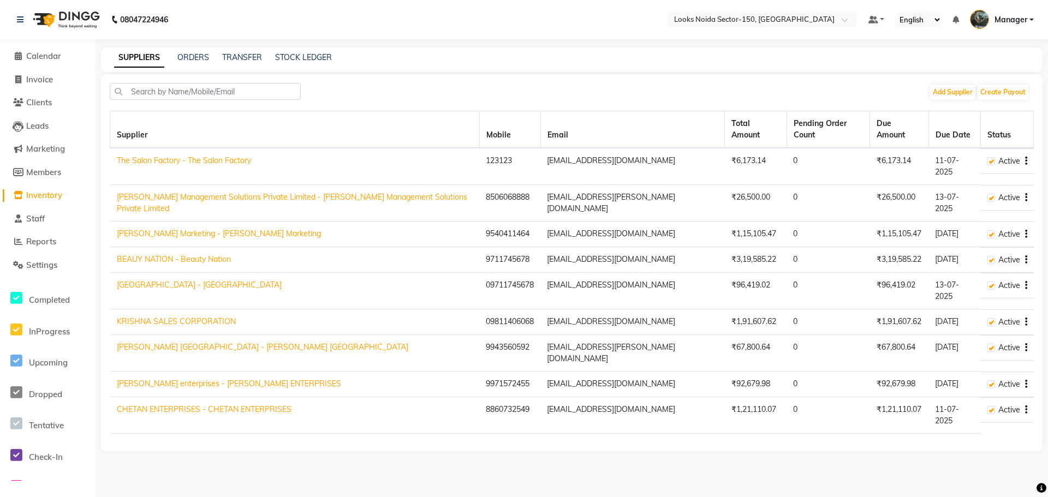
click at [128, 254] on link "BEAUY NATION - Beauty Nation" at bounding box center [174, 259] width 114 height 10
select select "5363"
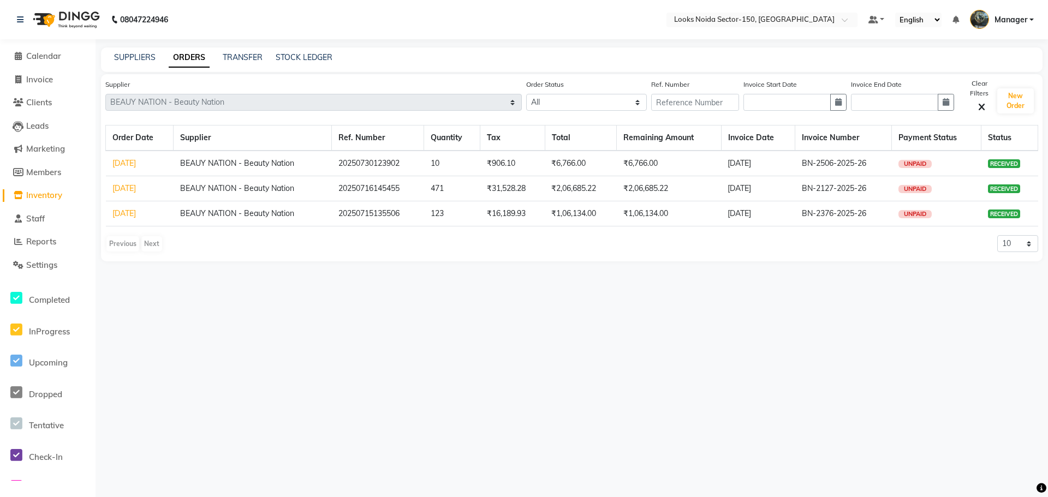
click at [136, 214] on link "08-07-2025" at bounding box center [123, 213] width 23 height 10
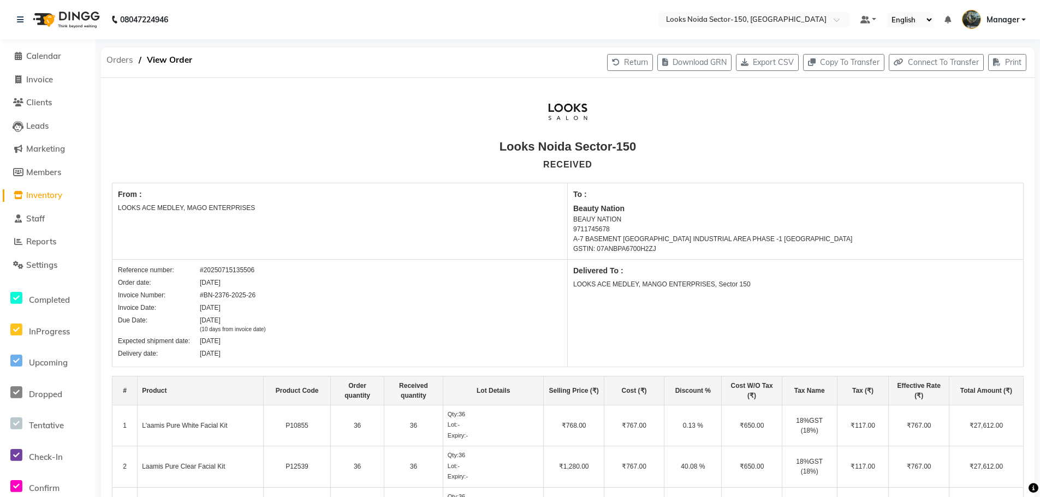
click at [120, 59] on span "Orders" at bounding box center [120, 60] width 38 height 20
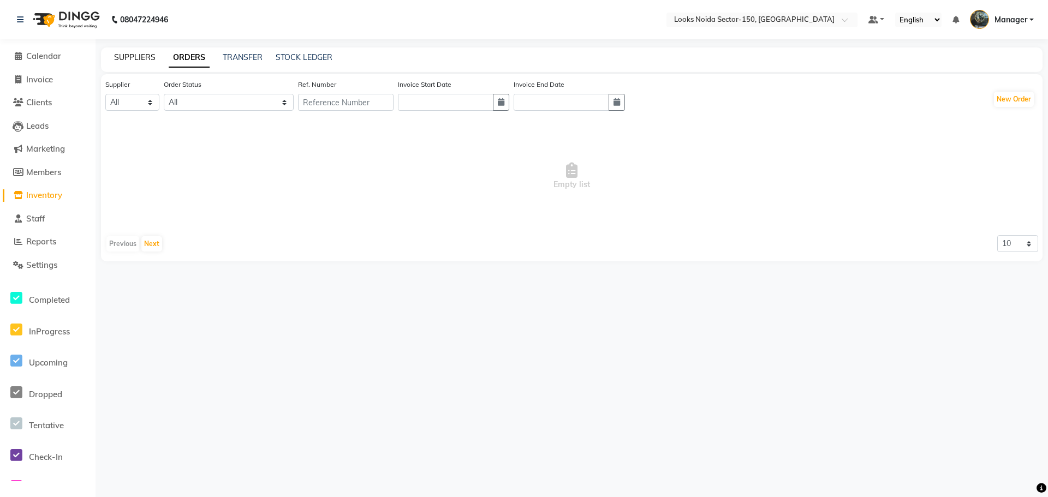
click at [120, 56] on link "SUPPLIERS" at bounding box center [134, 57] width 41 height 10
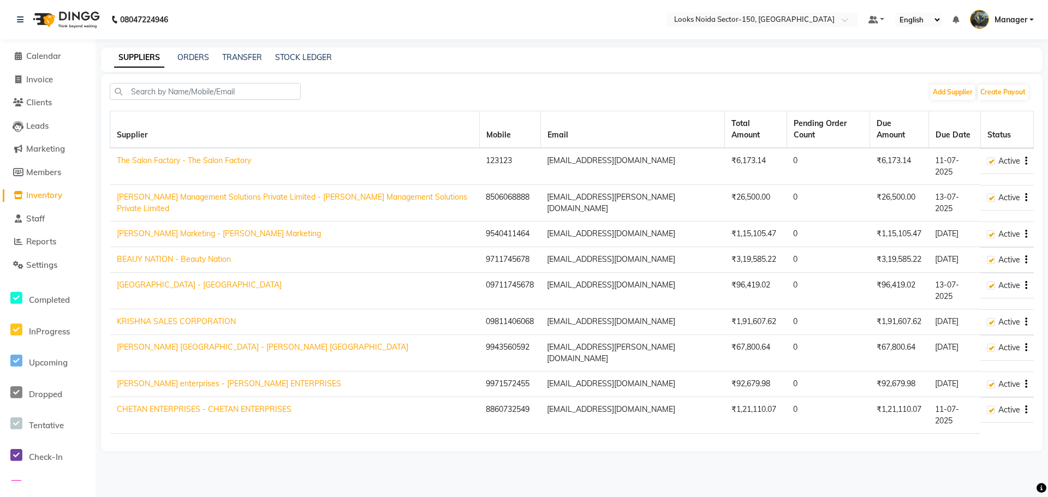
click at [159, 280] on link "BEAUY AVENUE - BEAUTY AVENUE" at bounding box center [199, 285] width 165 height 10
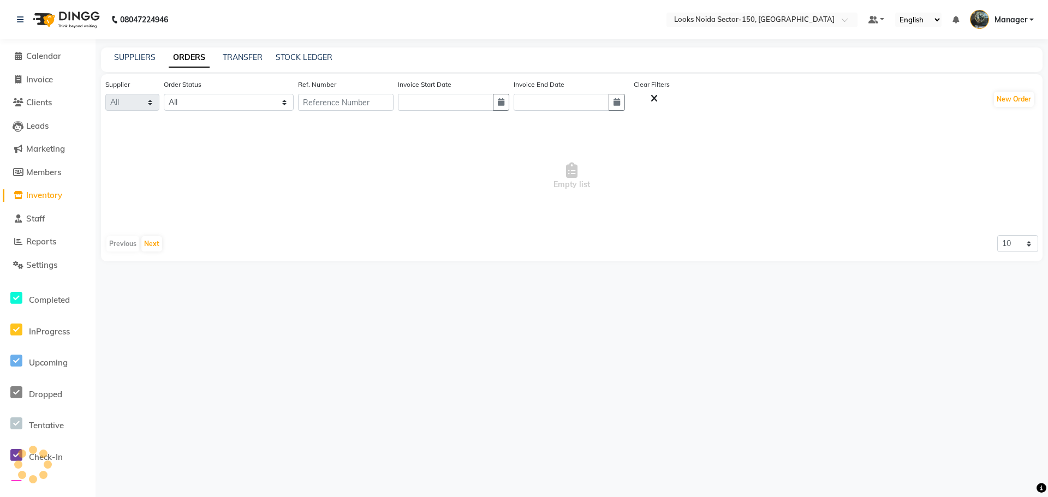
select select "5385"
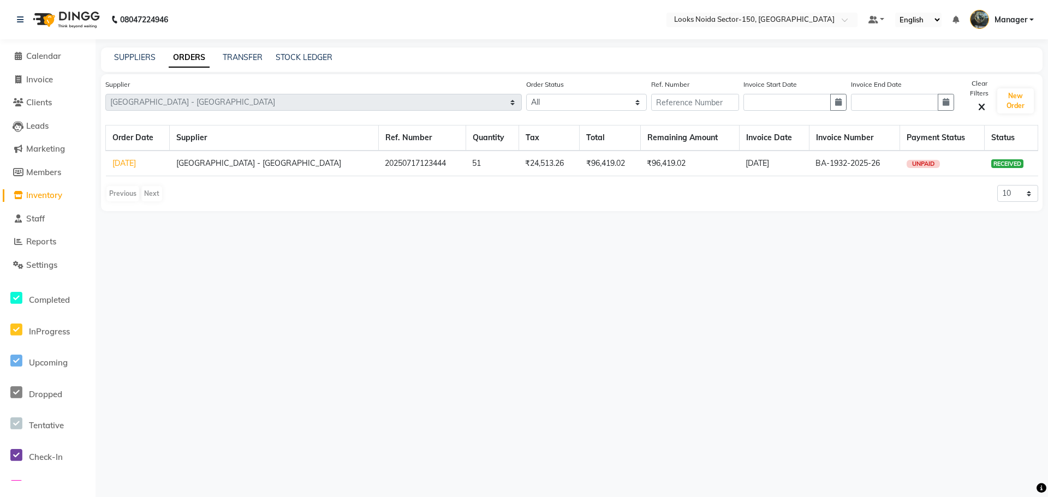
click at [136, 164] on link "03-07-2025" at bounding box center [123, 163] width 23 height 10
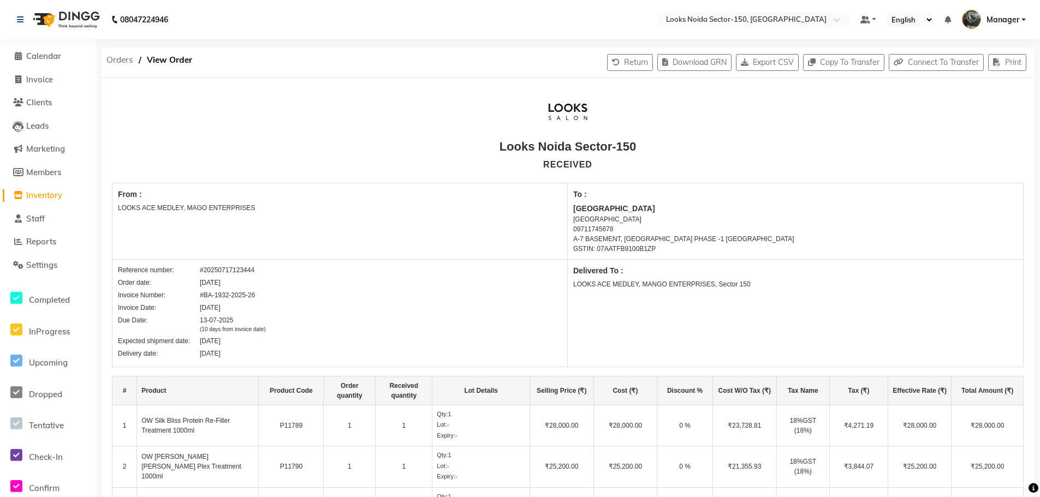
click at [121, 61] on span "Orders" at bounding box center [120, 60] width 38 height 20
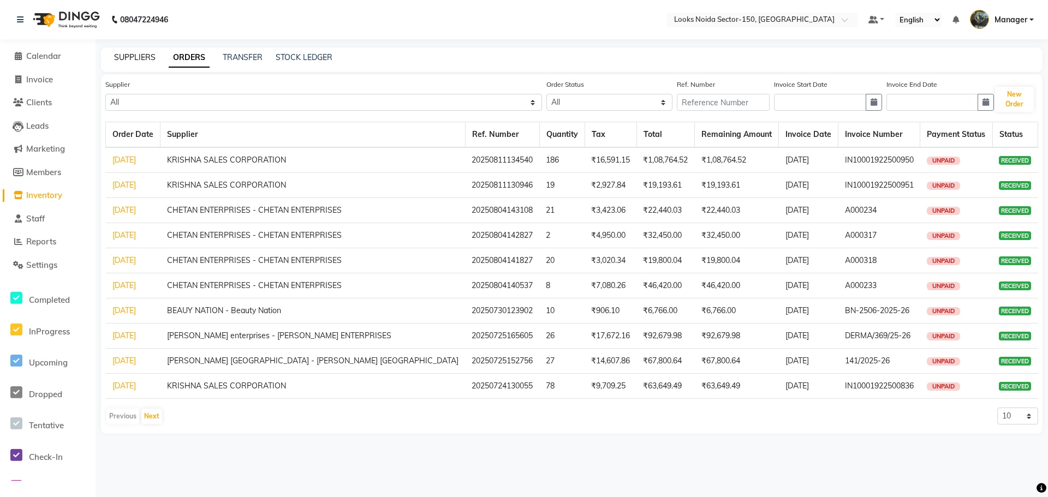
click at [127, 57] on link "SUPPLIERS" at bounding box center [134, 57] width 41 height 10
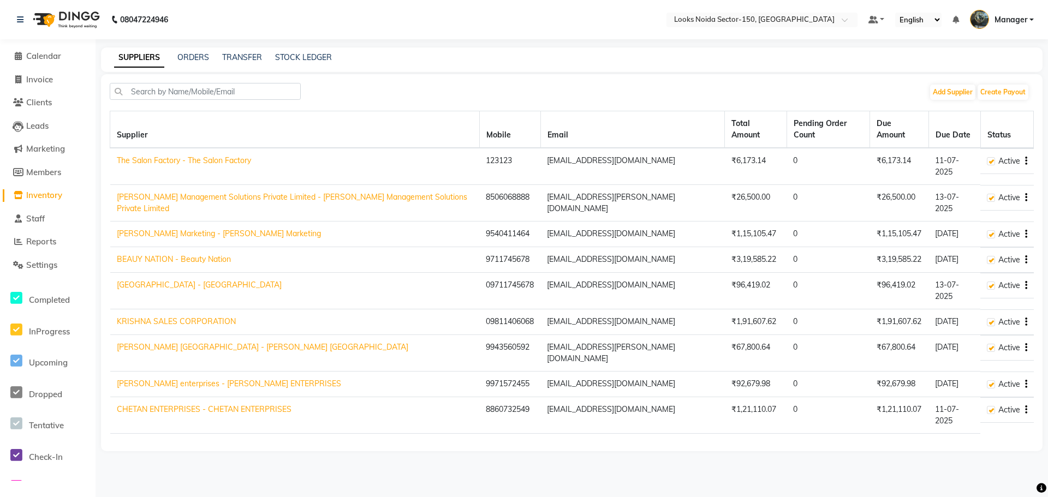
click at [147, 379] on link "unnati enterprises - UNNATI ENTERPRISES" at bounding box center [229, 384] width 224 height 10
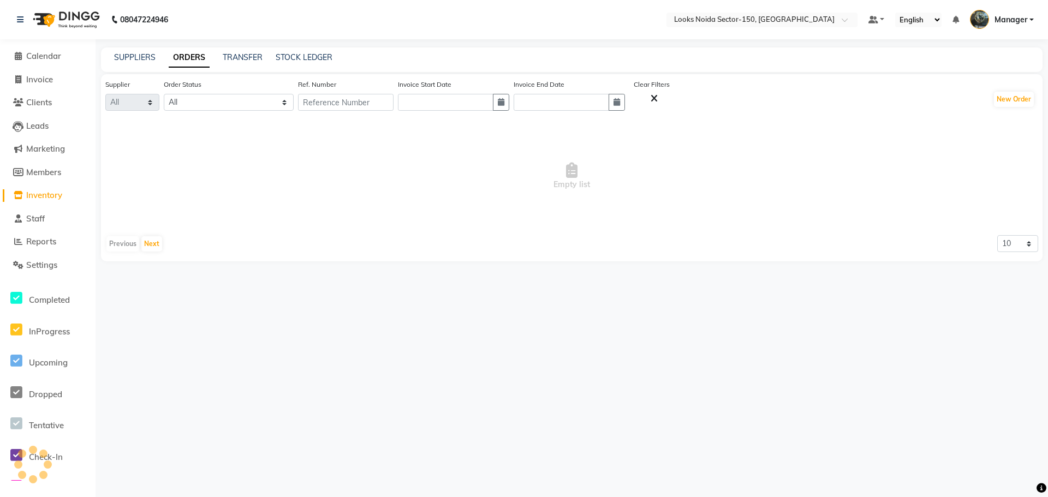
select select "5458"
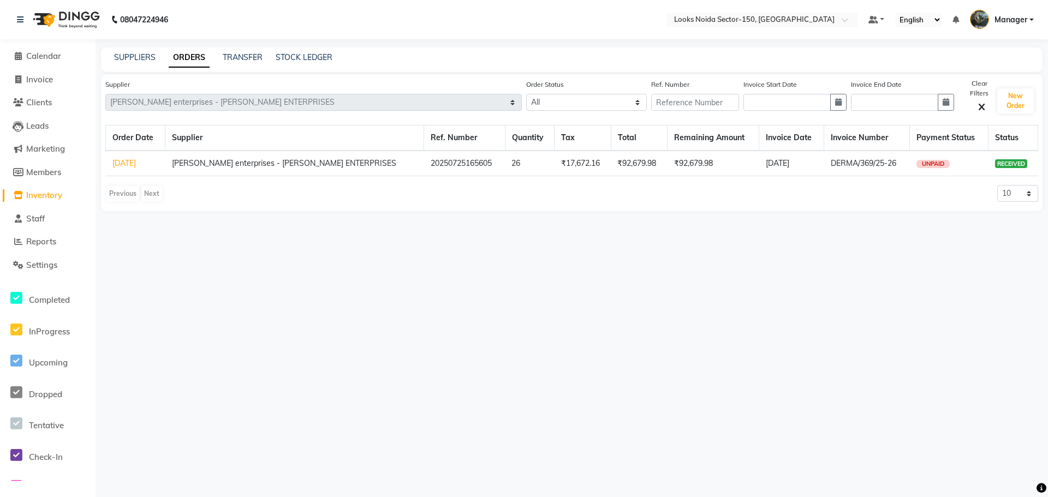
click at [135, 164] on link "04-07-2025" at bounding box center [123, 163] width 23 height 10
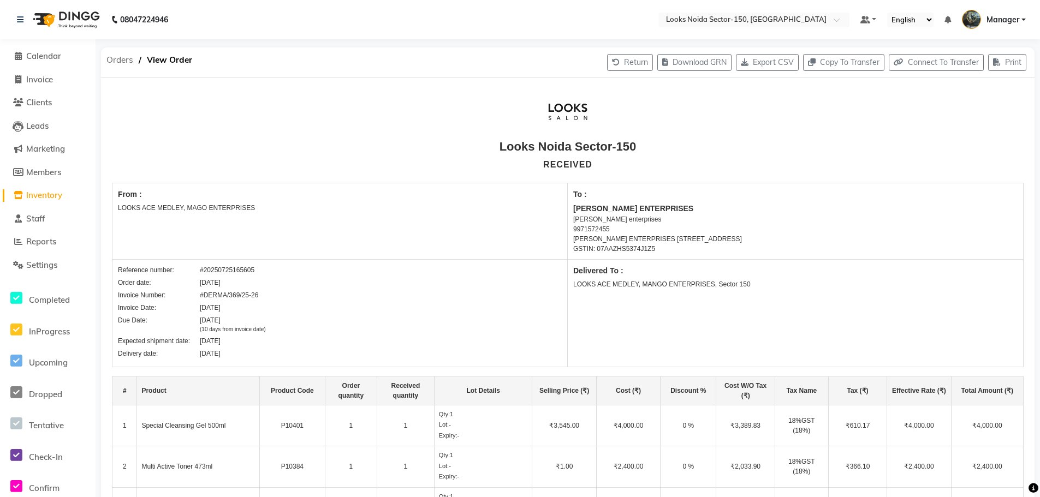
click at [115, 62] on span "Orders" at bounding box center [120, 60] width 38 height 20
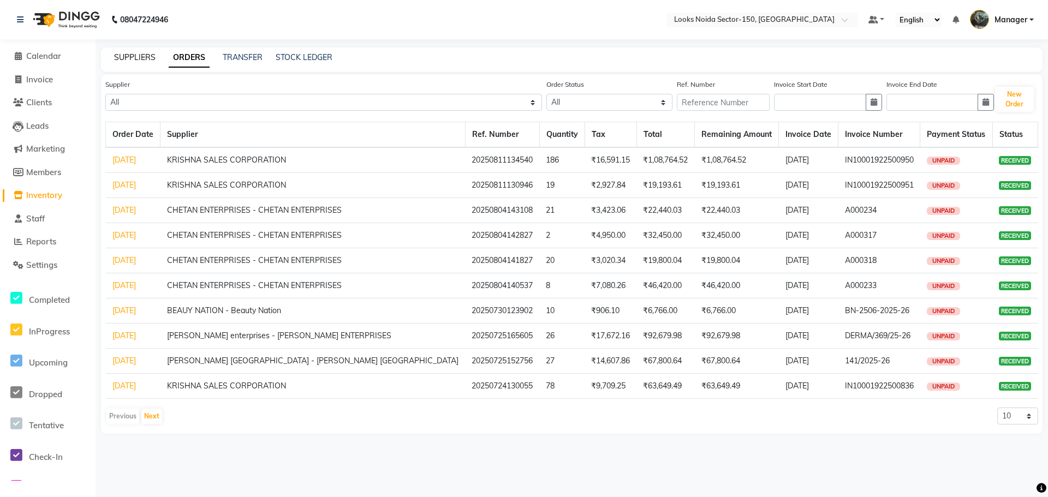
click at [130, 55] on link "SUPPLIERS" at bounding box center [134, 57] width 41 height 10
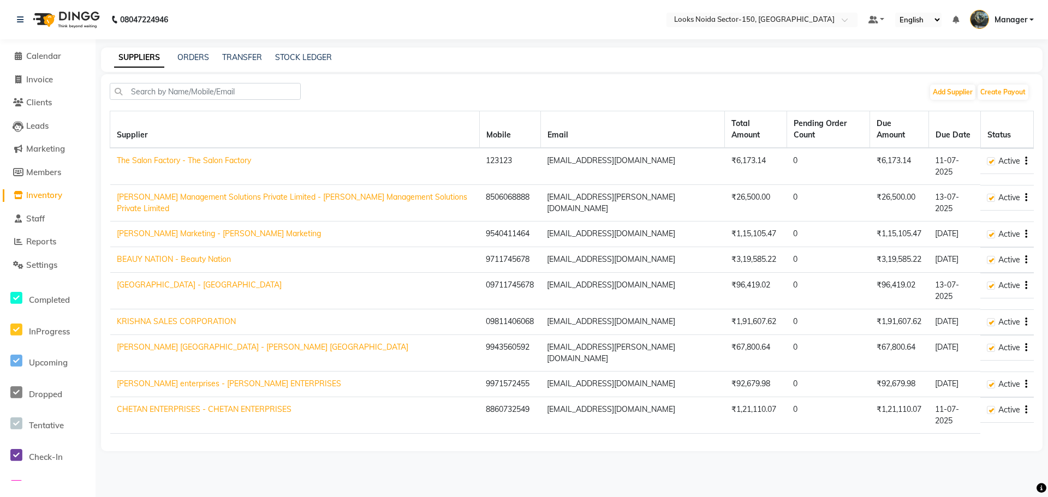
click at [163, 404] on link "CHETAN ENTERPRISES - CHETAN ENTERPRISES" at bounding box center [204, 409] width 175 height 10
select select "5498"
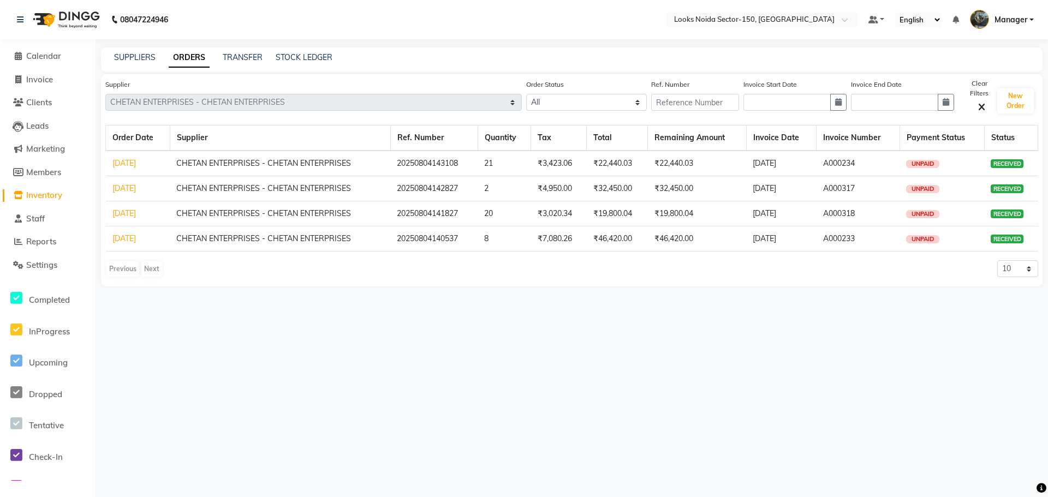
click at [134, 164] on link "01-07-2025" at bounding box center [123, 163] width 23 height 10
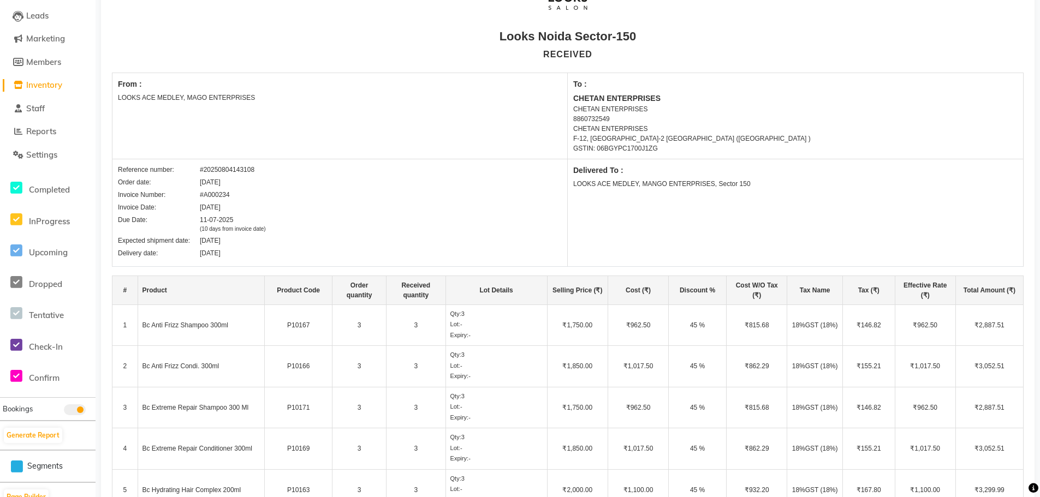
scroll to position [109, 0]
click at [44, 83] on span "Inventory" at bounding box center [44, 86] width 36 height 10
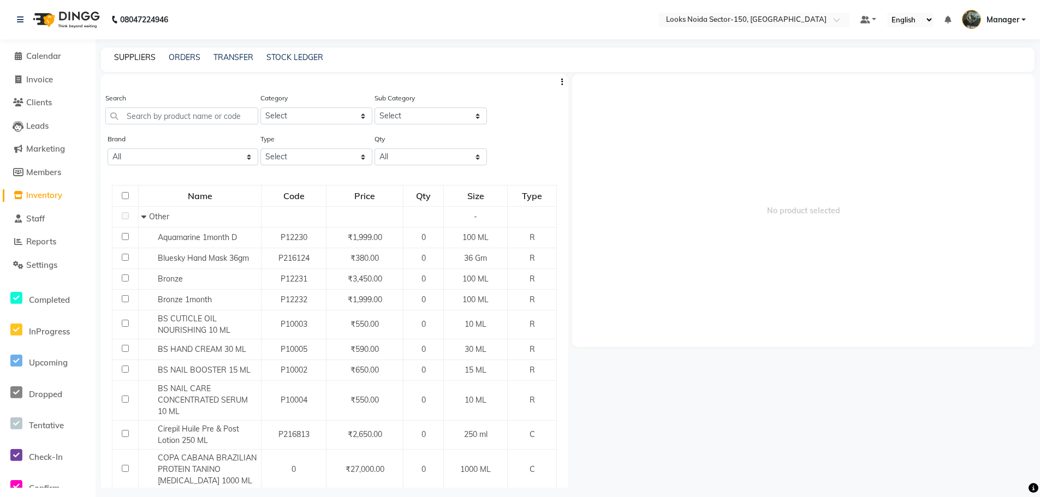
click at [144, 57] on link "SUPPLIERS" at bounding box center [134, 57] width 41 height 10
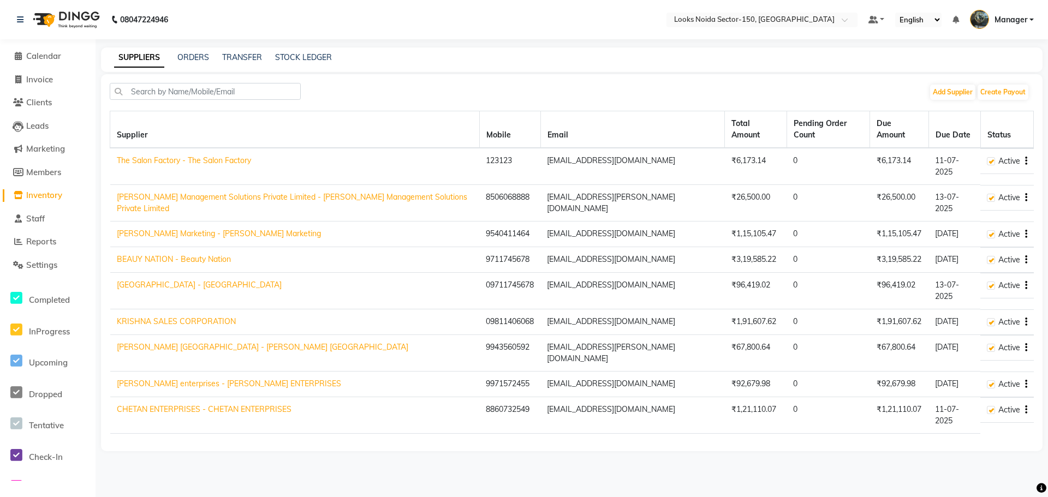
click at [158, 404] on link "CHETAN ENTERPRISES - CHETAN ENTERPRISES" at bounding box center [204, 409] width 175 height 10
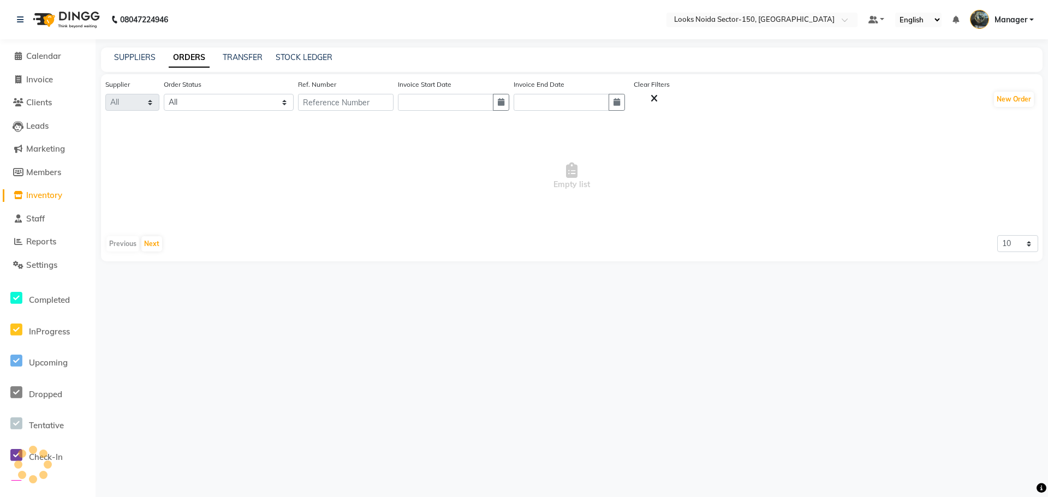
select select "5498"
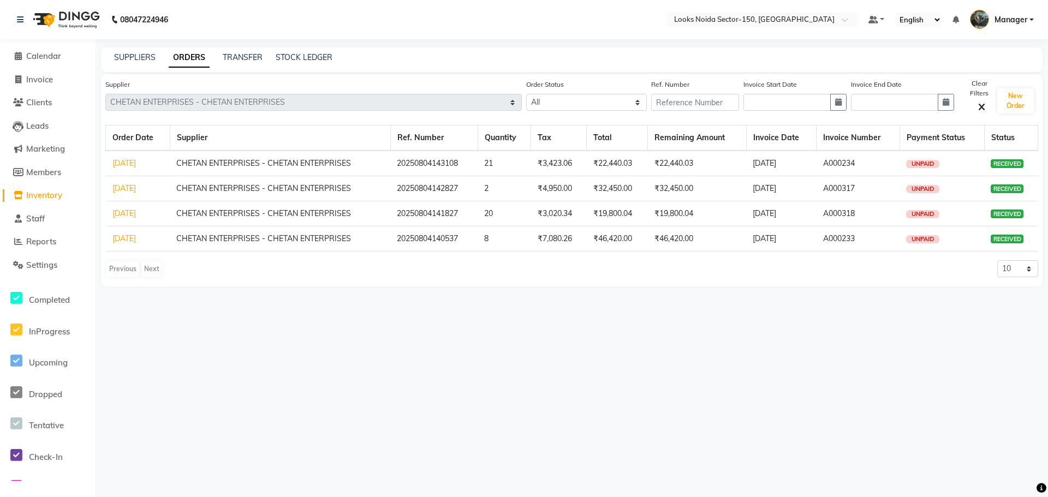
click at [129, 187] on link "29-07-2025" at bounding box center [123, 188] width 23 height 10
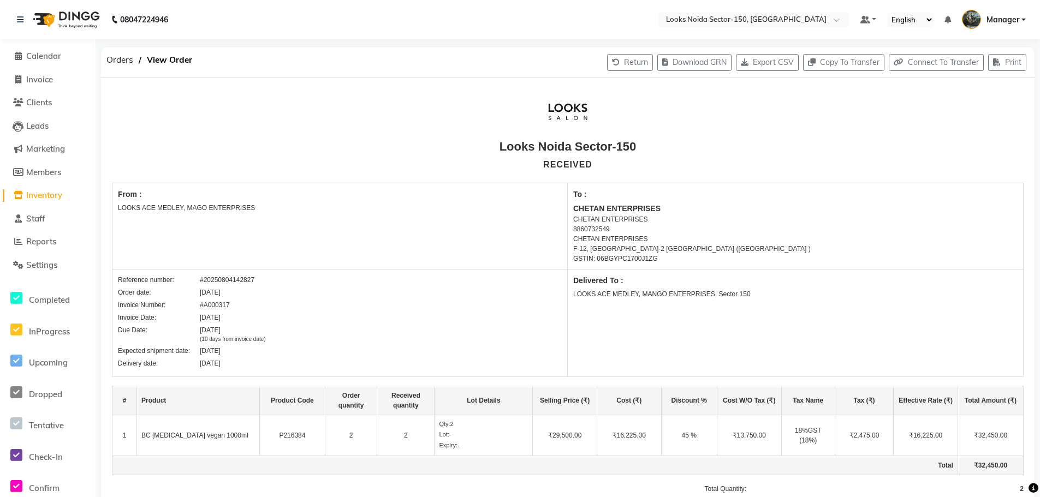
click at [44, 195] on span "Inventory" at bounding box center [44, 195] width 36 height 10
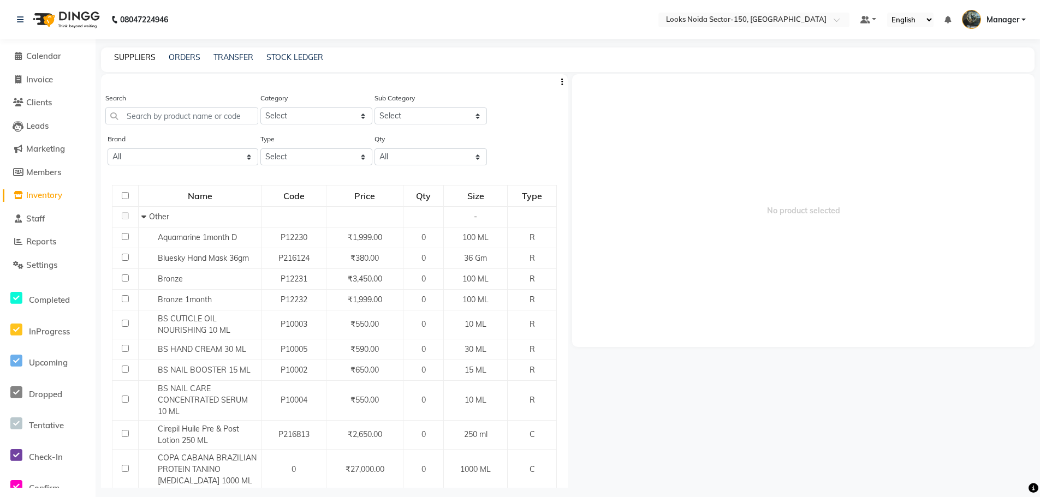
click at [127, 58] on link "SUPPLIERS" at bounding box center [134, 57] width 41 height 10
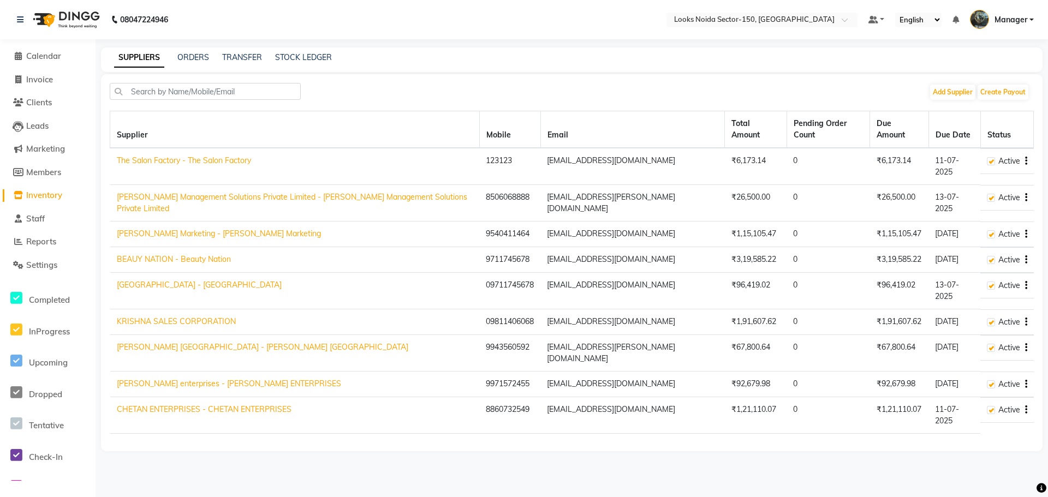
click at [161, 404] on link "CHETAN ENTERPRISES - CHETAN ENTERPRISES" at bounding box center [204, 409] width 175 height 10
select select "5498"
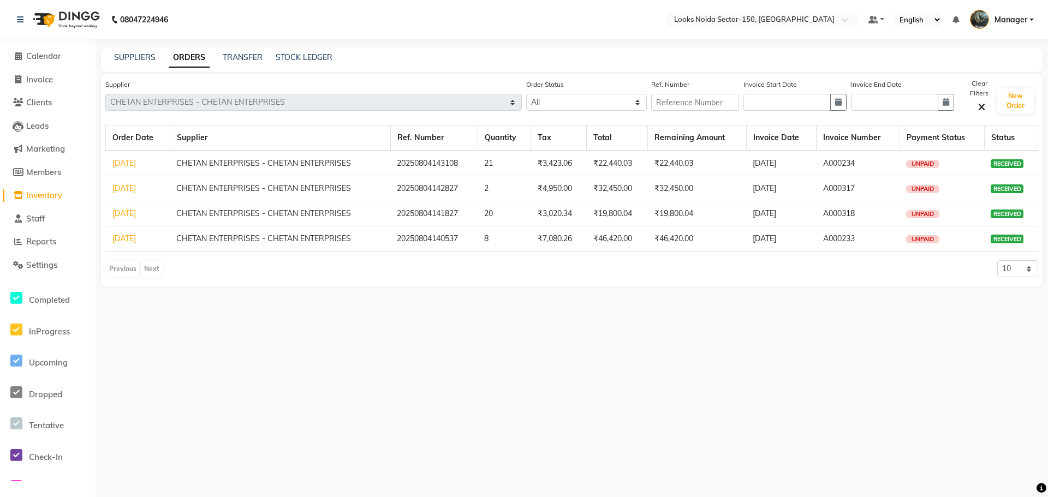
click at [130, 216] on link "29-07-2025" at bounding box center [123, 213] width 23 height 10
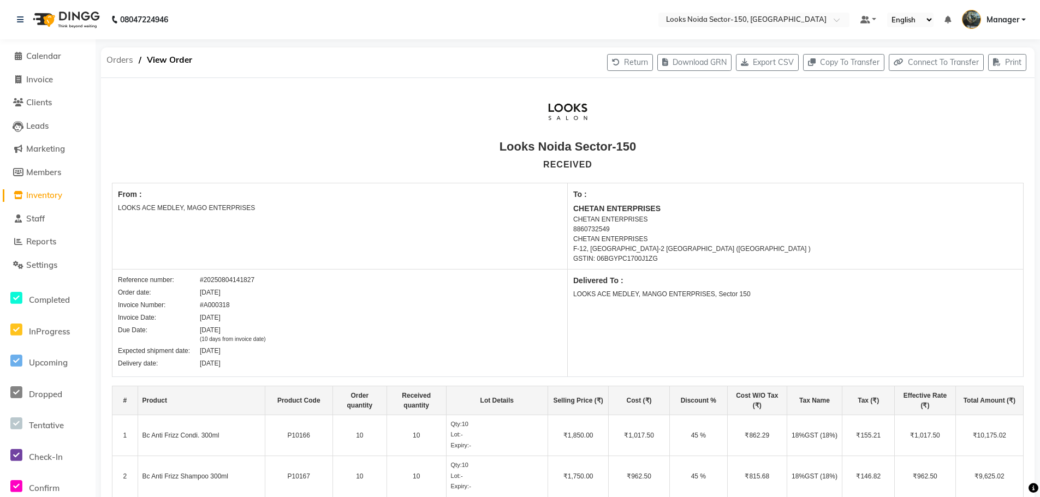
click at [124, 59] on span "Orders" at bounding box center [120, 60] width 38 height 20
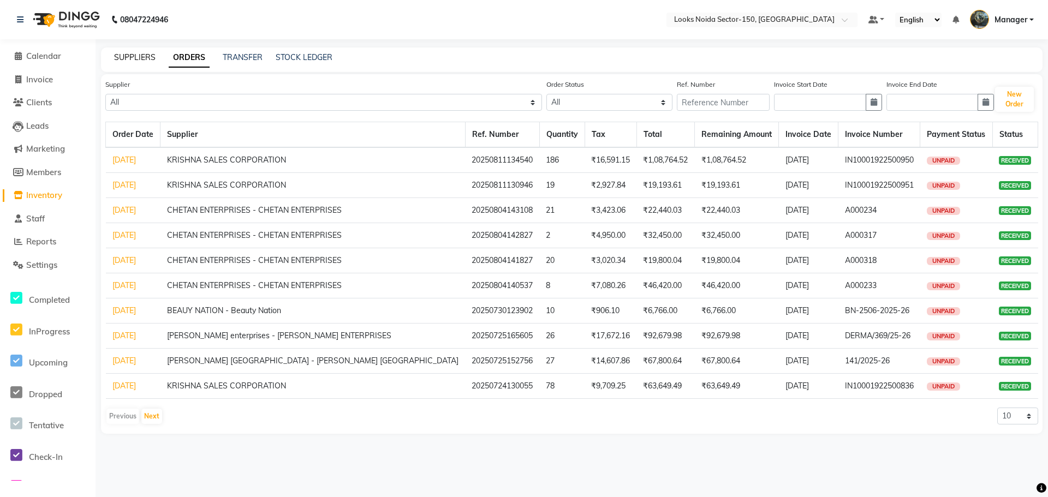
click at [130, 58] on link "SUPPLIERS" at bounding box center [134, 57] width 41 height 10
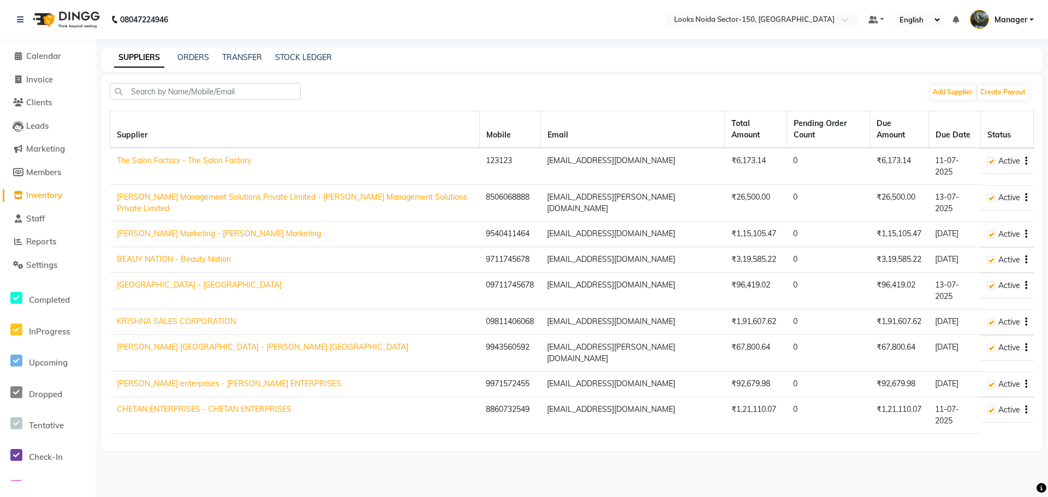
click at [185, 404] on link "CHETAN ENTERPRISES - CHETAN ENTERPRISES" at bounding box center [204, 409] width 175 height 10
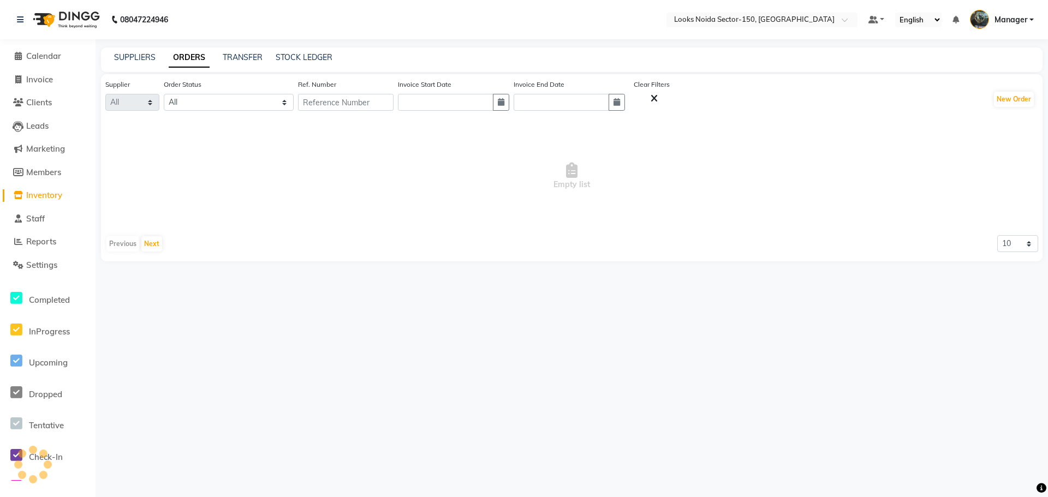
select select "5498"
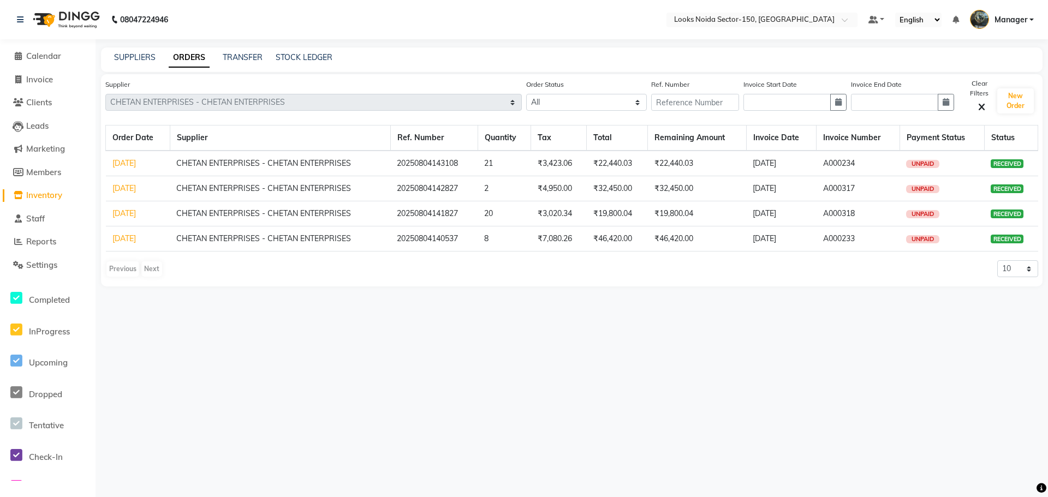
click at [126, 237] on link "01-07-2025" at bounding box center [123, 239] width 23 height 10
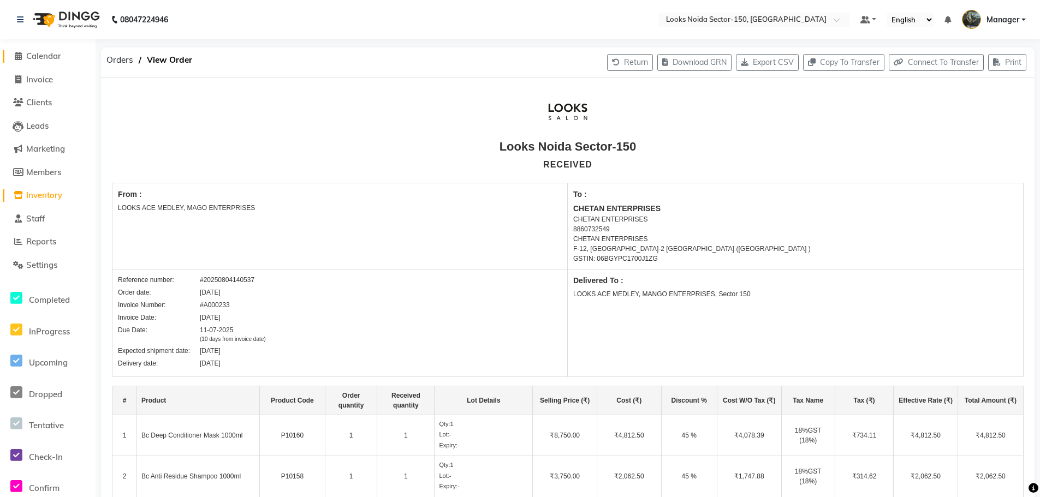
click at [40, 56] on span "Calendar" at bounding box center [43, 56] width 35 height 10
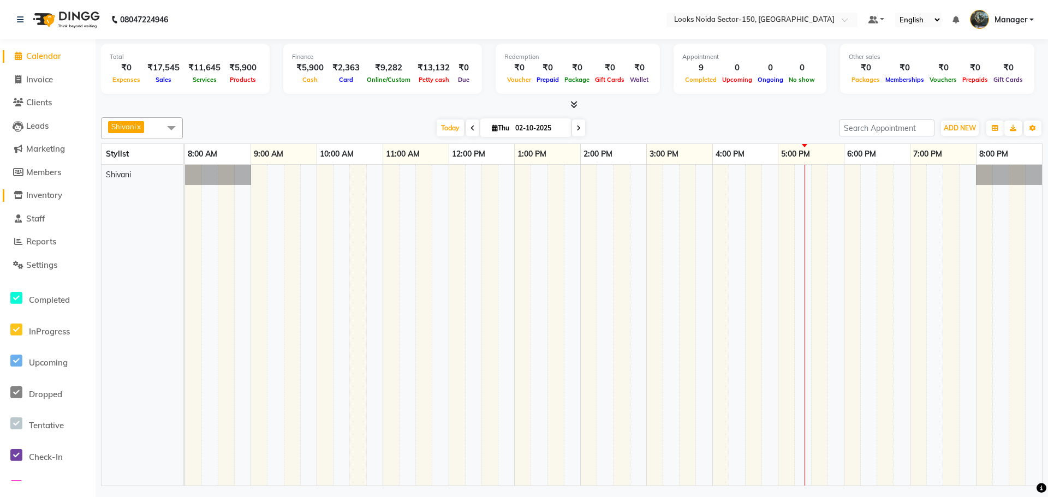
click at [55, 195] on span "Inventory" at bounding box center [44, 195] width 36 height 10
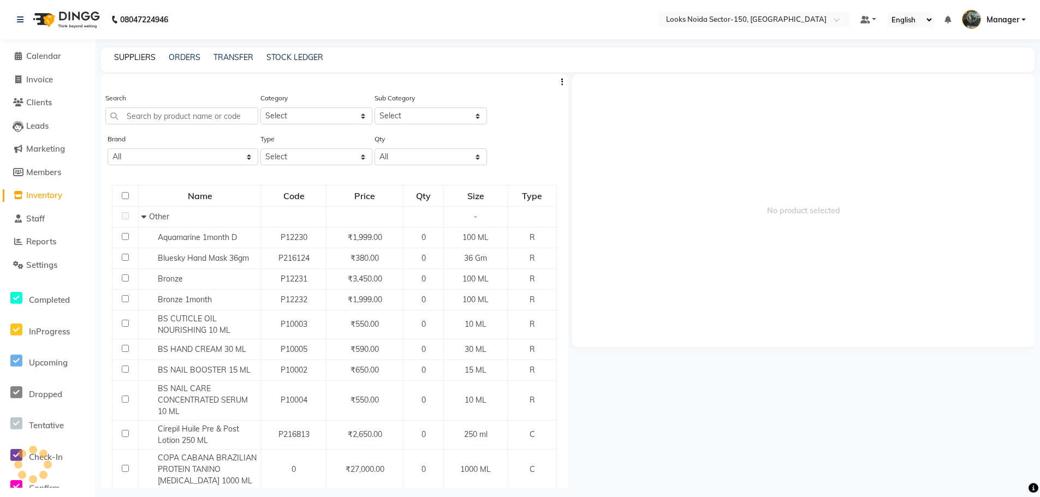
click at [133, 54] on link "SUPPLIERS" at bounding box center [134, 57] width 41 height 10
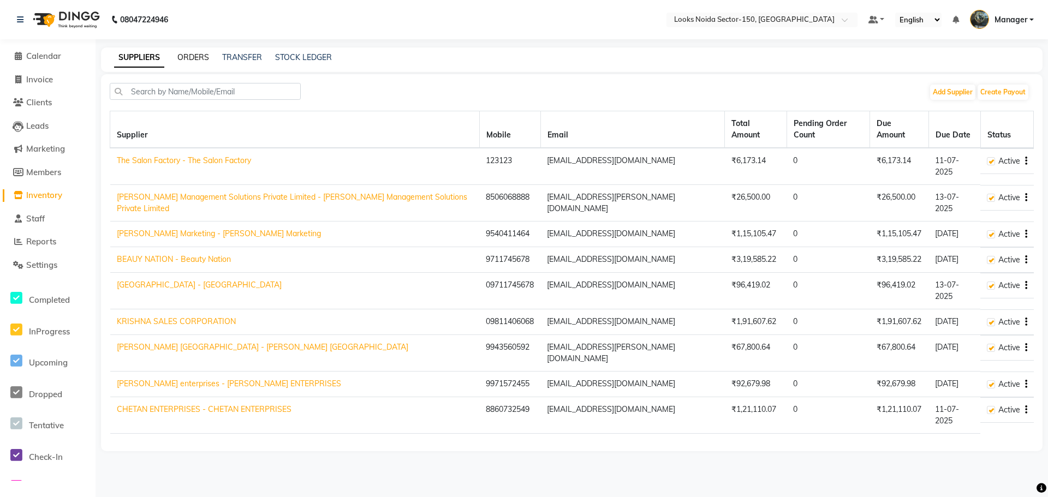
click at [186, 56] on link "ORDERS" at bounding box center [193, 57] width 32 height 10
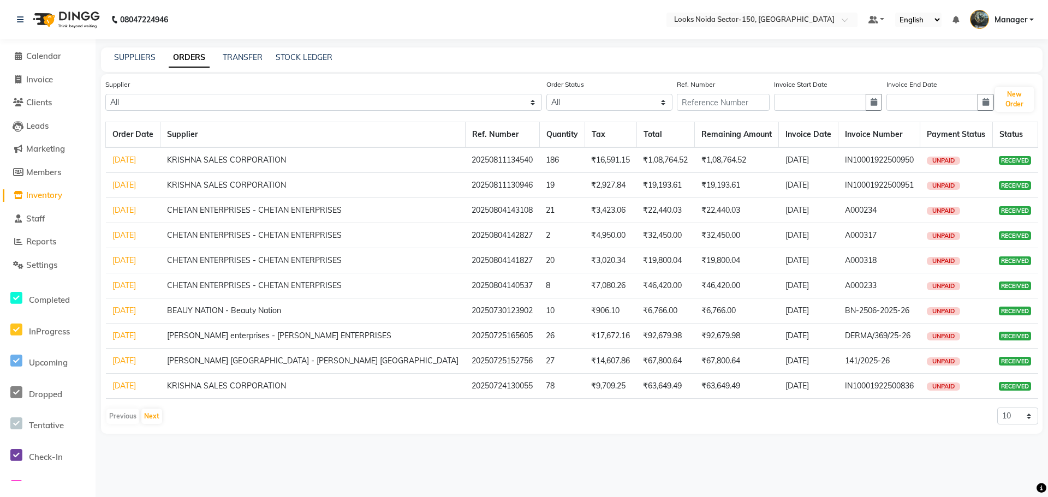
click at [132, 157] on link "28-07-2025" at bounding box center [123, 160] width 23 height 10
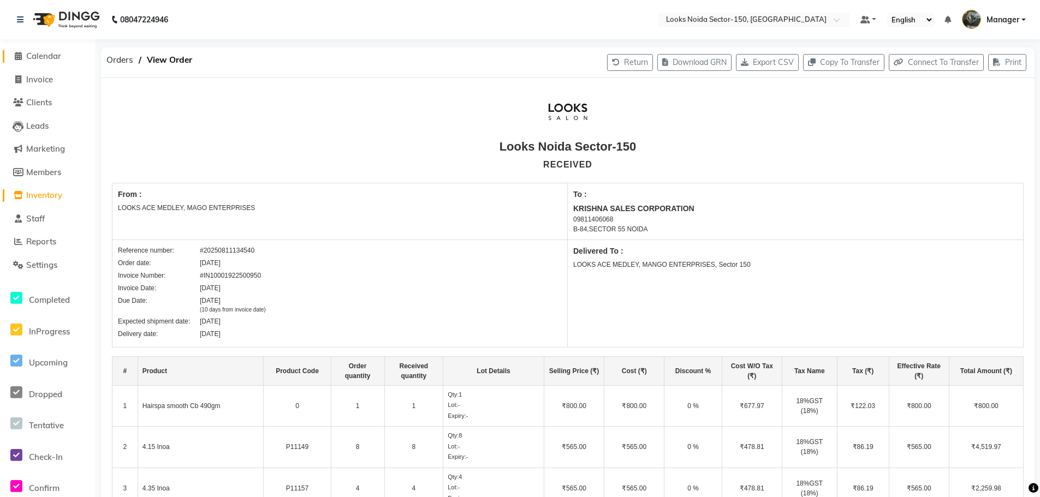
click at [49, 56] on span "Calendar" at bounding box center [43, 56] width 35 height 10
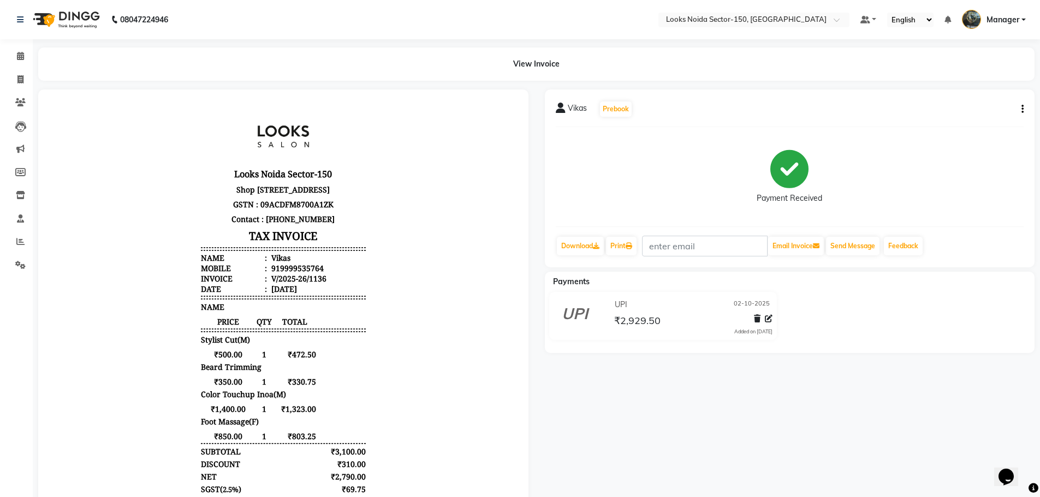
click at [1018, 106] on button "button" at bounding box center [1020, 109] width 7 height 11
click at [982, 116] on div "Edit Item Staff" at bounding box center [968, 116] width 75 height 14
select select
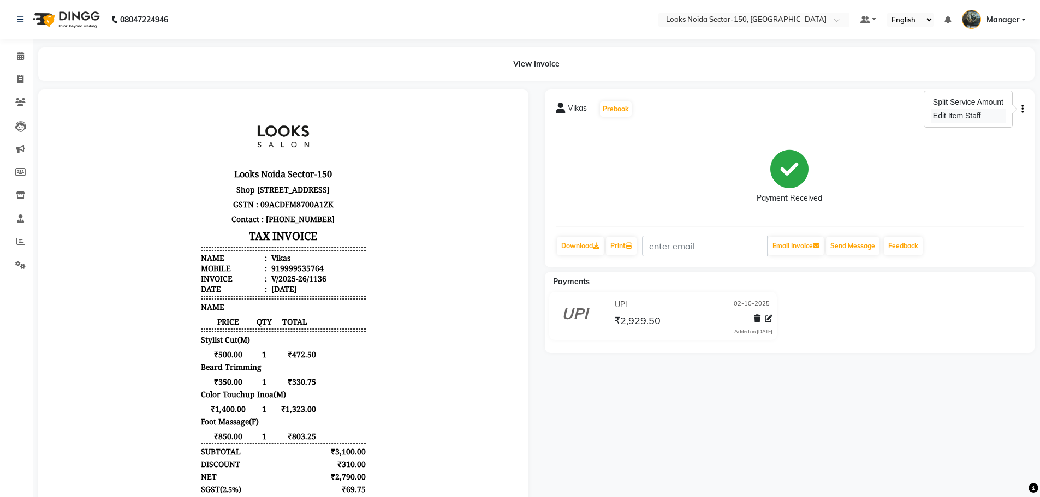
select select
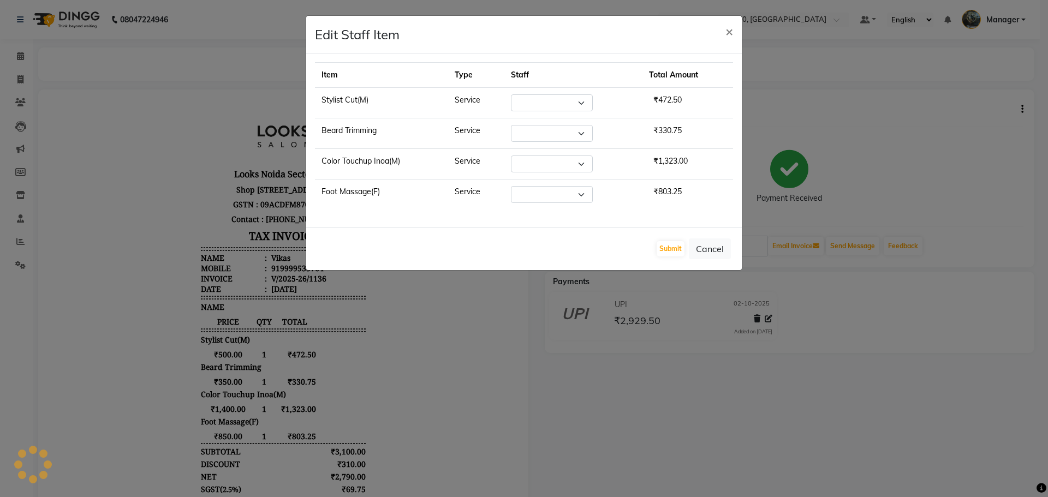
select select "85537"
select select "91177"
click at [731, 29] on span "×" at bounding box center [729, 31] width 8 height 16
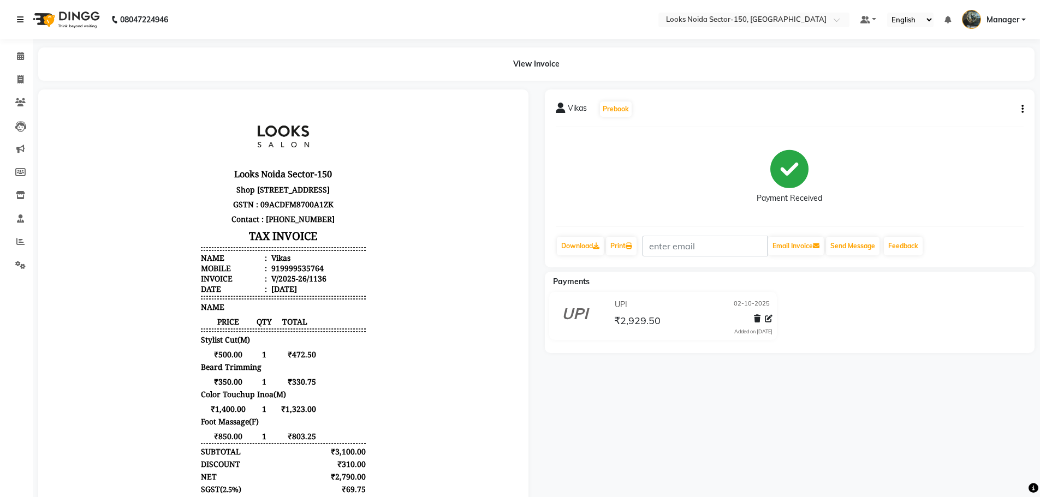
click at [19, 17] on icon at bounding box center [20, 20] width 7 height 8
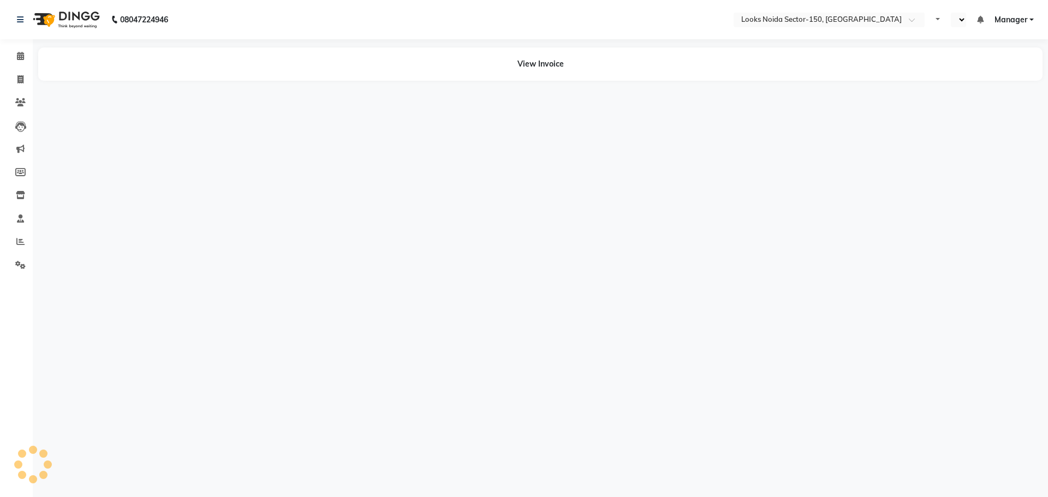
select select "en"
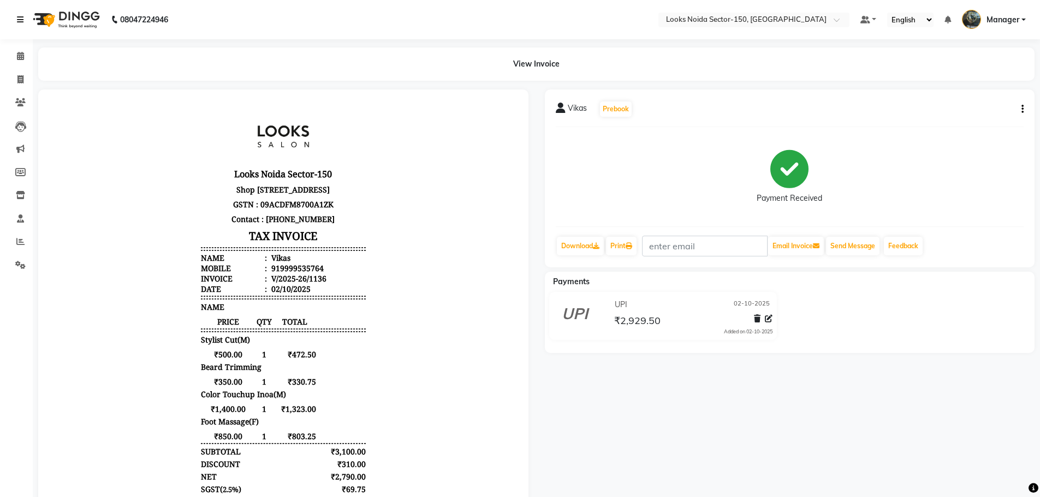
click at [22, 20] on icon at bounding box center [20, 20] width 7 height 8
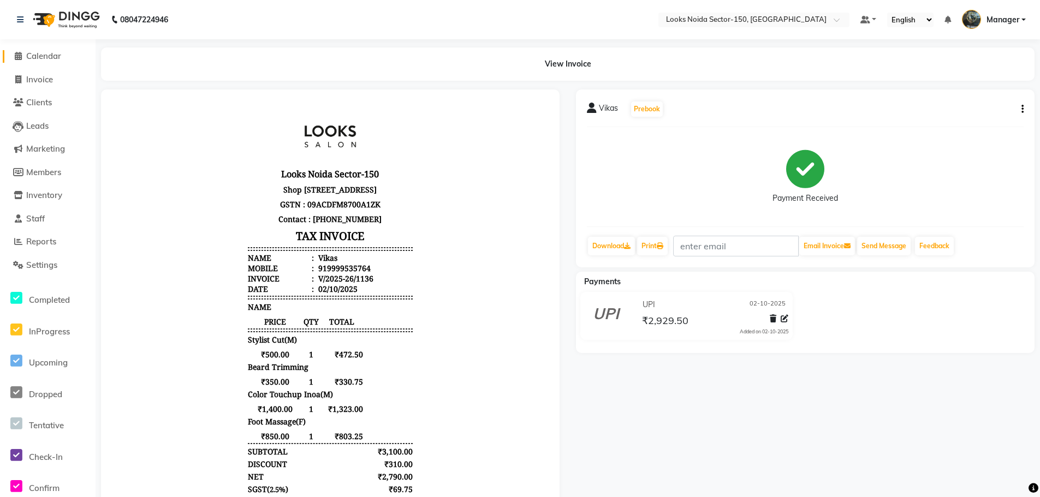
click at [43, 55] on span "Calendar" at bounding box center [43, 56] width 35 height 10
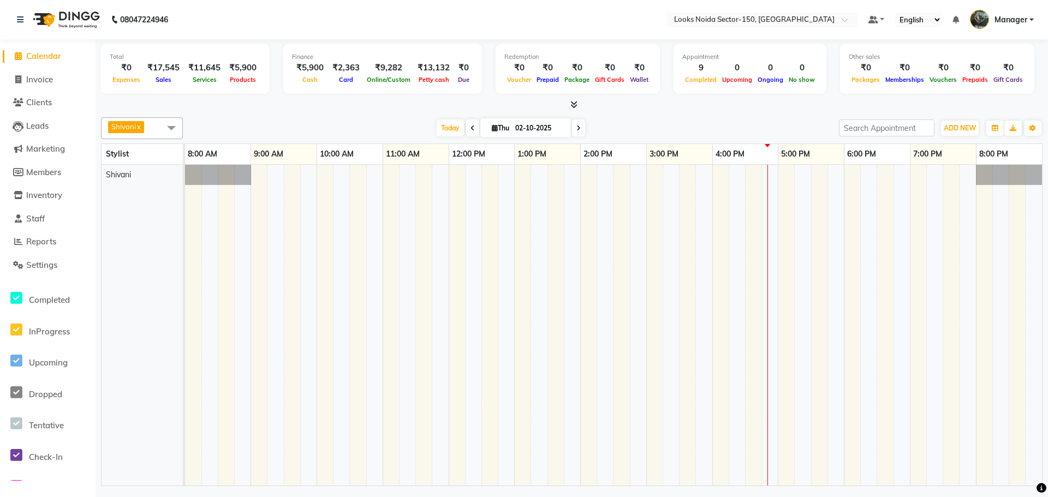
click at [576, 102] on icon at bounding box center [573, 104] width 7 height 8
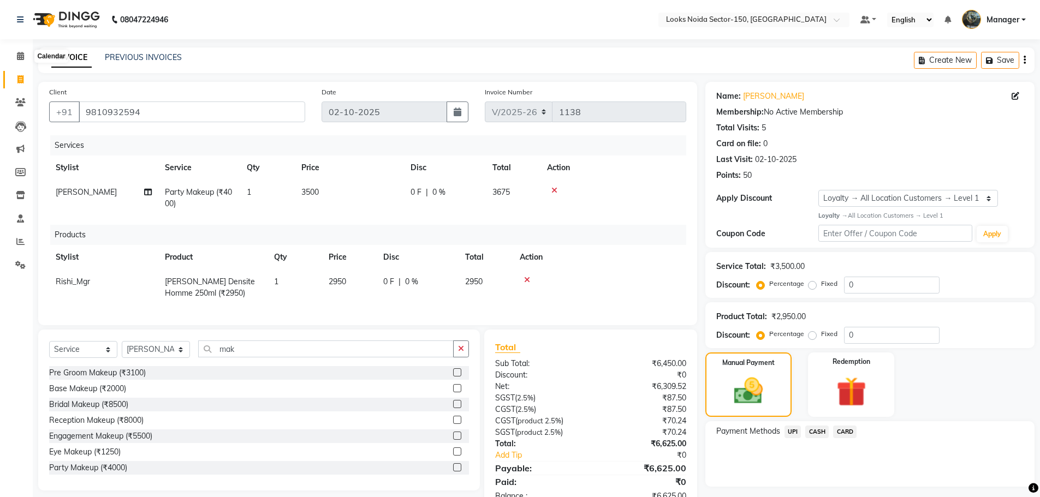
select select "8587"
select select "service"
select select "88092"
select select "1: Object"
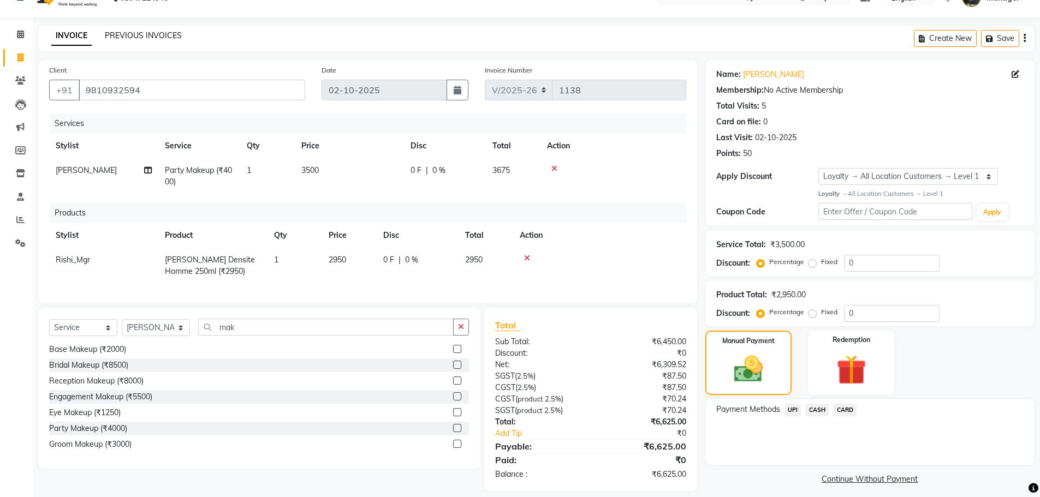
scroll to position [40, 0]
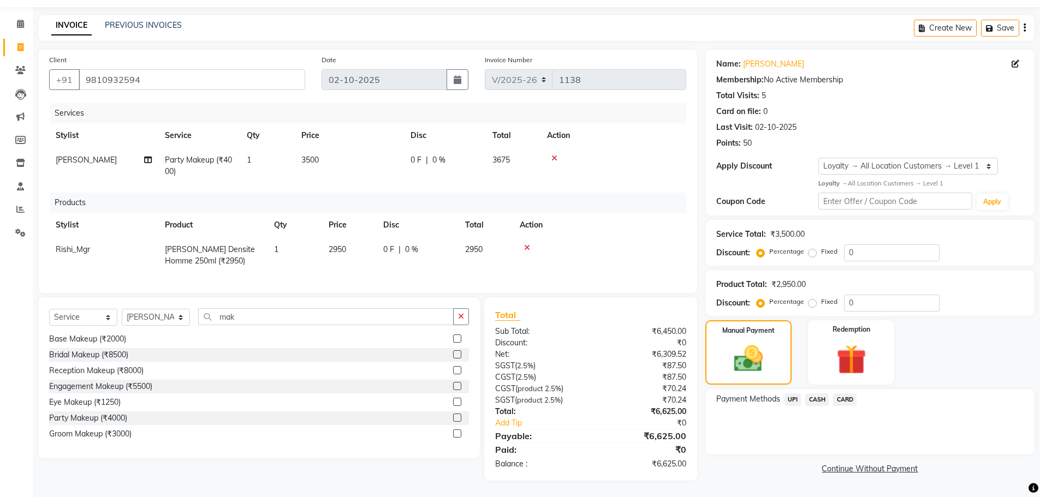
click at [308, 155] on span "3500" at bounding box center [309, 160] width 17 height 10
select select "88092"
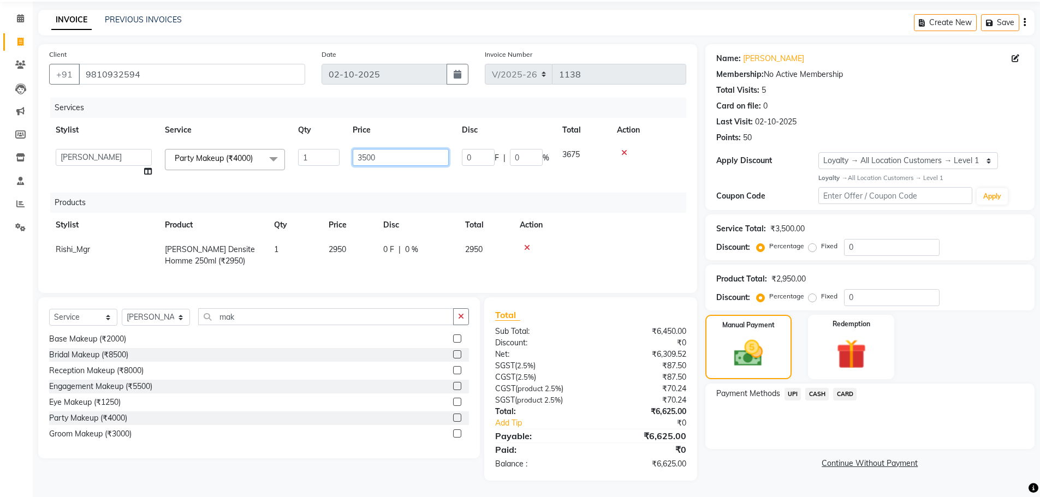
drag, startPoint x: 404, startPoint y: 151, endPoint x: 276, endPoint y: 200, distance: 137.8
click at [276, 200] on div "Services Stylist Service Qty Price Disc Total Action Amir_BRB Ankita_Pdct Arsha…" at bounding box center [367, 190] width 637 height 184
type input "3000"
click at [314, 181] on div "Services Stylist Service Qty Price Disc Total Action Amir_BRB Ankita_Pdct Arsha…" at bounding box center [367, 190] width 637 height 184
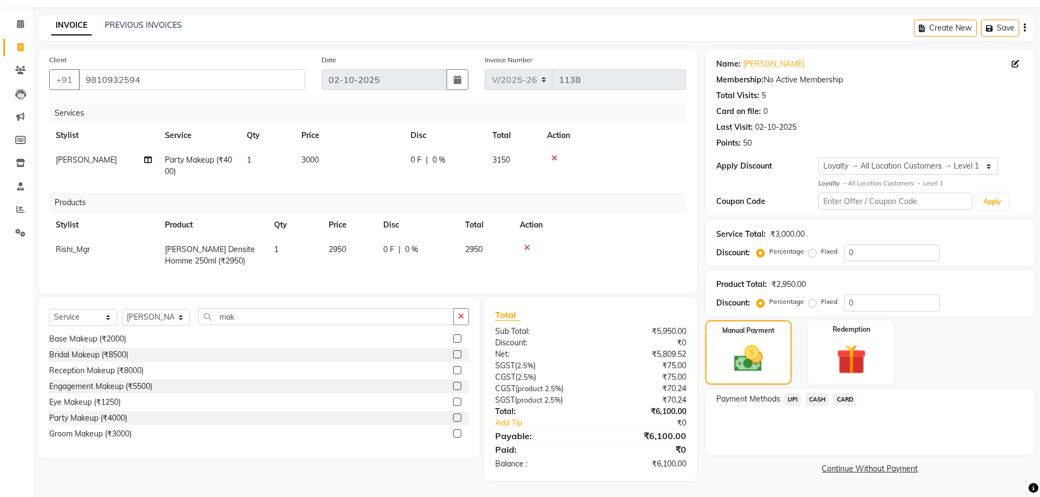
click at [313, 155] on span "3000" at bounding box center [309, 160] width 17 height 10
select select "88092"
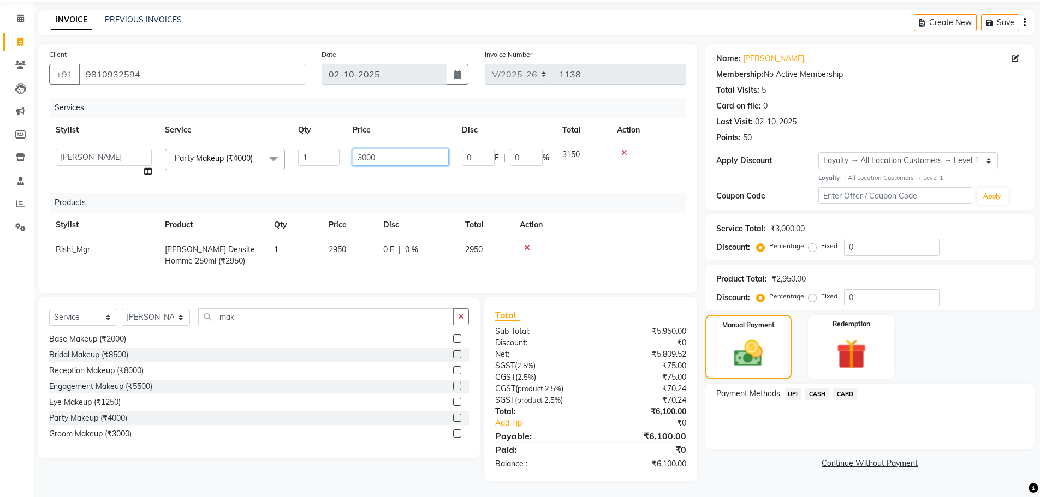
drag, startPoint x: 390, startPoint y: 152, endPoint x: 328, endPoint y: 223, distance: 94.8
click at [327, 162] on tr "Amir_BRB Ankita_Pdct Arshad Counter_Sales Deepa Faizan_pdct Farman_BRB Jawed Ka…" at bounding box center [367, 162] width 637 height 41
type input "3150"
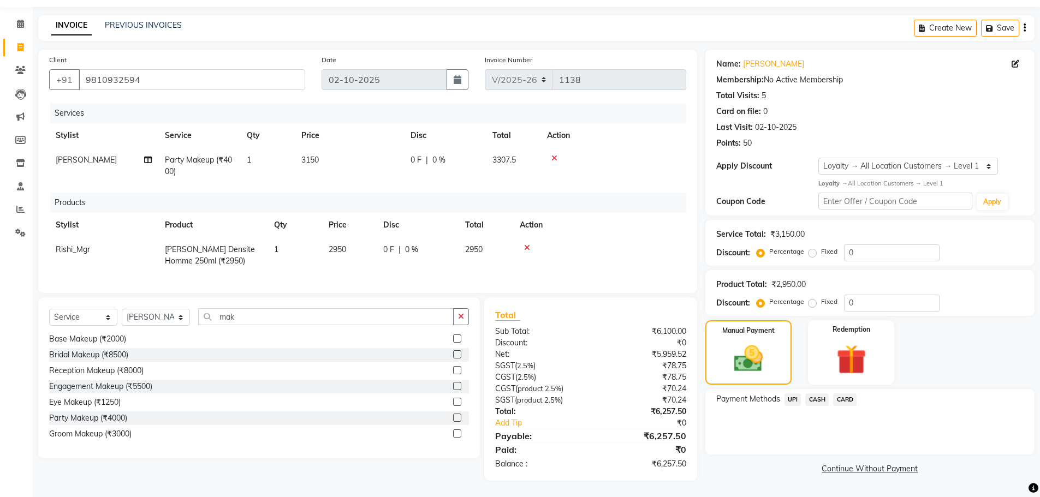
click at [351, 175] on td "3150" at bounding box center [349, 166] width 109 height 36
select select "88092"
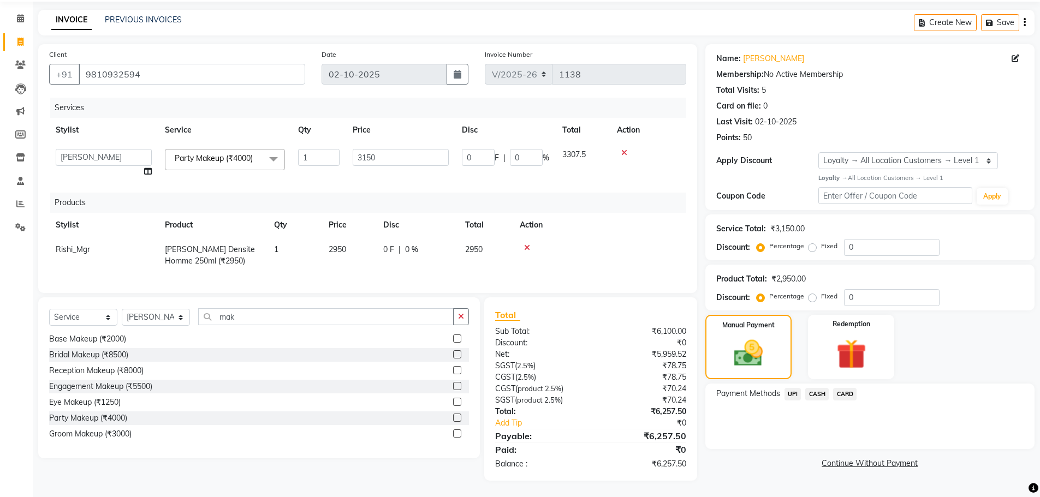
scroll to position [46, 0]
click at [812, 388] on span "CASH" at bounding box center [816, 394] width 23 height 13
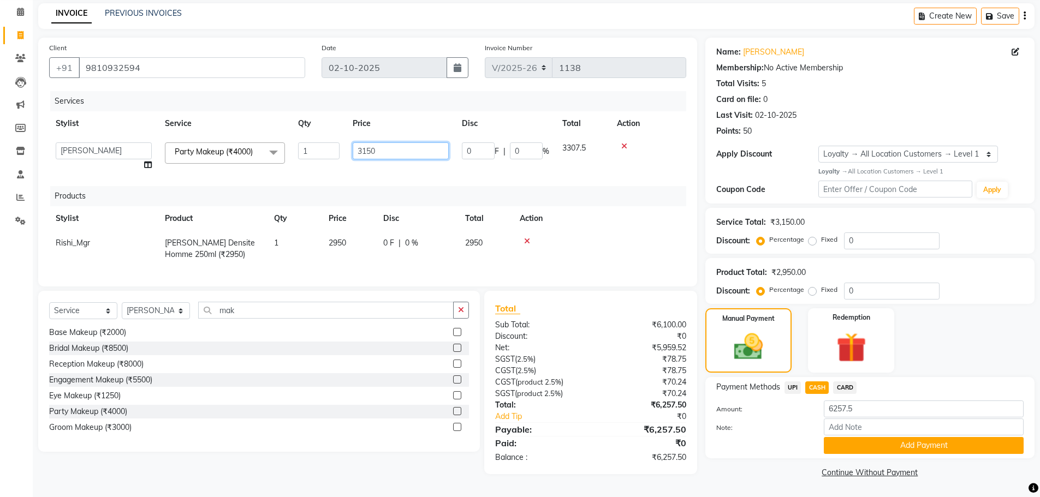
click at [411, 153] on input "3150" at bounding box center [401, 150] width 96 height 17
type input "300"
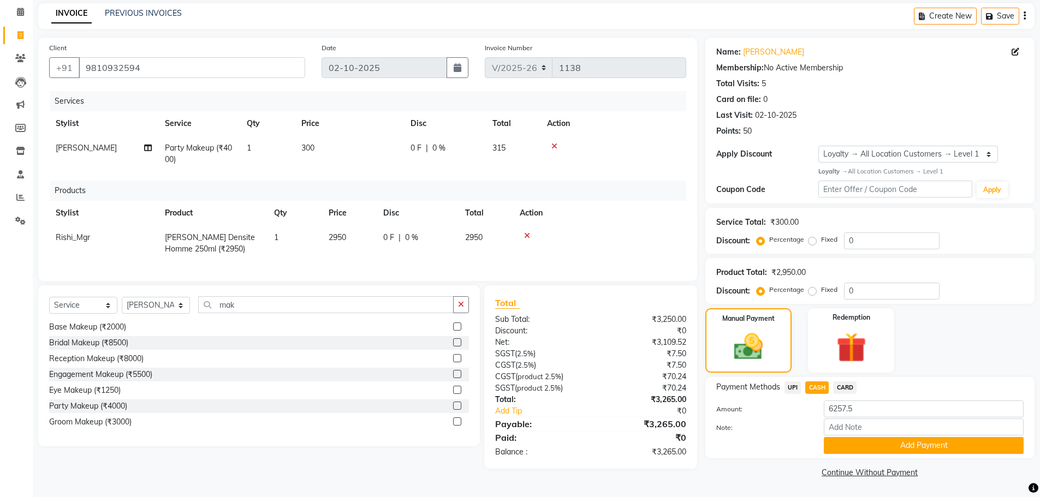
scroll to position [44, 0]
click at [420, 177] on div "Services Stylist Service Qty Price Disc Total Action Siya Party Makeup (₹4000) …" at bounding box center [367, 180] width 637 height 179
click at [318, 146] on td "300" at bounding box center [349, 154] width 109 height 36
select select "88092"
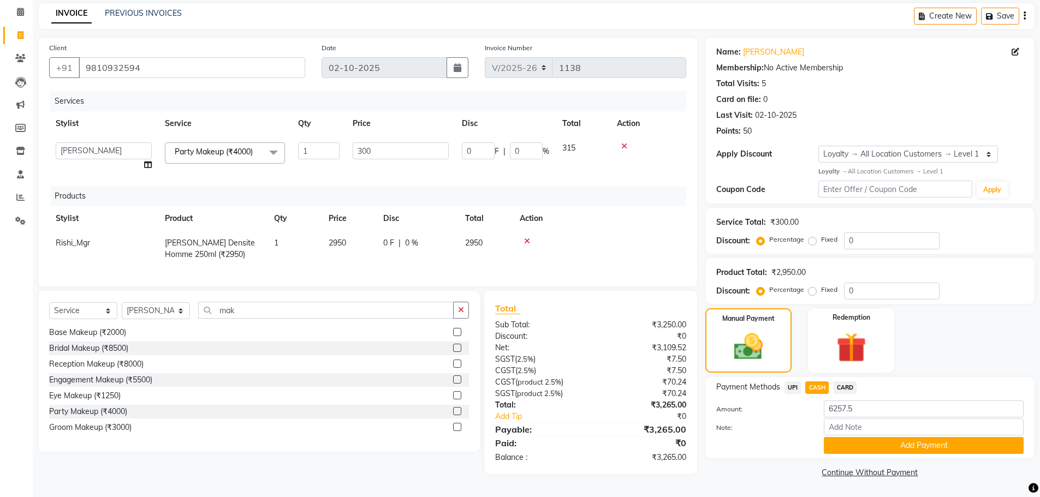
scroll to position [46, 0]
drag, startPoint x: 388, startPoint y: 146, endPoint x: 330, endPoint y: 165, distance: 61.4
click at [330, 165] on tr "Amir_BRB Ankita_Pdct Arshad Counter_Sales Deepa Faizan_pdct Farman_BRB Jawed Ka…" at bounding box center [367, 156] width 637 height 41
type input "3150"
click at [494, 172] on div "Services Stylist Service Qty Price Disc Total Action Amir_BRB Ankita_Pdct Arsha…" at bounding box center [367, 183] width 637 height 184
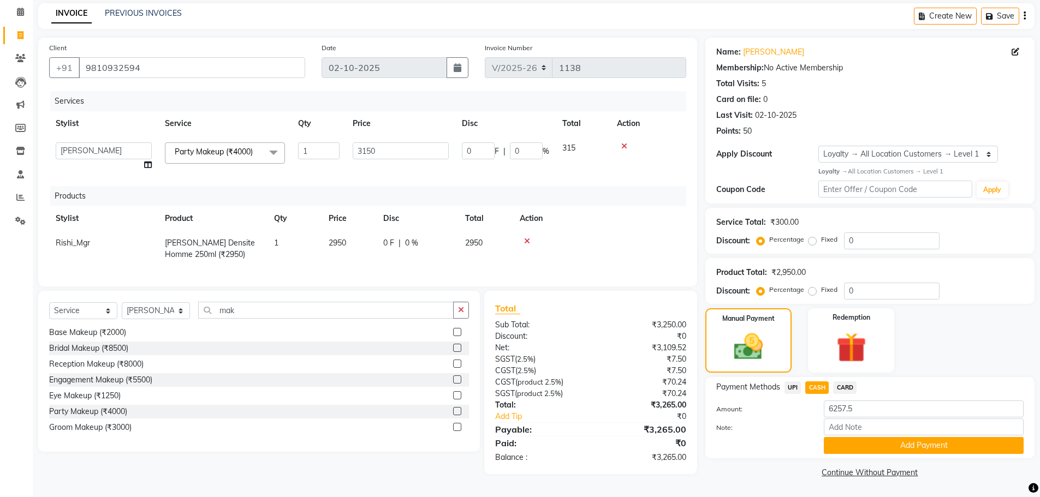
scroll to position [44, 0]
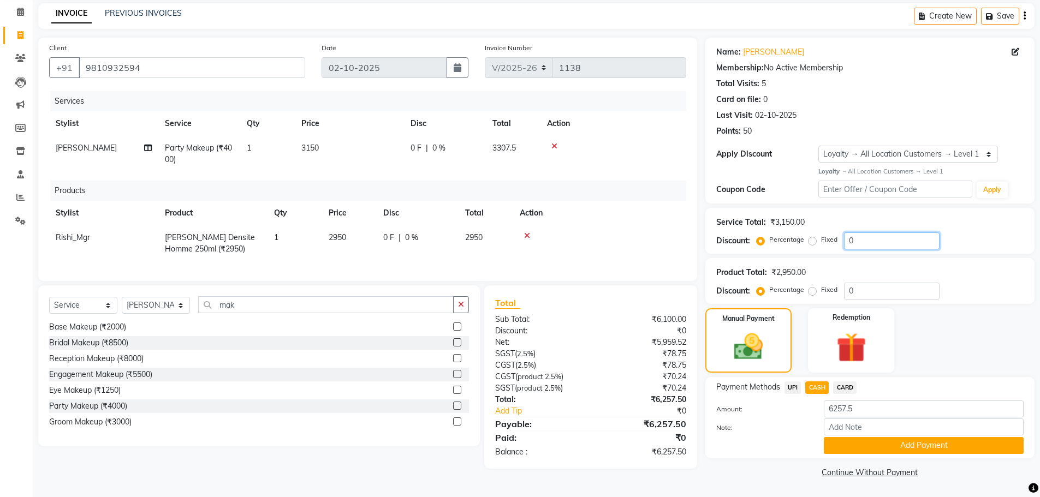
click at [861, 241] on input "0" at bounding box center [892, 240] width 96 height 17
click at [925, 446] on button "Add Payment" at bounding box center [924, 445] width 200 height 17
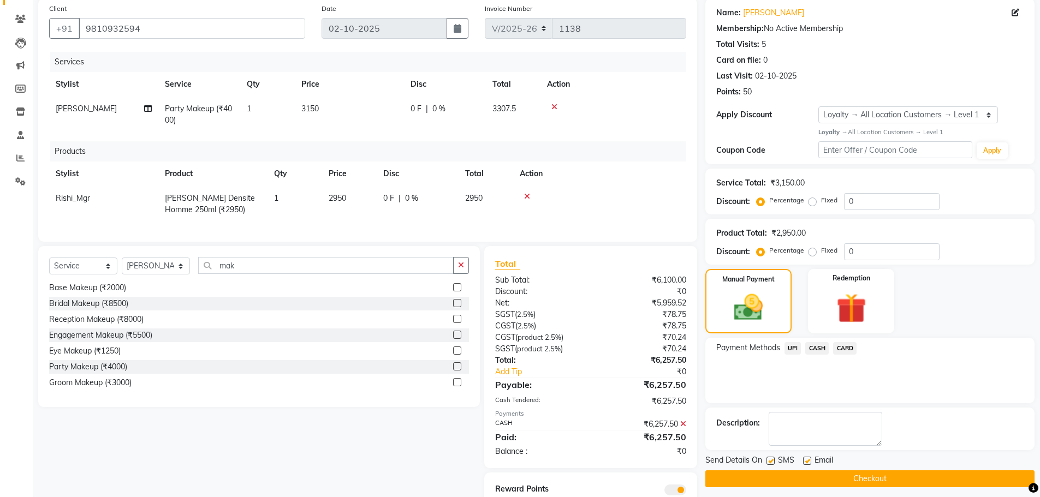
scroll to position [133, 0]
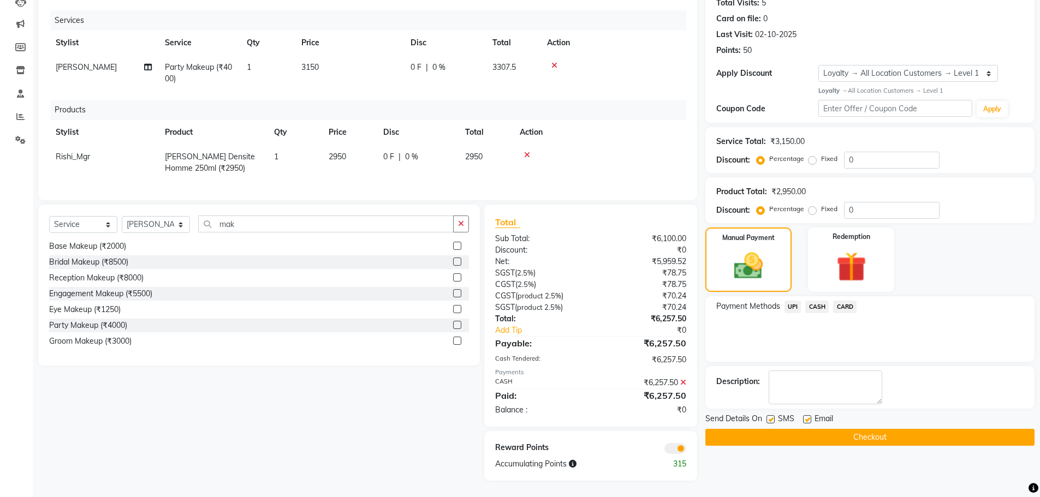
click at [312, 62] on span "3150" at bounding box center [309, 67] width 17 height 10
select select "88092"
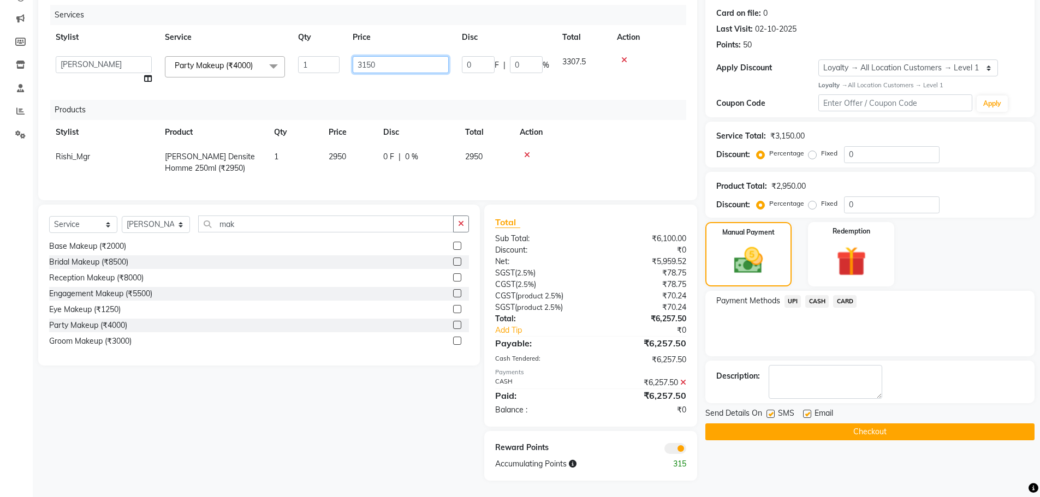
drag, startPoint x: 385, startPoint y: 63, endPoint x: 311, endPoint y: 74, distance: 74.9
click at [312, 73] on tr "Amir_BRB Ankita_Pdct Arshad Counter_Sales Deepa Faizan_pdct Farman_BRB Jawed Ka…" at bounding box center [367, 70] width 637 height 41
type input "3000"
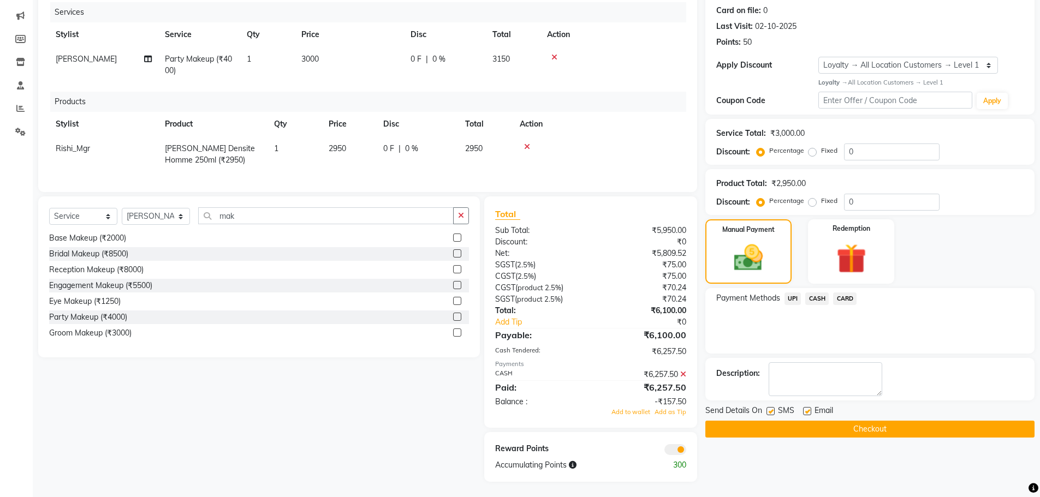
click at [324, 91] on div "Services Stylist Service Qty Price Disc Total Action Siya Party Makeup (₹4000) …" at bounding box center [367, 91] width 637 height 179
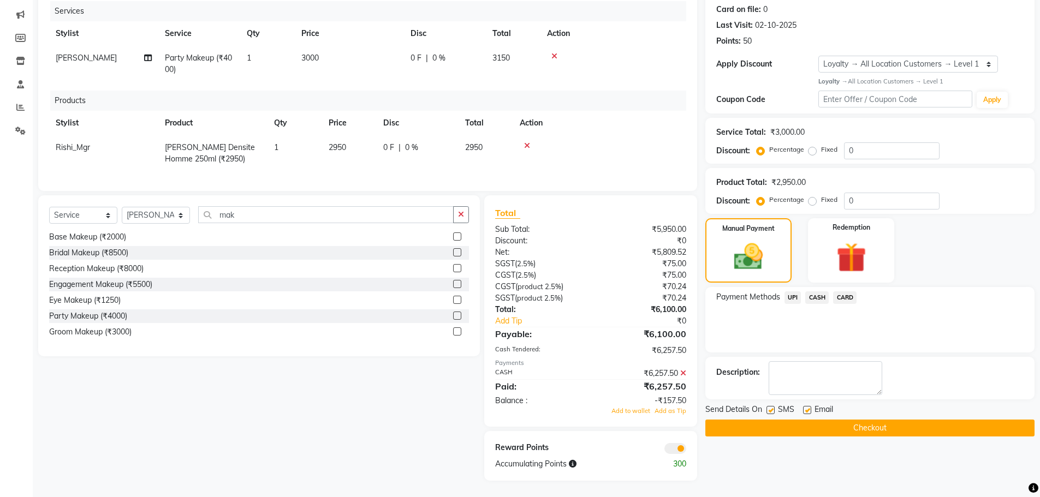
scroll to position [142, 0]
click at [684, 373] on icon at bounding box center [683, 373] width 6 height 8
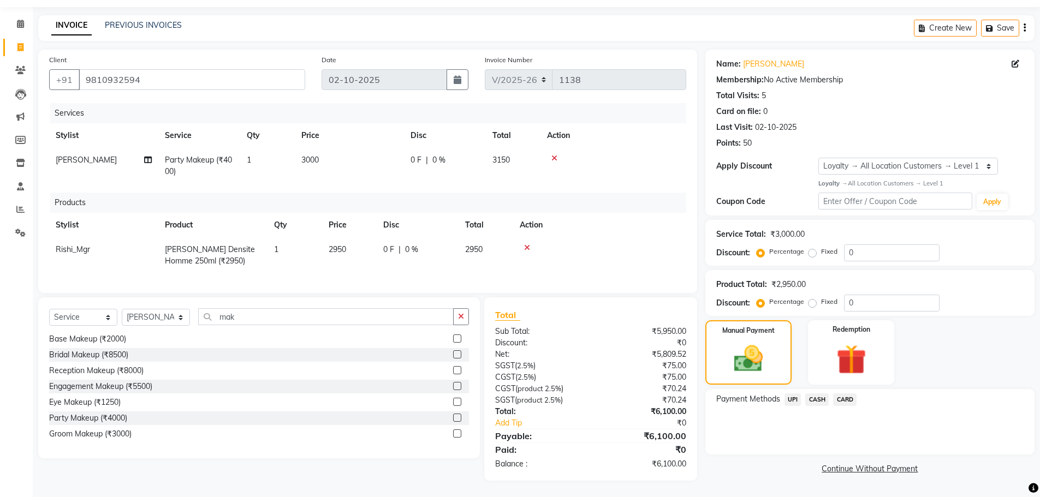
click at [821, 393] on span "CASH" at bounding box center [816, 399] width 23 height 13
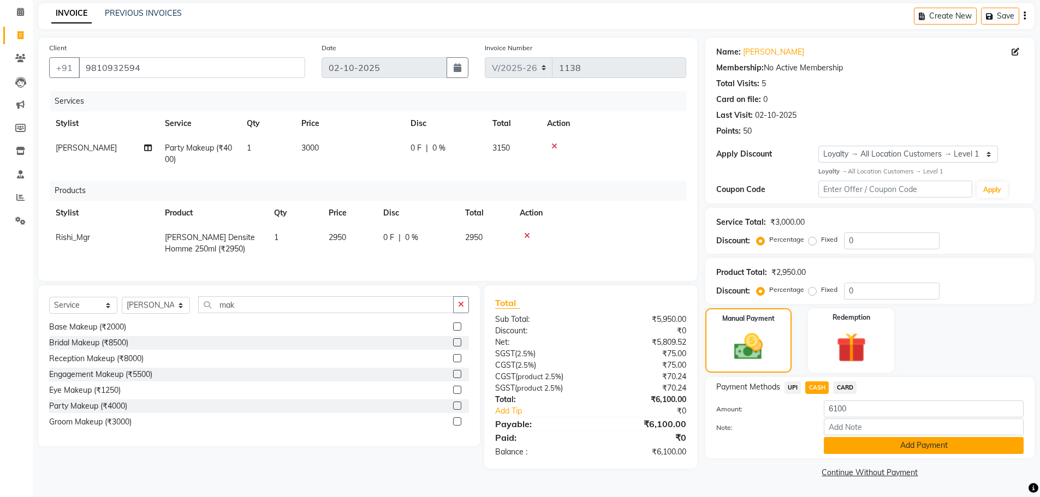
click at [860, 448] on button "Add Payment" at bounding box center [924, 445] width 200 height 17
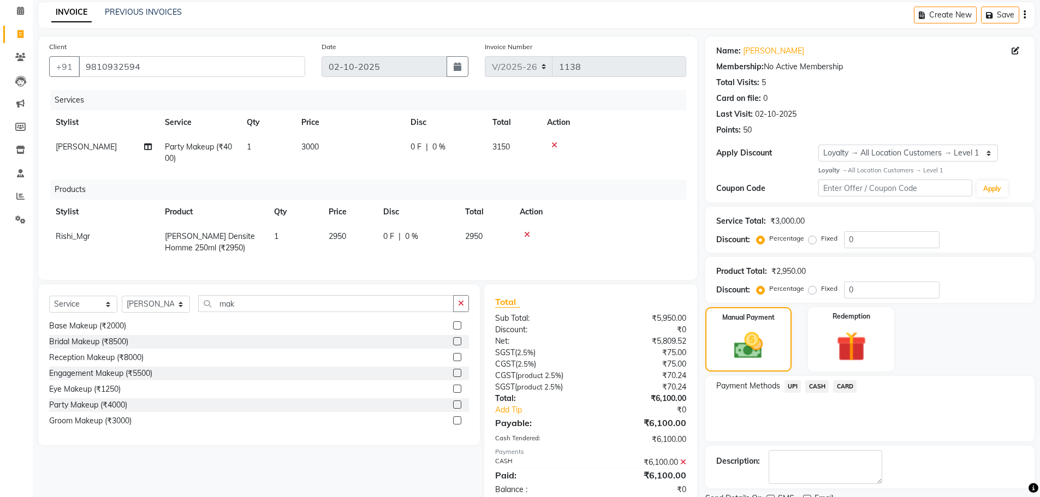
scroll to position [133, 0]
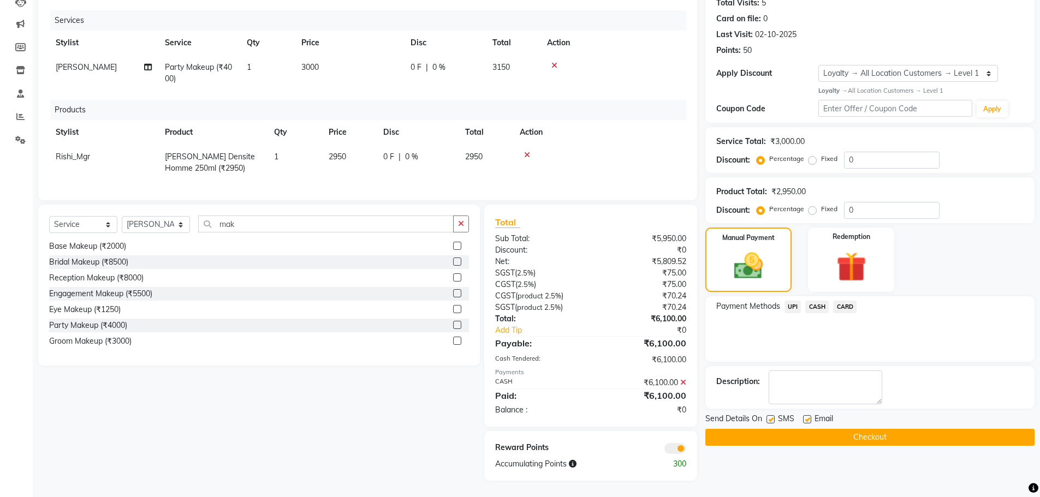
click at [806, 415] on label at bounding box center [807, 419] width 8 height 8
click at [806, 416] on input "checkbox" at bounding box center [806, 419] width 7 height 7
checkbox input "false"
click at [768, 415] on label at bounding box center [770, 419] width 8 height 8
click at [768, 416] on input "checkbox" at bounding box center [769, 419] width 7 height 7
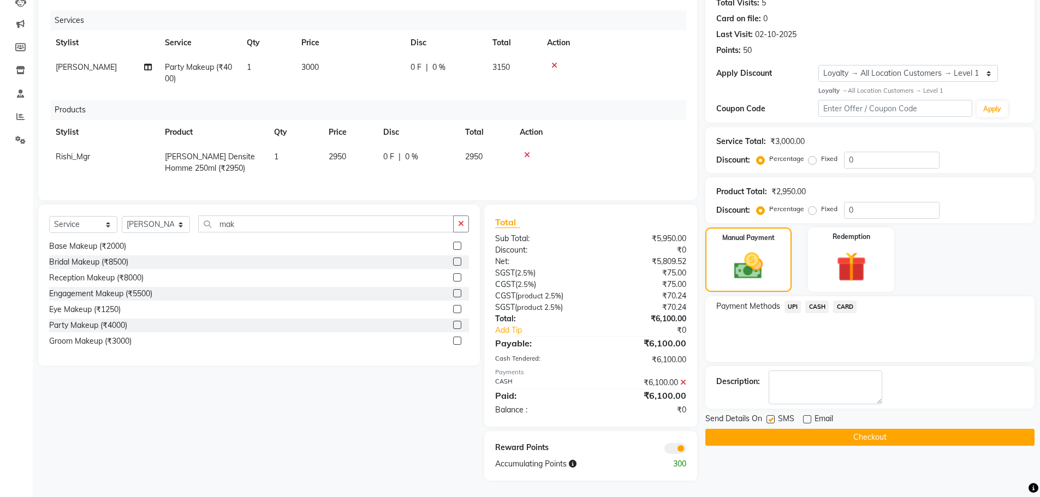
checkbox input "false"
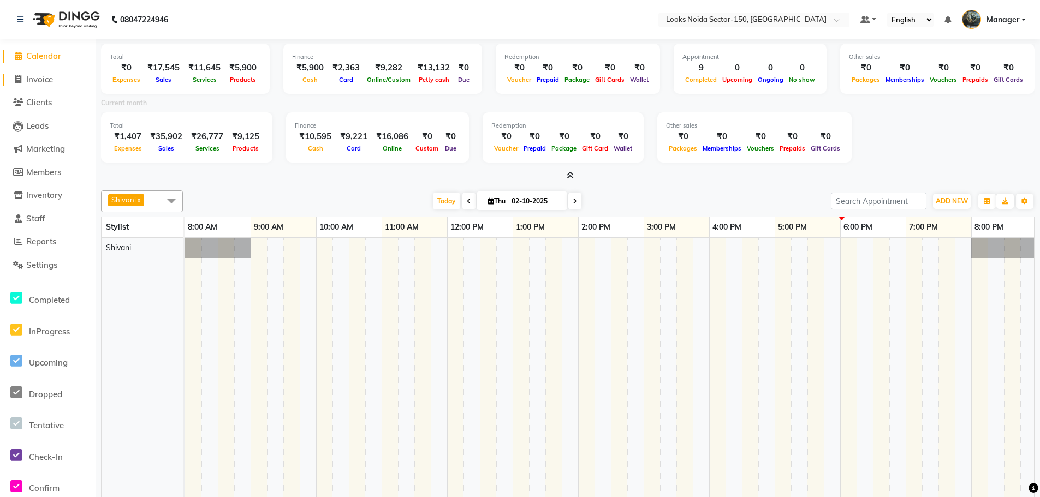
click at [40, 78] on span "Invoice" at bounding box center [39, 79] width 27 height 10
select select "service"
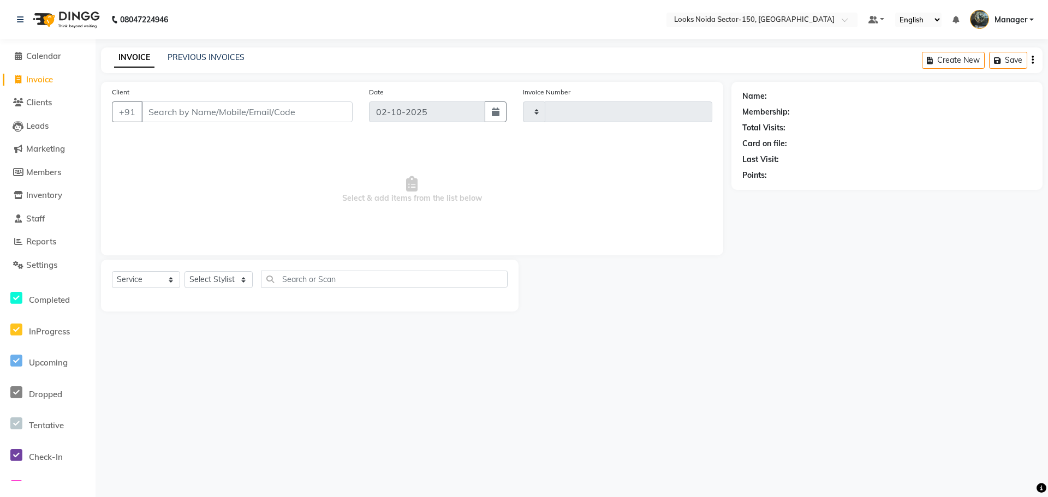
type input "1139"
select select "8587"
click at [248, 278] on select "Select Stylist" at bounding box center [218, 279] width 68 height 17
select select "85538"
click at [184, 271] on select "Select Stylist Amir_BRB Ankita_Pdct Arshad Counter_Sales Deepa Faizan_pdct Farm…" at bounding box center [218, 279] width 68 height 17
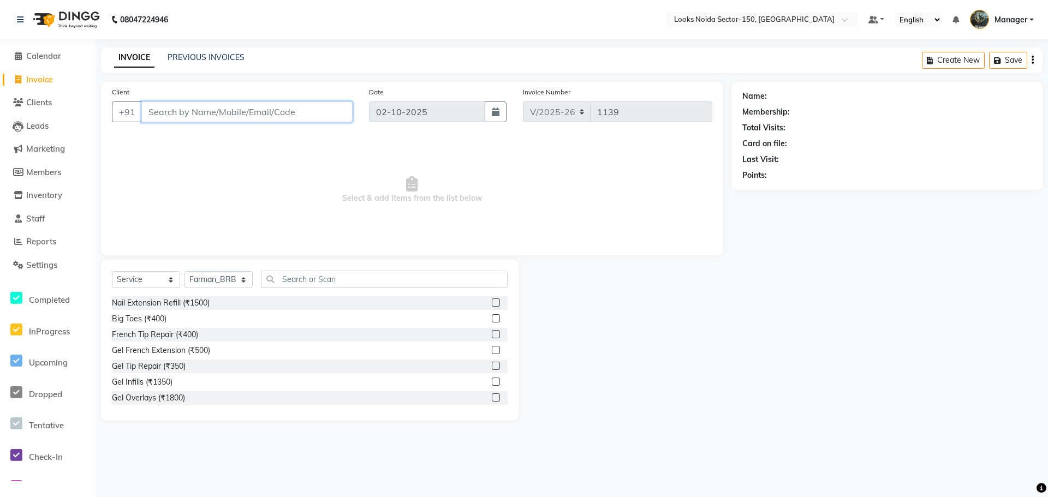
click at [216, 119] on input "Client" at bounding box center [246, 112] width 211 height 21
type input "8859674818"
click at [309, 109] on span "Add Client" at bounding box center [324, 111] width 43 height 11
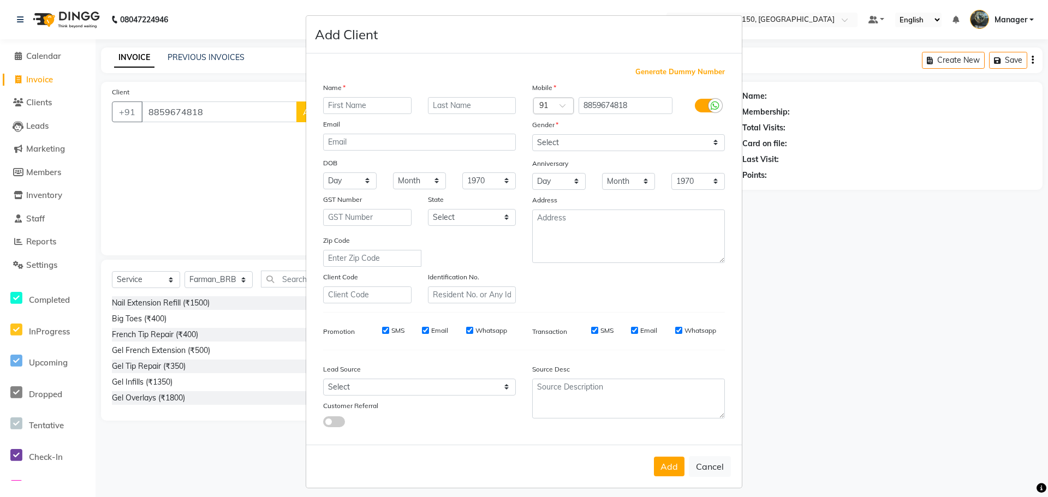
click at [337, 108] on input "text" at bounding box center [367, 105] width 88 height 17
type input "L"
type input "KSHITIZ"
click at [568, 237] on textarea at bounding box center [628, 236] width 193 height 53
type textarea "149"
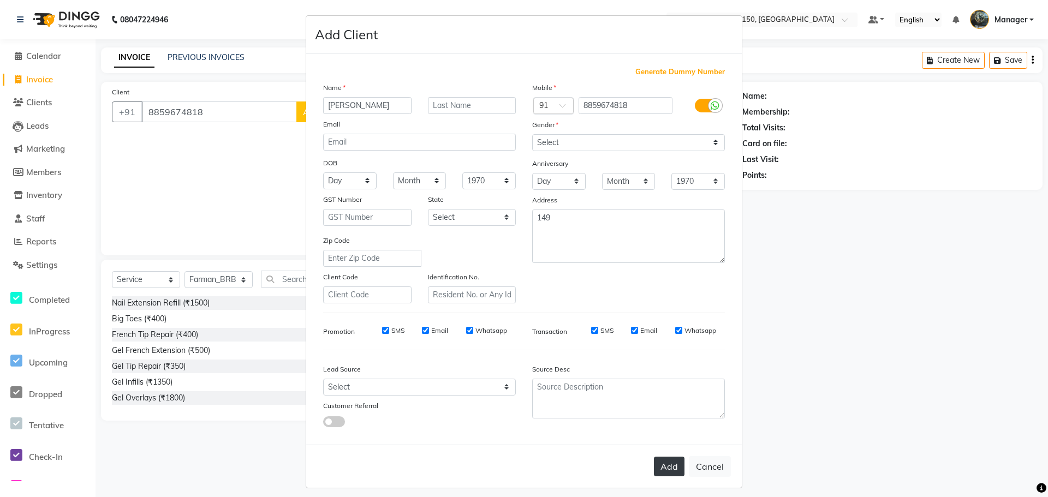
click at [665, 470] on button "Add" at bounding box center [669, 467] width 31 height 20
drag, startPoint x: 250, startPoint y: 334, endPoint x: 0, endPoint y: 523, distance: 313.3
drag, startPoint x: 0, startPoint y: 523, endPoint x: 588, endPoint y: 151, distance: 696.2
click at [593, 146] on select "Select Male Female Other Prefer Not To Say" at bounding box center [628, 142] width 193 height 17
select select "male"
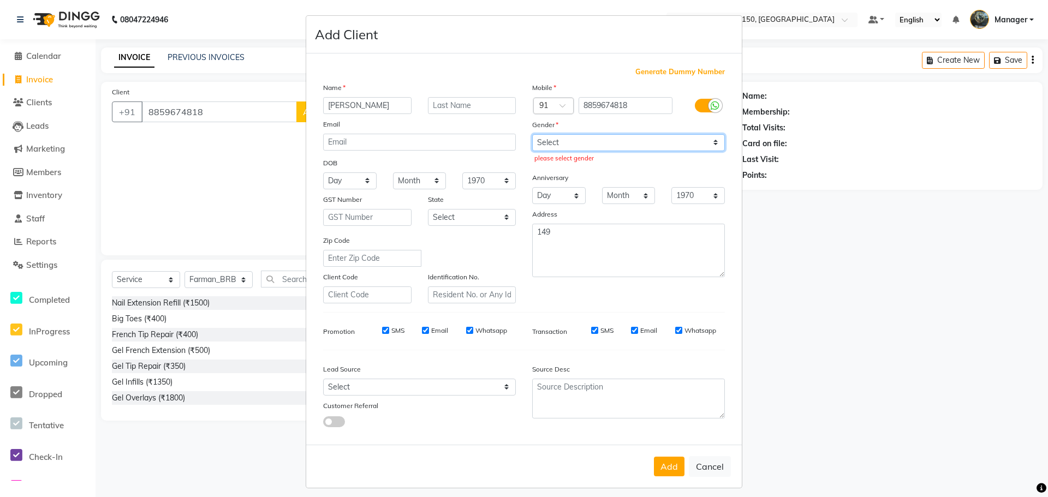
click at [532, 134] on select "Select Male Female Other Prefer Not To Say" at bounding box center [628, 142] width 193 height 17
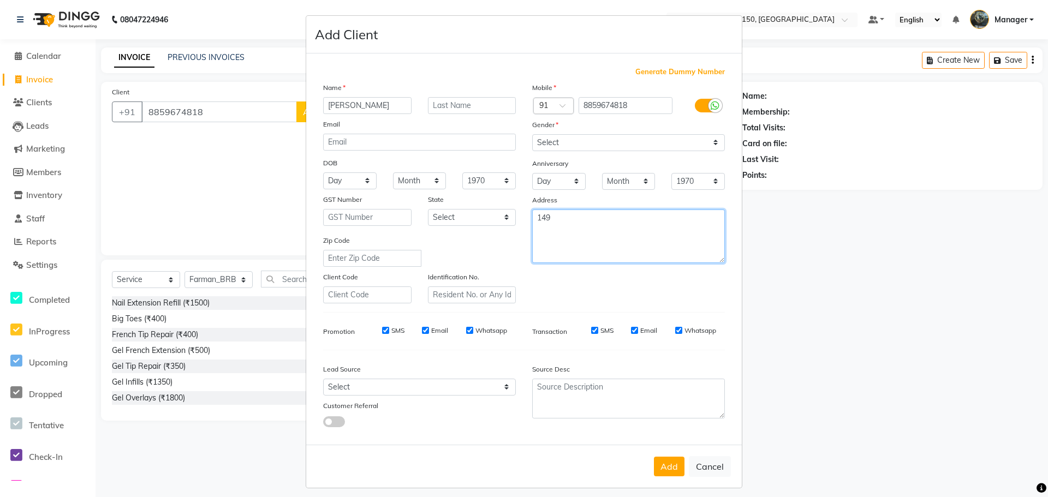
click at [572, 226] on textarea "149" at bounding box center [628, 236] width 193 height 53
click at [675, 465] on button "Add" at bounding box center [669, 467] width 31 height 20
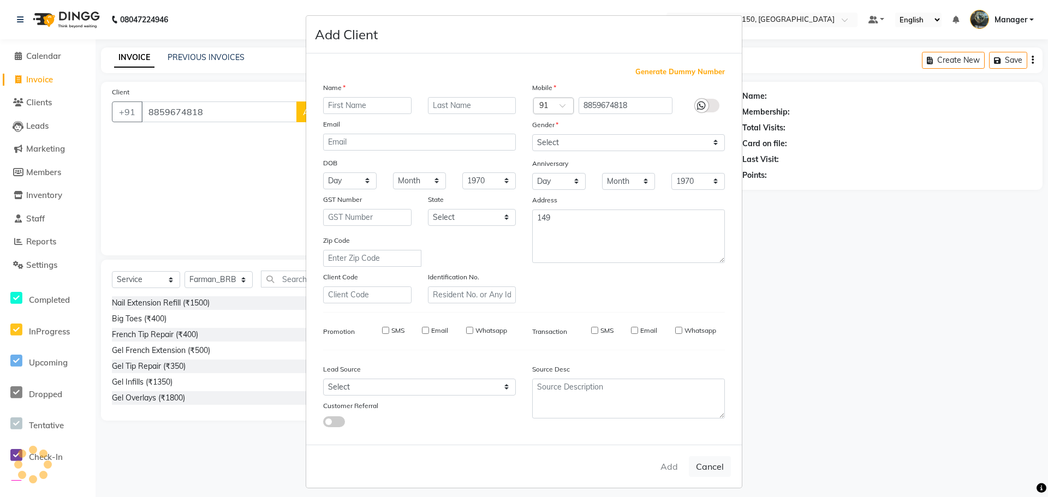
select select
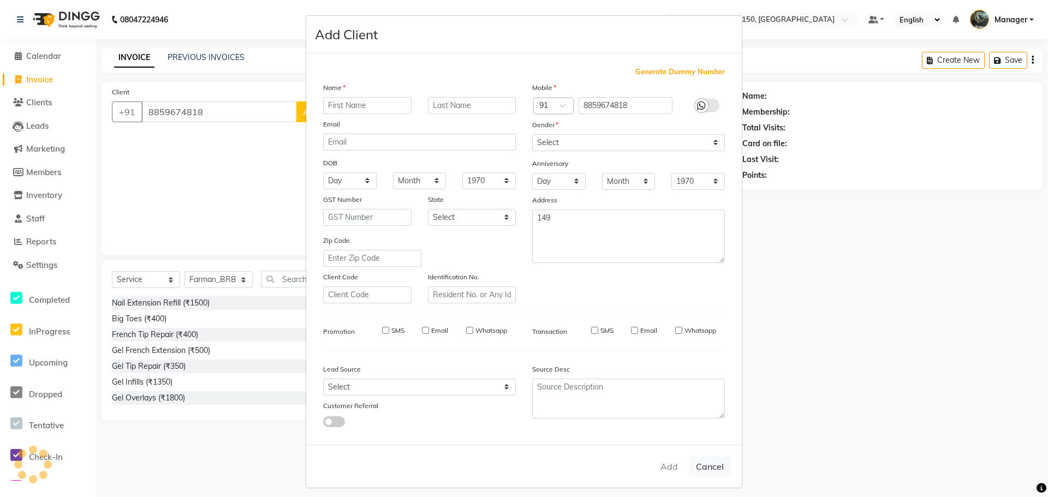
select select
checkbox input "false"
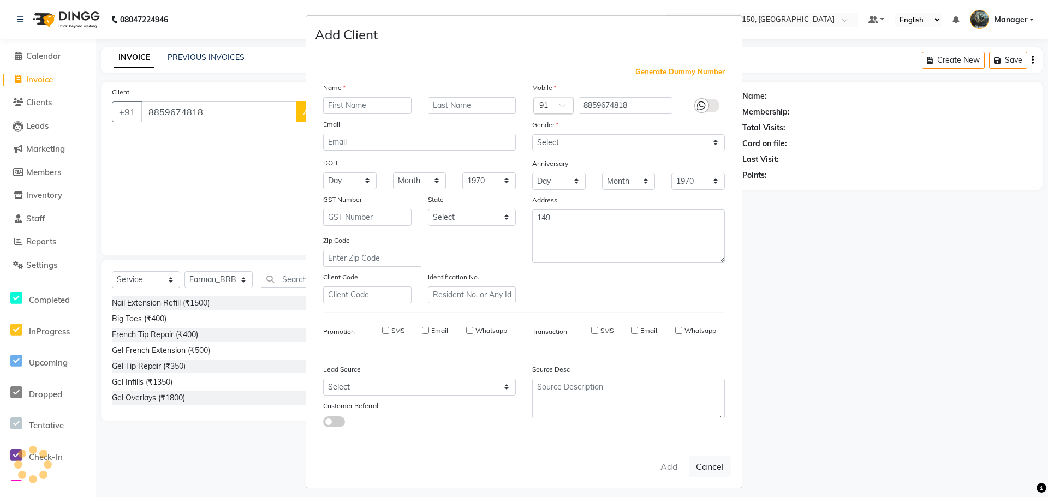
checkbox input "false"
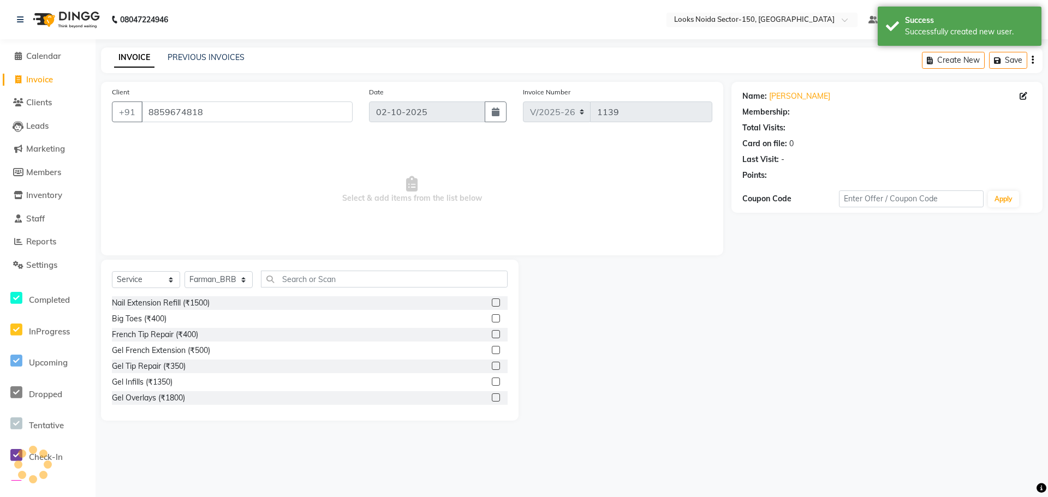
select select "1: Object"
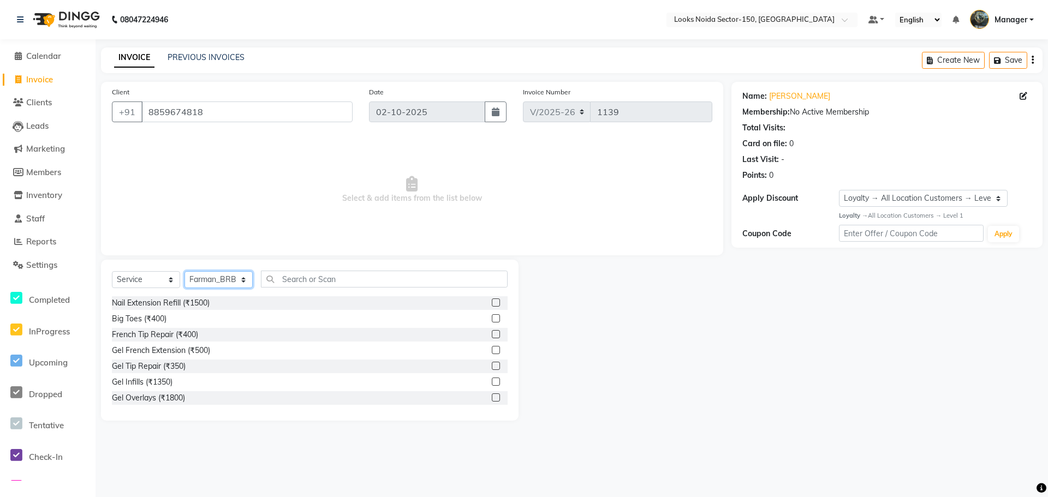
drag, startPoint x: 231, startPoint y: 282, endPoint x: 282, endPoint y: 289, distance: 51.2
click at [231, 282] on select "Select Stylist Amir_BRB Ankita_Pdct Arshad Counter_Sales Deepa Faizan_pdct Farm…" at bounding box center [218, 279] width 68 height 17
click at [354, 280] on input "text" at bounding box center [384, 279] width 247 height 17
click at [41, 57] on span "Calendar" at bounding box center [43, 56] width 35 height 10
click at [45, 55] on span "Calendar" at bounding box center [43, 56] width 35 height 10
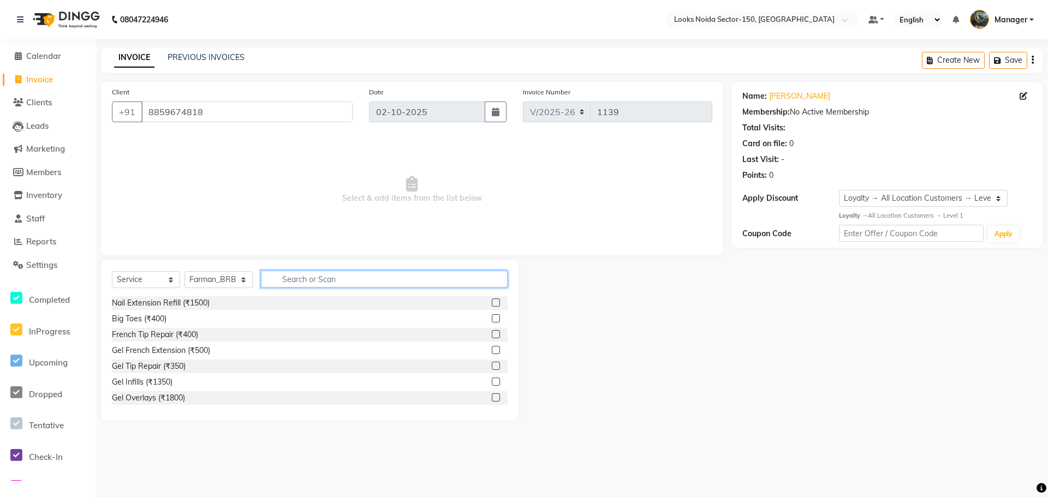
click at [303, 280] on input "text" at bounding box center [384, 279] width 247 height 17
type input "CUT"
click at [492, 318] on label at bounding box center [496, 318] width 8 height 8
click at [492, 318] on input "checkbox" at bounding box center [495, 318] width 7 height 7
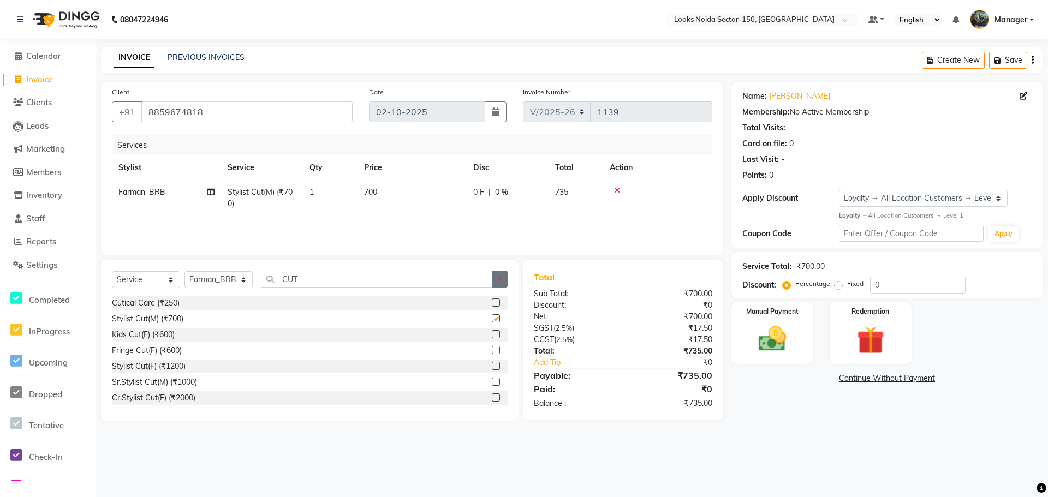
checkbox input "false"
click at [500, 283] on button "button" at bounding box center [500, 279] width 16 height 17
click at [466, 267] on div "Select Service Product Membership Package Voucher Prepaid Gift Card Select Styl…" at bounding box center [309, 340] width 417 height 161
click at [419, 280] on input "text" at bounding box center [384, 279] width 247 height 17
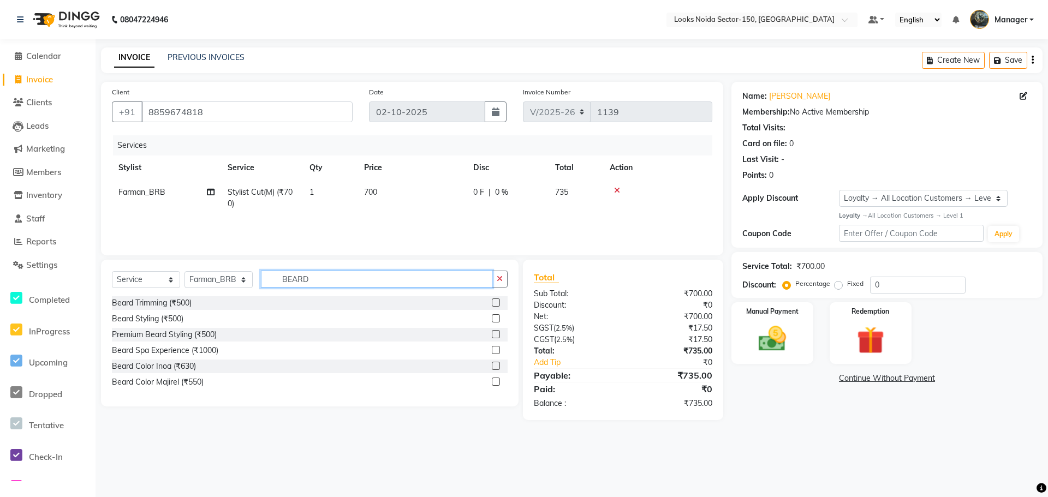
type input "BEARD"
click at [496, 298] on div at bounding box center [500, 303] width 16 height 14
click at [496, 300] on label at bounding box center [496, 303] width 8 height 8
click at [496, 300] on input "checkbox" at bounding box center [495, 303] width 7 height 7
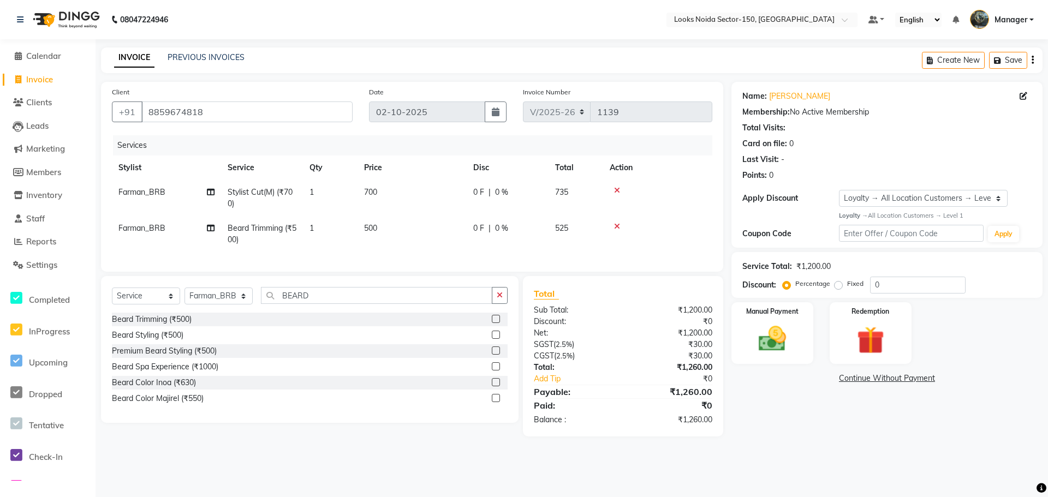
checkbox input "false"
click at [369, 223] on td "500" at bounding box center [411, 234] width 109 height 36
select select "85538"
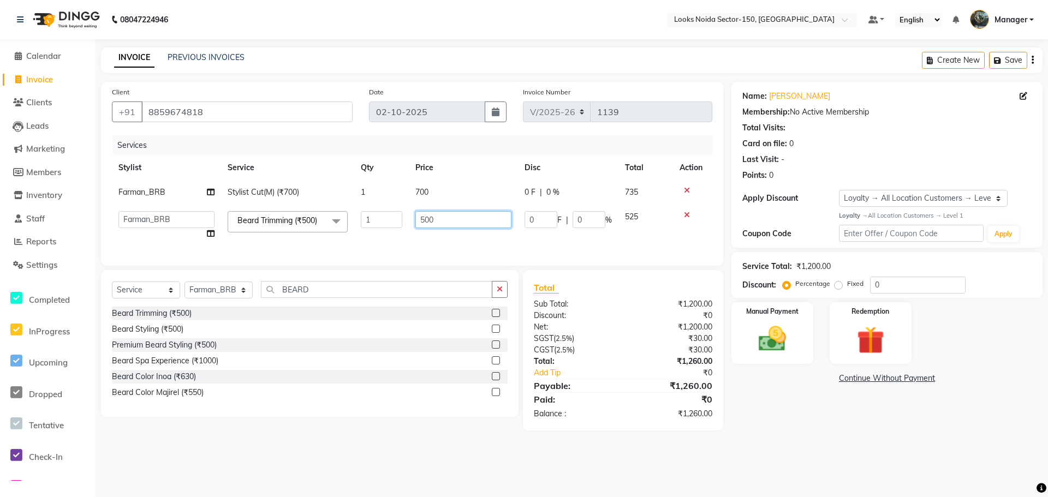
click at [431, 220] on input "500" at bounding box center [463, 219] width 96 height 17
type input "350"
click at [443, 187] on td "700" at bounding box center [463, 192] width 109 height 25
select select "85538"
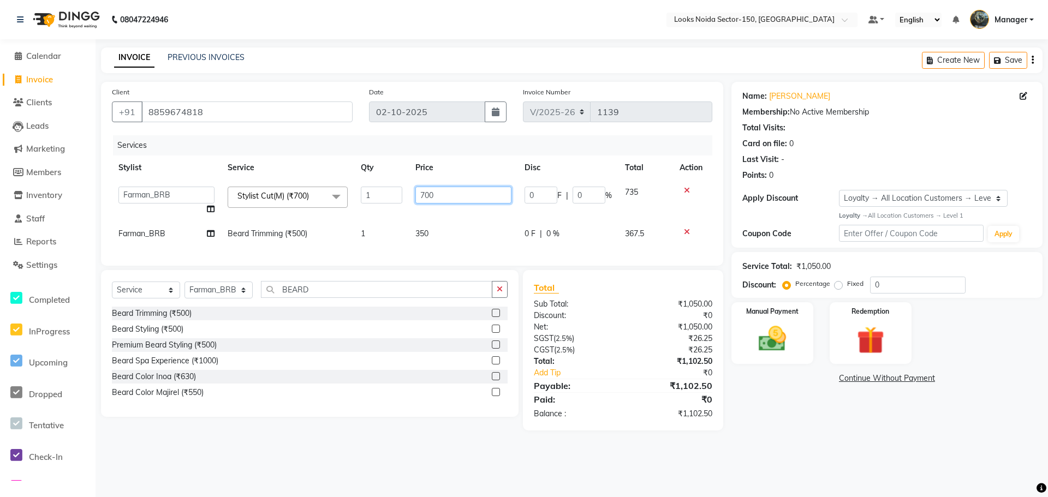
click at [475, 192] on input "700" at bounding box center [463, 195] width 96 height 17
type input "7"
type input "500"
click at [821, 404] on div "Name: Kshitiz Membership: No Active Membership Total Visits: Card on file: 0 La…" at bounding box center [890, 256] width 319 height 349
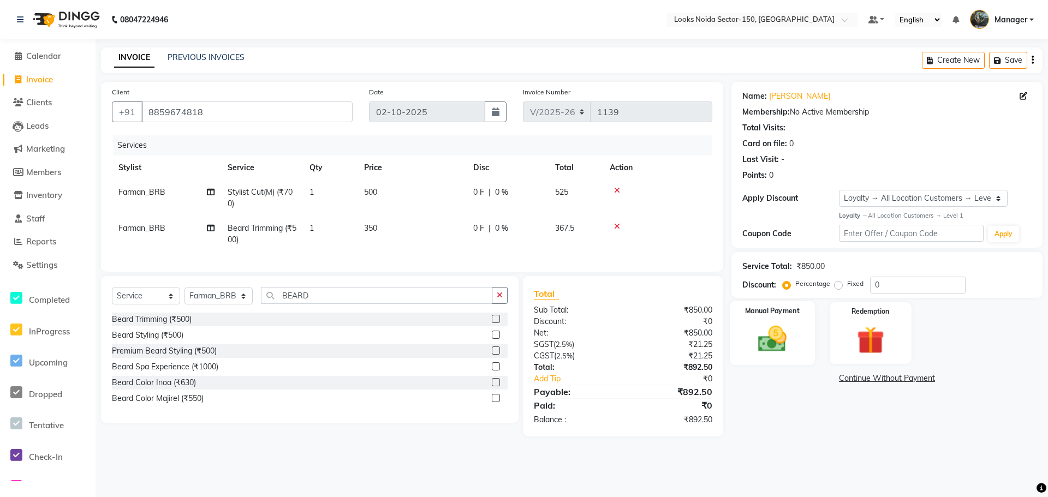
click at [782, 339] on img at bounding box center [772, 339] width 47 height 33
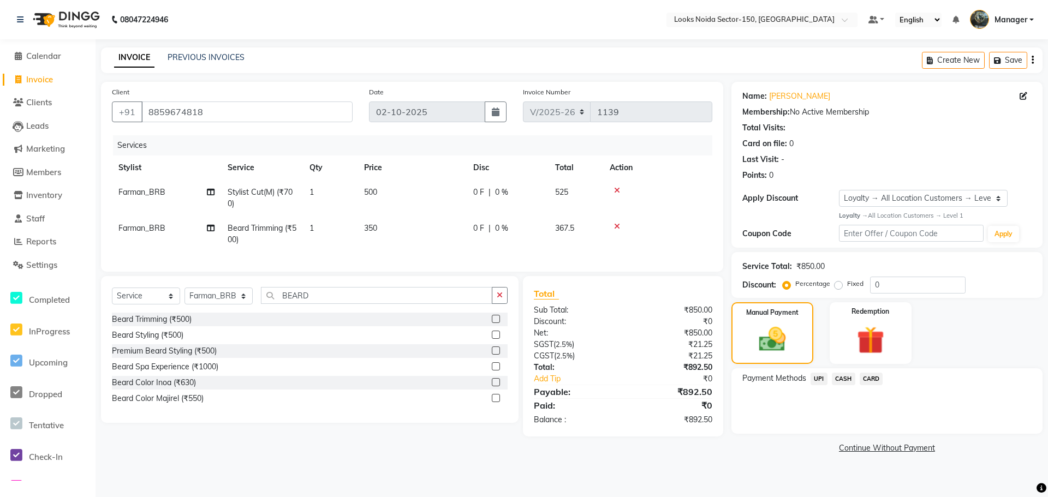
click at [844, 377] on span "CASH" at bounding box center [843, 379] width 23 height 13
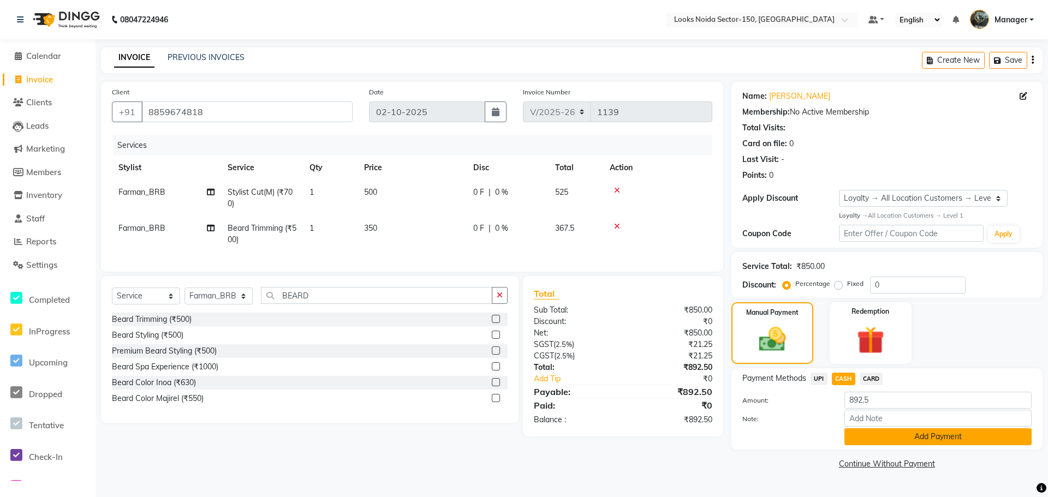
click at [863, 434] on button "Add Payment" at bounding box center [937, 436] width 187 height 17
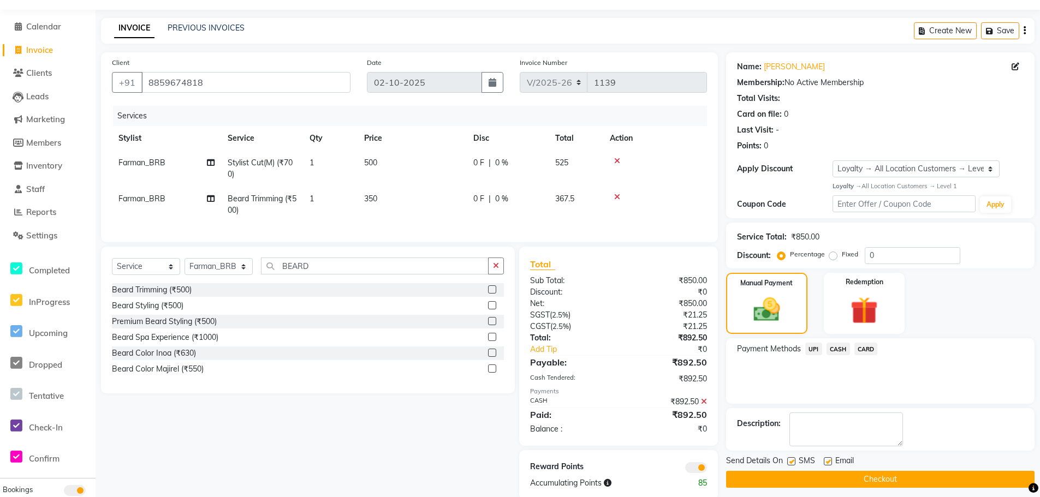
scroll to position [57, 0]
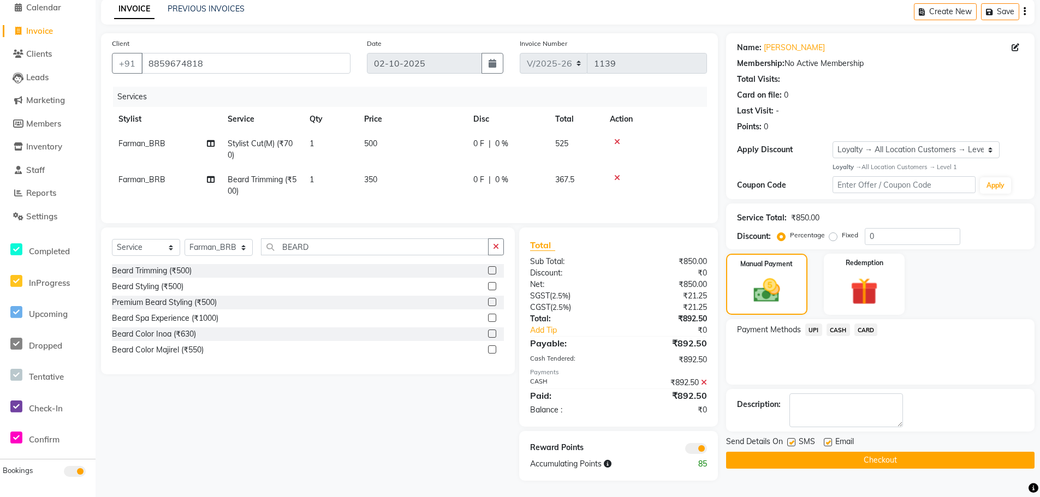
click at [753, 452] on button "Checkout" at bounding box center [880, 460] width 308 height 17
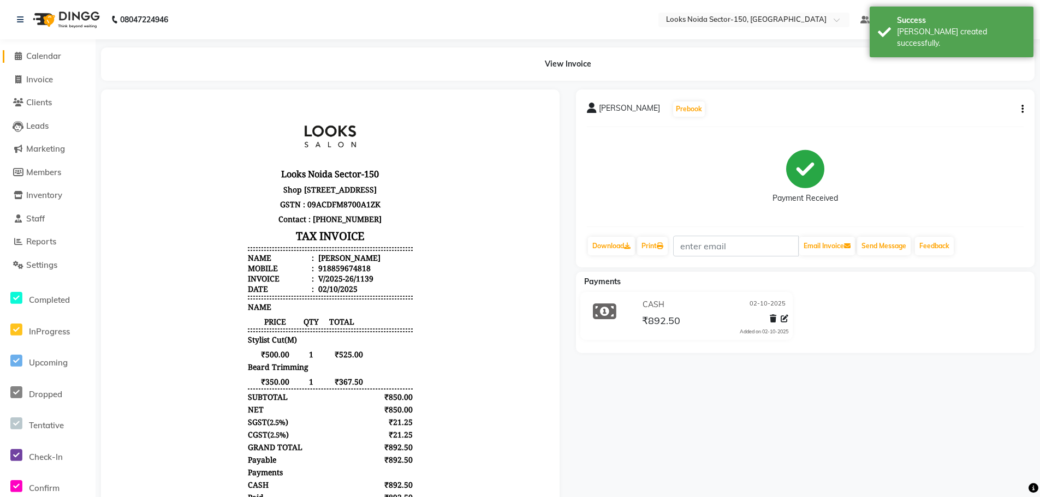
drag, startPoint x: 45, startPoint y: 54, endPoint x: 61, endPoint y: 57, distance: 16.2
click at [45, 54] on span "Calendar" at bounding box center [43, 56] width 35 height 10
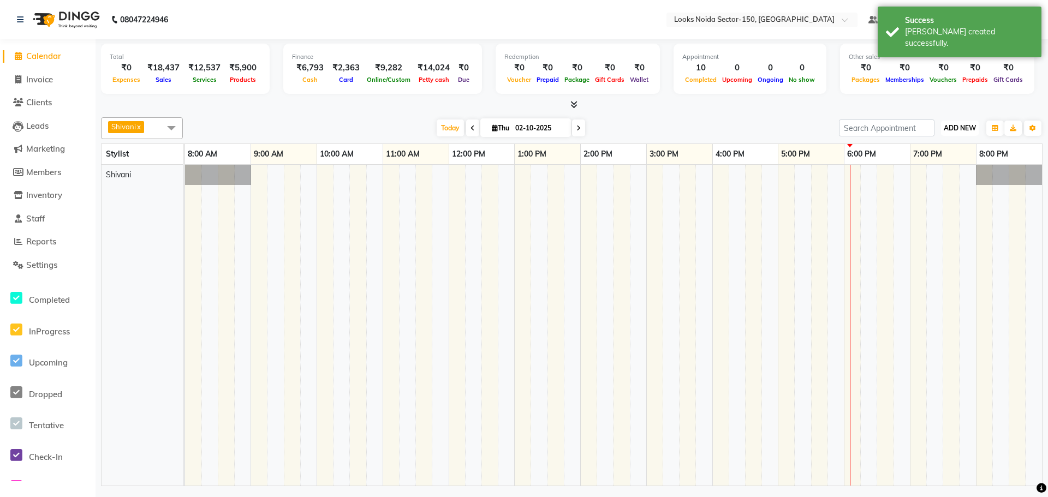
click at [942, 126] on button "ADD NEW Toggle Dropdown" at bounding box center [960, 128] width 38 height 15
click at [925, 175] on link "Add Expense" at bounding box center [935, 177] width 86 height 14
select select "1"
select select "7800"
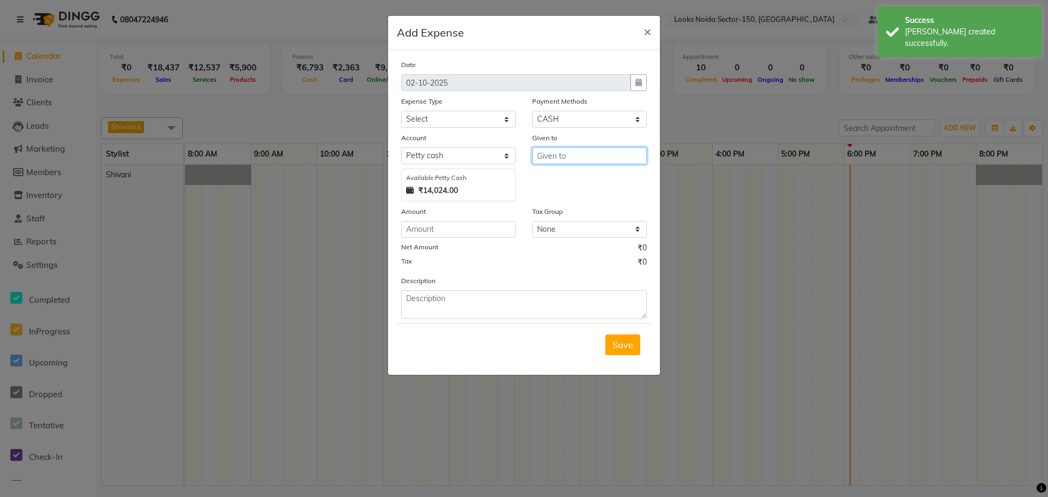
click at [588, 157] on input "text" at bounding box center [589, 155] width 115 height 17
click at [601, 199] on ngb-highlight "C ounter_Sales" at bounding box center [575, 196] width 59 height 11
type input "Counter_Sales"
click at [419, 124] on select "Select Accommodation Aesthetics Bank Deposit BLINKIT Cash Handover Client Refun…" at bounding box center [458, 119] width 115 height 17
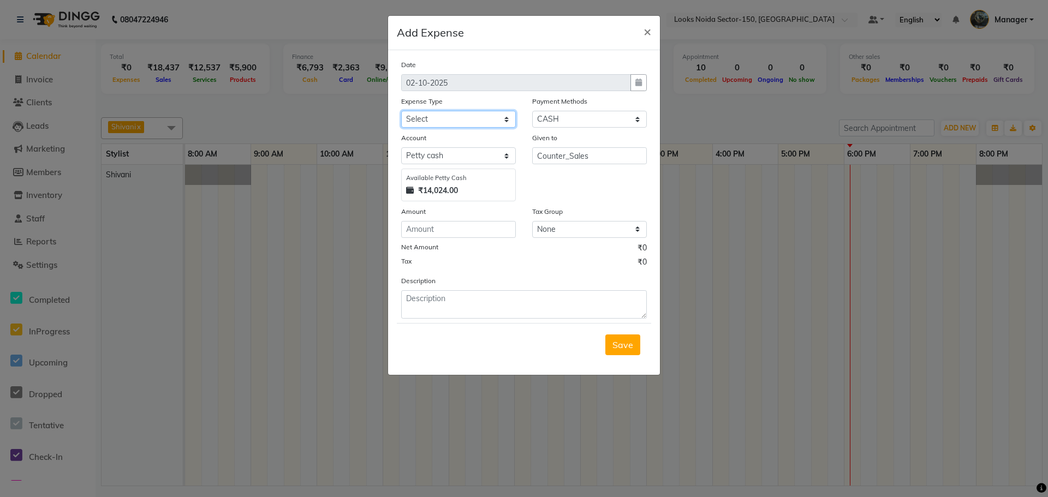
select select "24888"
click at [401, 111] on select "Select Accommodation Aesthetics Bank Deposit BLINKIT Cash Handover Client Refun…" at bounding box center [458, 119] width 115 height 17
click at [463, 235] on input "number" at bounding box center [458, 229] width 115 height 17
type input "420"
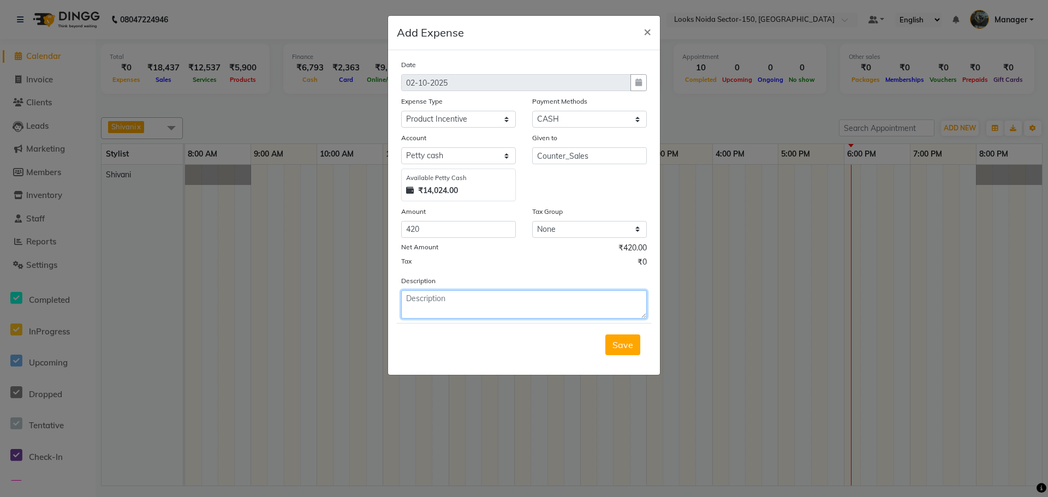
click at [466, 305] on textarea at bounding box center [524, 304] width 246 height 28
type textarea "GIVEN TO SHIVANI"
click at [632, 344] on span "Save" at bounding box center [622, 344] width 21 height 11
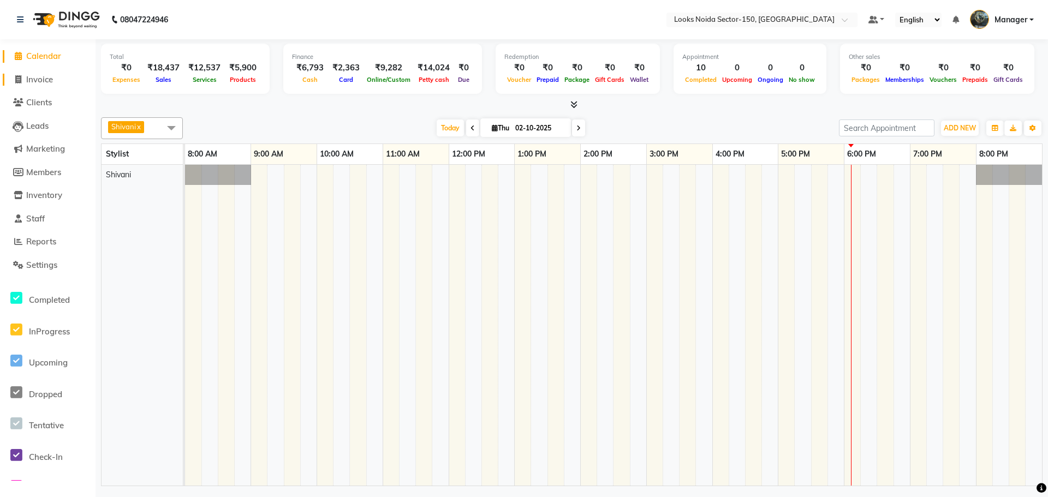
click at [46, 77] on span "Invoice" at bounding box center [39, 79] width 27 height 10
select select "service"
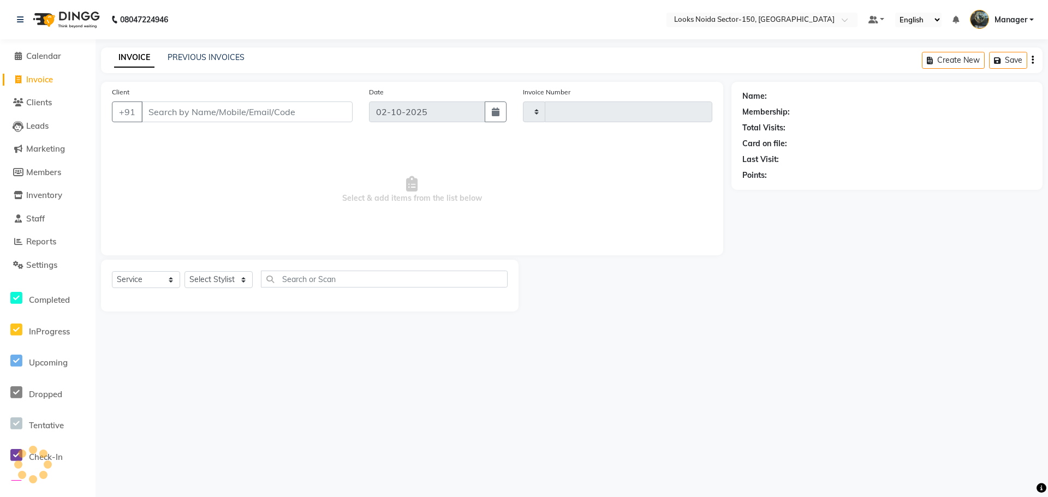
type input "1140"
select select "8587"
click at [49, 57] on span "Calendar" at bounding box center [43, 56] width 35 height 10
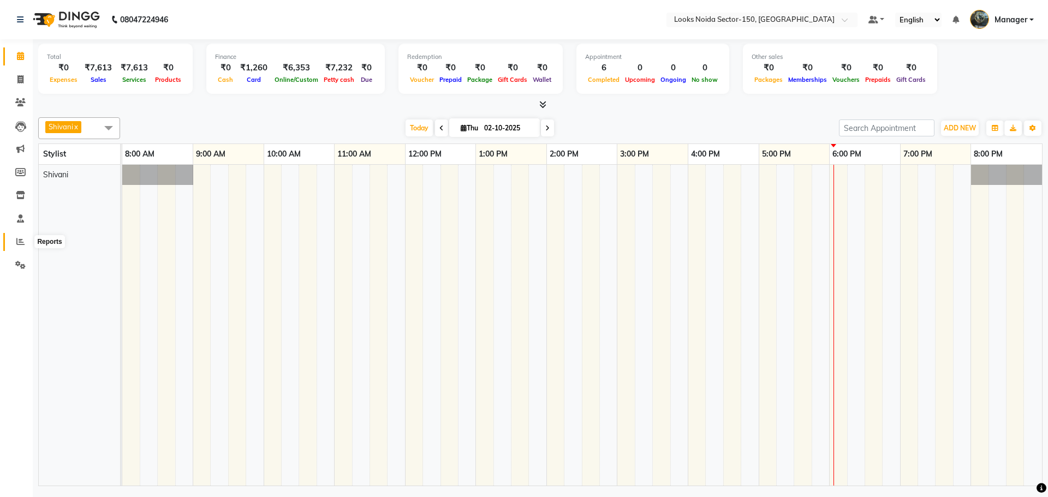
click at [21, 238] on icon at bounding box center [20, 241] width 8 height 8
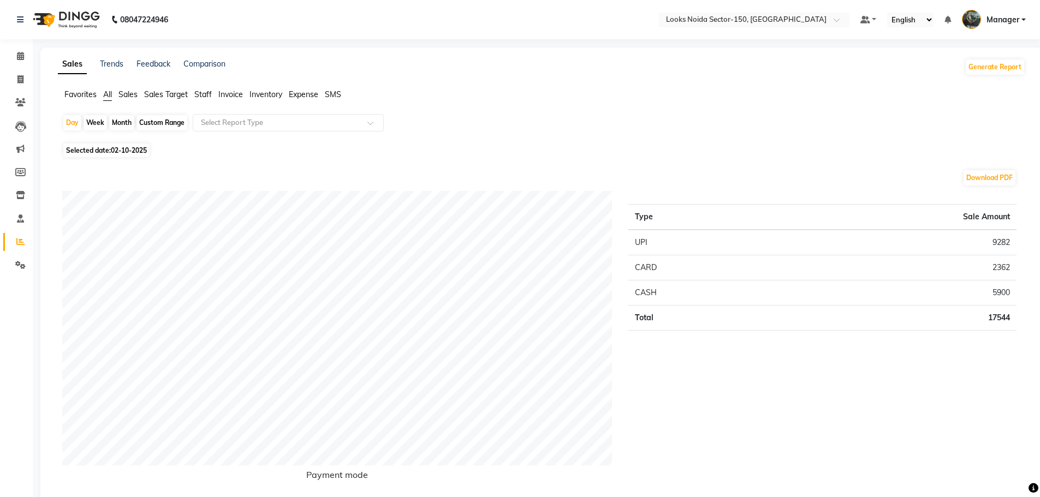
click at [201, 94] on span "Staff" at bounding box center [202, 95] width 17 height 10
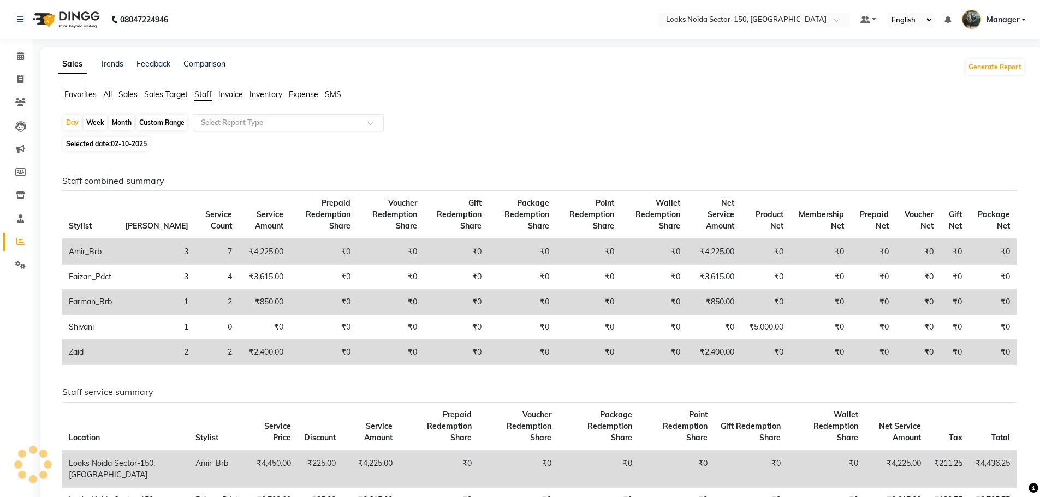
click at [238, 121] on input "text" at bounding box center [277, 122] width 157 height 11
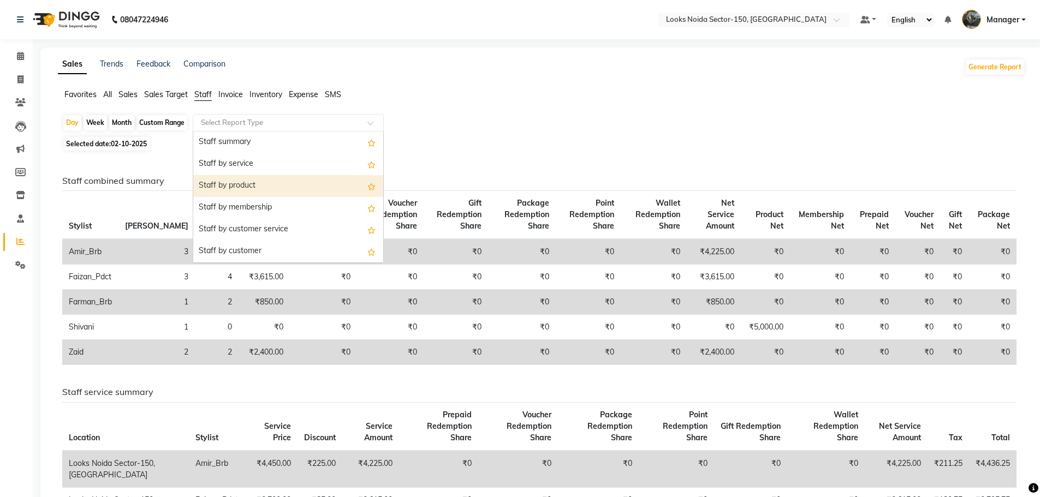
click at [246, 180] on div "Staff by product" at bounding box center [288, 186] width 190 height 22
select select "full_report"
select select "csv"
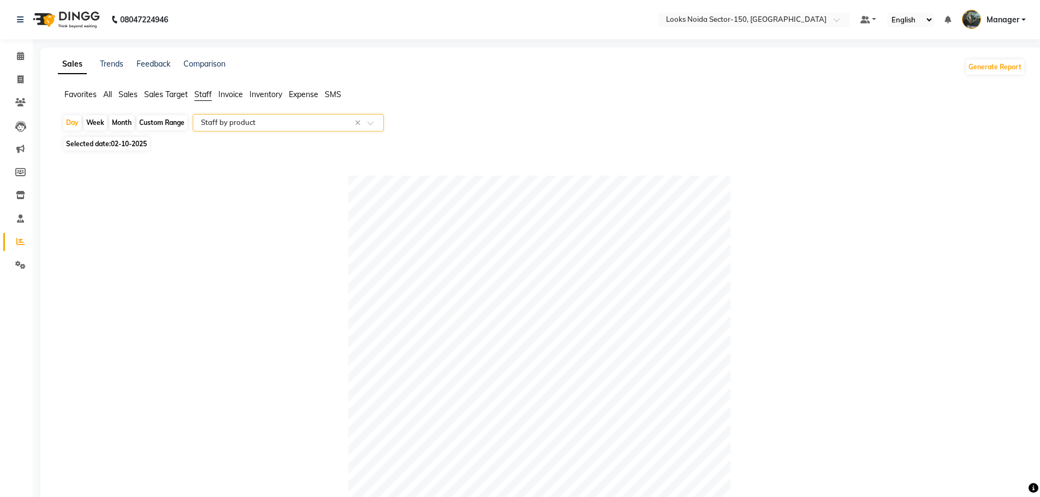
click at [182, 120] on div "Custom Range" at bounding box center [161, 122] width 51 height 15
select select "10"
select select "2025"
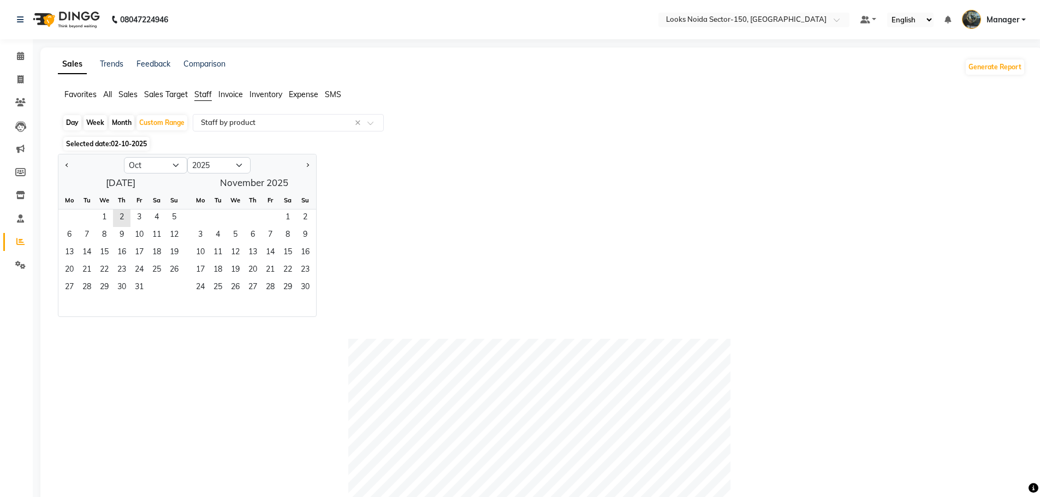
click at [76, 120] on div "Day" at bounding box center [72, 122] width 18 height 15
select select "10"
select select "2025"
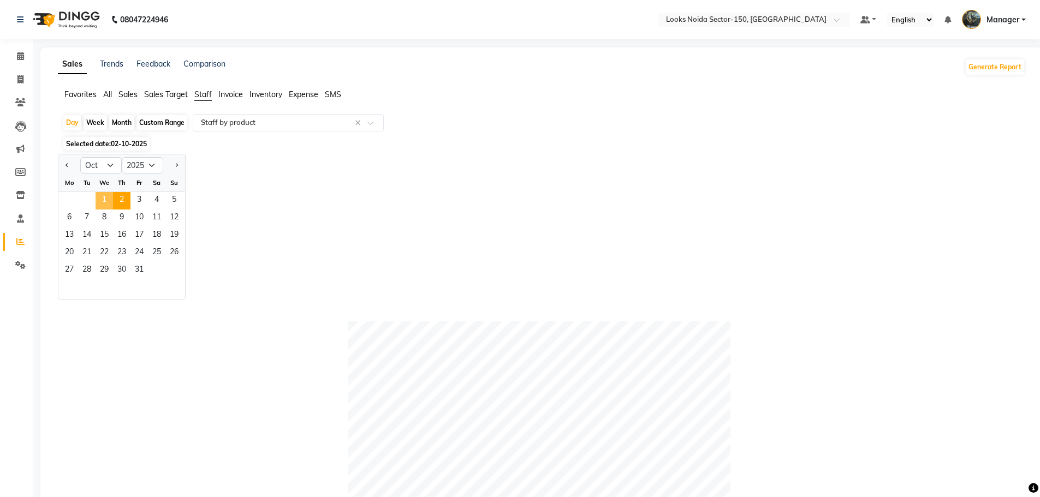
click at [110, 193] on span "1" at bounding box center [104, 200] width 17 height 17
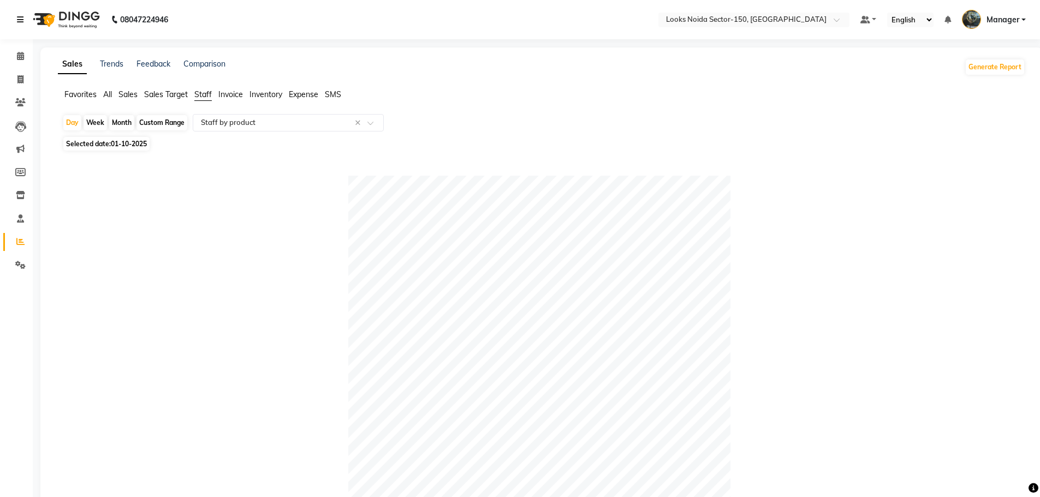
click at [19, 17] on icon at bounding box center [20, 20] width 7 height 8
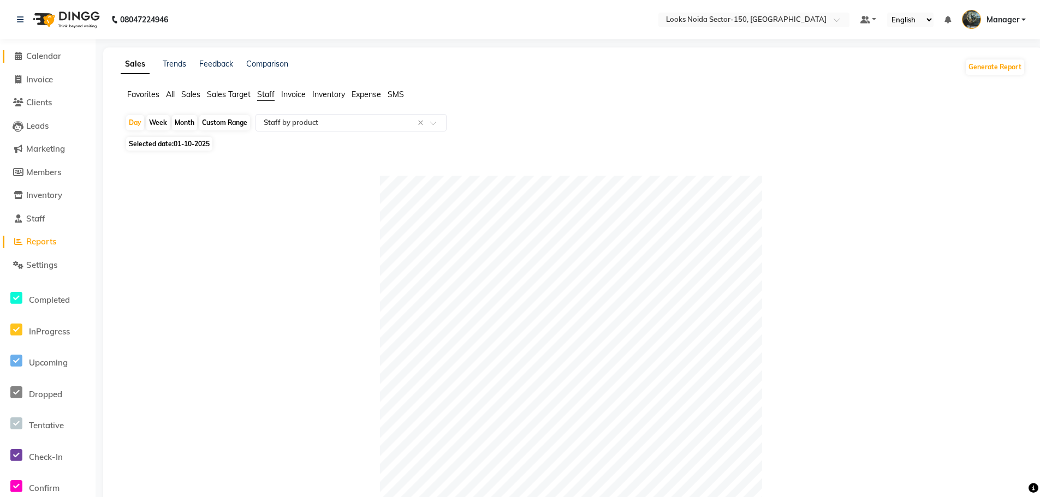
click at [39, 52] on span "Calendar" at bounding box center [43, 56] width 35 height 10
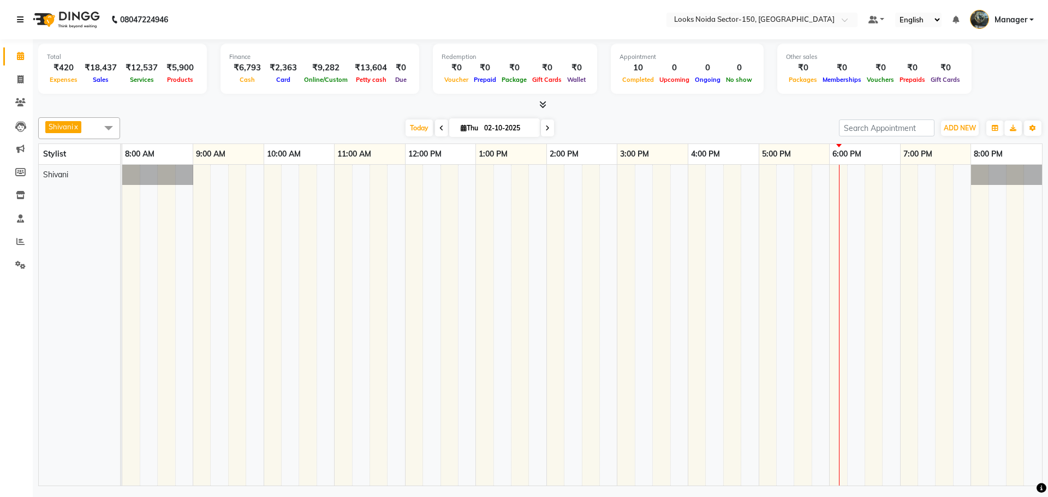
click at [21, 19] on icon at bounding box center [20, 20] width 7 height 8
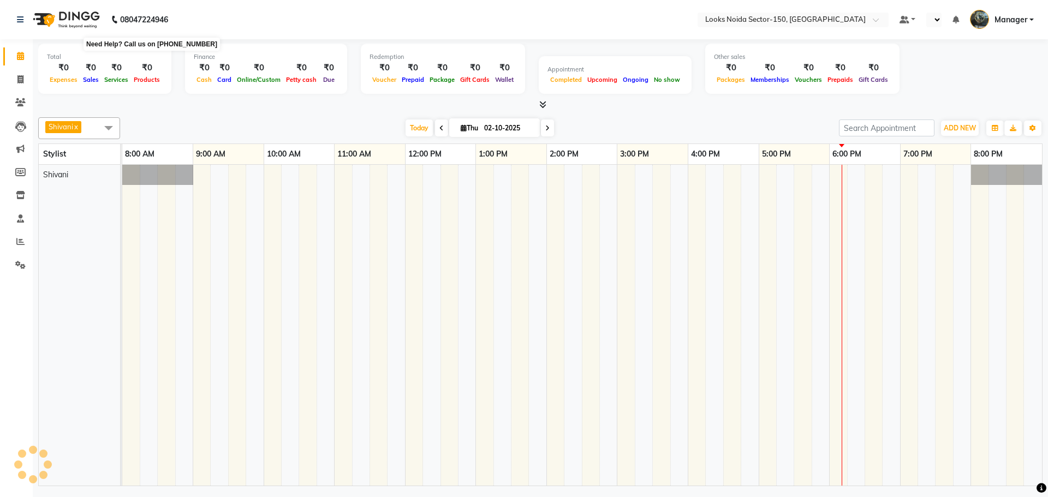
select select "en"
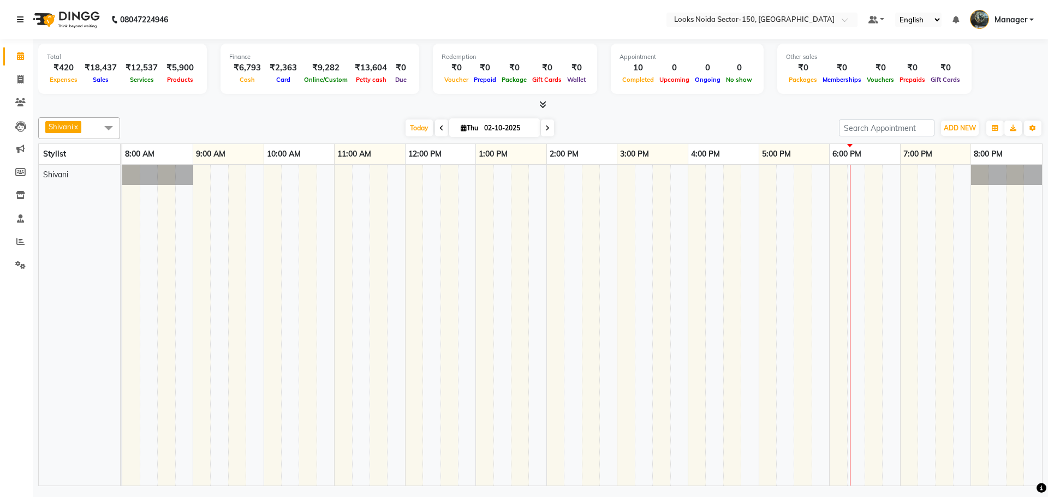
click at [24, 21] on link at bounding box center [22, 19] width 11 height 31
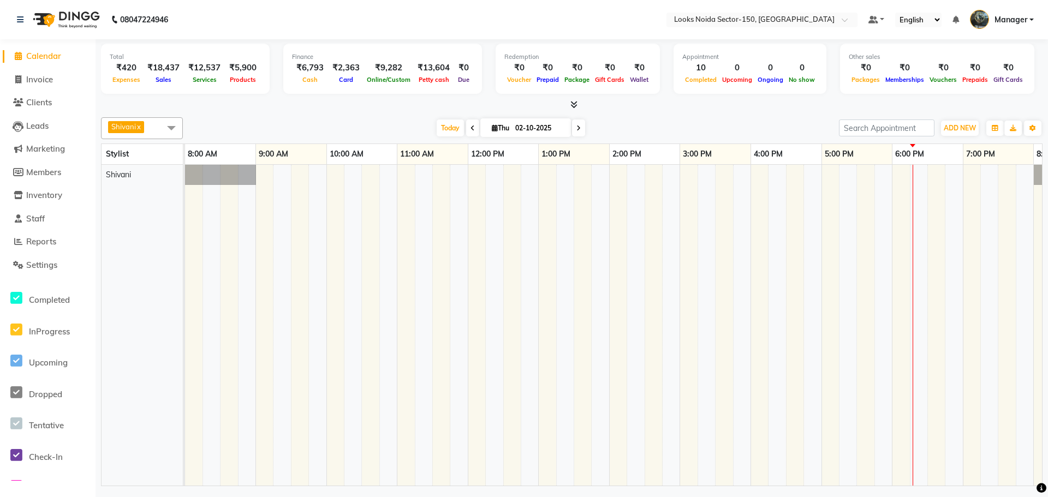
click at [37, 56] on span "Calendar" at bounding box center [43, 56] width 35 height 10
click at [50, 58] on span "Calendar" at bounding box center [43, 56] width 35 height 10
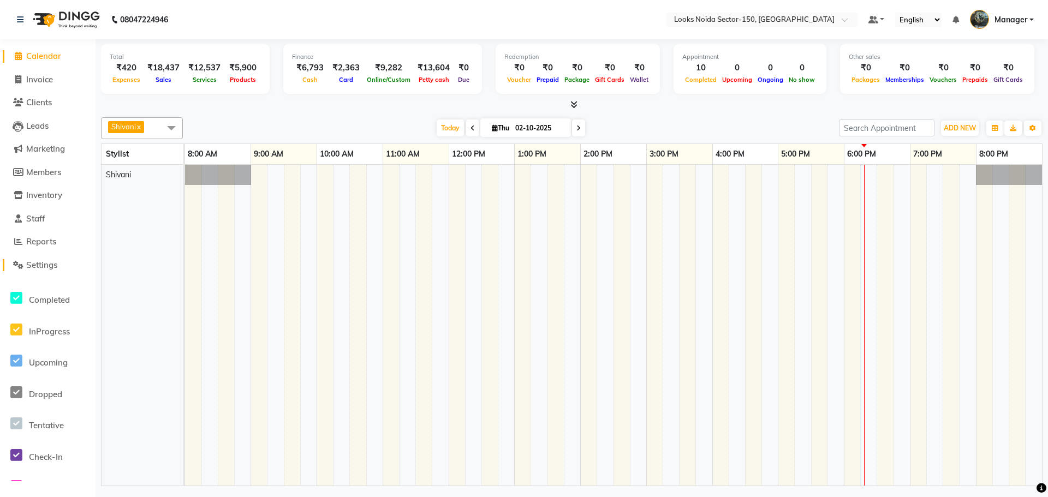
click at [45, 268] on span "Settings" at bounding box center [41, 265] width 31 height 10
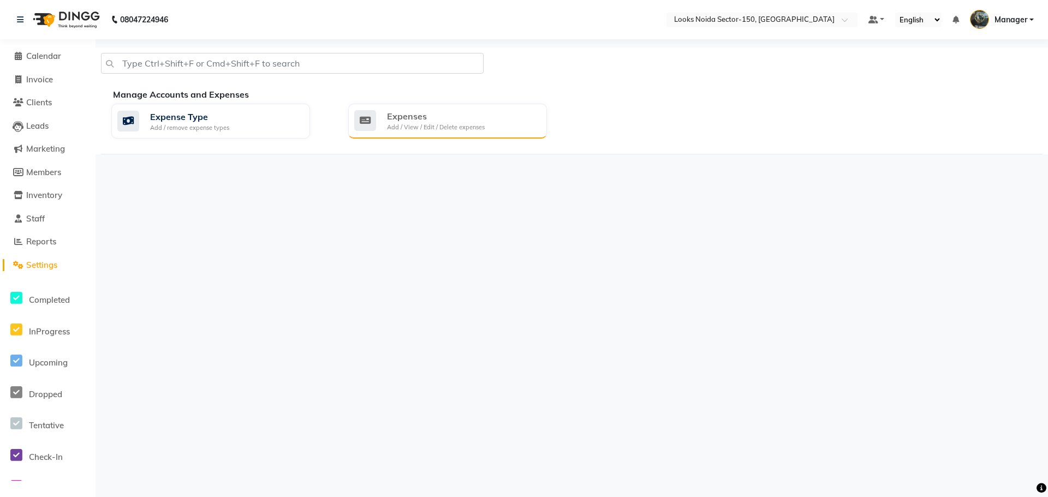
click at [424, 131] on div "Add / View / Edit / Delete expenses" at bounding box center [436, 127] width 98 height 9
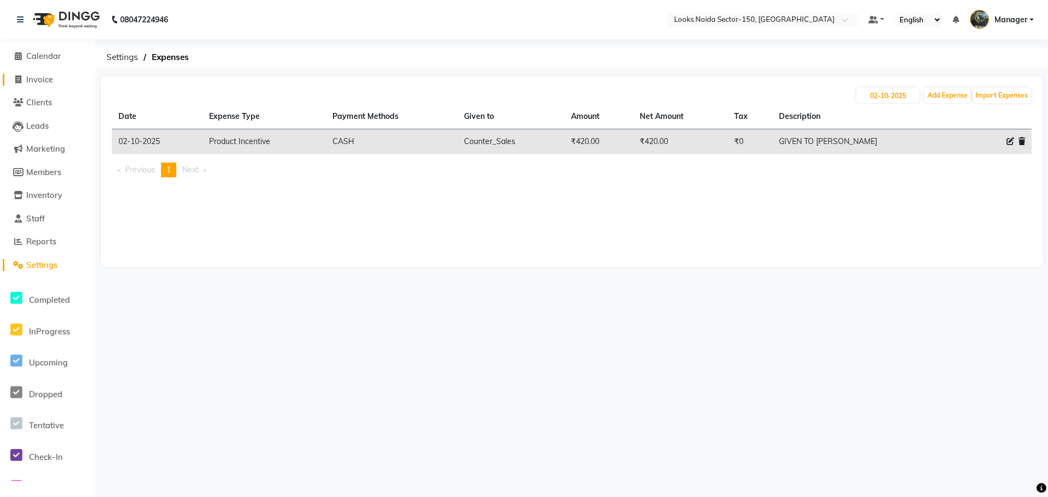
click at [42, 83] on span "Invoice" at bounding box center [39, 79] width 27 height 10
select select "service"
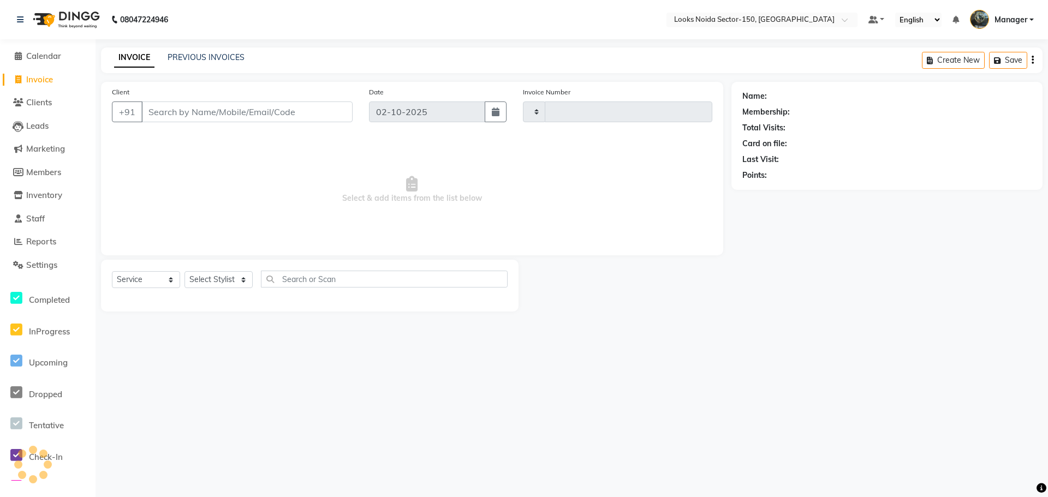
type input "1140"
select select "8587"
click at [45, 54] on span "Calendar" at bounding box center [43, 56] width 35 height 10
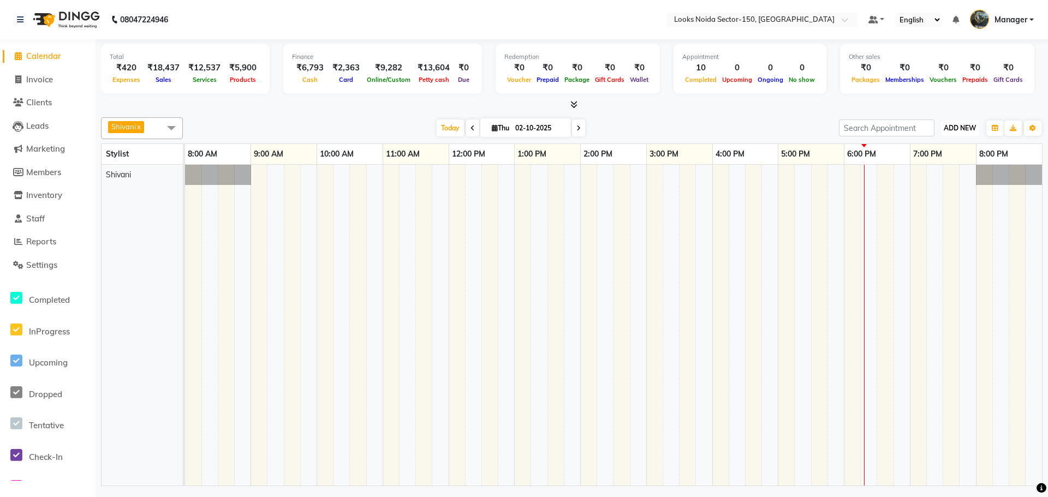
click at [959, 129] on span "ADD NEW" at bounding box center [960, 128] width 32 height 8
click at [947, 284] on td at bounding box center [951, 325] width 16 height 321
click at [29, 76] on span "Invoice" at bounding box center [39, 79] width 27 height 10
select select "service"
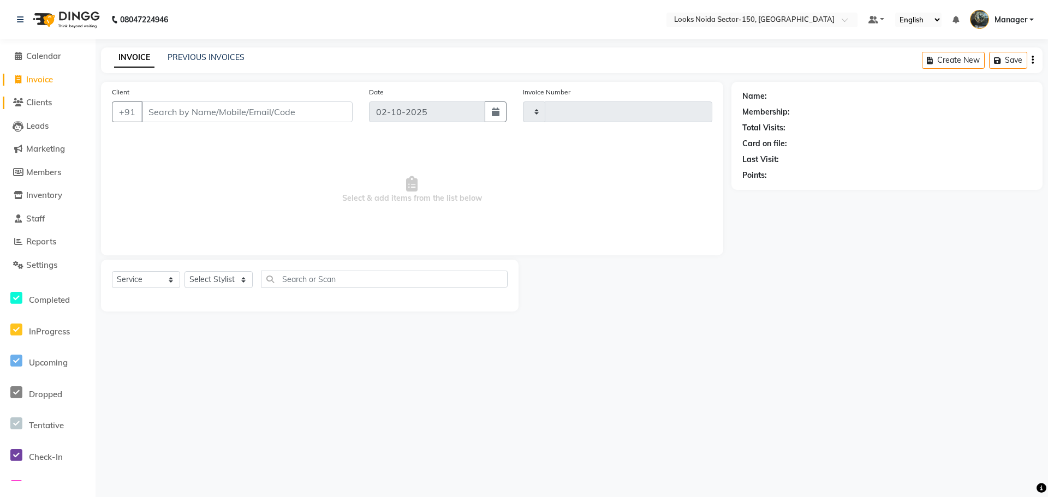
type input "1140"
select select "8587"
click at [54, 53] on span "Calendar" at bounding box center [43, 56] width 35 height 10
